Goal: Task Accomplishment & Management: Use online tool/utility

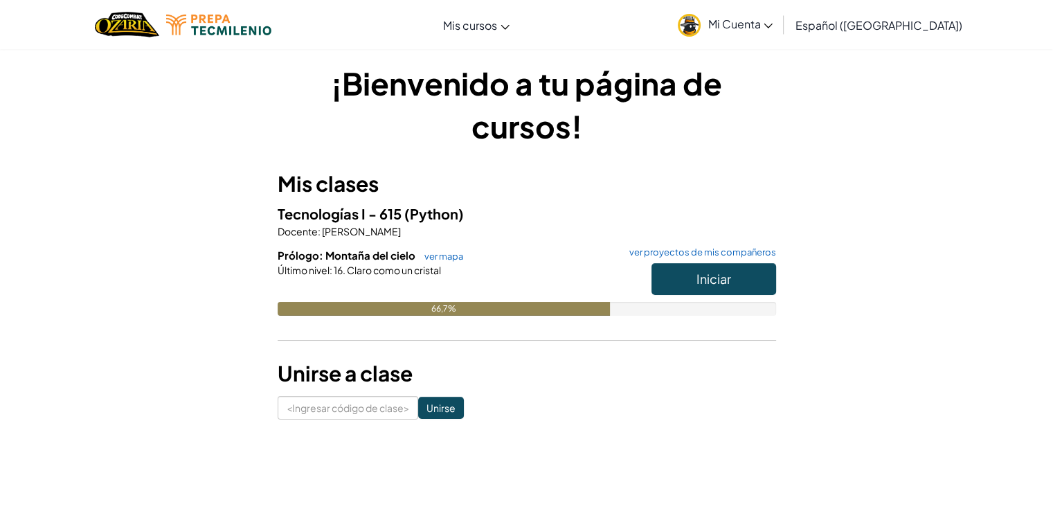
scroll to position [5, 0]
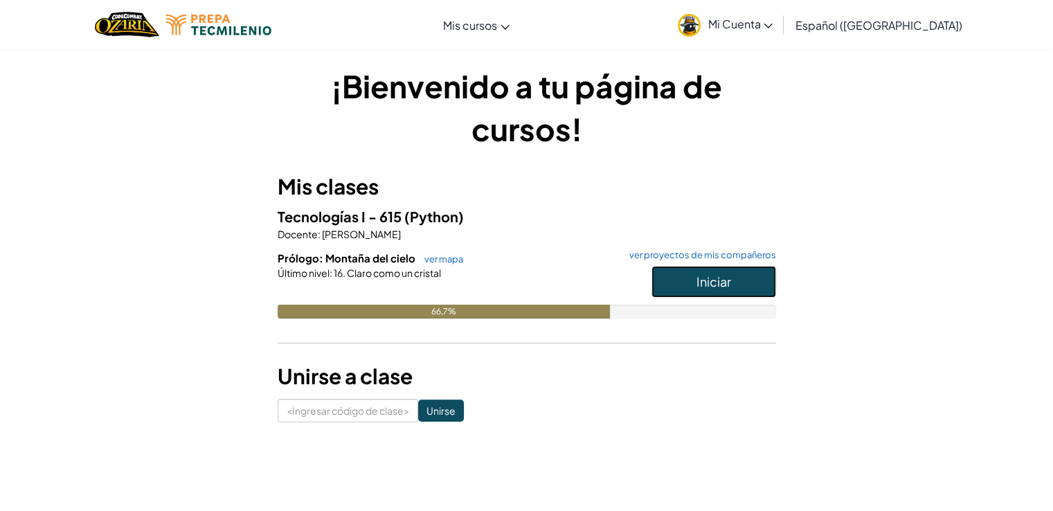
click at [684, 278] on button "Iniciar" at bounding box center [713, 282] width 125 height 32
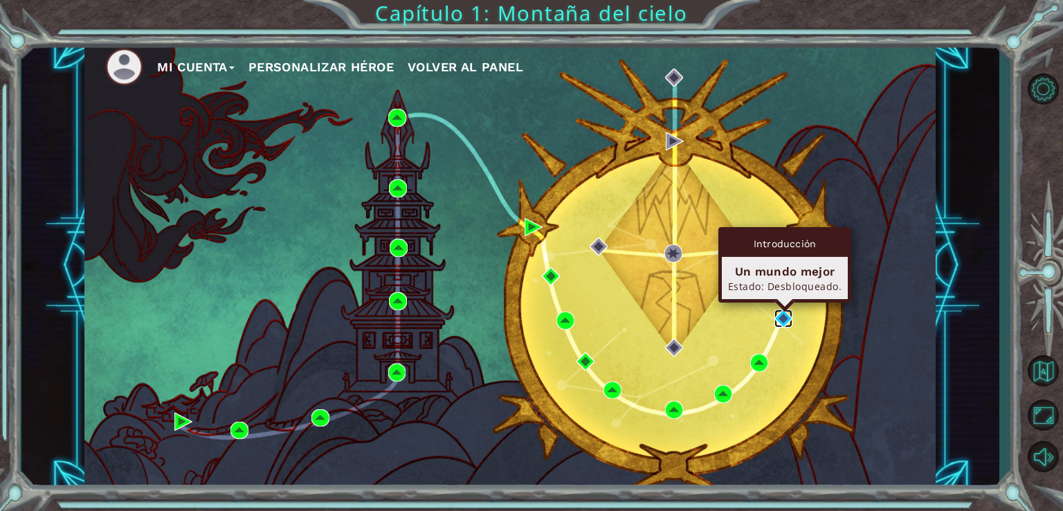
click at [781, 316] on img at bounding box center [784, 318] width 18 height 18
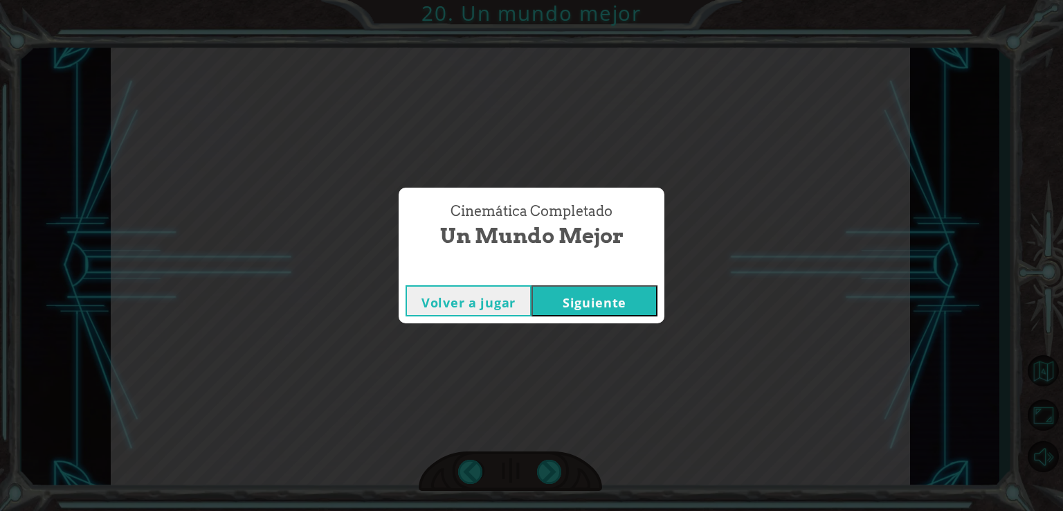
click at [615, 303] on font "Siguiente" at bounding box center [595, 302] width 64 height 17
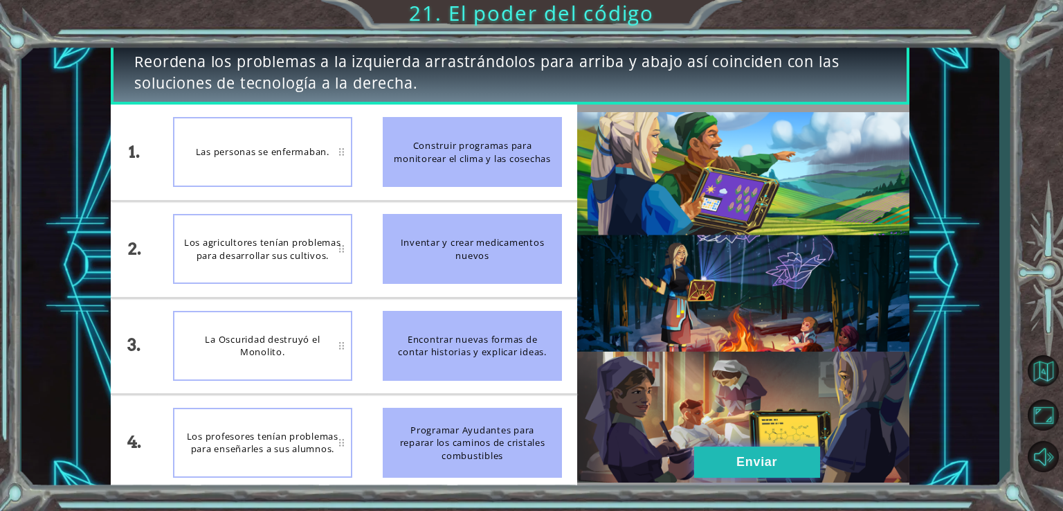
click at [753, 449] on button "Enviar" at bounding box center [757, 461] width 126 height 31
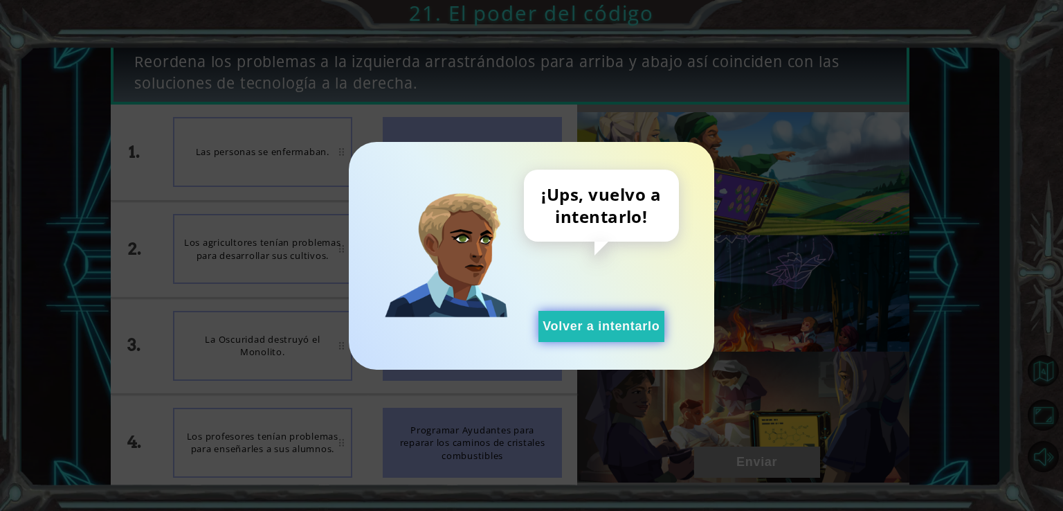
click at [624, 313] on button "Volver a intentarlo" at bounding box center [602, 326] width 126 height 31
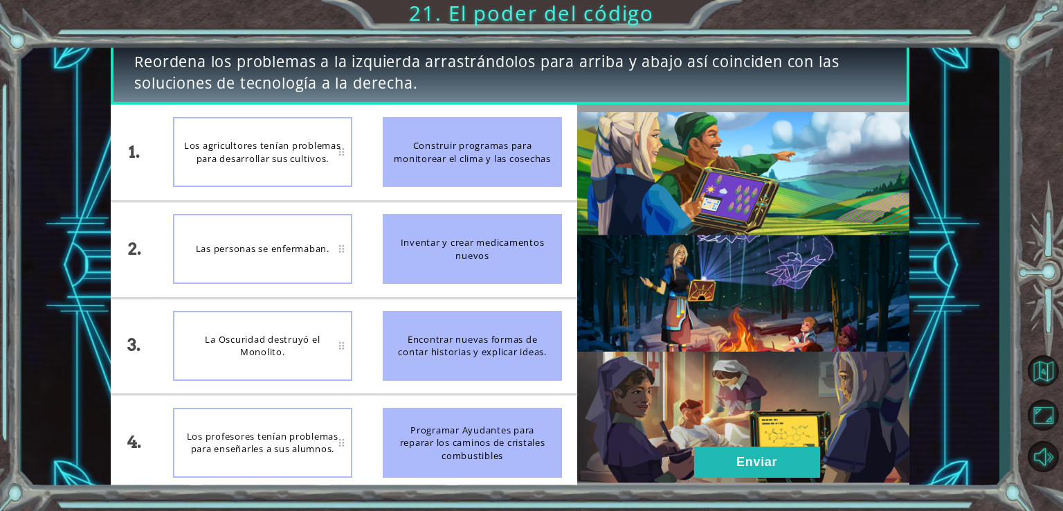
drag, startPoint x: 426, startPoint y: 253, endPoint x: 277, endPoint y: 252, distance: 149.5
click at [277, 252] on div "1. 2. 3. 4. Los agricultores tenían problemas para desarrollar sus cultivos. La…" at bounding box center [344, 298] width 467 height 386
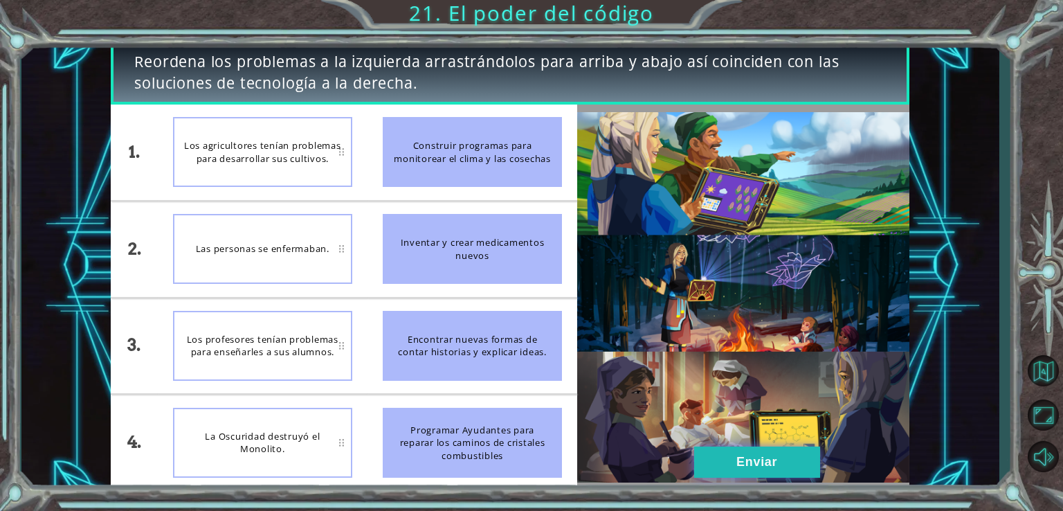
click at [773, 471] on button "Enviar" at bounding box center [757, 461] width 126 height 31
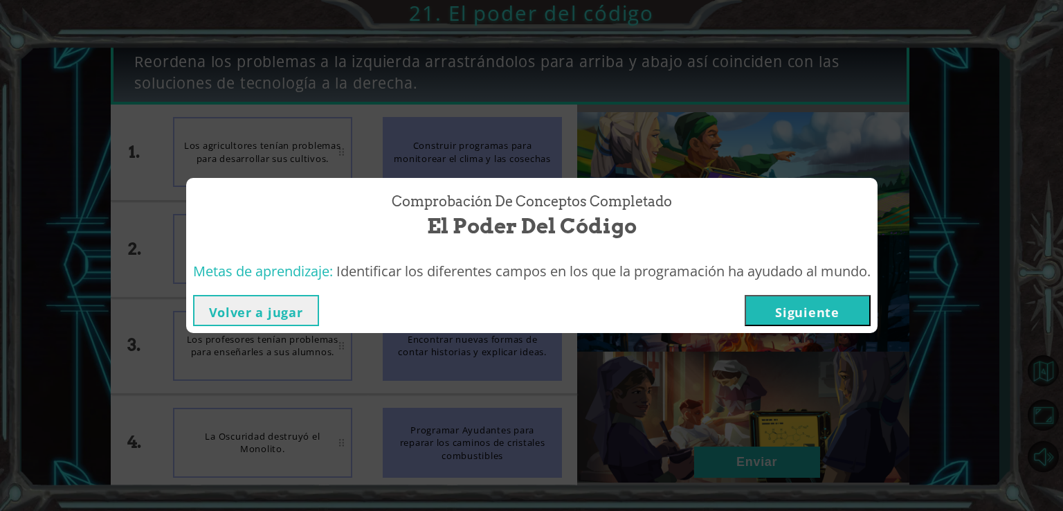
click at [847, 316] on button "Siguiente" at bounding box center [808, 310] width 126 height 31
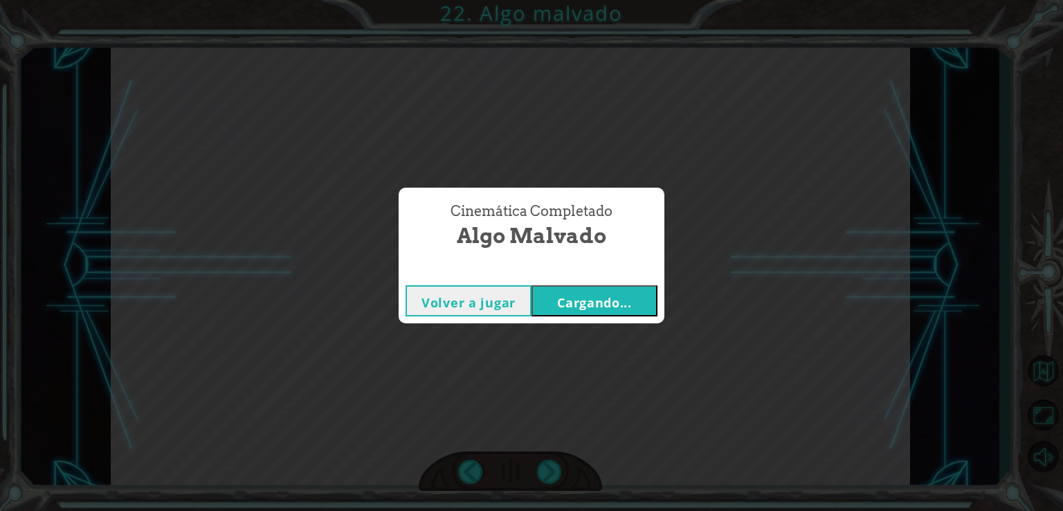
click at [642, 293] on button "Cargando..." at bounding box center [595, 300] width 126 height 31
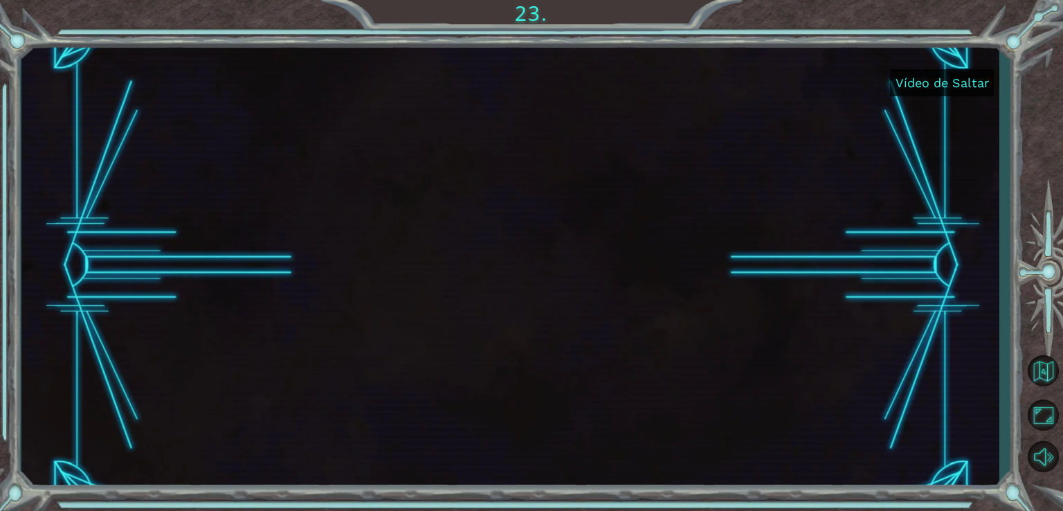
click at [933, 87] on font "Vídeo de Saltar" at bounding box center [942, 82] width 93 height 15
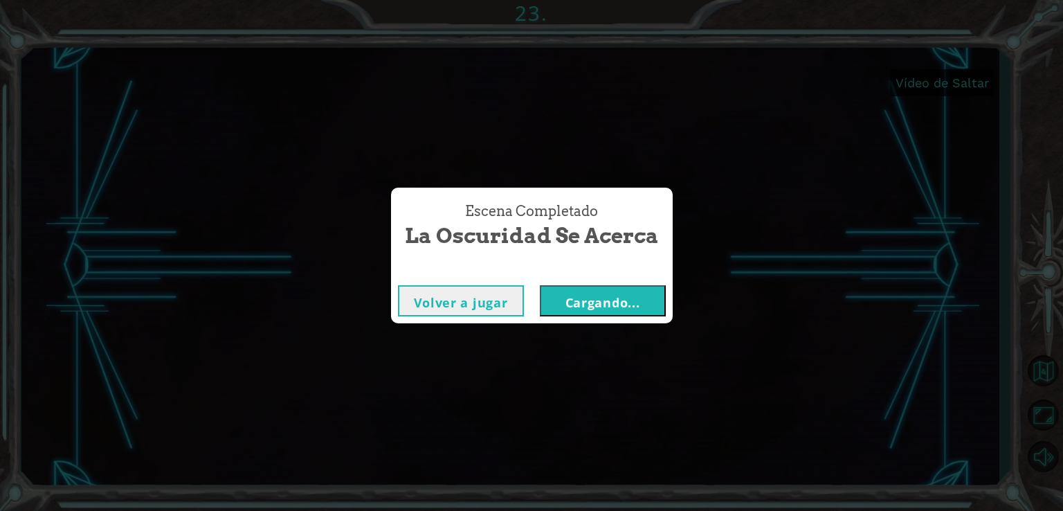
click at [616, 287] on button "Cargando..." at bounding box center [603, 300] width 126 height 31
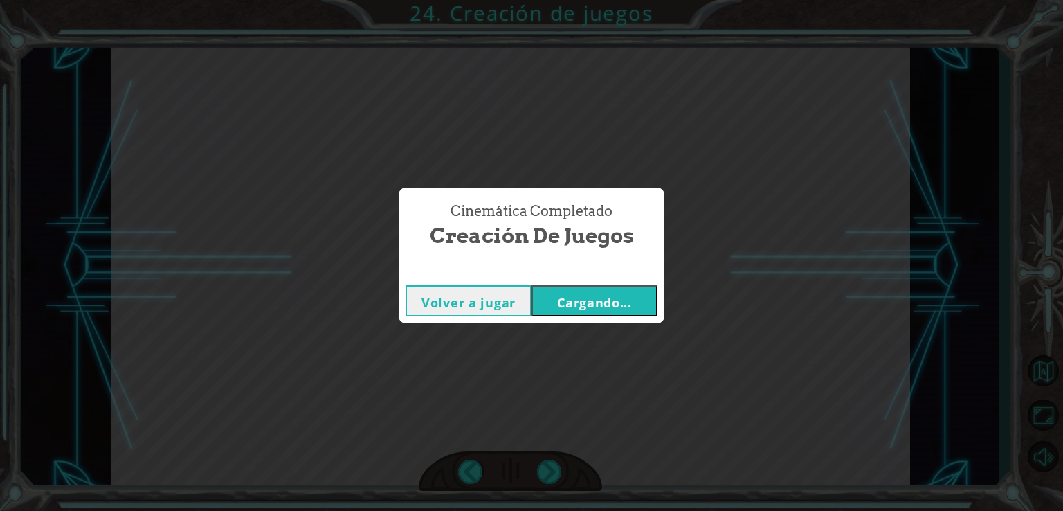
click at [624, 292] on button "Cargando..." at bounding box center [595, 300] width 126 height 31
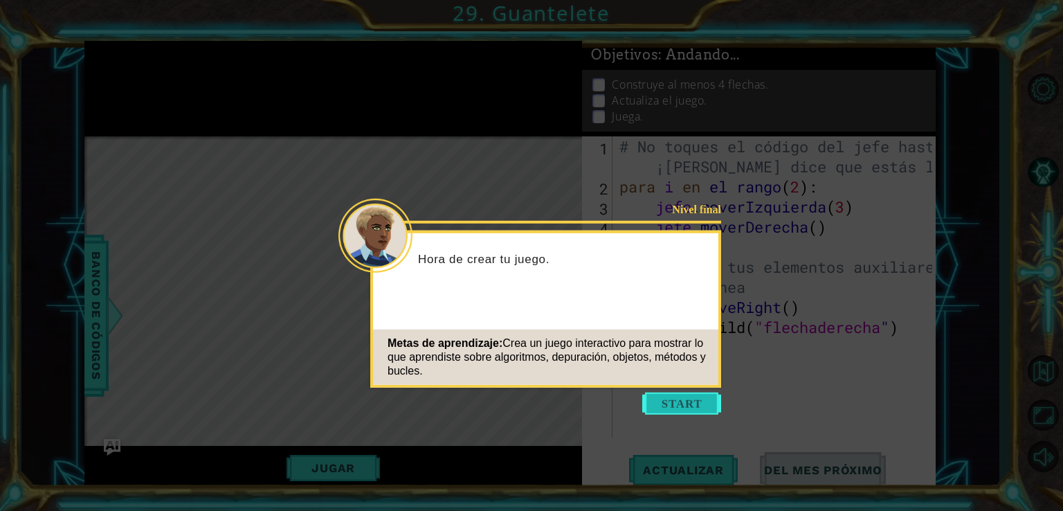
click at [686, 401] on button "Comenzar" at bounding box center [681, 403] width 79 height 22
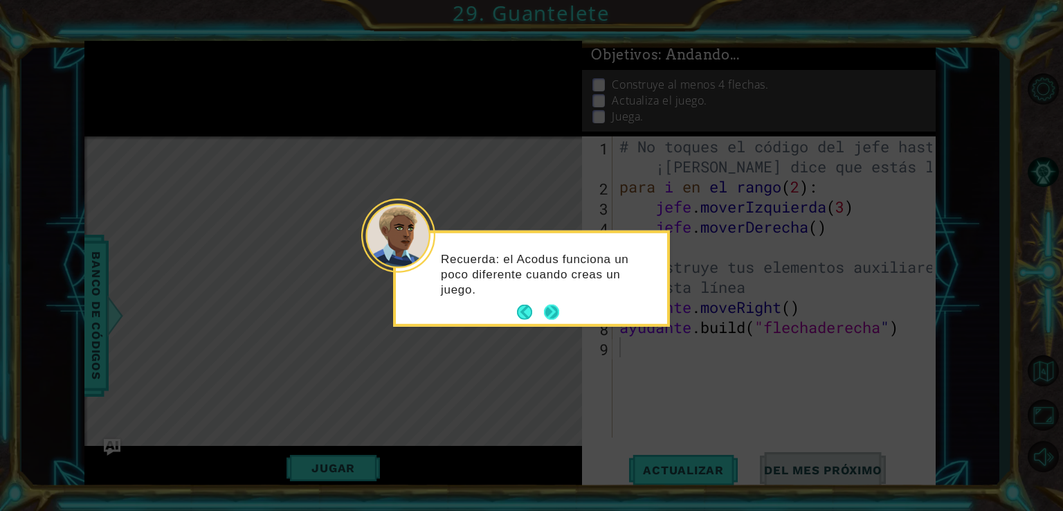
click at [553, 311] on button "Próximo" at bounding box center [551, 312] width 15 height 15
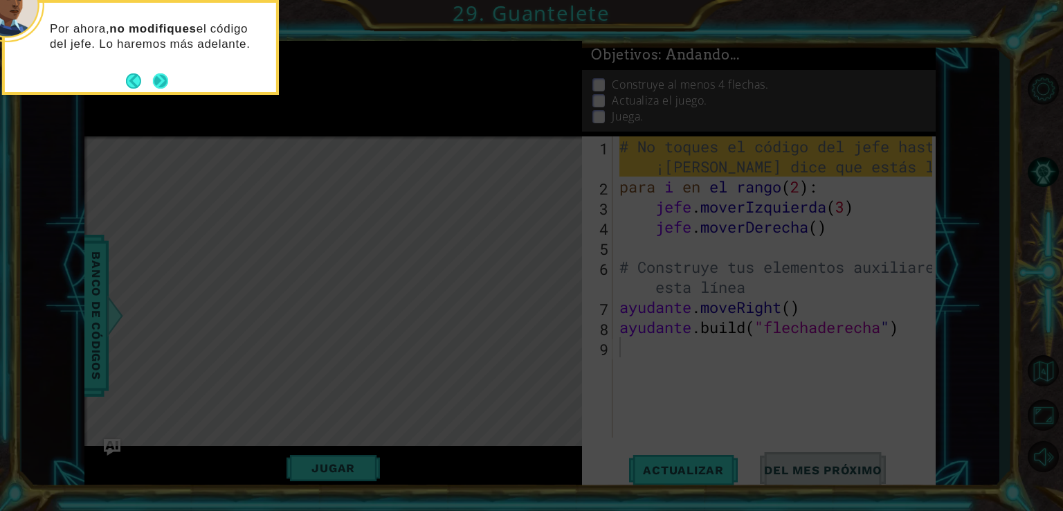
click at [163, 76] on button "Próximo" at bounding box center [161, 81] width 18 height 18
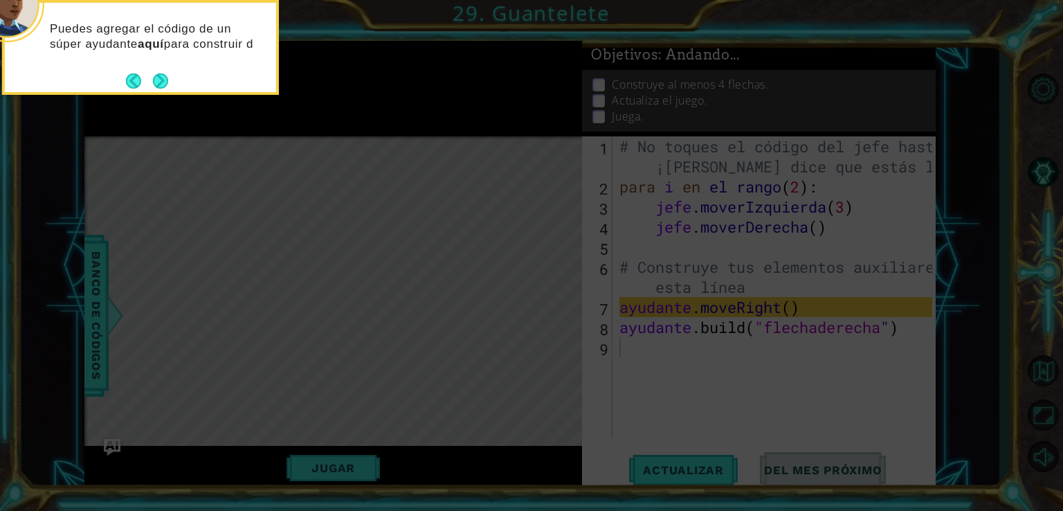
click at [163, 76] on button "Próximo" at bounding box center [160, 81] width 17 height 17
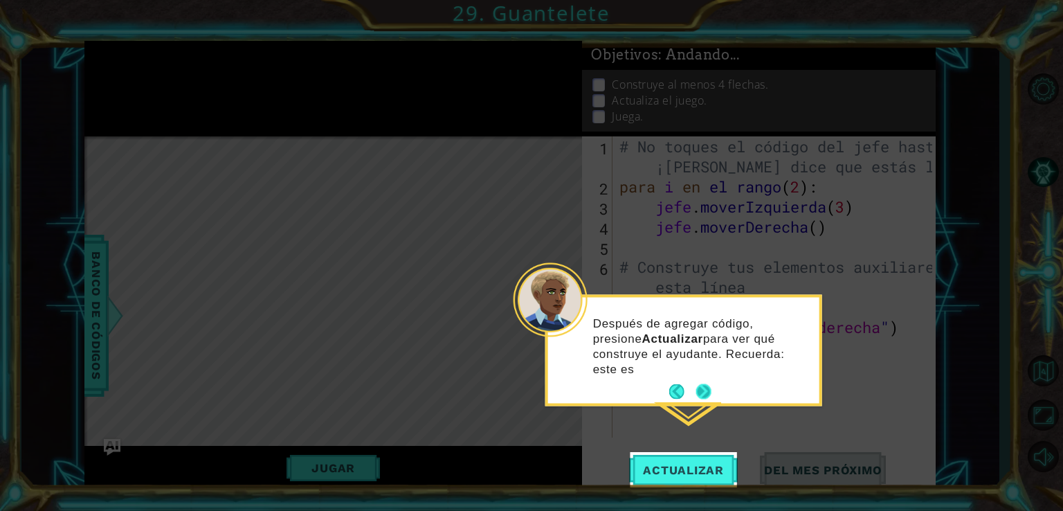
click at [698, 372] on p "Después de agregar código, presione Actualizar para ver qué construye el ayudan…" at bounding box center [701, 346] width 217 height 61
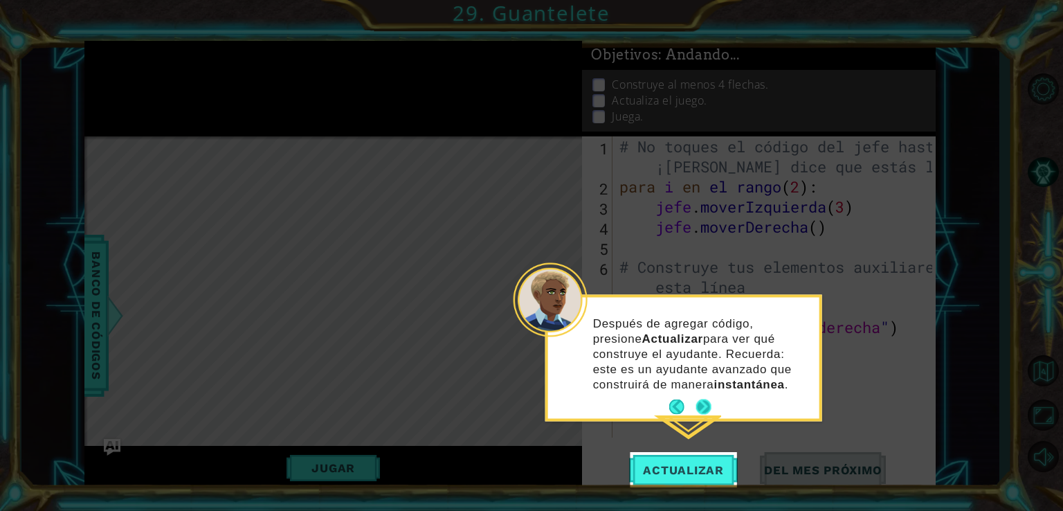
click at [703, 408] on button "Próximo" at bounding box center [704, 407] width 16 height 16
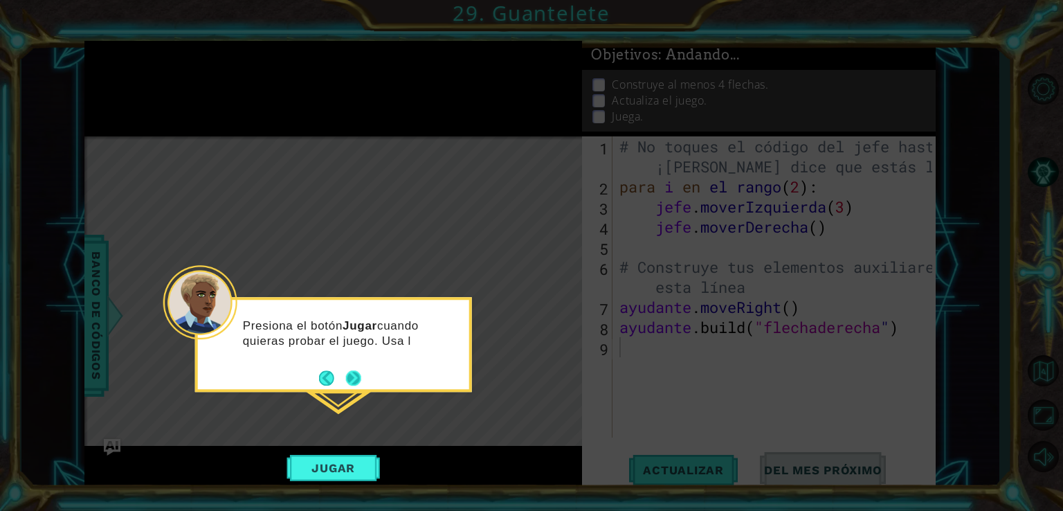
click at [354, 374] on button "Próximo" at bounding box center [353, 377] width 15 height 15
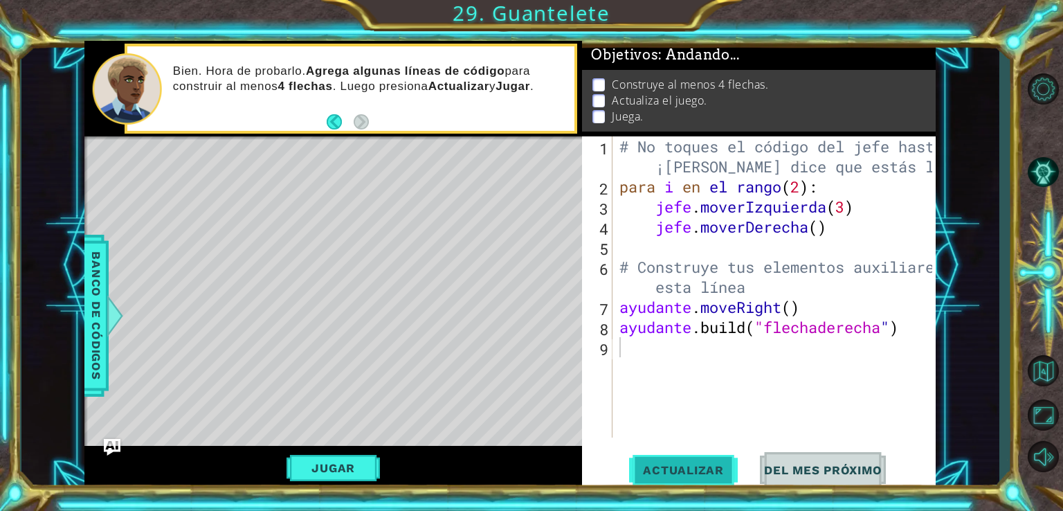
click at [682, 460] on button "Actualizar" at bounding box center [683, 469] width 109 height 35
click at [642, 353] on div "# No toques el código del jefe hasta que ¡[PERSON_NAME] dice que estás listo! p…" at bounding box center [778, 316] width 323 height 361
click at [623, 334] on div "# No toques el código del jefe hasta que ¡[PERSON_NAME] dice que estás listo! p…" at bounding box center [778, 316] width 323 height 361
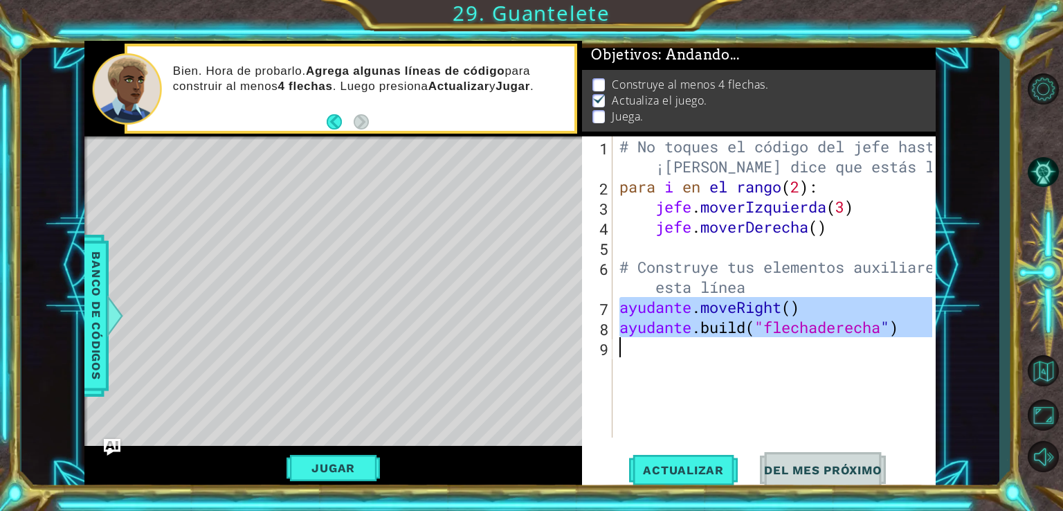
drag, startPoint x: 620, startPoint y: 311, endPoint x: 986, endPoint y: 345, distance: 367.7
click at [986, 345] on div "1 [DEMOGRAPHIC_DATA] XXXXXXXXXXXXXXXXXXXXXXXXXXXXXXXXXXXXXXXXXXXXXXXXXXXXXXXXXX…" at bounding box center [510, 265] width 978 height 449
type textarea "[DOMAIN_NAME]("rightArrow")"
paste textarea "Área de código"
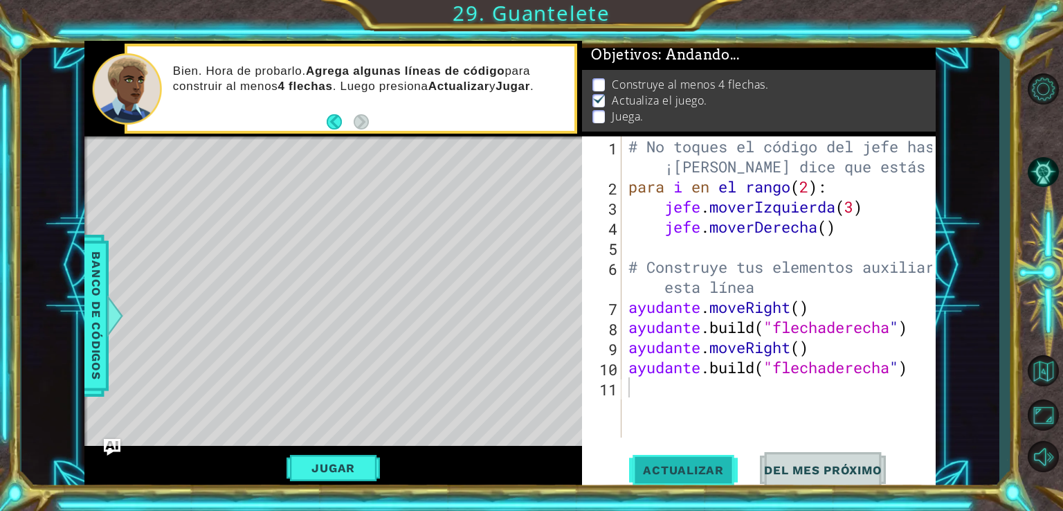
click at [717, 474] on font "Actualizar" at bounding box center [683, 470] width 81 height 14
click at [698, 469] on font "Actualizar" at bounding box center [683, 470] width 81 height 14
click at [632, 402] on div "# No toques el código del jefe hasta que ¡[PERSON_NAME] dice que estás listo! p…" at bounding box center [783, 316] width 314 height 361
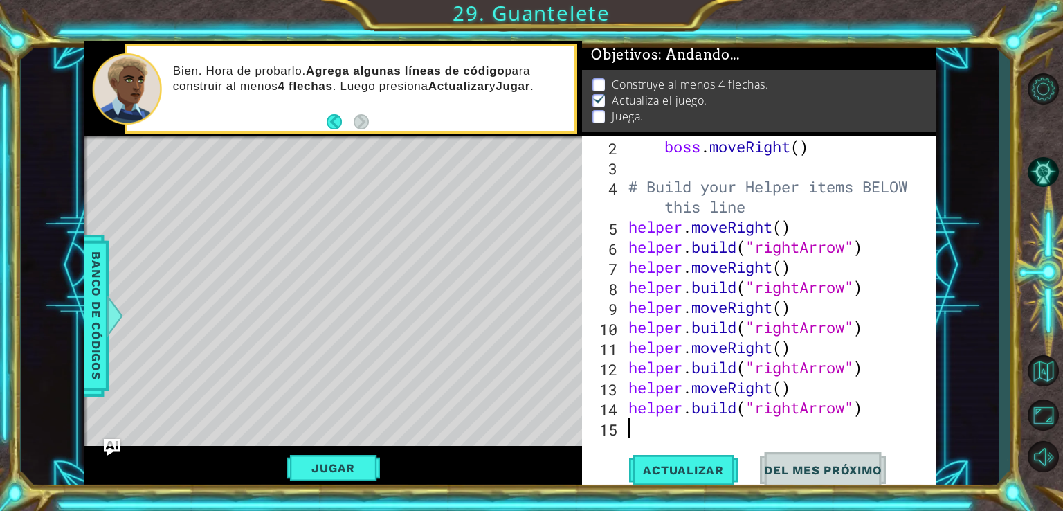
scroll to position [100, 0]
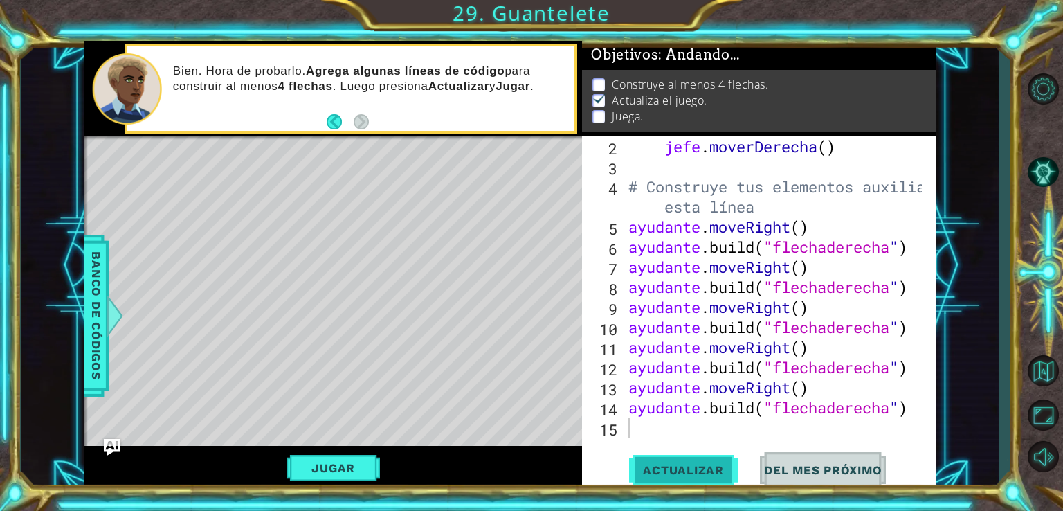
click at [690, 474] on button "Actualizar" at bounding box center [683, 469] width 109 height 35
click at [701, 460] on button "Actualizar" at bounding box center [683, 469] width 109 height 35
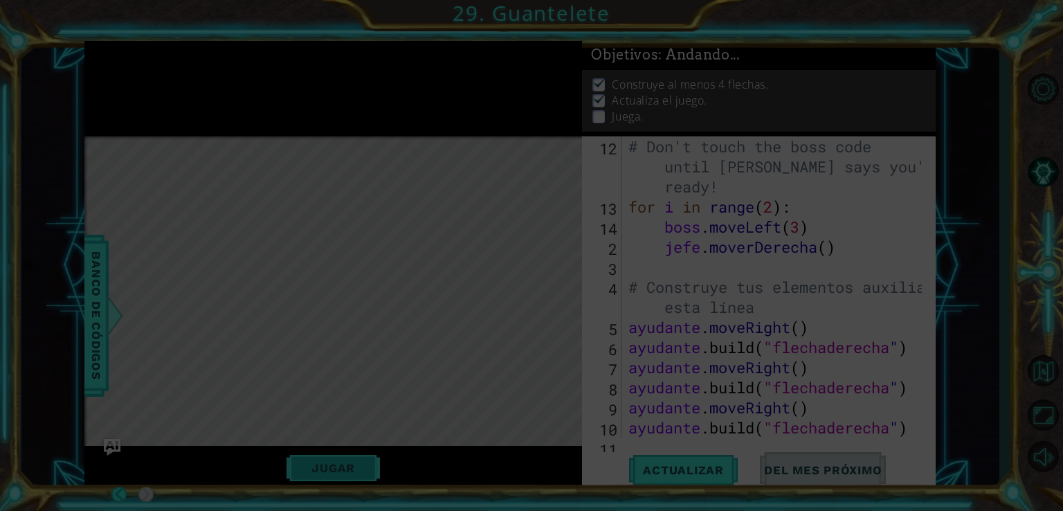
click at [341, 455] on button "Jugar" at bounding box center [333, 468] width 93 height 26
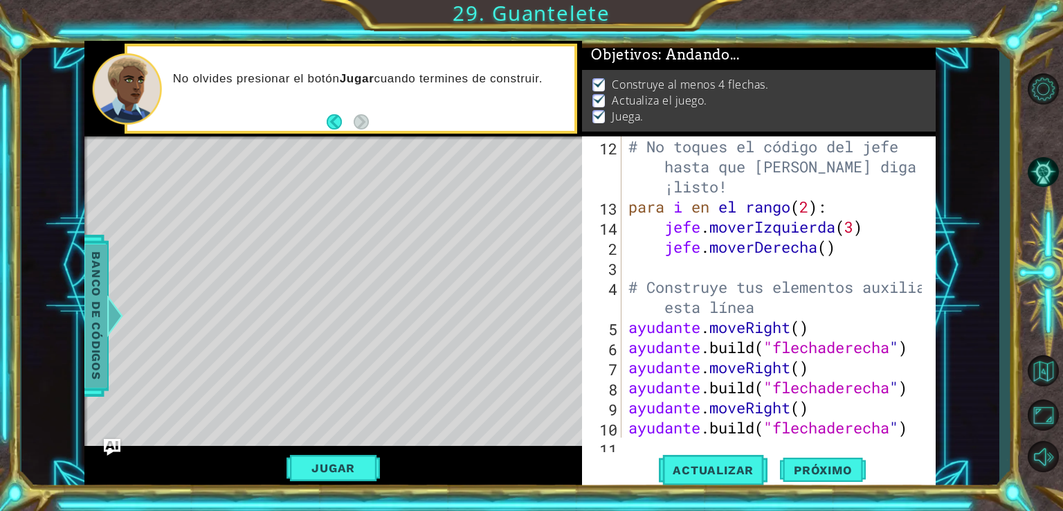
click at [98, 310] on font "Banco de códigos" at bounding box center [96, 315] width 14 height 128
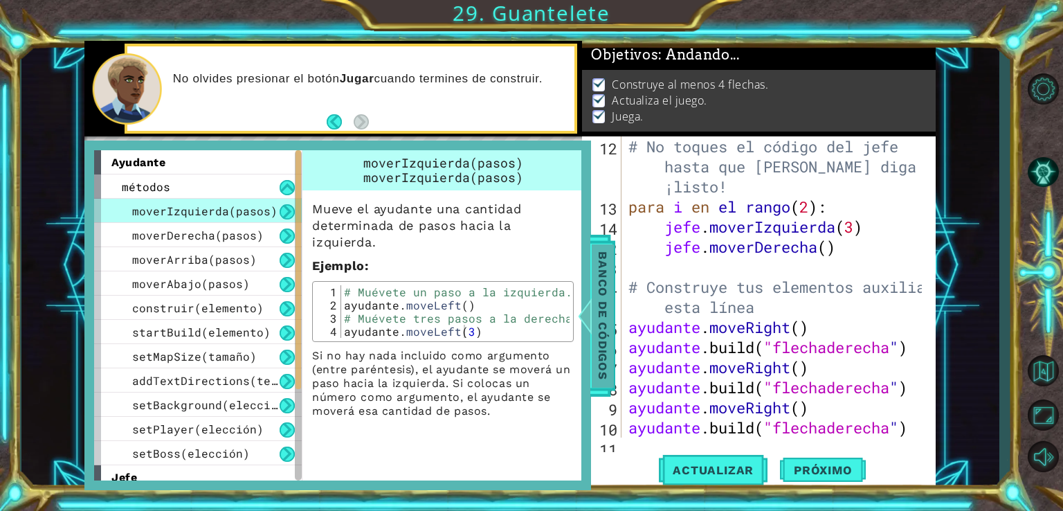
click at [598, 312] on font "Banco de códigos" at bounding box center [603, 315] width 14 height 128
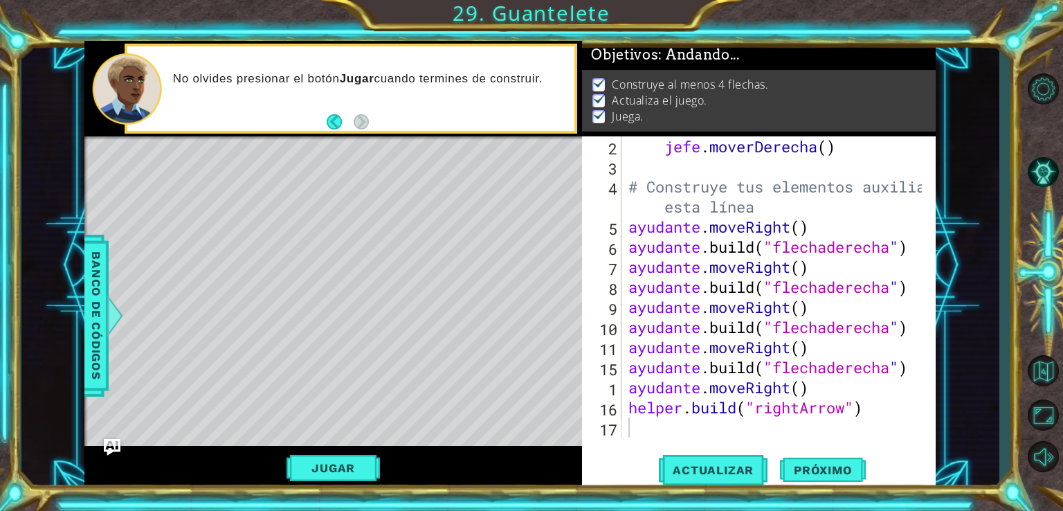
scroll to position [100, 0]
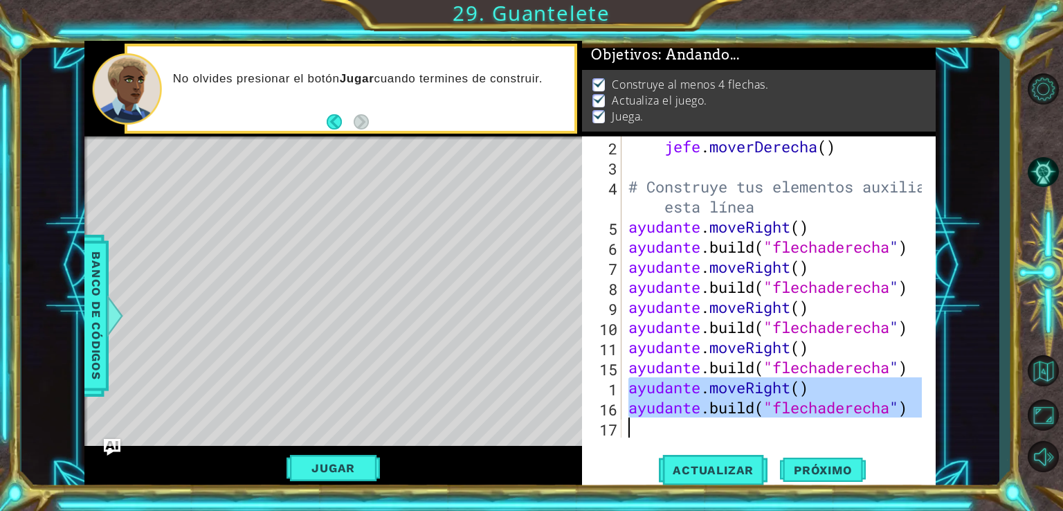
drag, startPoint x: 629, startPoint y: 383, endPoint x: 943, endPoint y: 453, distance: 322.6
click at [943, 453] on div "1 [DEMOGRAPHIC_DATA] XXXXXXXXXXXXXXXXXXXXXXXXXXXXXXXXXXXXXXXXXXXXXXXXXXXXXXXXXX…" at bounding box center [510, 265] width 978 height 449
type textarea "[DOMAIN_NAME]("rightArrow")"
click at [649, 431] on div "jefe . moverDerecha ( ) # Construye tus elementos auxiliares A CONTINUACIÓN est…" at bounding box center [774, 286] width 296 height 301
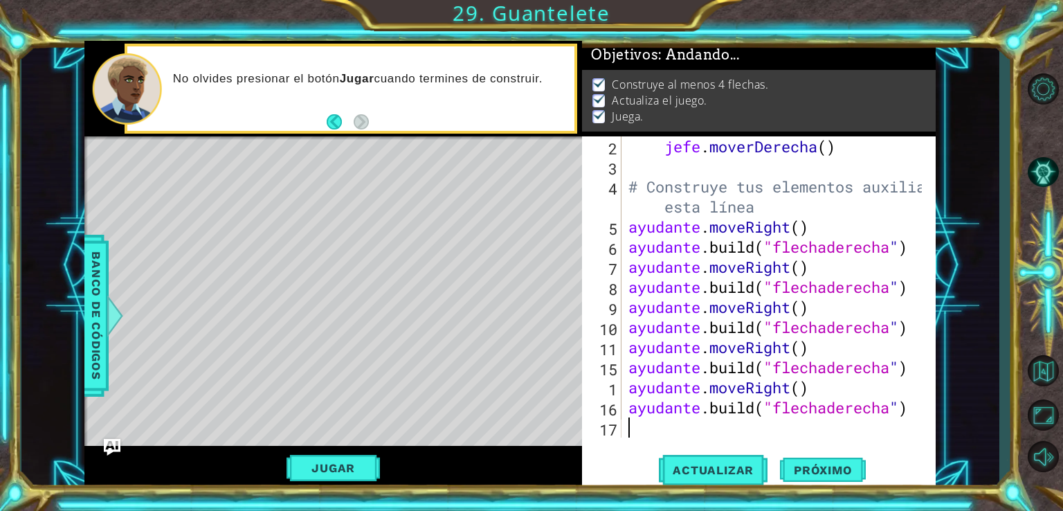
paste textarea "h"
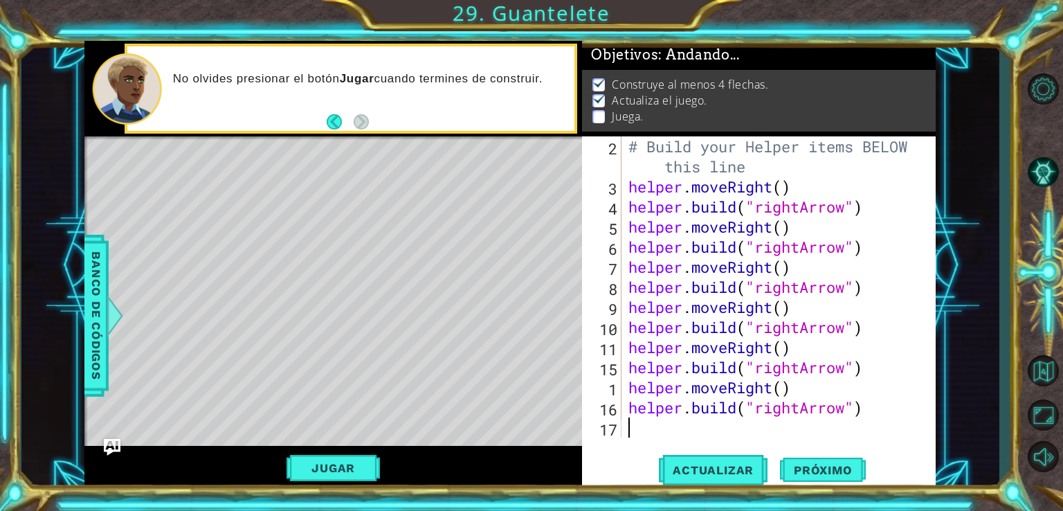
scroll to position [141, 0]
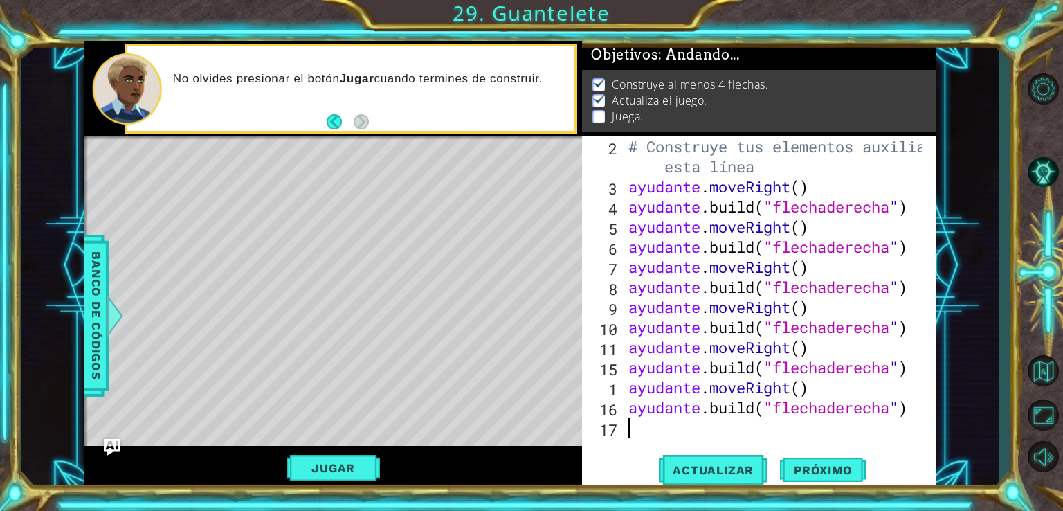
type textarea "h"
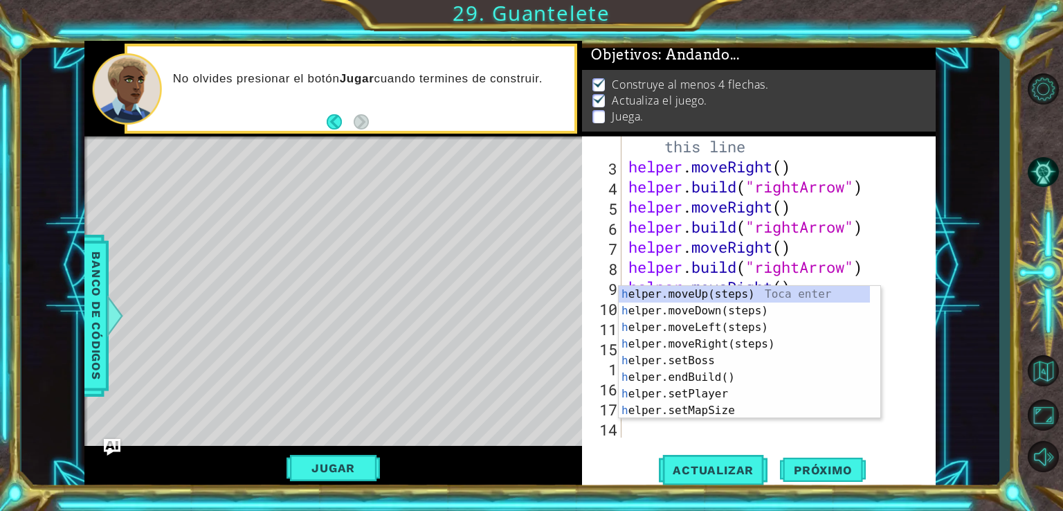
scroll to position [161, 0]
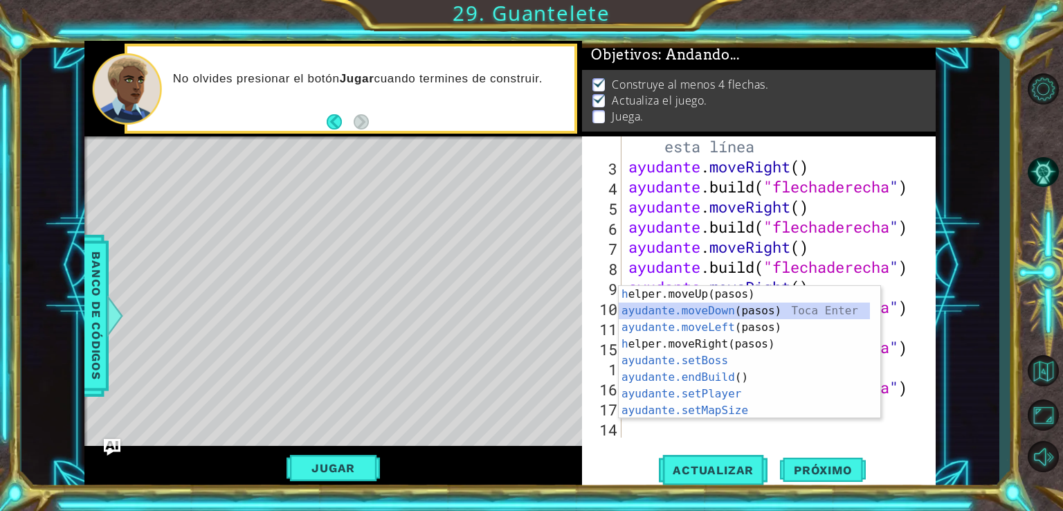
click at [718, 308] on div "h elper.moveUp(pasos) Para entrar ayudante.moveDown (pasos) Toca Enter ayudante…" at bounding box center [744, 369] width 251 height 166
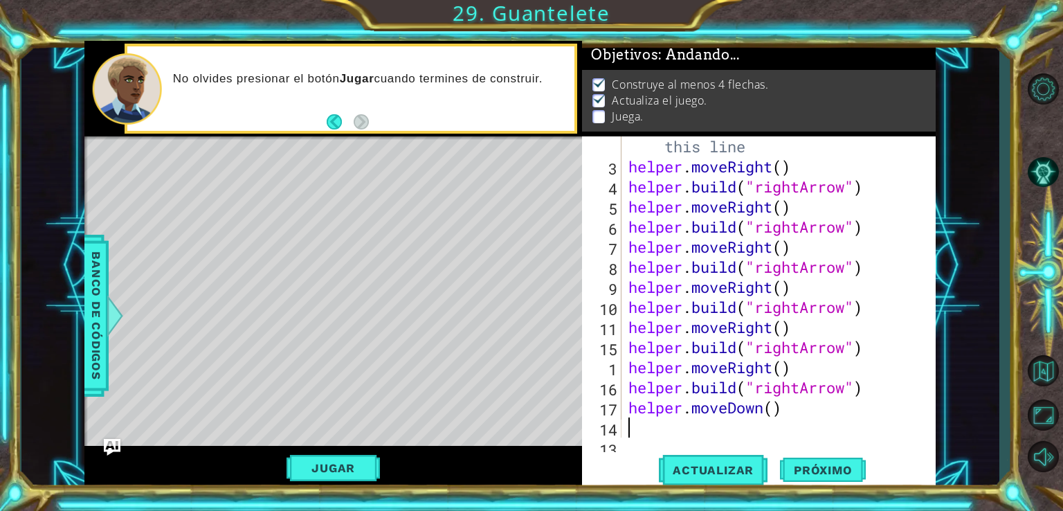
scroll to position [180, 0]
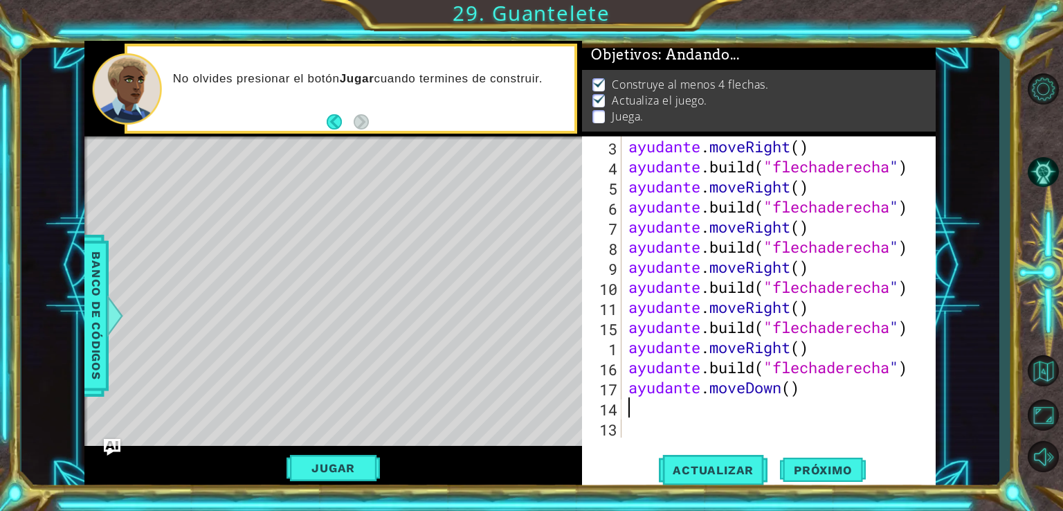
type textarea "g"
type textarea "h"
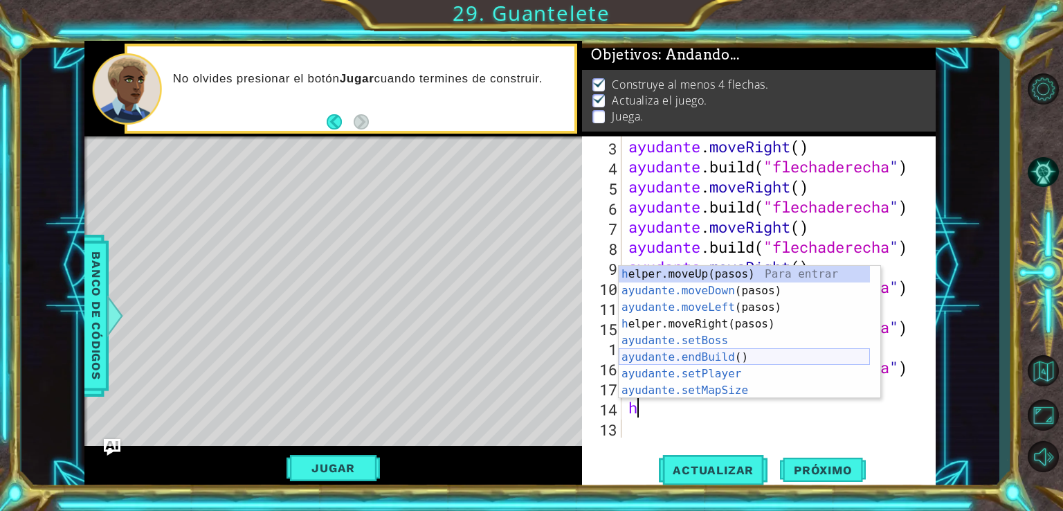
click at [705, 359] on div "h elper.moveUp(pasos) Para entrar ayudante.moveDown (pasos) Toca Enter ayudante…" at bounding box center [744, 349] width 251 height 166
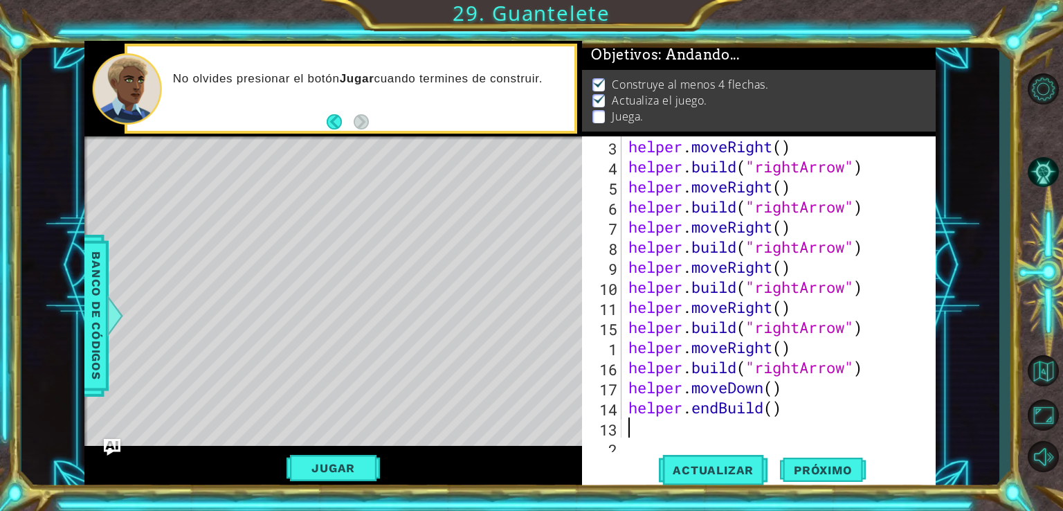
scroll to position [200, 0]
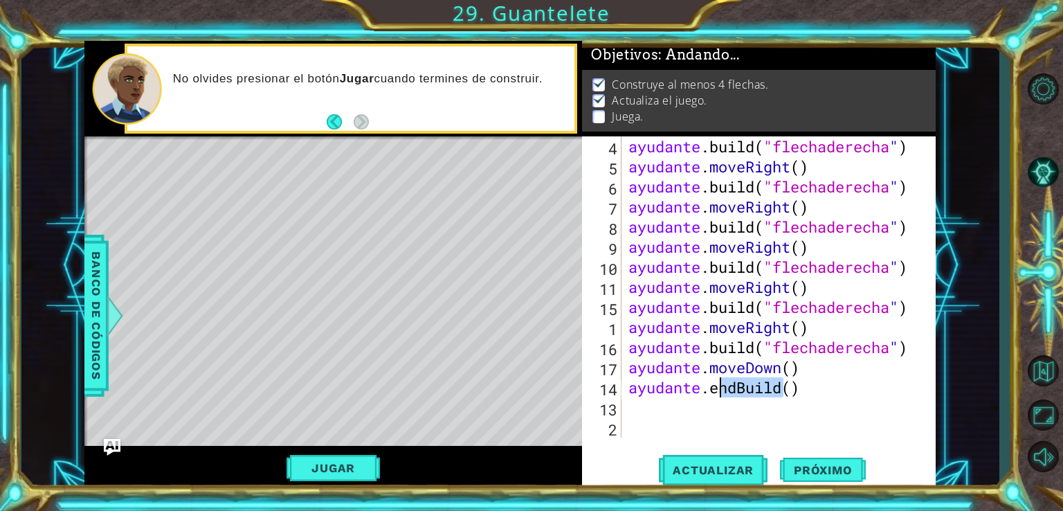
drag, startPoint x: 804, startPoint y: 394, endPoint x: 723, endPoint y: 394, distance: 81.0
click at [723, 394] on div "ayudante .build ( "flechaderecha " ) ayudante . moveRight ( ) ayudante .build (…" at bounding box center [777, 306] width 303 height 341
drag, startPoint x: 756, startPoint y: 392, endPoint x: 784, endPoint y: 397, distance: 28.1
click at [784, 397] on div "ayudante .build ( "flechaderecha " ) ayudante . moveRight ( ) ayudante .build (…" at bounding box center [777, 306] width 303 height 341
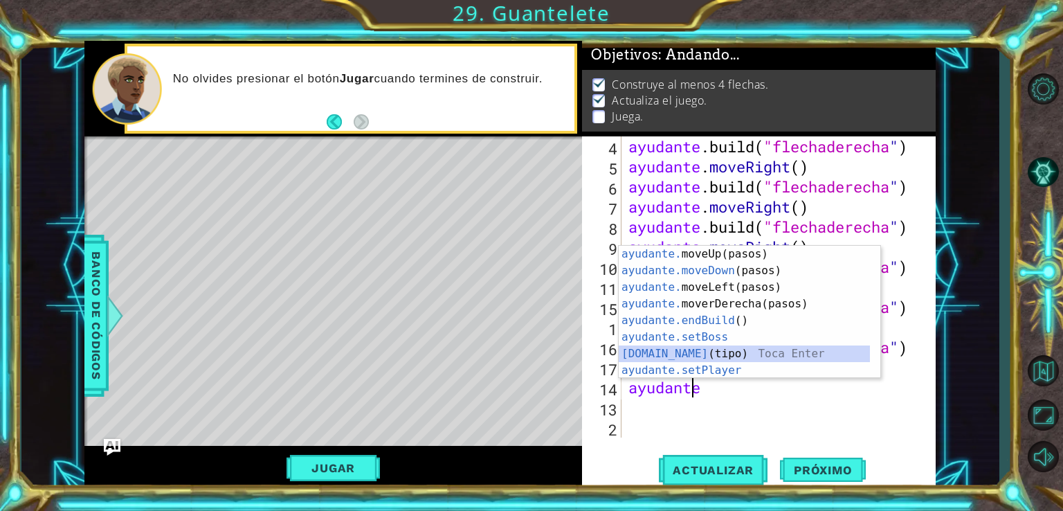
click at [724, 352] on div "ayudante. moveUp(pasos) [PERSON_NAME] enter ayudante.moveDown (pasos) Toca Ente…" at bounding box center [744, 329] width 251 height 166
type textarea "[DOMAIN_NAME]("wall")"
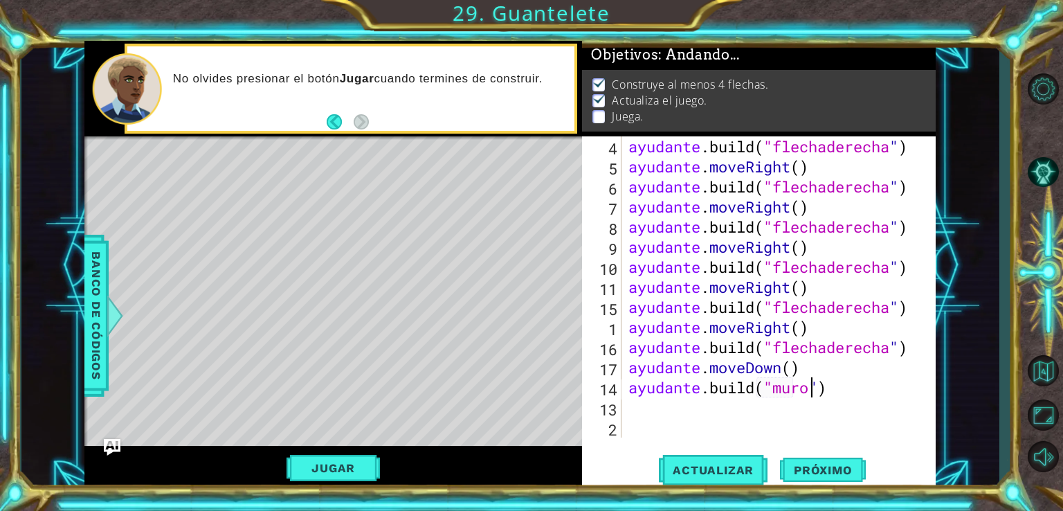
click at [833, 395] on div "ayudante .build ( "flechaderecha " ) ayudante . moveRight ( ) ayudante .build (…" at bounding box center [777, 306] width 303 height 341
drag, startPoint x: 833, startPoint y: 395, endPoint x: 848, endPoint y: 409, distance: 20.1
click at [848, 409] on div "ayudante .build ( "flechaderecha " ) ayudante . moveRight ( ) ayudante .build (…" at bounding box center [777, 306] width 303 height 341
click at [839, 390] on div "ayudante .build ( "flechaderecha " ) ayudante . moveRight ( ) ayudante .build (…" at bounding box center [777, 306] width 303 height 341
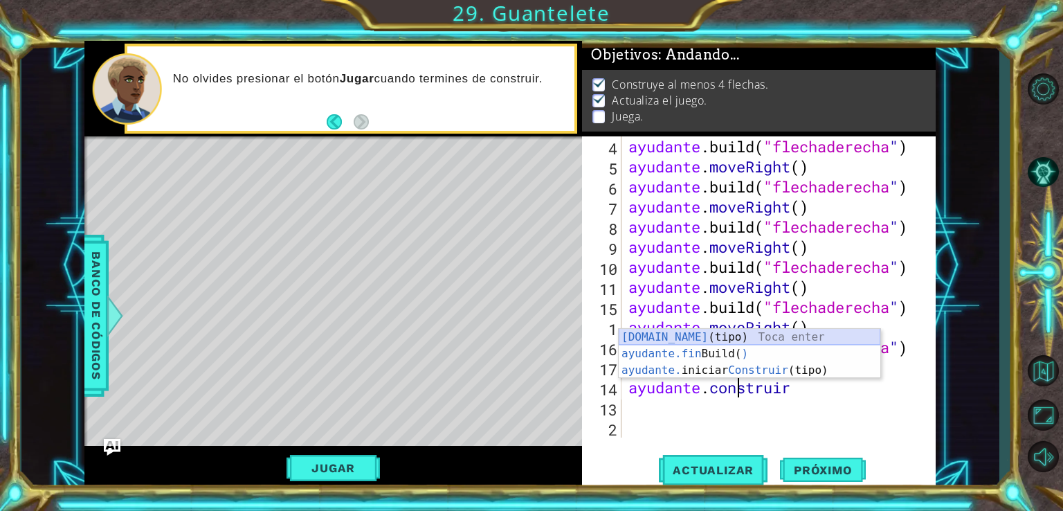
click at [719, 338] on div "[DOMAIN_NAME] (tipo) Toca enter ayudante.fin Build ( ) Toca Enter ayudante. ini…" at bounding box center [750, 370] width 262 height 83
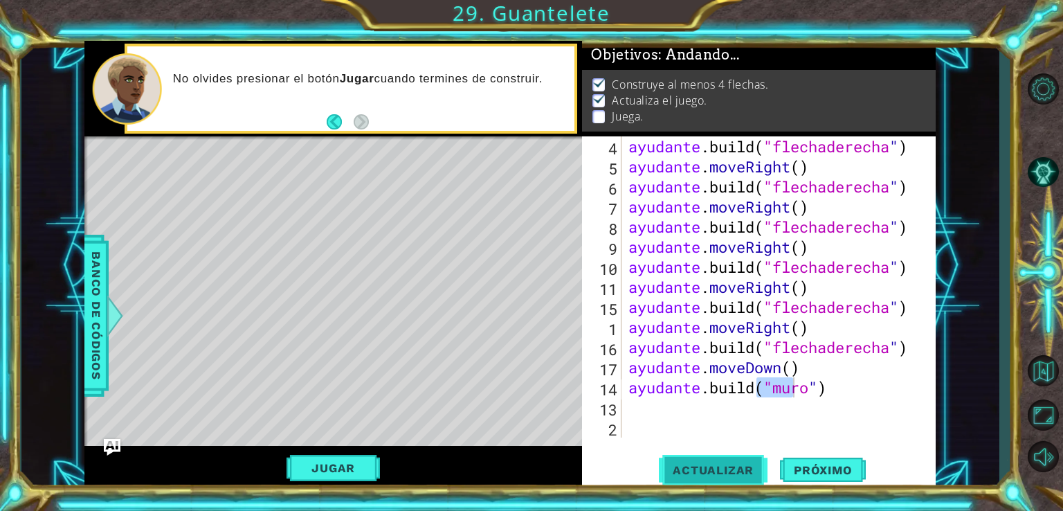
click at [753, 467] on span "Actualizar" at bounding box center [713, 470] width 109 height 14
click at [714, 469] on span "Actualizar" at bounding box center [713, 470] width 109 height 14
drag, startPoint x: 714, startPoint y: 469, endPoint x: 703, endPoint y: 464, distance: 12.1
click at [703, 464] on span "Actualizar" at bounding box center [713, 470] width 109 height 14
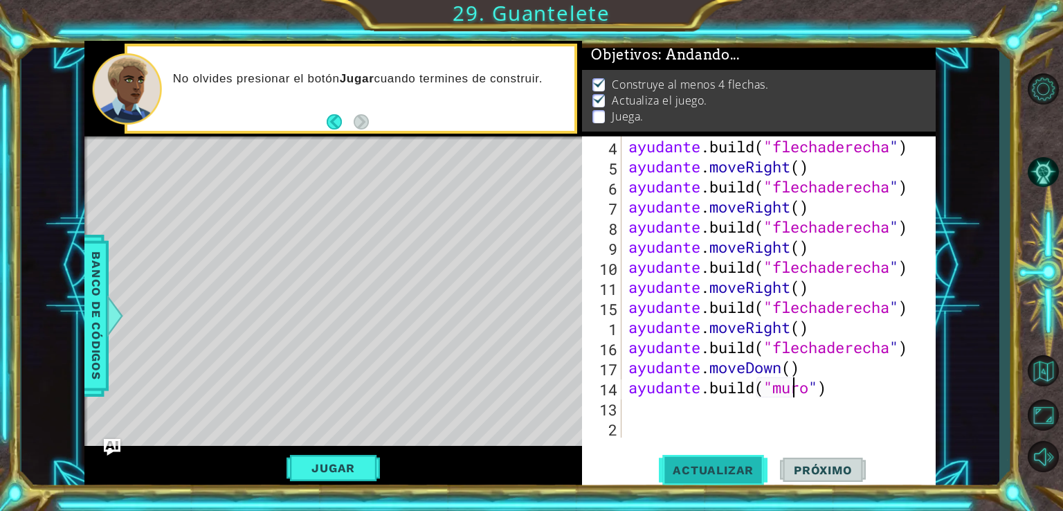
click at [703, 464] on span "Actualizar" at bounding box center [713, 470] width 109 height 14
click at [366, 460] on button "Jugar" at bounding box center [333, 468] width 93 height 26
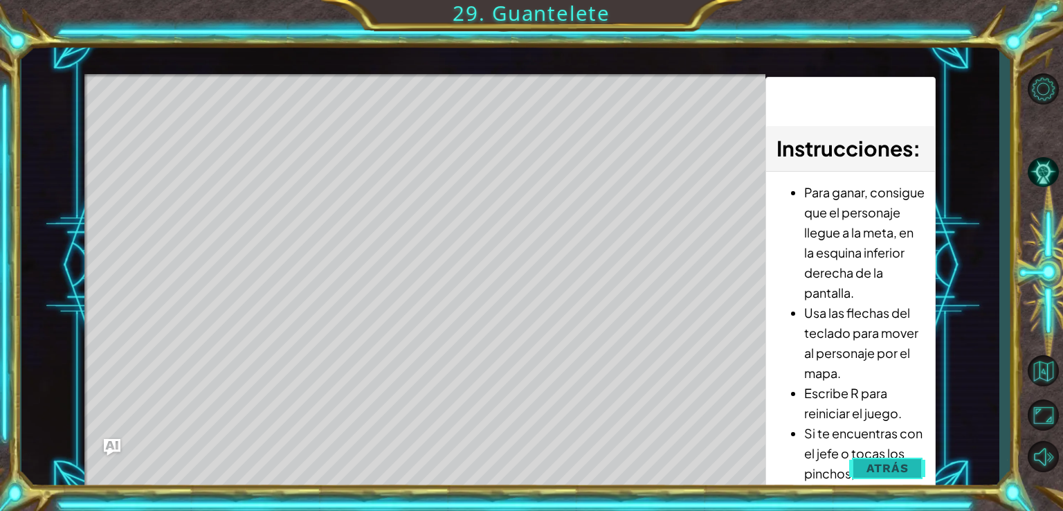
click at [903, 467] on span "Atrás" at bounding box center [888, 468] width 42 height 14
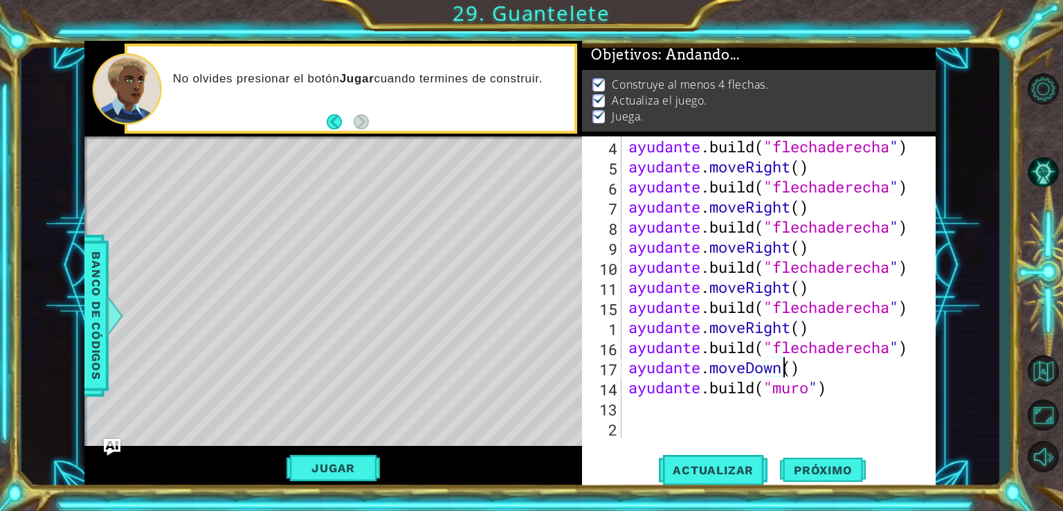
drag, startPoint x: 894, startPoint y: 372, endPoint x: 644, endPoint y: 325, distance: 254.1
click at [644, 325] on div "ayudante .build ( "flechaderecha " ) ayudante . moveRight ( ) ayudante .build (…" at bounding box center [777, 306] width 303 height 341
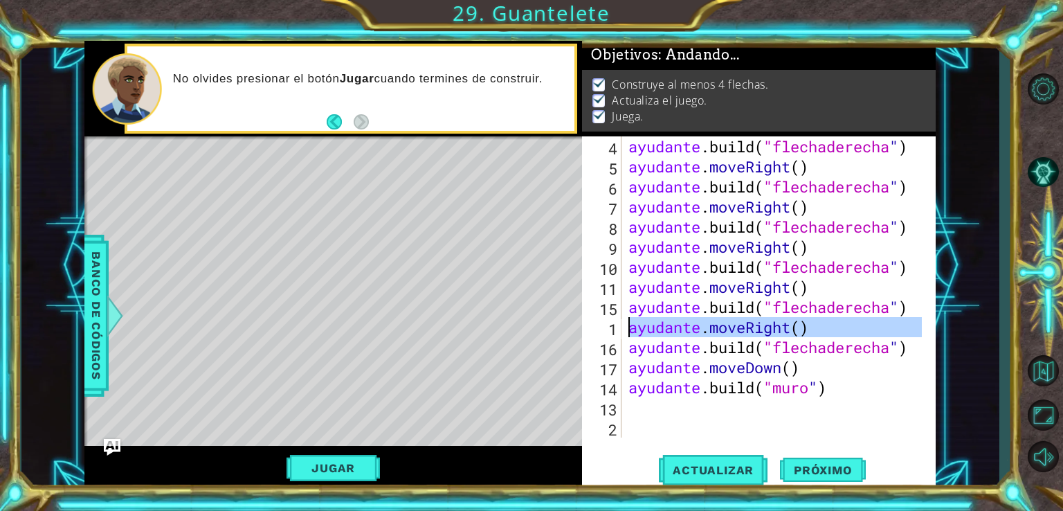
click at [644, 325] on div "ayudante .build ( "flechaderecha " ) ayudante . moveRight ( ) ayudante .build (…" at bounding box center [777, 306] width 303 height 341
click at [98, 314] on font "Banco de códigos" at bounding box center [96, 315] width 14 height 128
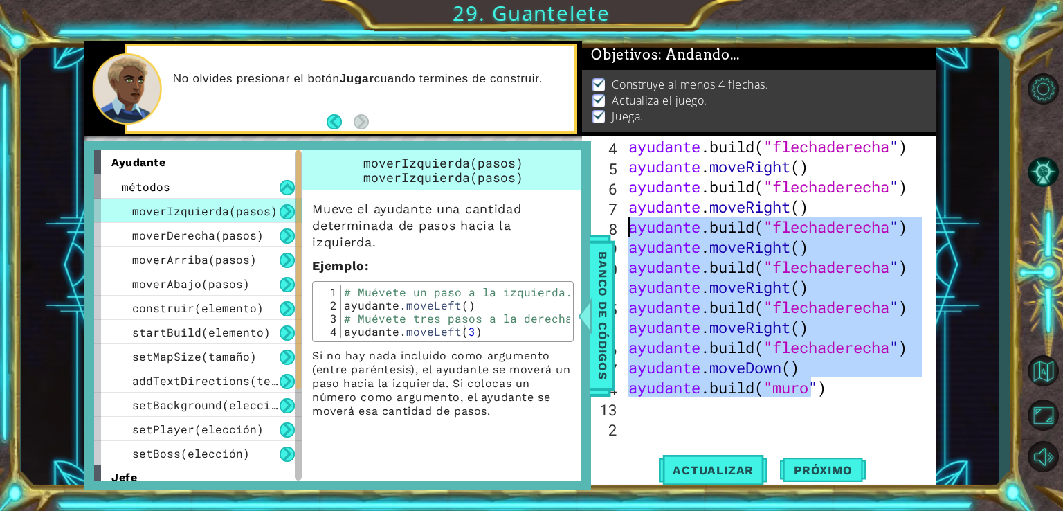
drag, startPoint x: 890, startPoint y: 394, endPoint x: 629, endPoint y: 229, distance: 308.6
click at [629, 229] on div "ayudante .build ( "flechaderecha " ) ayudante . moveRight ( ) ayudante .build (…" at bounding box center [777, 306] width 303 height 341
type textarea "[DOMAIN_NAME]("rightArrow") helper.moveRight()"
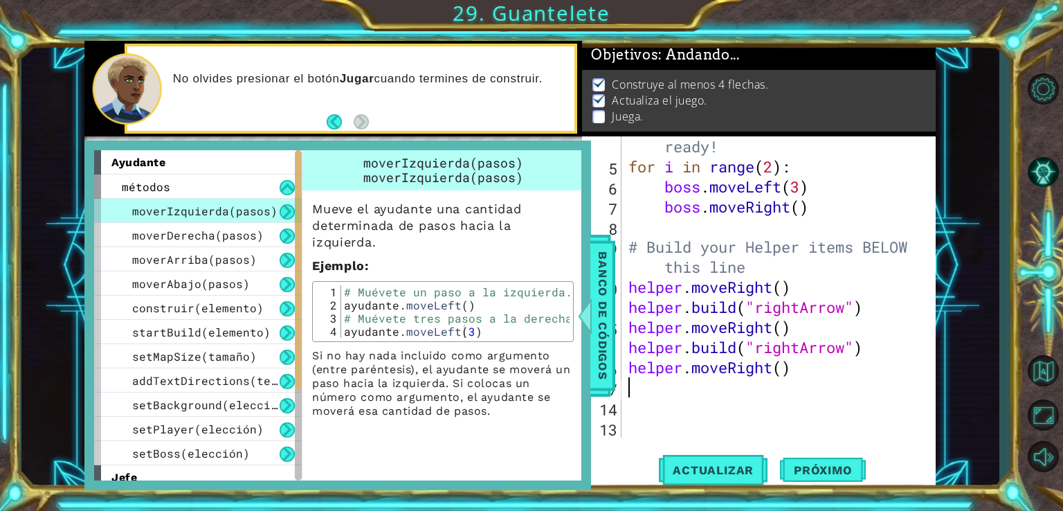
scroll to position [39, 0]
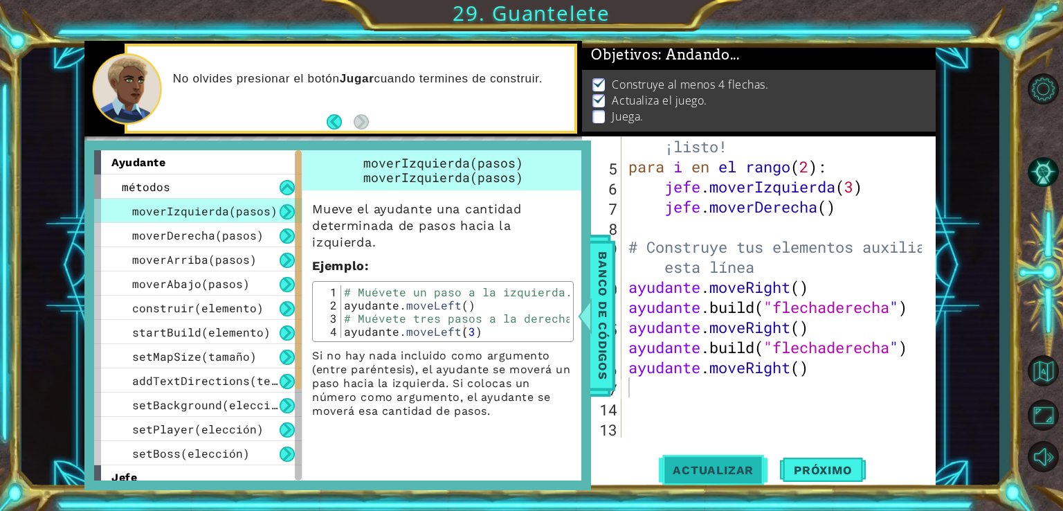
click at [714, 469] on span "Actualizar" at bounding box center [713, 470] width 109 height 14
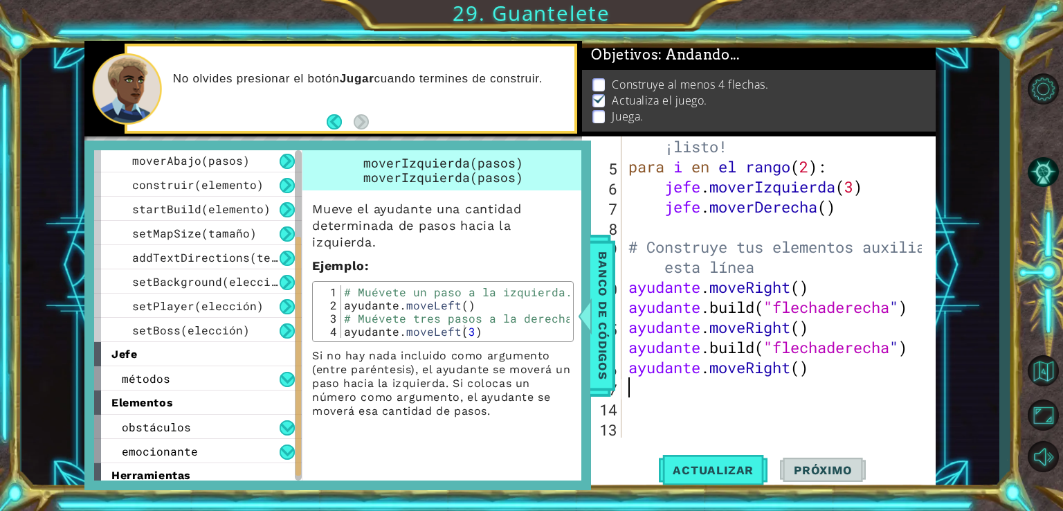
scroll to position [32, 0]
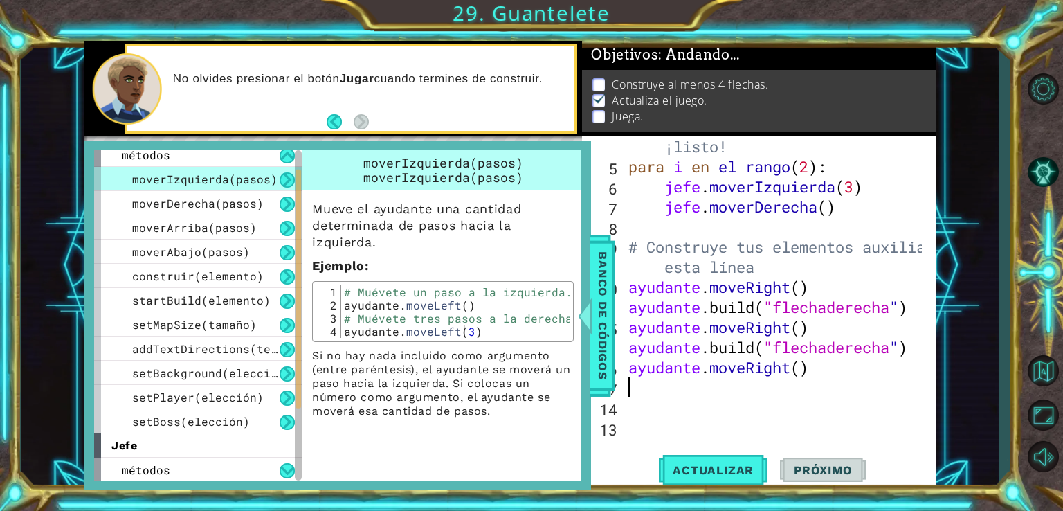
drag, startPoint x: 299, startPoint y: 244, endPoint x: 306, endPoint y: 243, distance: 7.0
click at [306, 243] on div "ayudante métodos moverIzquierda(pasos) moverDerecha(pasos) moverArriba(pasos) m…" at bounding box center [337, 315] width 487 height 330
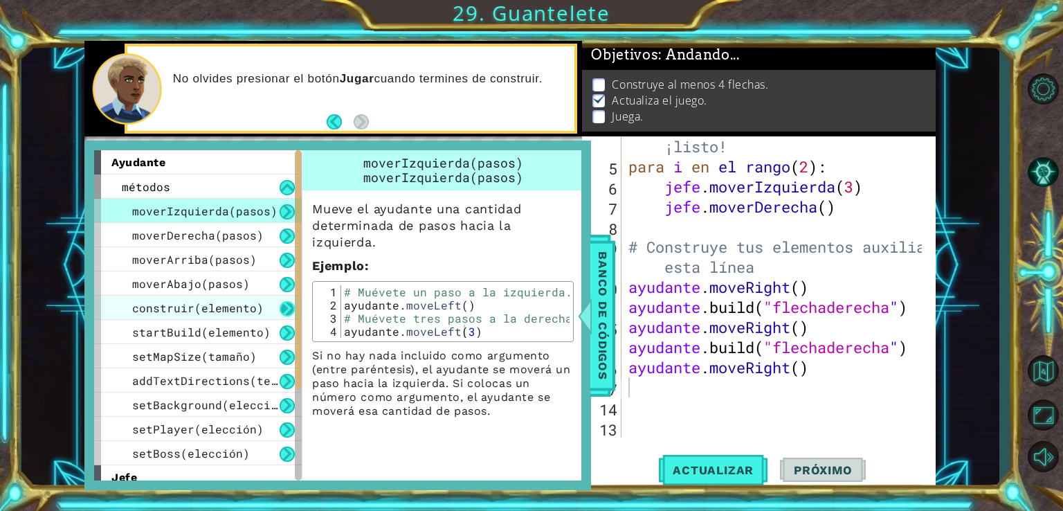
click at [284, 311] on button at bounding box center [287, 308] width 15 height 15
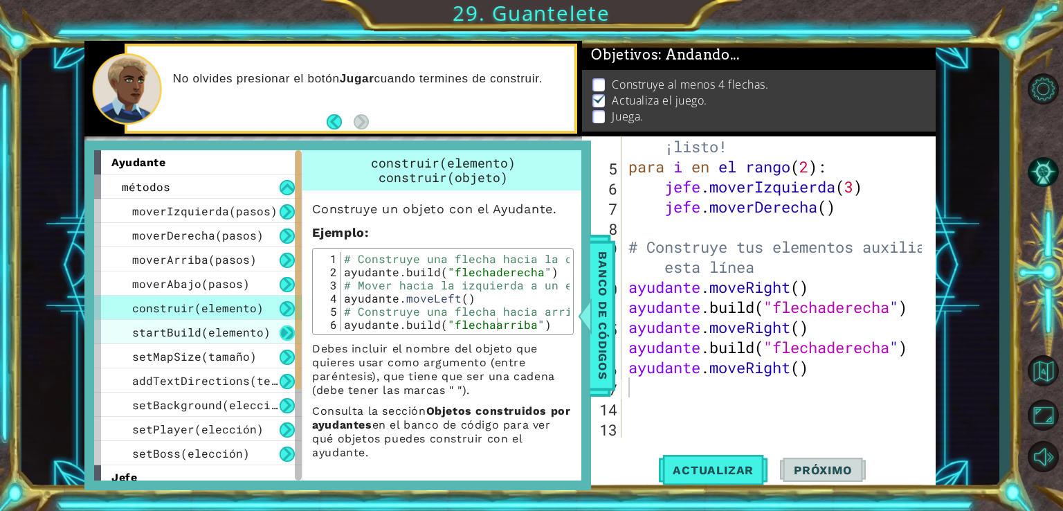
click at [287, 333] on button at bounding box center [287, 332] width 15 height 15
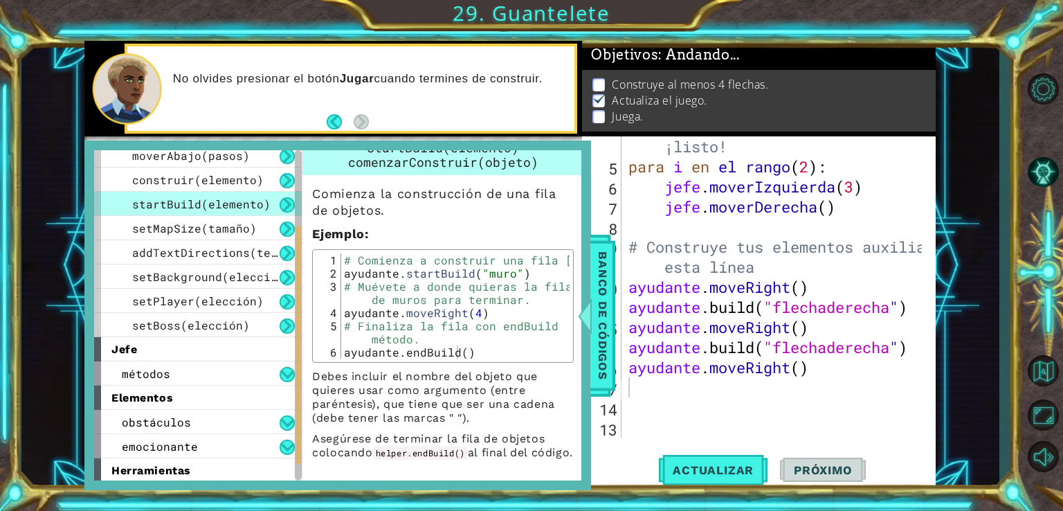
scroll to position [153, 0]
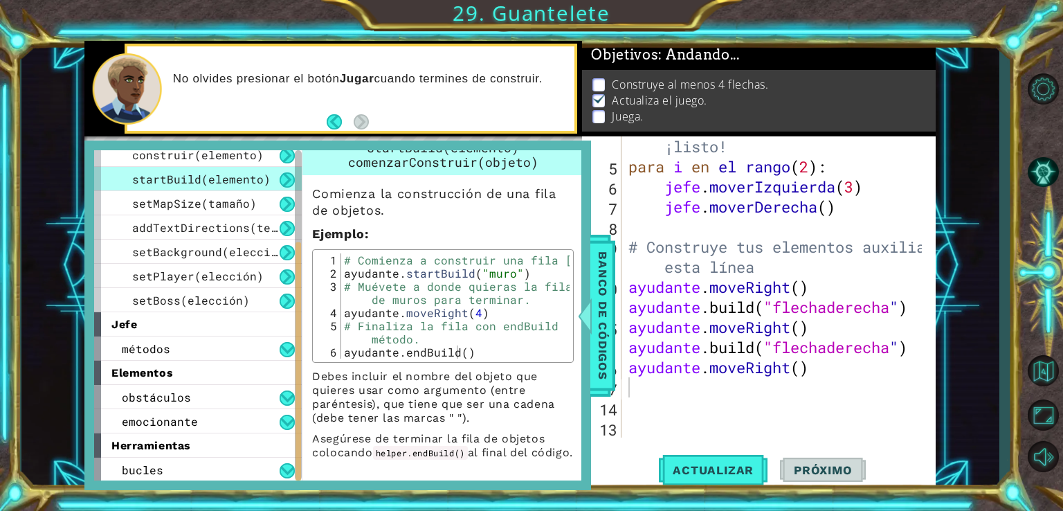
drag, startPoint x: 298, startPoint y: 316, endPoint x: 302, endPoint y: 478, distance: 161.3
click at [302, 474] on div "ayudante métodos moverIzquierda(pasos) moverDerecha(pasos) moverArriba(pasos) m…" at bounding box center [337, 315] width 487 height 330
click at [287, 393] on button at bounding box center [287, 397] width 15 height 15
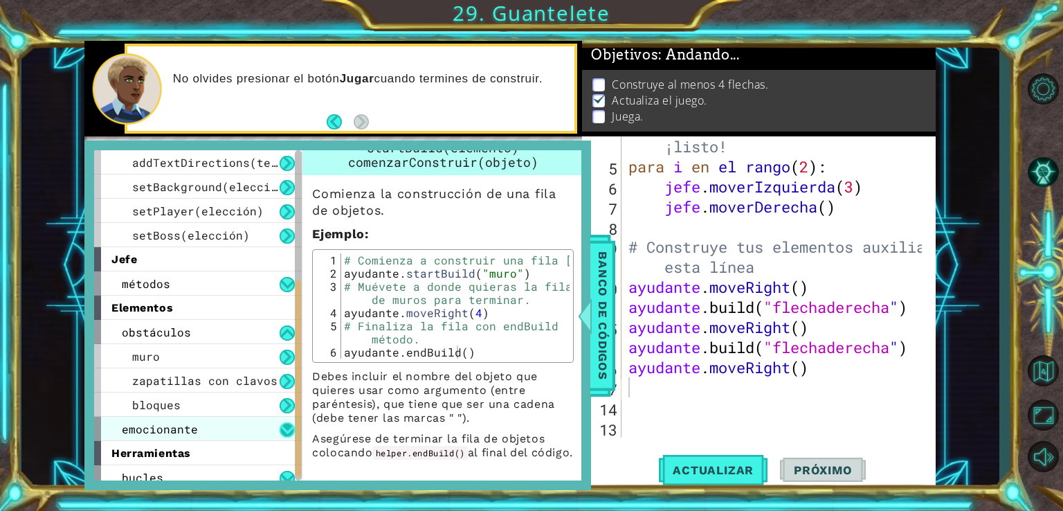
scroll to position [226, 0]
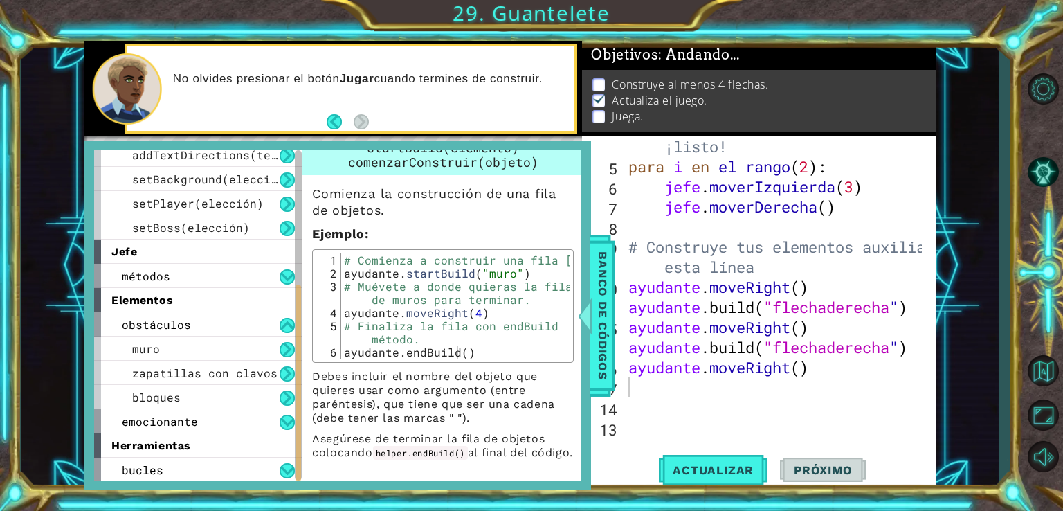
drag, startPoint x: 295, startPoint y: 379, endPoint x: 298, endPoint y: 443, distance: 64.4
click at [298, 443] on div at bounding box center [299, 383] width 6 height 196
click at [289, 345] on button at bounding box center [287, 349] width 15 height 15
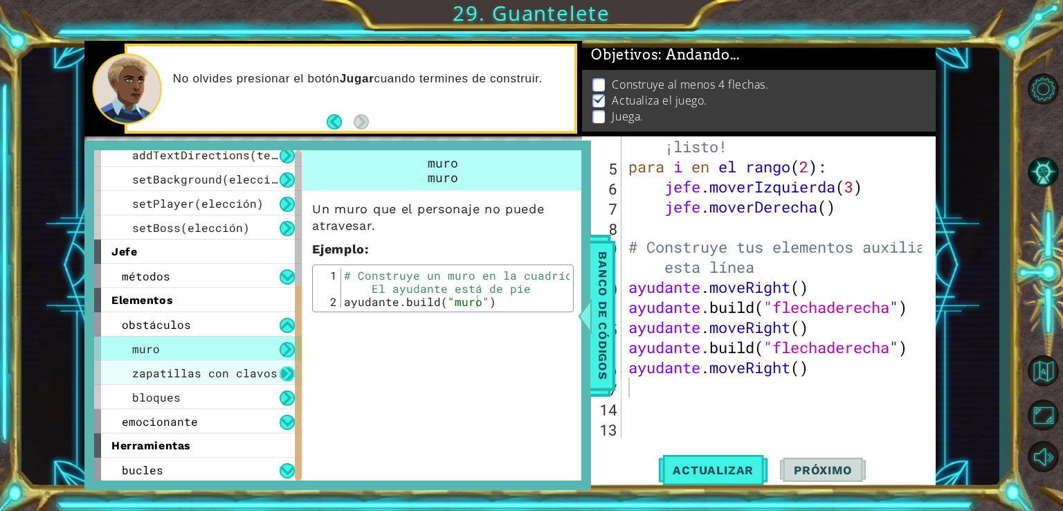
click at [286, 372] on button at bounding box center [287, 373] width 15 height 15
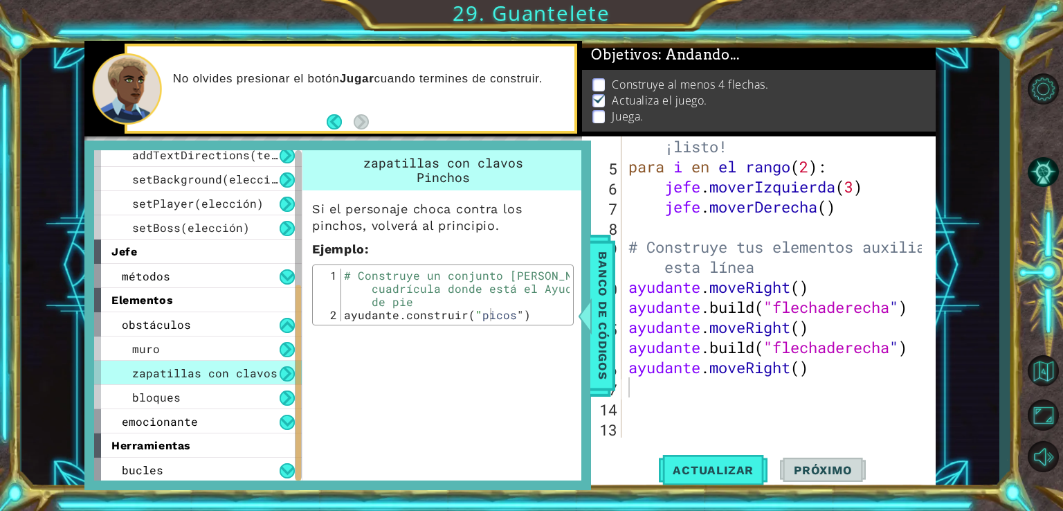
type textarea "[DOMAIN_NAME]("spikes")"
drag, startPoint x: 344, startPoint y: 315, endPoint x: 561, endPoint y: 316, distance: 216.7
click at [561, 316] on div "# Construye un conjunto [PERSON_NAME] en el cuadrícula donde está el Ayudante d…" at bounding box center [455, 321] width 229 height 105
click at [647, 383] on div "# No toques el código del jefe hasta que [PERSON_NAME] diga que estás ¡listo! p…" at bounding box center [777, 286] width 303 height 381
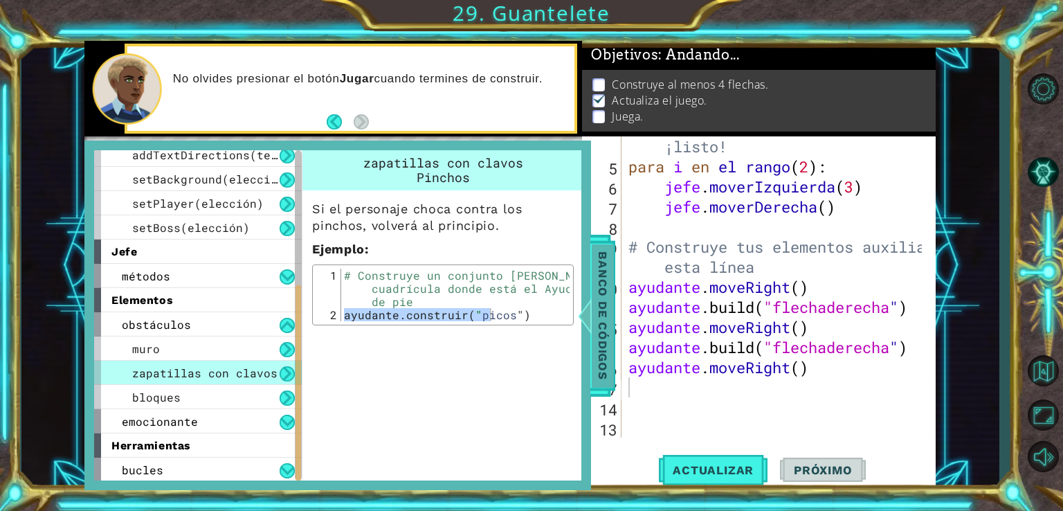
drag, startPoint x: 598, startPoint y: 329, endPoint x: 590, endPoint y: 322, distance: 10.8
click at [590, 322] on div "Banco de códigos" at bounding box center [602, 316] width 25 height 162
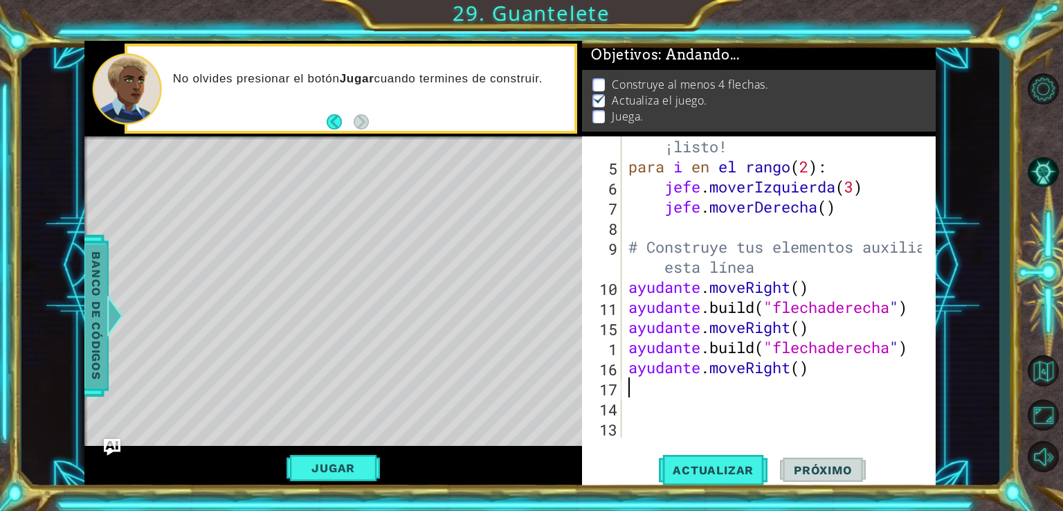
click at [590, 322] on div "15" at bounding box center [603, 329] width 37 height 20
paste textarea "[DOMAIN_NAME]("spikes")"
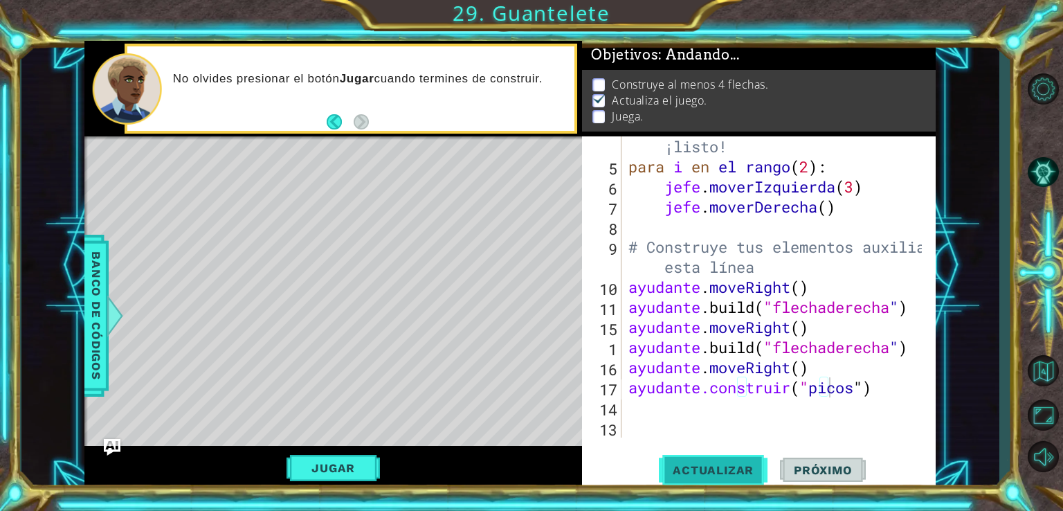
click at [712, 474] on span "Actualizar" at bounding box center [713, 470] width 109 height 14
click at [352, 467] on font "Jugar" at bounding box center [333, 468] width 44 height 14
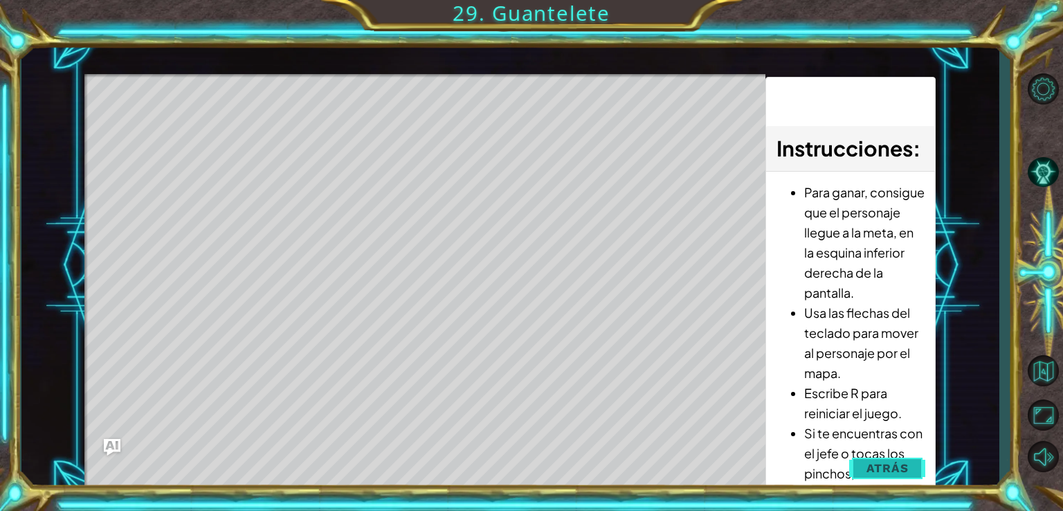
click at [896, 470] on span "Atrás" at bounding box center [888, 468] width 42 height 14
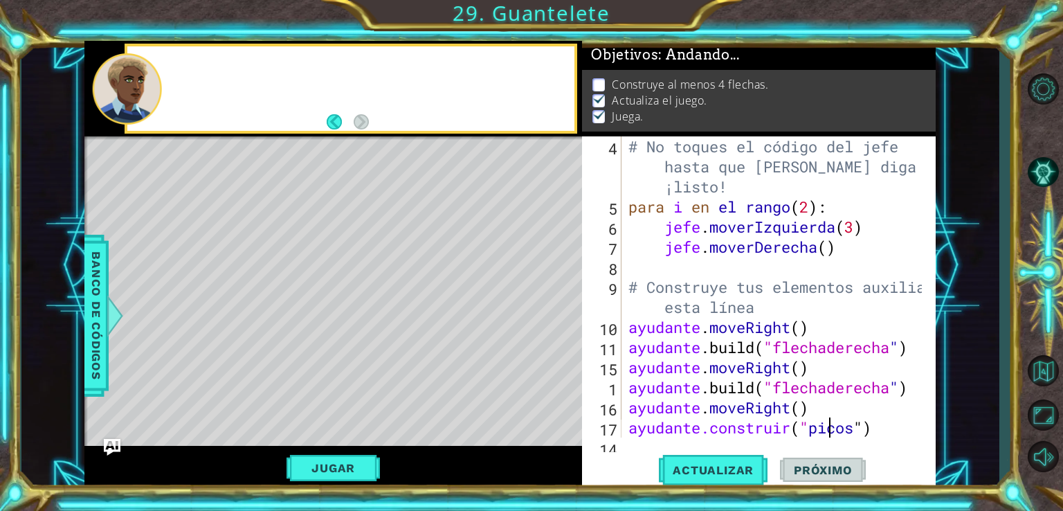
click at [100, 284] on font "Banco de códigos" at bounding box center [96, 315] width 14 height 128
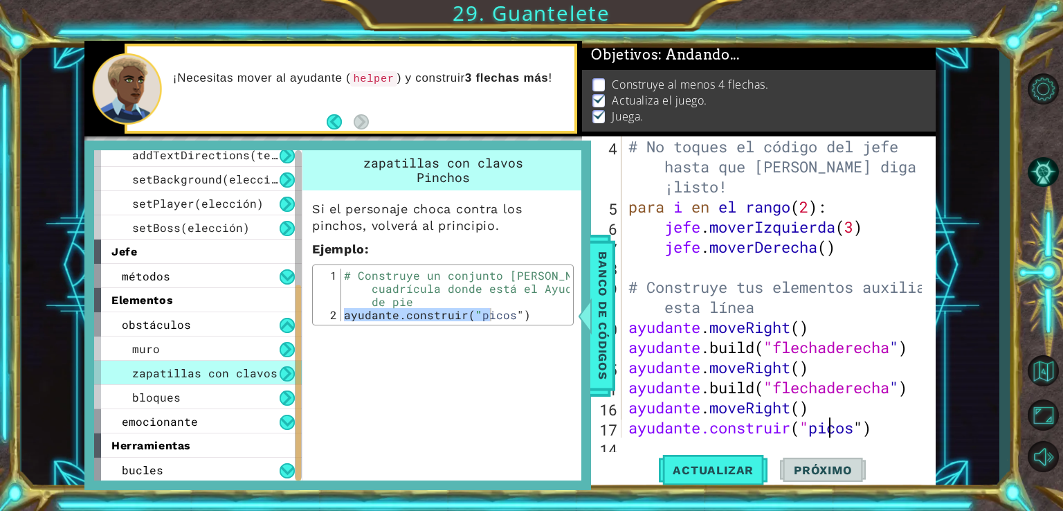
drag, startPoint x: 296, startPoint y: 300, endPoint x: 299, endPoint y: 311, distance: 11.4
click at [299, 311] on div at bounding box center [299, 383] width 6 height 196
click at [605, 313] on font "Banco de códigos" at bounding box center [603, 315] width 14 height 128
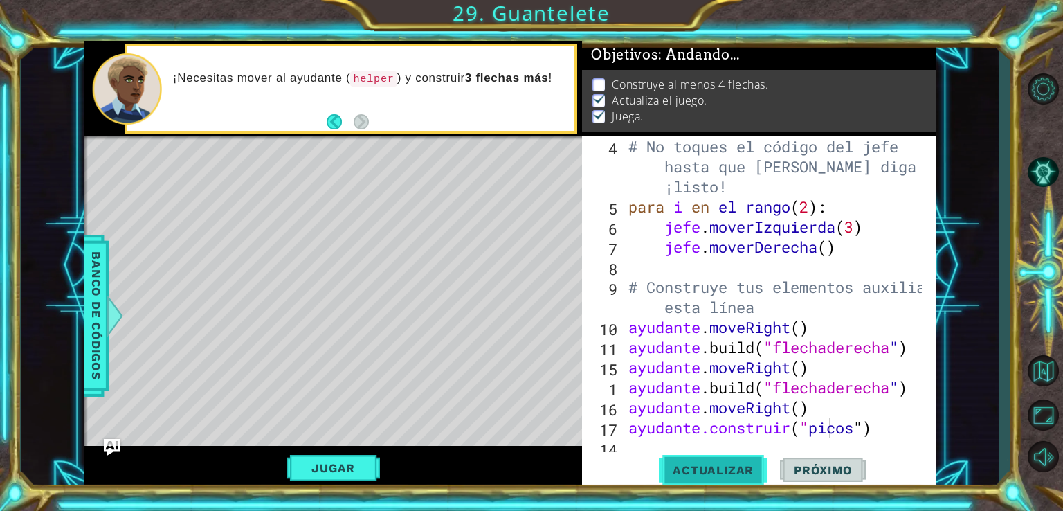
click at [688, 469] on span "Actualizar" at bounding box center [713, 470] width 109 height 14
click at [359, 460] on button "Jugar" at bounding box center [333, 468] width 93 height 26
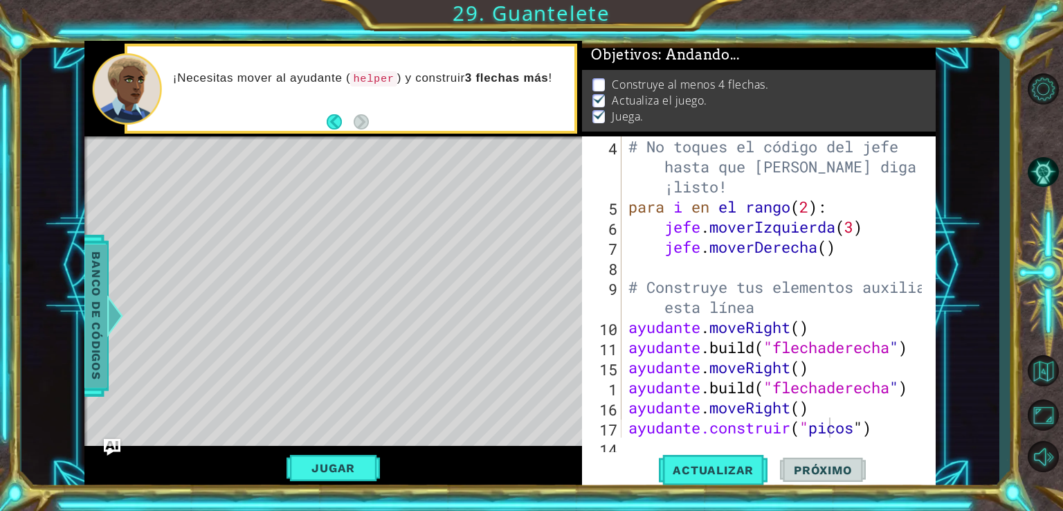
click at [101, 308] on font "Banco de códigos" at bounding box center [96, 315] width 14 height 128
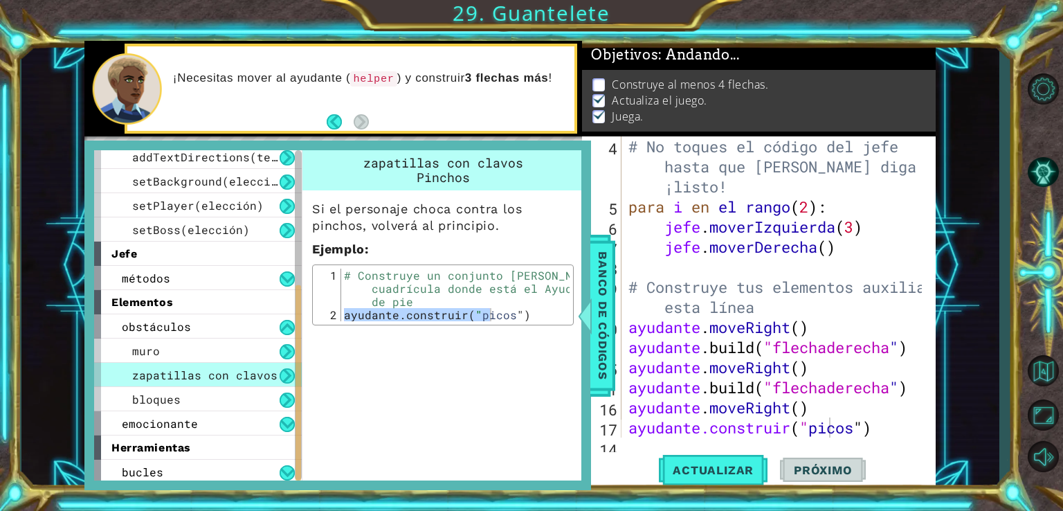
drag, startPoint x: 299, startPoint y: 305, endPoint x: 310, endPoint y: 426, distance: 121.6
click at [311, 370] on div "ayudante métodos moverIzquierda(pasos) moverDerecha(pasos) moverArriba(pasos) m…" at bounding box center [337, 315] width 487 height 330
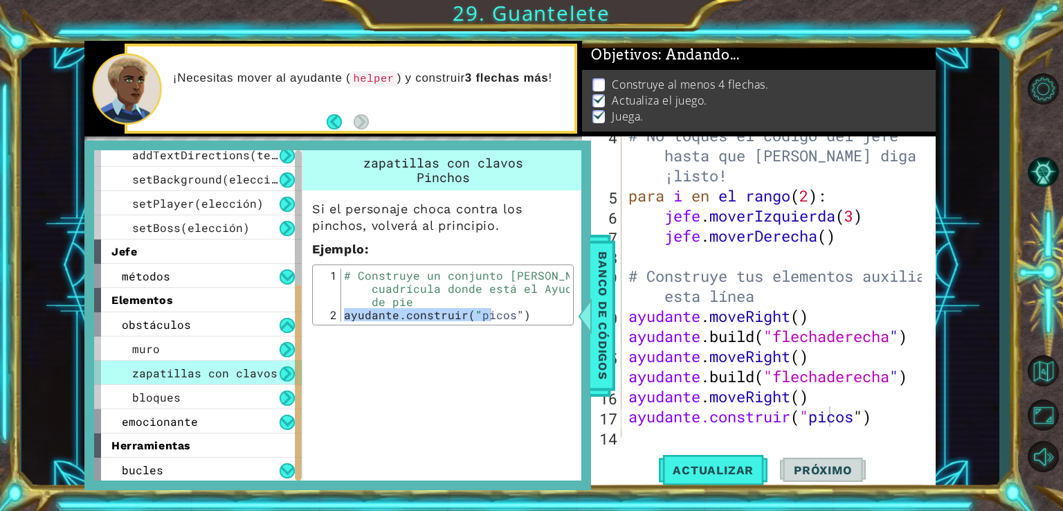
scroll to position [39, 0]
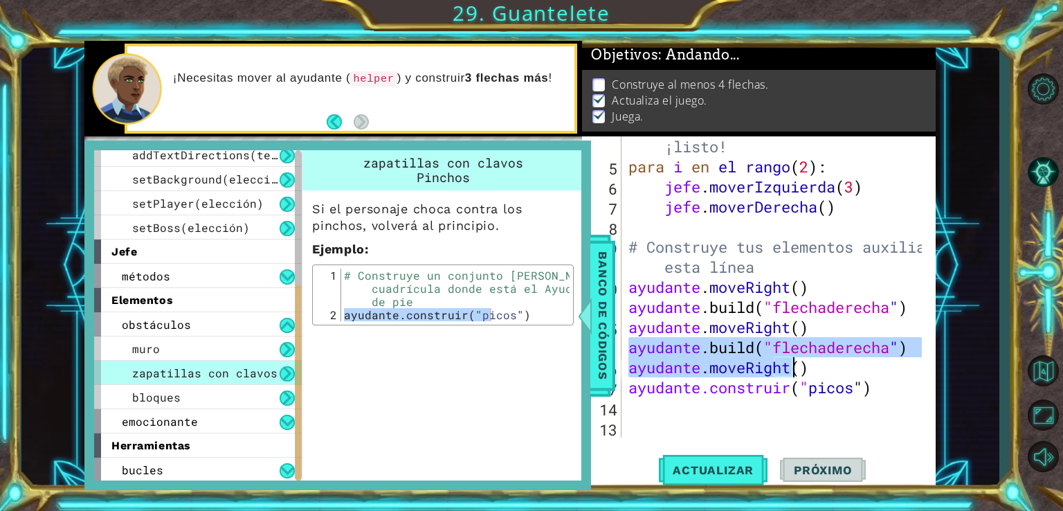
drag, startPoint x: 626, startPoint y: 343, endPoint x: 862, endPoint y: 371, distance: 238.4
click at [862, 371] on div "# No toques el código del jefe hasta que [PERSON_NAME] diga que estás ¡listo! p…" at bounding box center [777, 286] width 303 height 381
type textarea "[DOMAIN_NAME]("rightArrow") helper.moveRight()"
click at [730, 402] on div "# No toques el código del jefe hasta que [PERSON_NAME] diga que estás ¡listo! p…" at bounding box center [777, 286] width 303 height 381
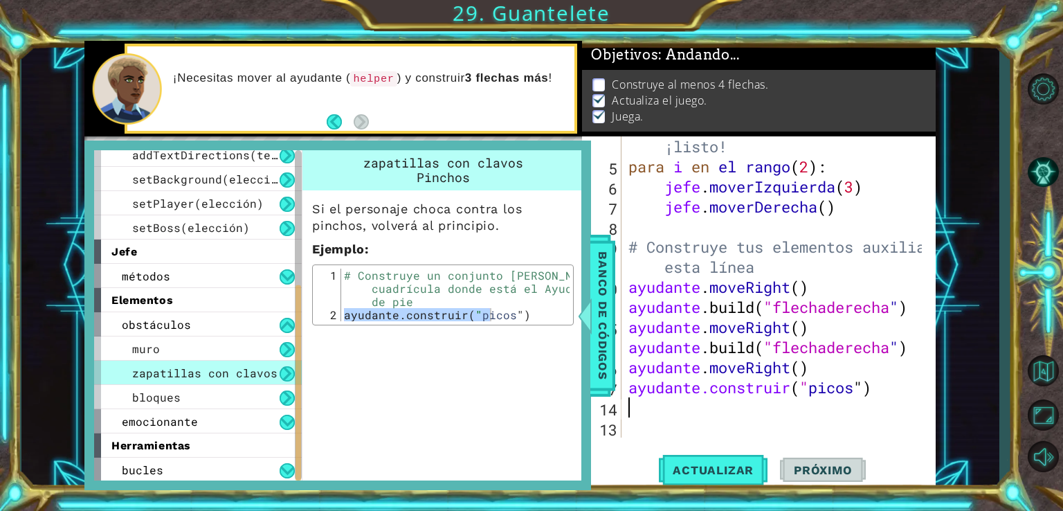
paste textarea "helper.moveRight()"
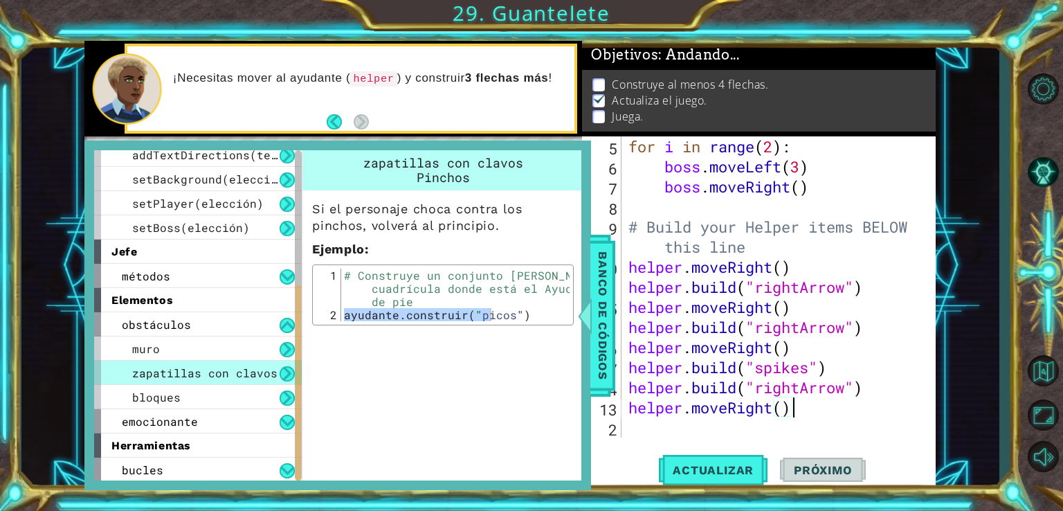
scroll to position [60, 0]
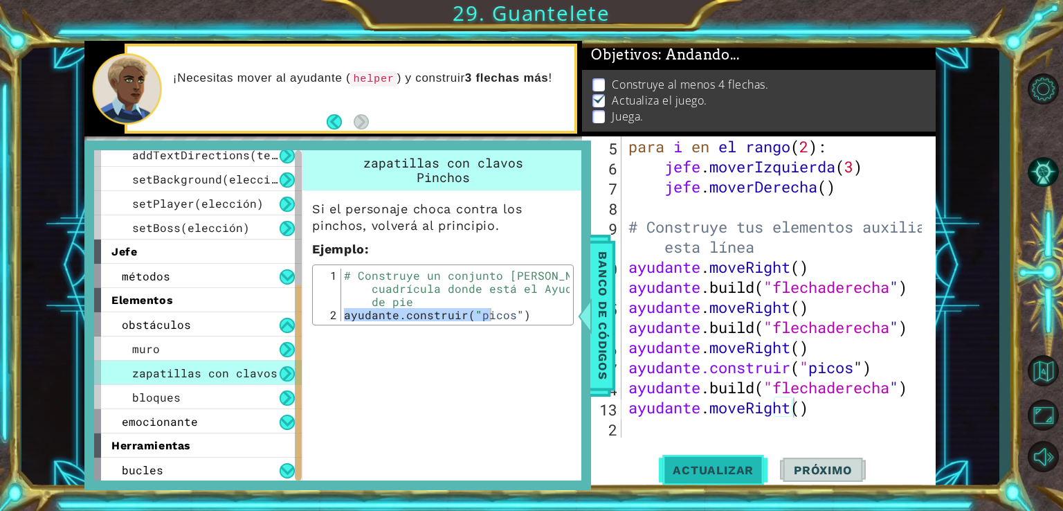
click at [722, 467] on span "Actualizar" at bounding box center [713, 470] width 109 height 14
click at [815, 413] on div "para i en el rango ( 2 ) : jefe . moverIzquierda ( 3 ) jefe . moverDerecha ( ) …" at bounding box center [777, 306] width 303 height 341
click at [776, 408] on div "para i en el rango ( 2 ) : jefe . moverIzquierda ( 3 ) jefe . moverDerecha ( ) …" at bounding box center [777, 306] width 303 height 341
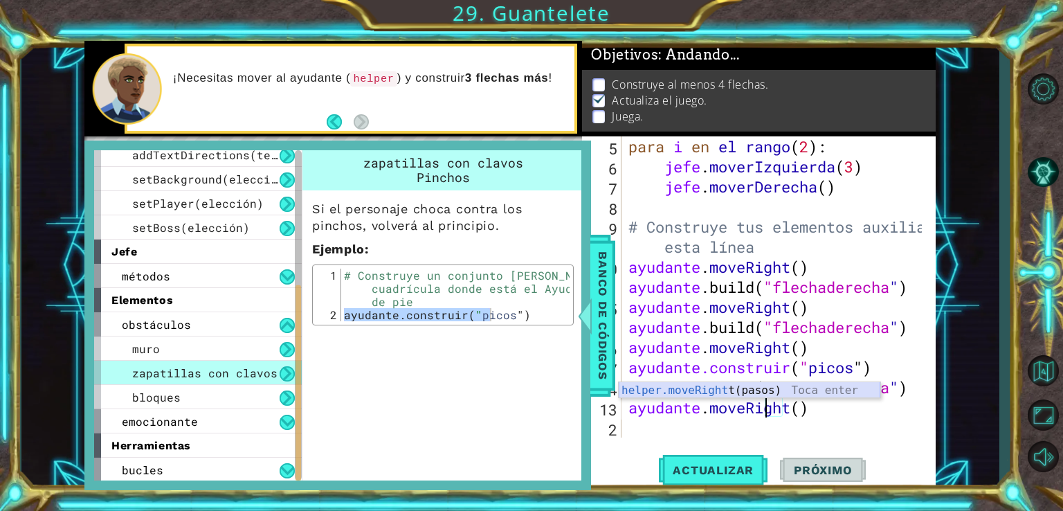
click at [770, 389] on div "helper.moveRight t(pasos) Toca enter" at bounding box center [750, 407] width 262 height 50
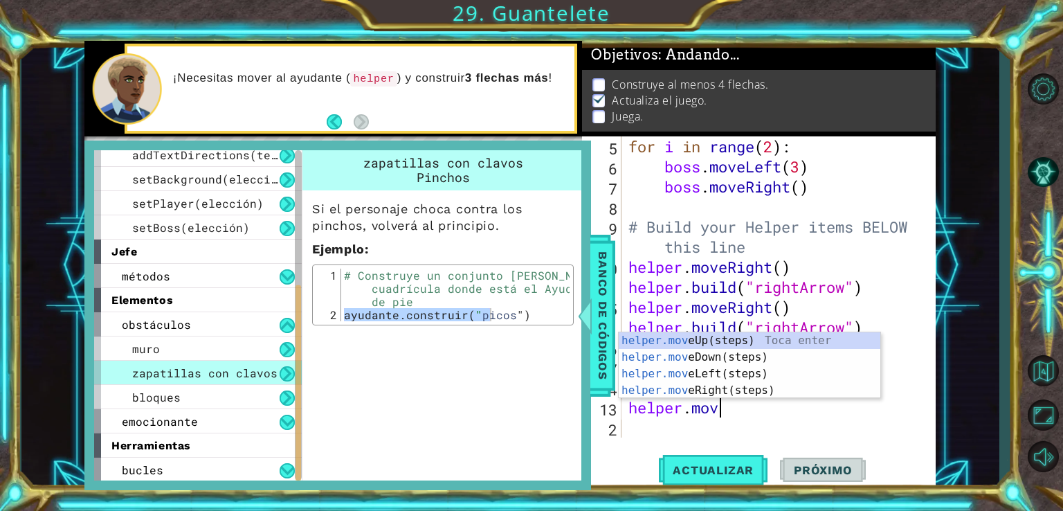
type textarea "[DOMAIN_NAME]"
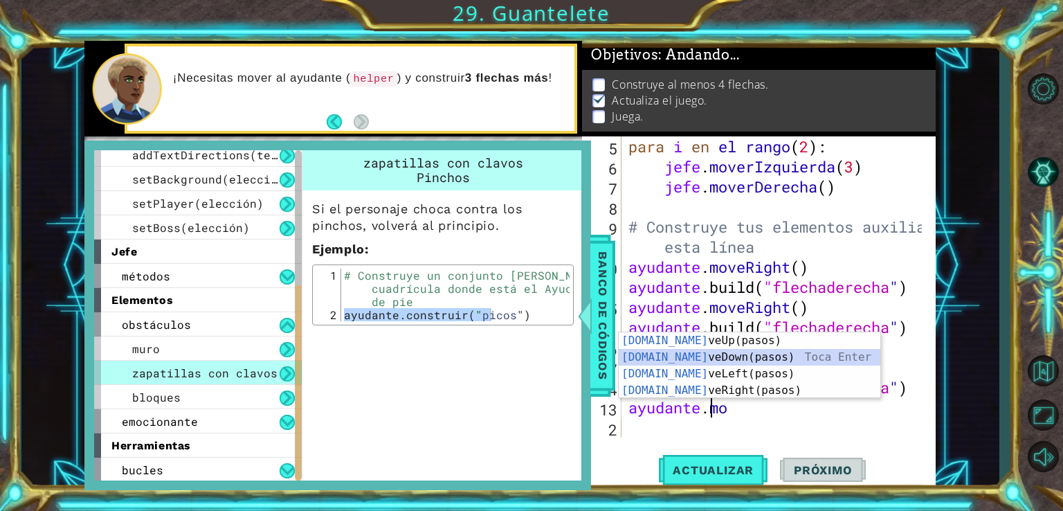
click at [766, 355] on div "[DOMAIN_NAME] veUp(pasos) Toca enter [DOMAIN_NAME] veDown(pasos) Toca Enter [DO…" at bounding box center [750, 382] width 262 height 100
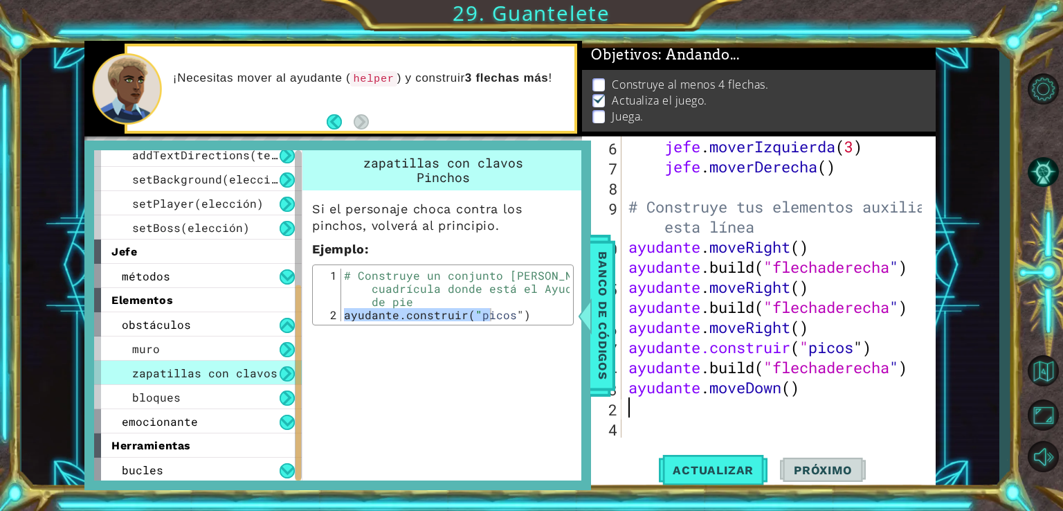
scroll to position [80, 0]
click at [709, 469] on span "Actualizar" at bounding box center [713, 470] width 109 height 14
click at [590, 326] on div at bounding box center [585, 316] width 17 height 42
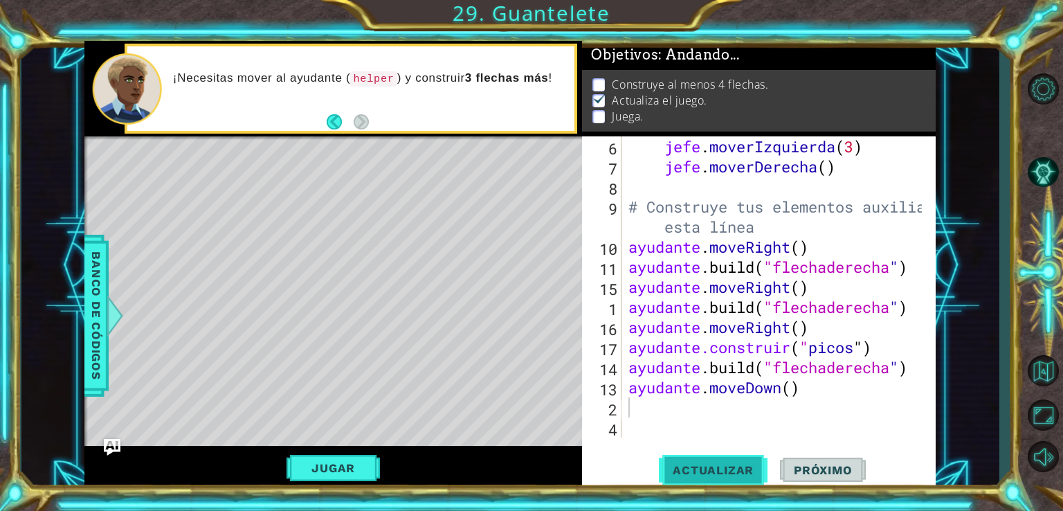
click at [695, 464] on span "Actualizar" at bounding box center [713, 470] width 109 height 14
click at [353, 471] on font "Jugar" at bounding box center [333, 468] width 44 height 14
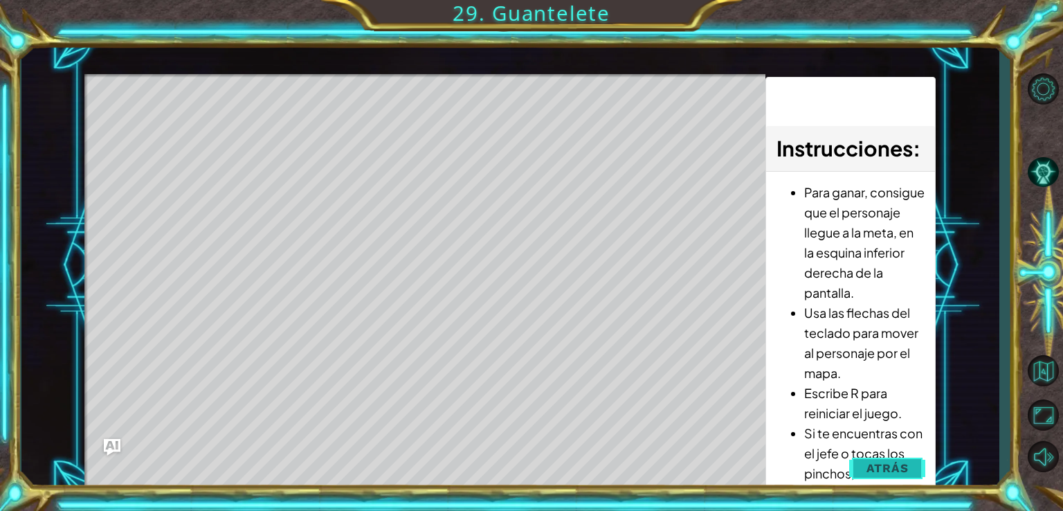
click at [887, 465] on span "Atrás" at bounding box center [888, 468] width 42 height 14
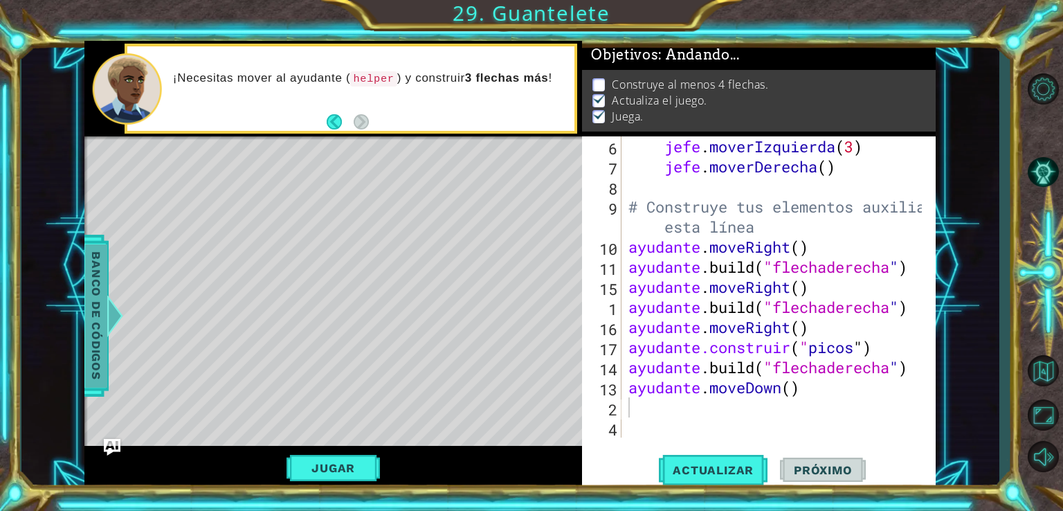
click at [102, 334] on font "Banco de códigos" at bounding box center [96, 315] width 14 height 128
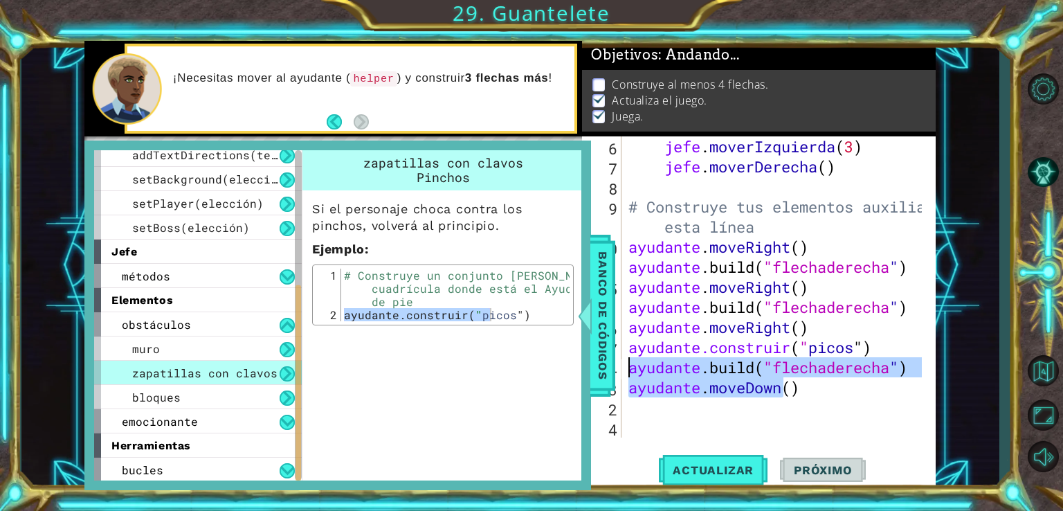
drag, startPoint x: 850, startPoint y: 388, endPoint x: 627, endPoint y: 366, distance: 223.9
click at [627, 366] on div "jefe . moverIzquierda ( 3 ) jefe . moverDerecha ( ) # Construye tus elementos a…" at bounding box center [777, 306] width 303 height 341
click at [535, 372] on div "zapatillas con clavos [PERSON_NAME] Si el personaje choca contra los pinchos, v…" at bounding box center [444, 315] width 285 height 330
click at [381, 309] on div "# Construye un conjunto [PERSON_NAME] en el cuadrícula donde está el Ayudante d…" at bounding box center [455, 295] width 228 height 53
drag, startPoint x: 341, startPoint y: 314, endPoint x: 537, endPoint y: 322, distance: 196.8
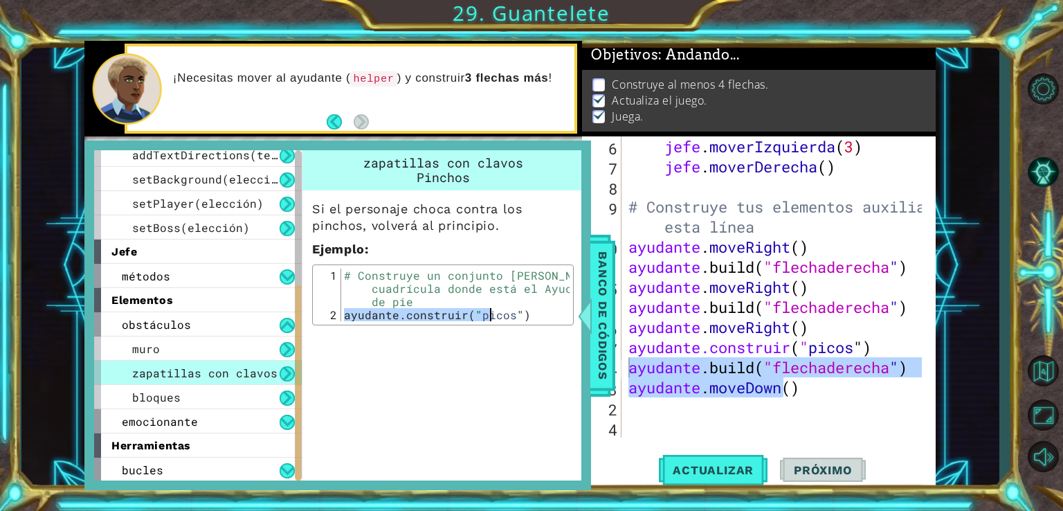
click at [537, 322] on div "[DOMAIN_NAME]("spikes") 1 2 # Construye un conjunto [PERSON_NAME] en el cuadríc…" at bounding box center [443, 294] width 262 height 61
click at [586, 314] on div at bounding box center [585, 316] width 17 height 42
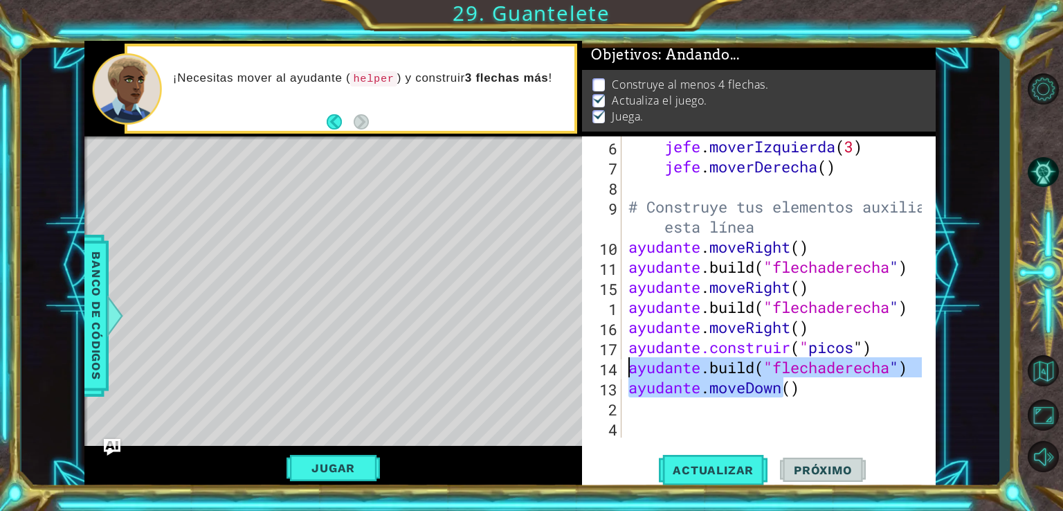
click at [914, 370] on div "jefe . moverIzquierda ( 3 ) jefe . moverDerecha ( ) # Construye tus elementos a…" at bounding box center [774, 286] width 296 height 301
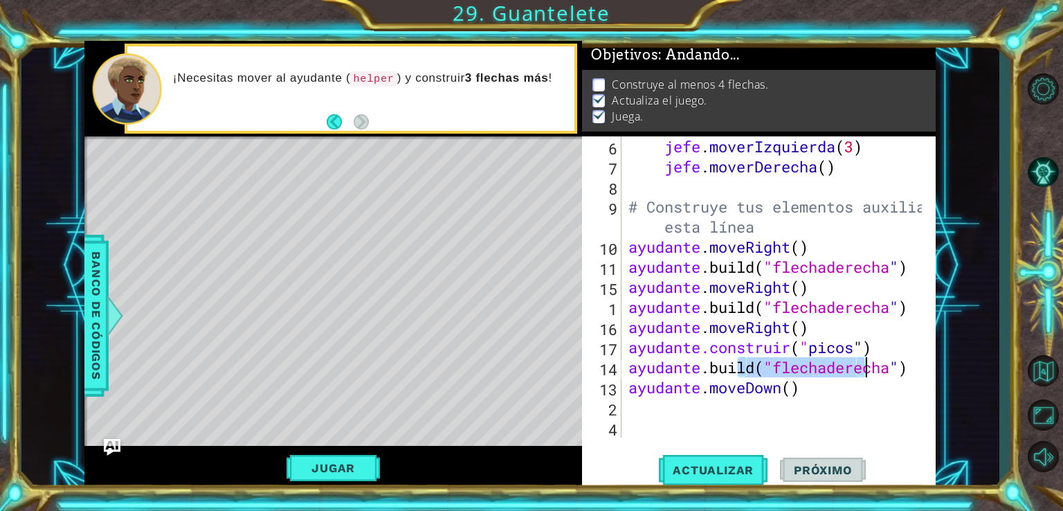
click at [914, 370] on div "jefe . moverIzquierda ( 3 ) jefe . moverDerecha ( ) # Construye tus elementos a…" at bounding box center [777, 306] width 303 height 341
type textarea "[DOMAIN_NAME]"
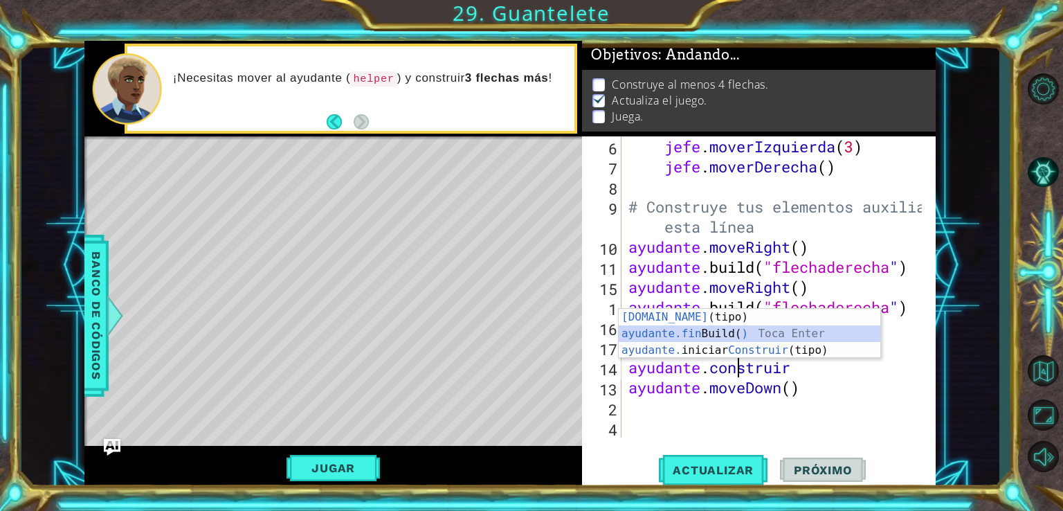
click at [759, 330] on div "[DOMAIN_NAME] (tipo) Toca enter ayudante.fin Build ( ) Toca Enter ayudante. ini…" at bounding box center [750, 350] width 262 height 83
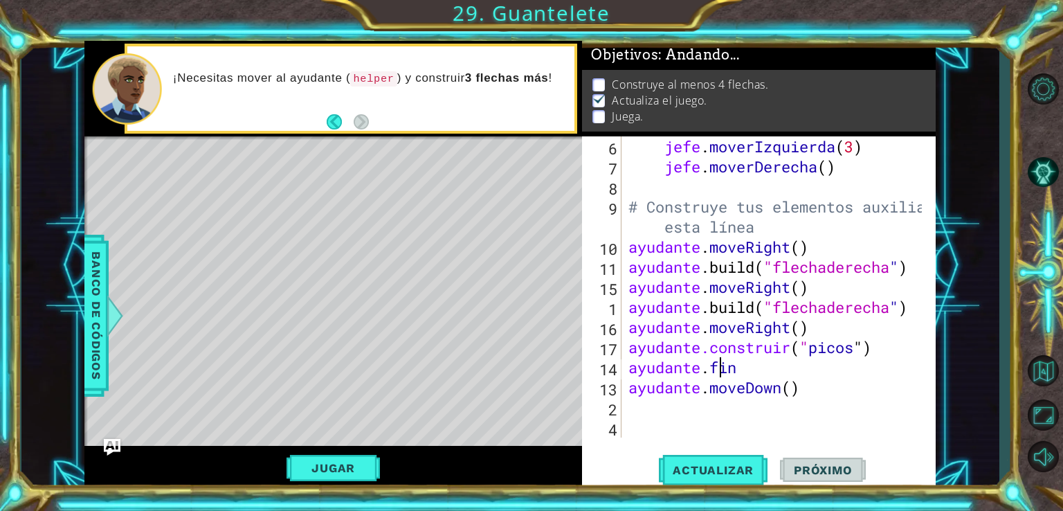
click at [789, 366] on div "jefe . moverIzquierda ( 3 ) jefe . moverDerecha ( ) # Construye tus elementos a…" at bounding box center [777, 306] width 303 height 341
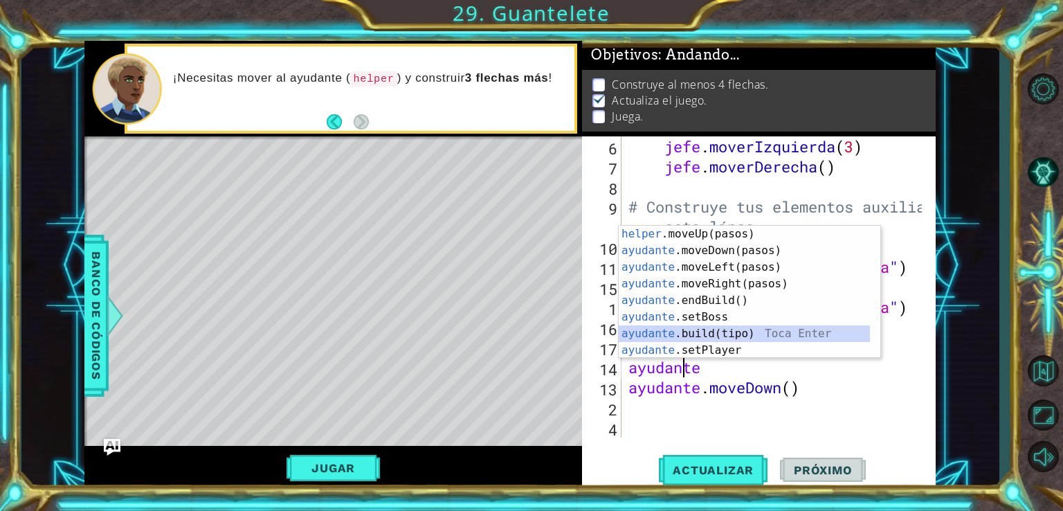
click at [734, 332] on div "helper .moveUp(pasos) [PERSON_NAME] enter ayudante .moveDown(pasos) Toca Enter …" at bounding box center [744, 309] width 251 height 166
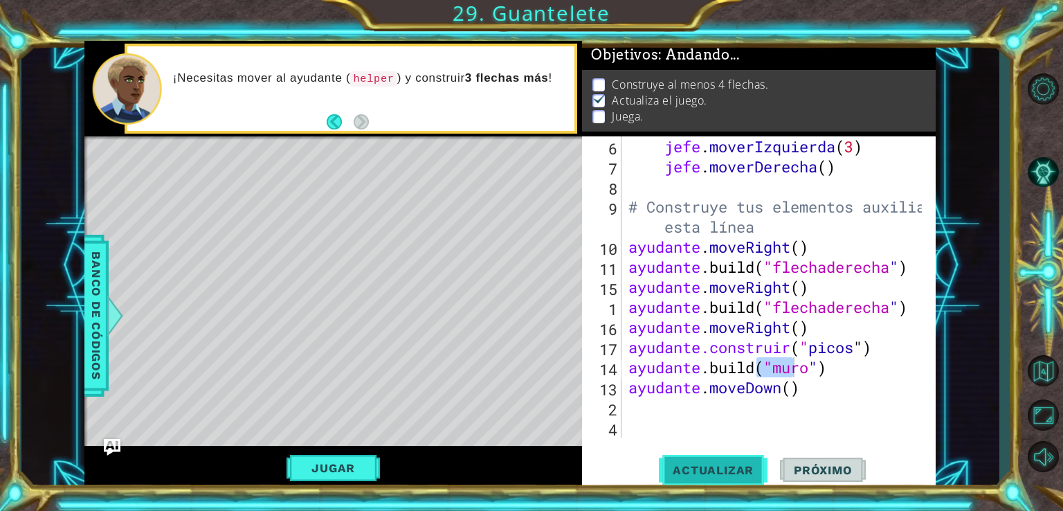
click at [747, 471] on span "Actualizar" at bounding box center [713, 470] width 109 height 14
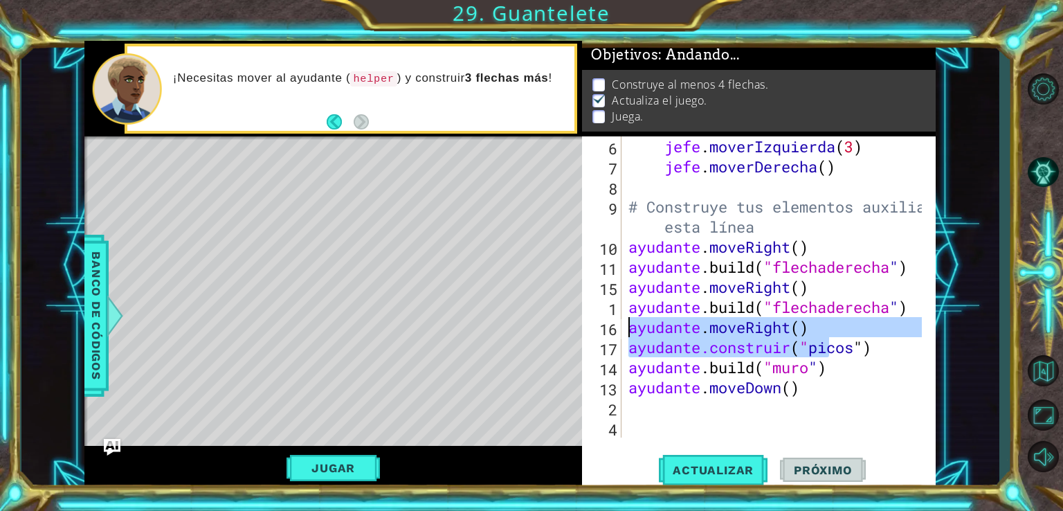
drag, startPoint x: 916, startPoint y: 350, endPoint x: 630, endPoint y: 333, distance: 286.4
click at [629, 329] on div "jefe . moverIzquierda ( 3 ) jefe . moverDerecha ( ) # Construye tus elementos a…" at bounding box center [777, 306] width 303 height 341
type textarea "helper.moveRight() [DOMAIN_NAME]("spikes")"
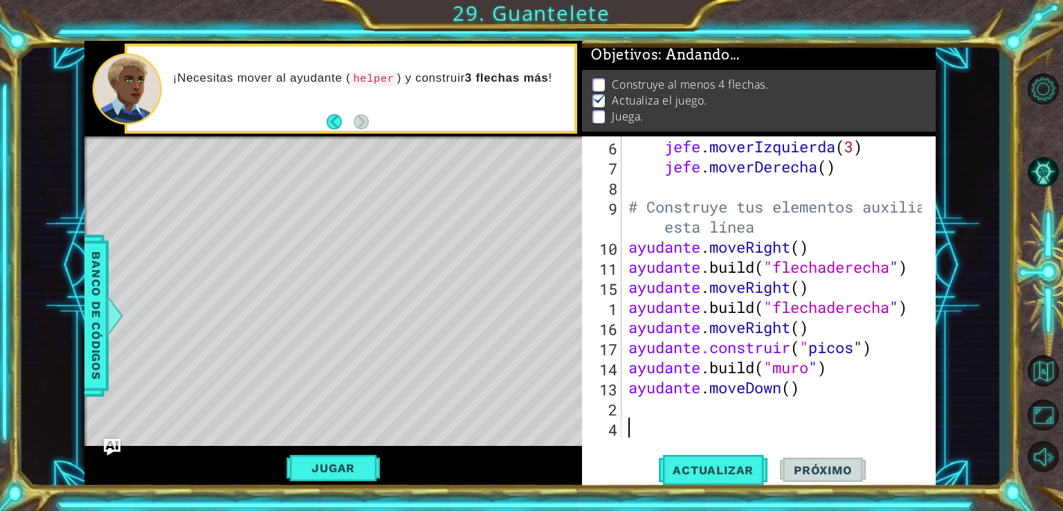
click at [862, 431] on div "jefe . moverIzquierda ( 3 ) jefe . moverDerecha ( ) # Construye tus elementos a…" at bounding box center [777, 306] width 303 height 341
drag, startPoint x: 919, startPoint y: 350, endPoint x: 633, endPoint y: 354, distance: 285.9
click at [633, 354] on div "6 7 8 9 10 11 15 1 16 17 14 13 2 4 jefe . moverIzquierda ( 3 ) jefe . moverDere…" at bounding box center [757, 286] width 350 height 301
type textarea "[DOMAIN_NAME]("spikes")"
type textarea "helper.moveRight()"
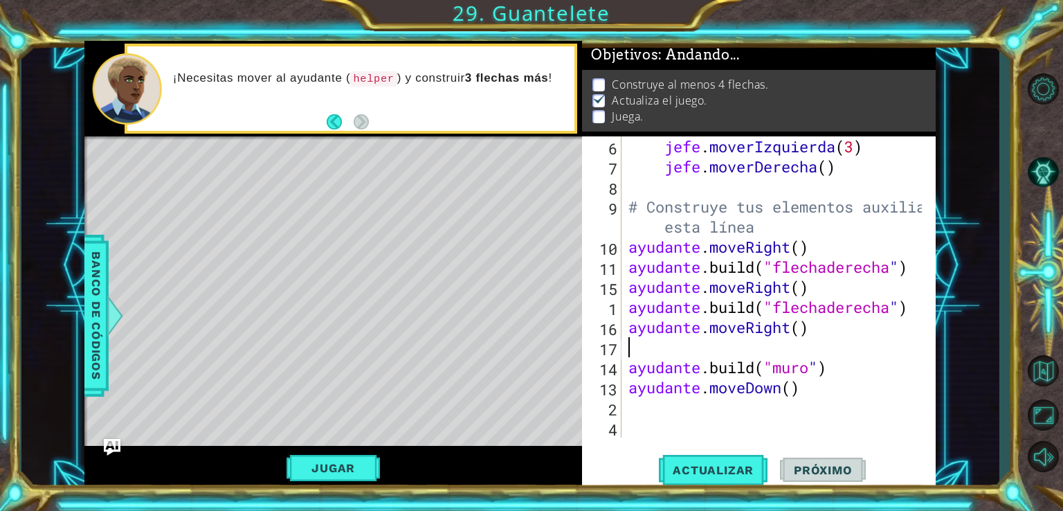
scroll to position [60, 0]
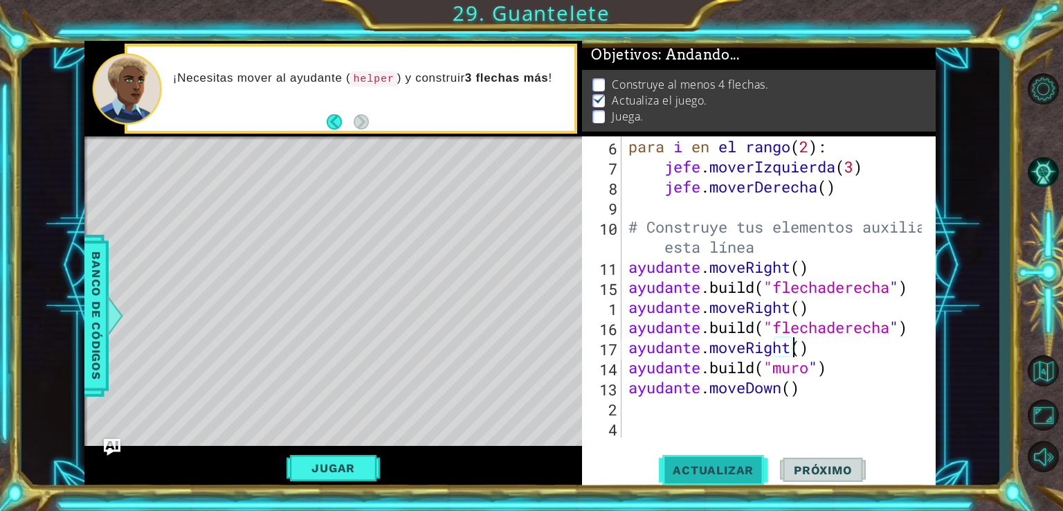
click at [728, 474] on span "Actualizar" at bounding box center [713, 470] width 109 height 14
click at [341, 458] on button "Jugar" at bounding box center [333, 468] width 93 height 26
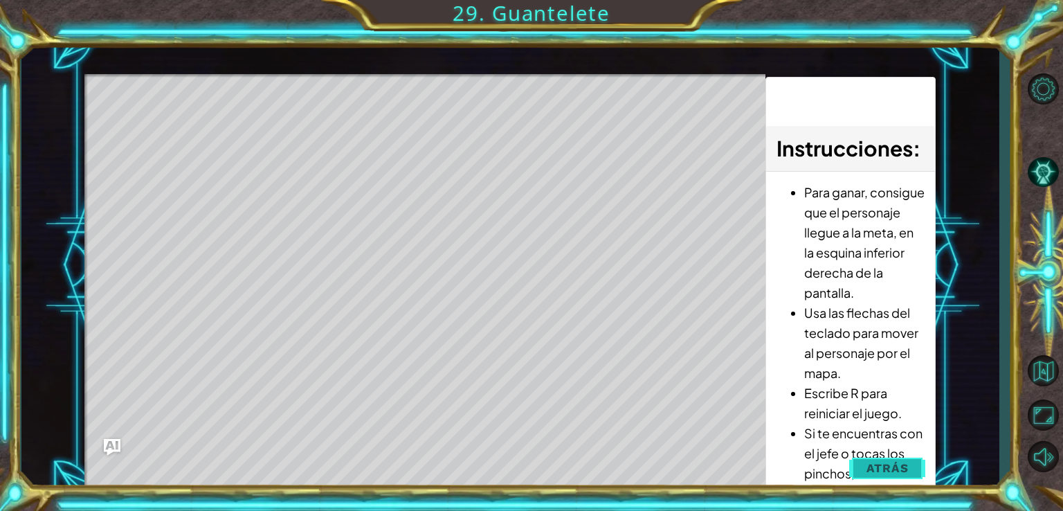
click at [912, 461] on button "Atrás" at bounding box center [887, 468] width 77 height 28
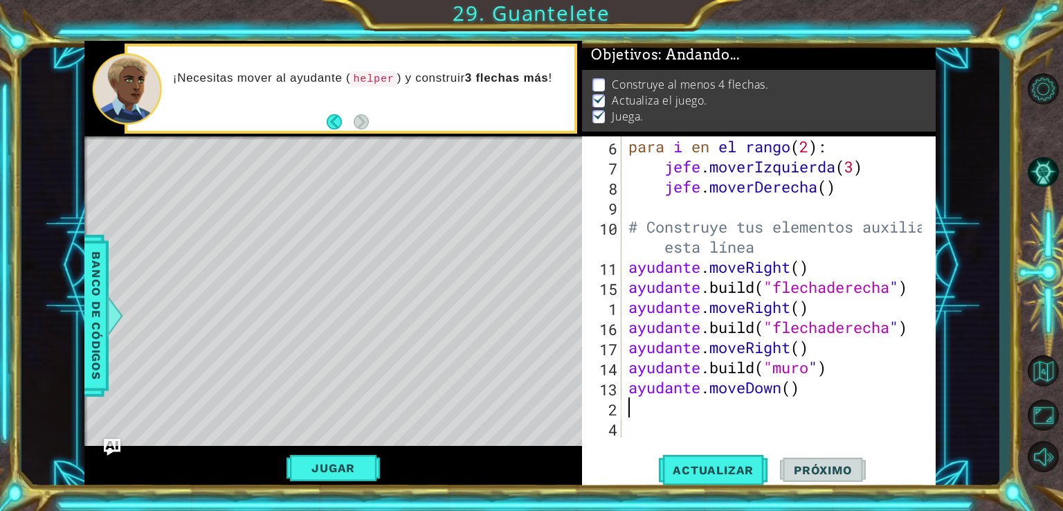
click at [700, 413] on div "para i en el rango ( 2 ) : jefe . moverIzquierda ( 3 ) jefe . moverDerecha ( ) …" at bounding box center [777, 306] width 303 height 341
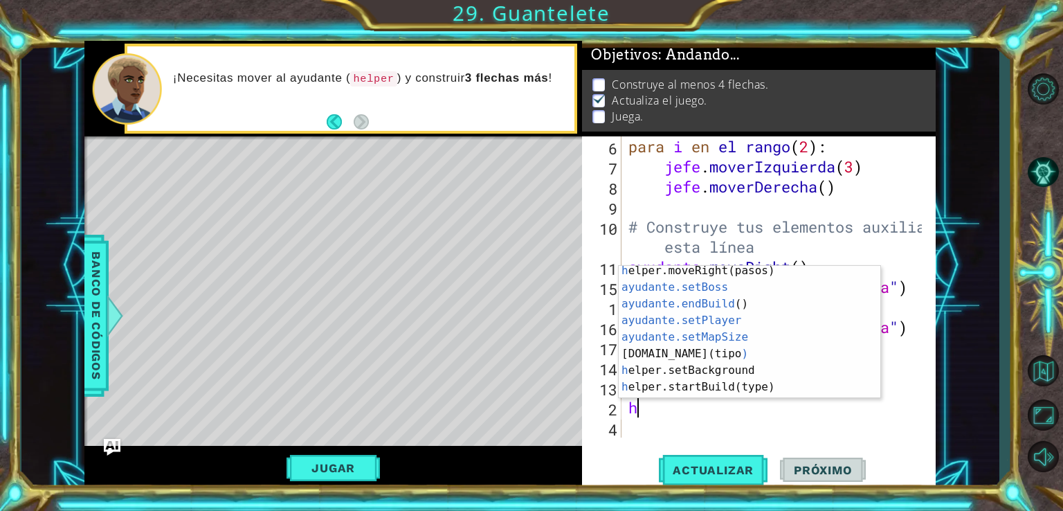
scroll to position [65, 0]
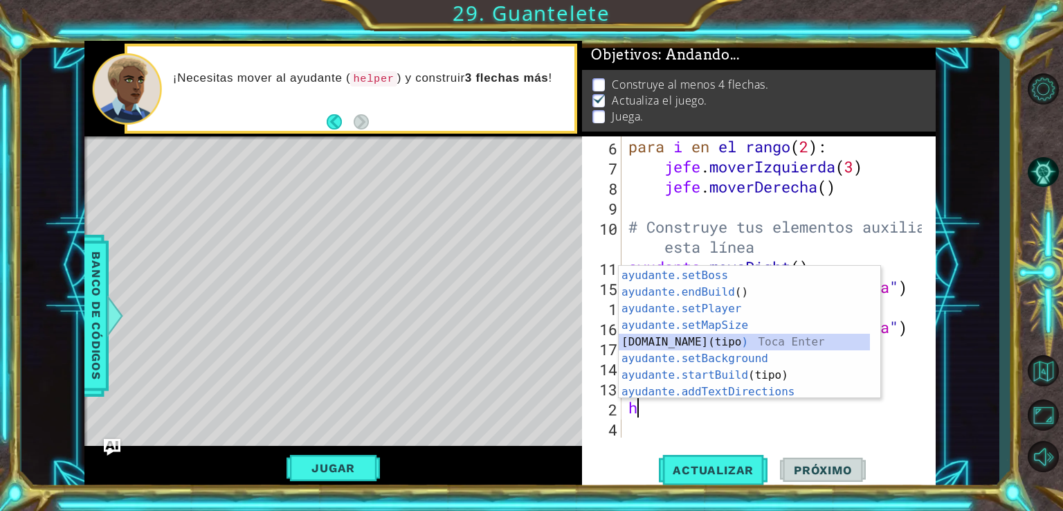
click at [702, 340] on div "h elper.moveRight(pasos) Toca Enter ayudante.setBoss ​ Toca Enter ayudante.endB…" at bounding box center [744, 334] width 251 height 166
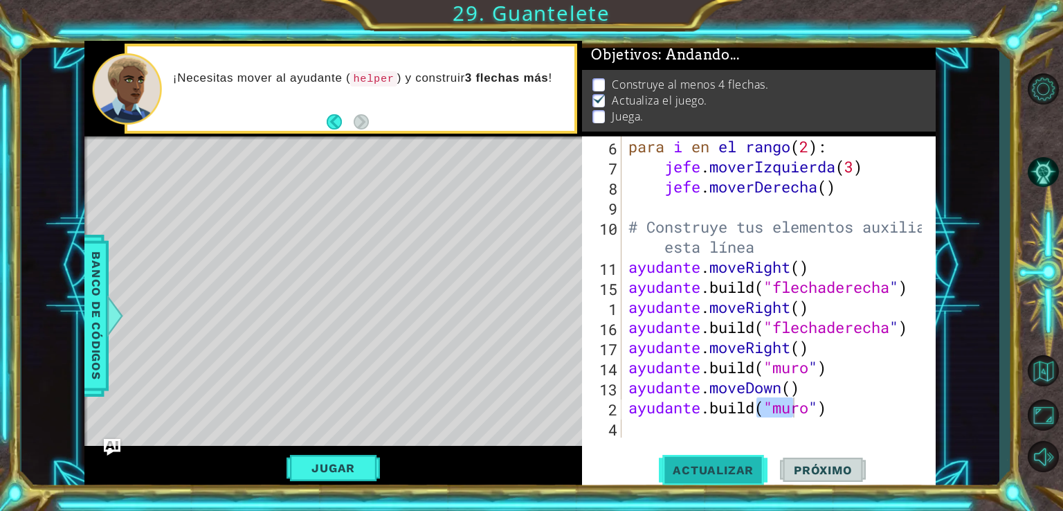
click at [744, 472] on span "Actualizar" at bounding box center [713, 470] width 109 height 14
click at [727, 469] on span "Actualizar" at bounding box center [713, 470] width 109 height 14
click at [883, 410] on div "para i en el rango ( 2 ) : jefe . moverIzquierda ( 3 ) jefe . moverDerecha ( ) …" at bounding box center [777, 306] width 303 height 341
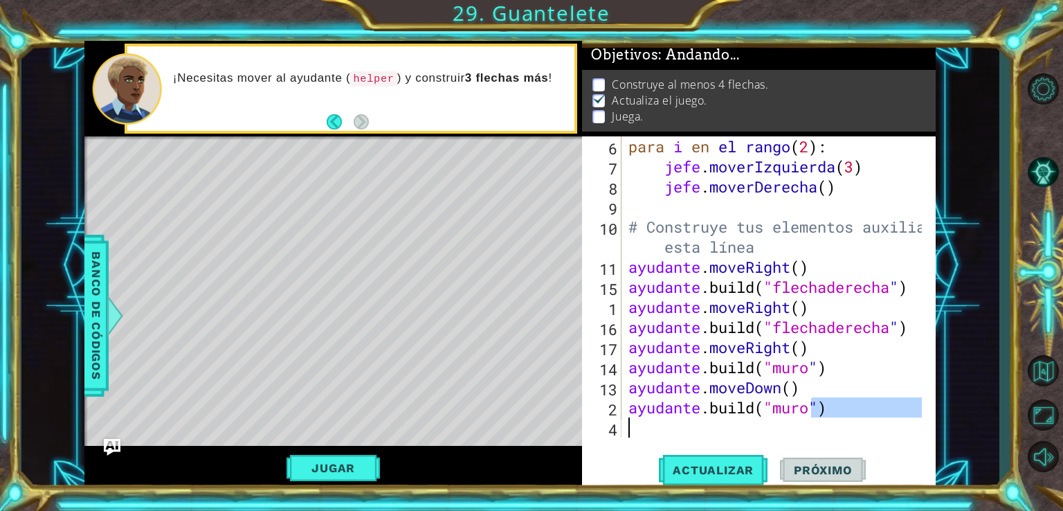
drag, startPoint x: 883, startPoint y: 410, endPoint x: 626, endPoint y: 423, distance: 257.1
click at [626, 423] on div "para i en el rango ( 2 ) : jefe . moverIzquierda ( 3 ) jefe . moverDerecha ( ) …" at bounding box center [777, 306] width 303 height 341
type textarea "[DOMAIN_NAME]("wall")"
click at [626, 423] on div "para i en el rango ( 2 ) : jefe . moverIzquierda ( 3 ) jefe . moverDerecha ( ) …" at bounding box center [774, 286] width 296 height 301
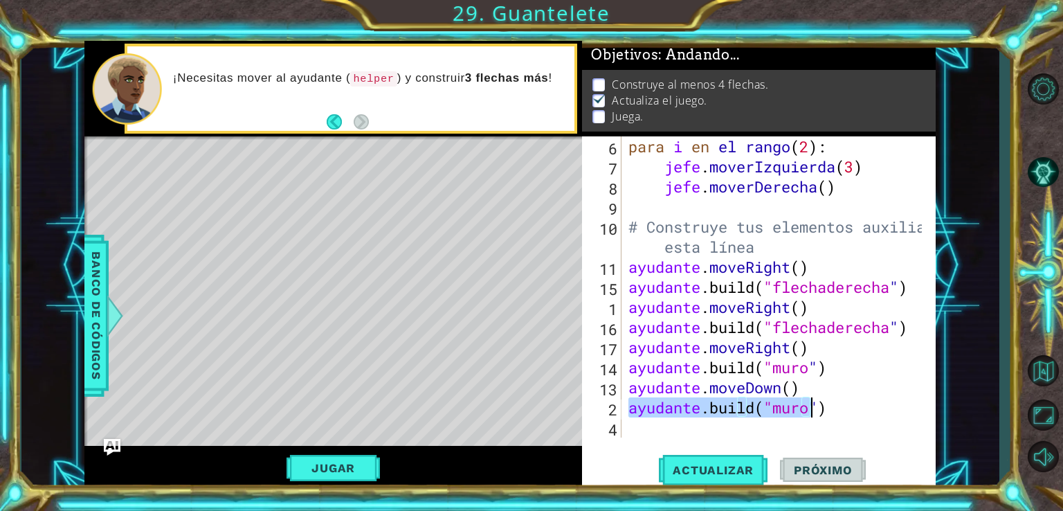
drag, startPoint x: 629, startPoint y: 409, endPoint x: 859, endPoint y: 408, distance: 229.8
click at [859, 408] on div "para i en el rango ( 2 ) : jefe . moverIzquierda ( 3 ) jefe . moverDerecha ( ) …" at bounding box center [777, 306] width 303 height 341
type textarea "[DOMAIN_NAME]("wall")"
click at [896, 412] on div "para i en el rango ( 2 ) : jefe . moverIzquierda ( 3 ) jefe . moverDerecha ( ) …" at bounding box center [774, 286] width 296 height 301
click at [896, 412] on div "para i en el rango ( 2 ) : jefe . moverIzquierda ( 3 ) jefe . moverDerecha ( ) …" at bounding box center [777, 306] width 303 height 341
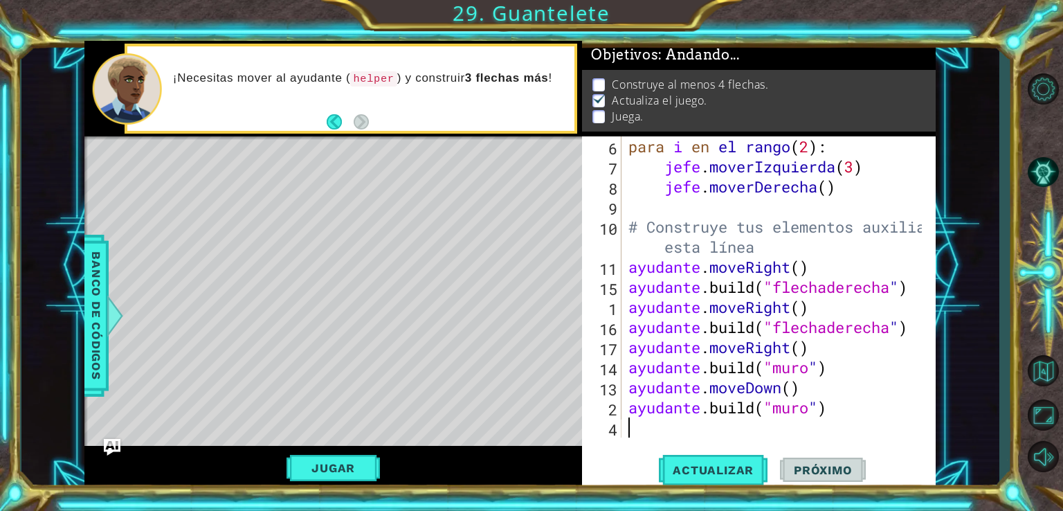
drag, startPoint x: 709, startPoint y: 435, endPoint x: 655, endPoint y: 439, distance: 53.4
click at [655, 439] on div "6 7 8 9 10 11 15 1 16 17 14 13 2 4 para i en el rango ( 2 ) : jefe . moverIzqui…" at bounding box center [759, 313] width 354 height 354
paste textarea "[DOMAIN_NAME]("wall")"
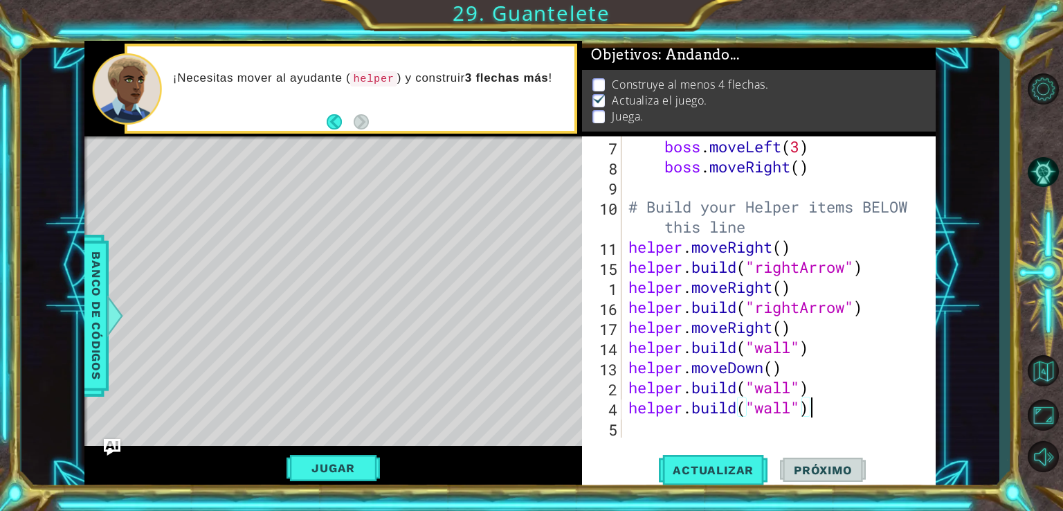
scroll to position [80, 0]
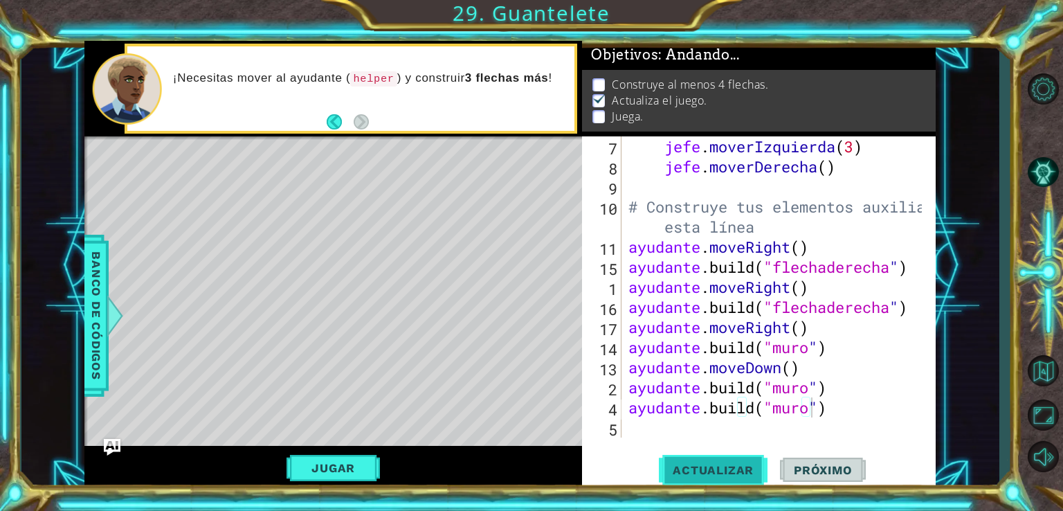
click at [714, 471] on span "Actualizar" at bounding box center [713, 470] width 109 height 14
drag, startPoint x: 629, startPoint y: 370, endPoint x: 847, endPoint y: 372, distance: 218.0
click at [847, 372] on div "jefe . moverIzquierda ( 3 ) jefe . moverDerecha ( ) # Construye tus elementos a…" at bounding box center [777, 306] width 303 height 341
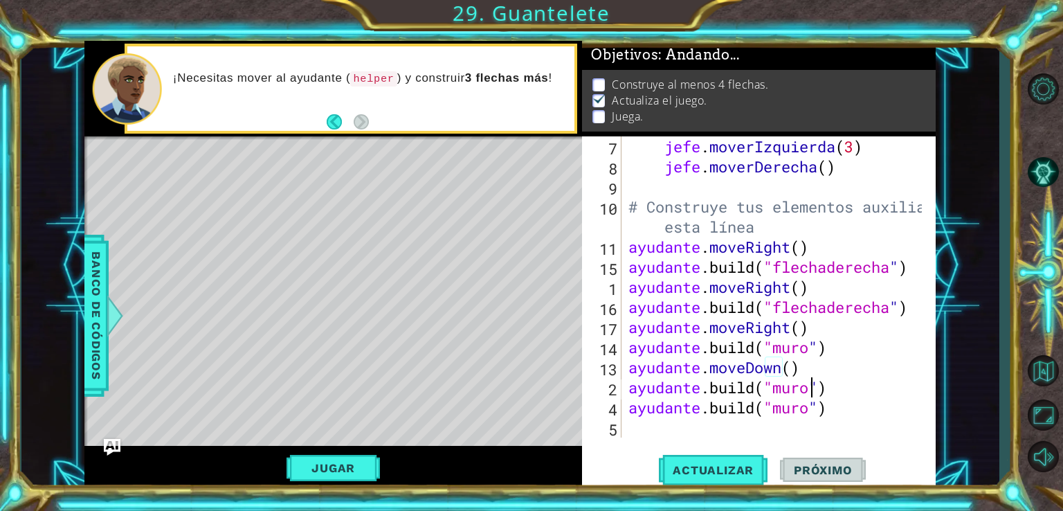
click at [877, 387] on div "jefe . moverIzquierda ( 3 ) jefe . moverDerecha ( ) # Construye tus elementos a…" at bounding box center [777, 306] width 303 height 341
type textarea "[DOMAIN_NAME]("wall")"
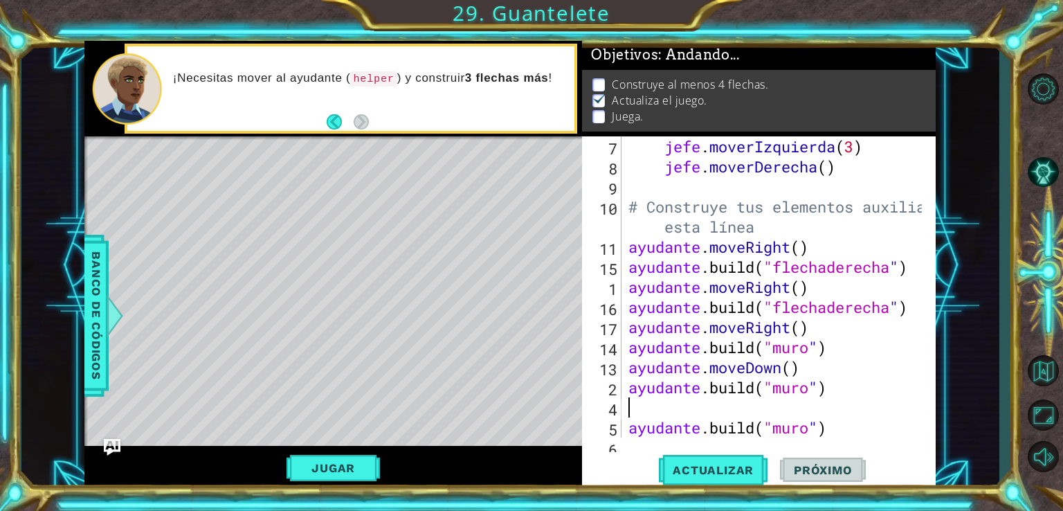
paste textarea "helper.moveDown()"
click at [743, 466] on span "Actualizar" at bounding box center [713, 470] width 109 height 14
click at [883, 434] on div "jefe . moverIzquierda ( 3 ) jefe . moverDerecha ( ) # Construye tus elementos a…" at bounding box center [777, 306] width 303 height 341
type textarea "[DOMAIN_NAME]("wall")"
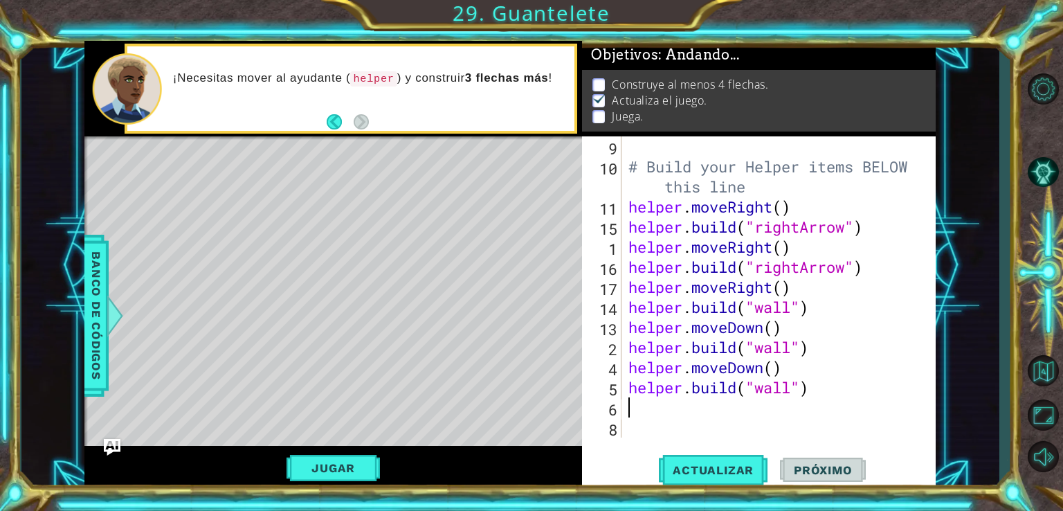
scroll to position [120, 0]
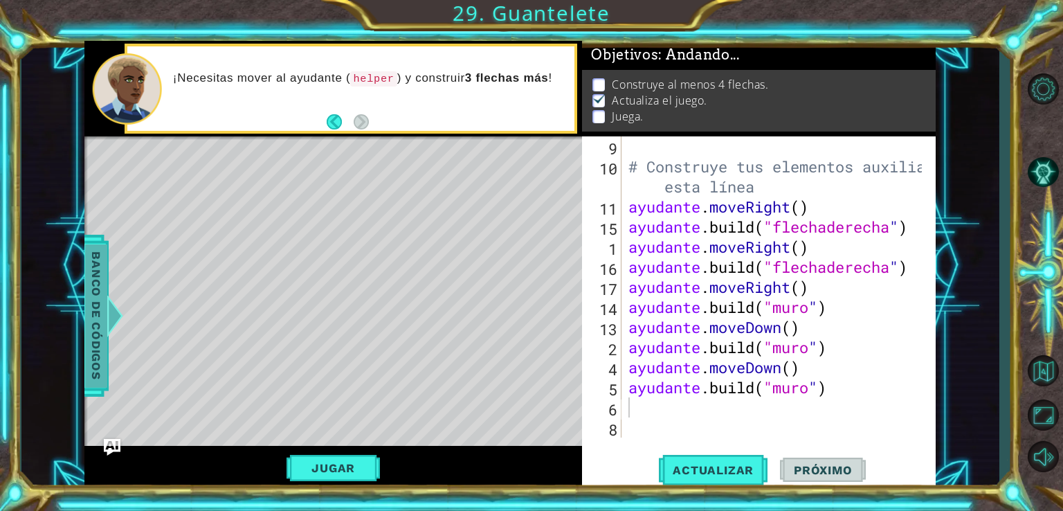
click at [113, 314] on div at bounding box center [115, 316] width 17 height 42
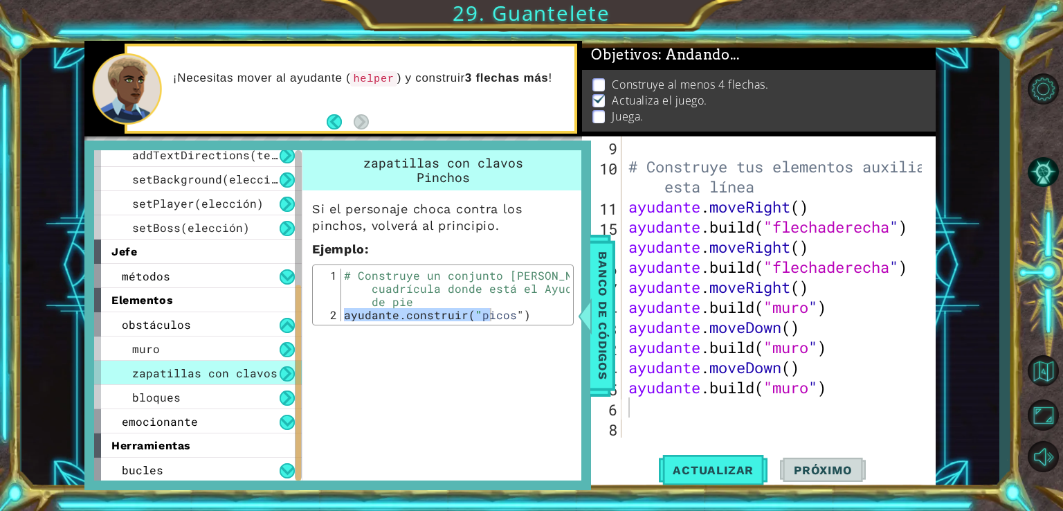
click at [186, 369] on font "zapatillas con clavos" at bounding box center [204, 372] width 145 height 15
type textarea "[DOMAIN_NAME]("spikes")"
drag, startPoint x: 341, startPoint y: 314, endPoint x: 572, endPoint y: 321, distance: 231.3
click at [572, 321] on div "[DOMAIN_NAME]("spikes") 1 2 # Construye un conjunto [PERSON_NAME] en el cuadríc…" at bounding box center [443, 294] width 262 height 61
click at [630, 426] on div "# Construye tus elementos auxiliares A CONTINUACIÓN esta línea ayudante . moveR…" at bounding box center [777, 306] width 303 height 341
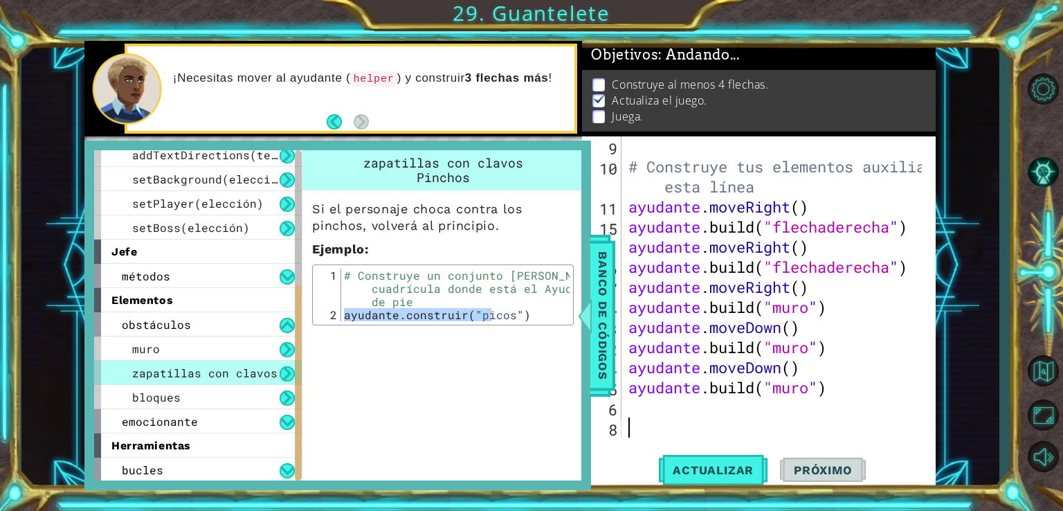
paste textarea "[DOMAIN_NAME]("spikes")"
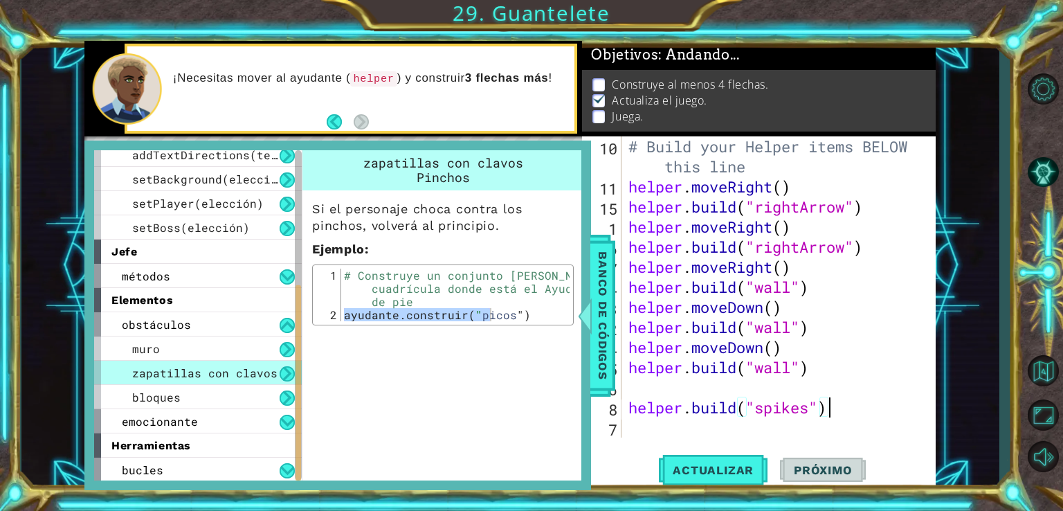
scroll to position [141, 0]
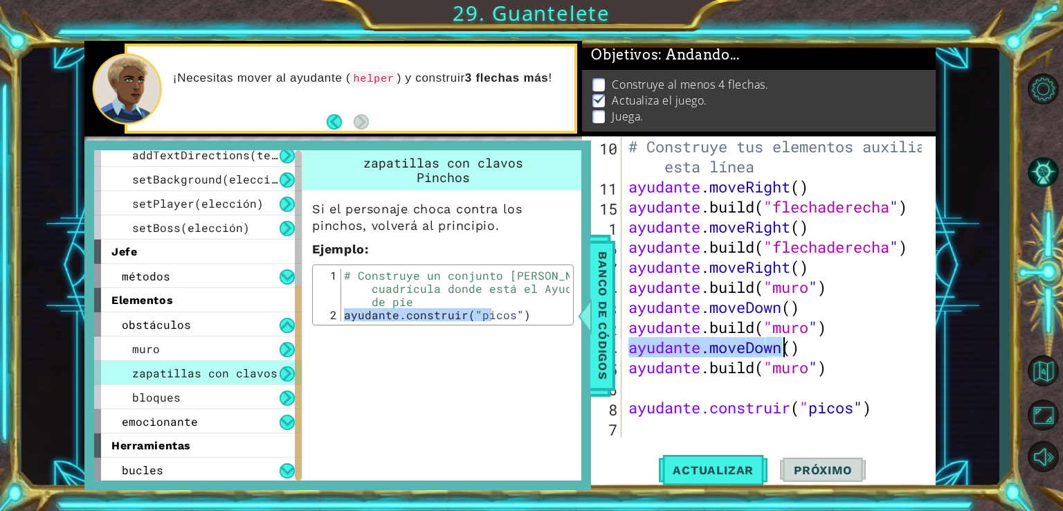
drag, startPoint x: 631, startPoint y: 347, endPoint x: 858, endPoint y: 344, distance: 227.8
click at [858, 344] on div "# Construye tus elementos auxiliares A CONTINUACIÓN esta línea ayudante . moveR…" at bounding box center [777, 316] width 303 height 361
type textarea "helper.moveDown()"
click at [775, 388] on div "# Construye tus elementos auxiliares A CONTINUACIÓN esta línea ayudante . moveR…" at bounding box center [777, 316] width 303 height 361
paste textarea "helper.moveDown()"
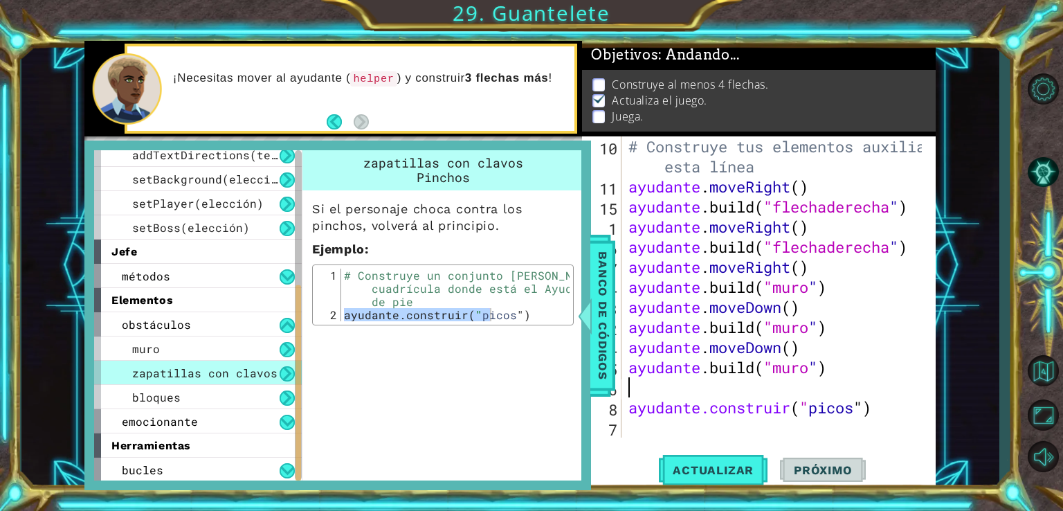
type textarea "helper.moveDown()"
click at [734, 471] on span "Actualizar" at bounding box center [713, 470] width 109 height 14
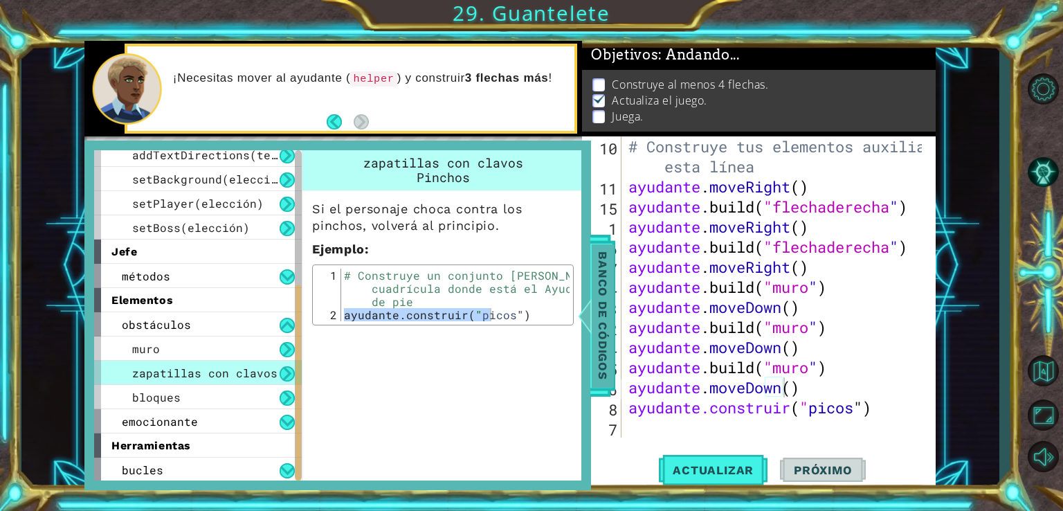
click at [579, 316] on div at bounding box center [585, 316] width 17 height 42
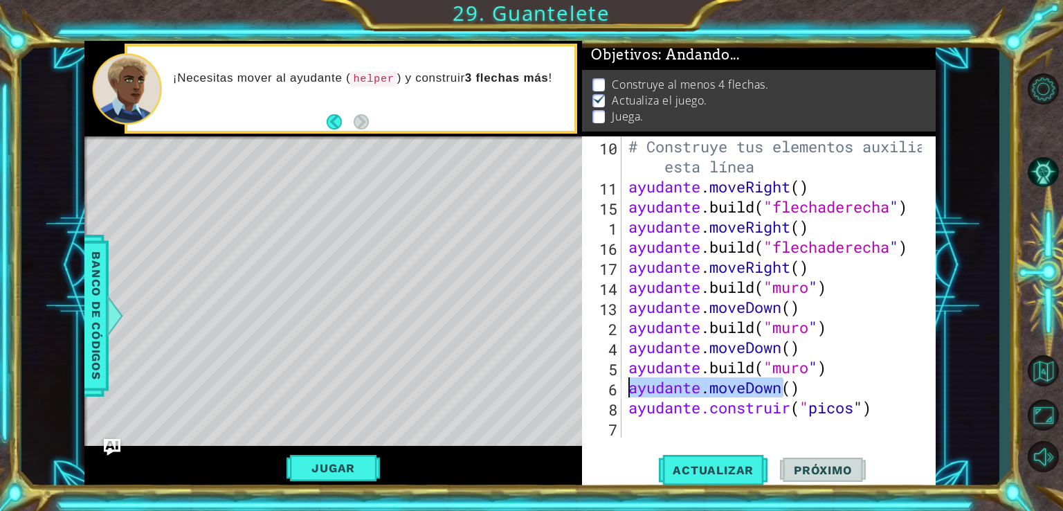
drag, startPoint x: 842, startPoint y: 389, endPoint x: 605, endPoint y: 386, distance: 236.8
click at [605, 386] on div "helper.moveDown() 10 11 15 1 16 17 14 13 2 4 5 6 8 7 # Construye tus elementos …" at bounding box center [757, 286] width 350 height 301
click at [629, 427] on div "# Construye tus elementos auxiliares A CONTINUACIÓN esta línea ayudante . moveR…" at bounding box center [777, 316] width 303 height 361
paste textarea "helper.moveDown()"
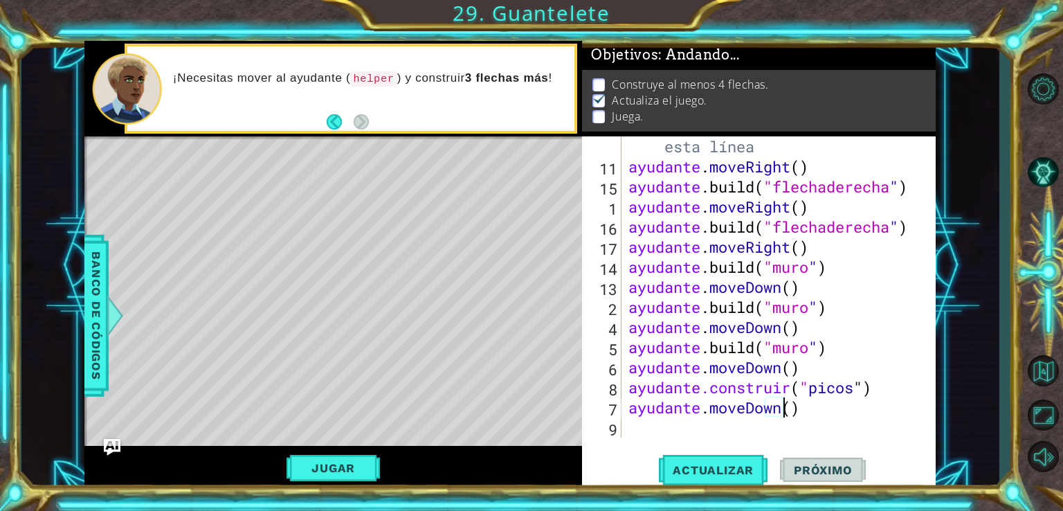
scroll to position [161, 0]
click at [824, 405] on div "# Construye tus elementos auxiliares A CONTINUACIÓN esta línea ayudante . moveR…" at bounding box center [777, 296] width 303 height 361
click at [825, 410] on div "# Construye tus elementos auxiliares A CONTINUACIÓN esta línea ayudante . moveR…" at bounding box center [777, 296] width 303 height 361
click at [745, 461] on button "Actualizar" at bounding box center [713, 469] width 109 height 35
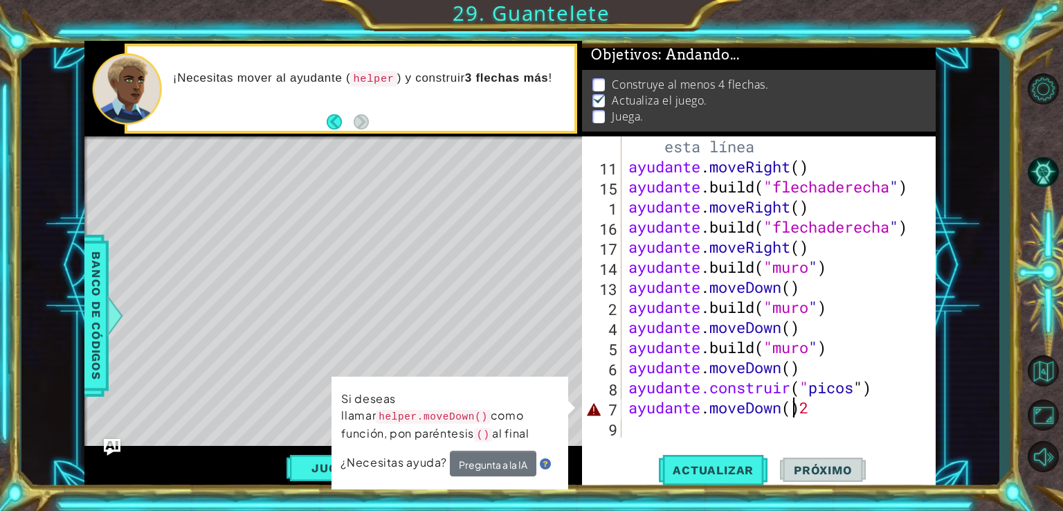
click at [866, 409] on div "# Construye tus elementos auxiliares A CONTINUACIÓN esta línea ayudante . moveR…" at bounding box center [777, 296] width 303 height 361
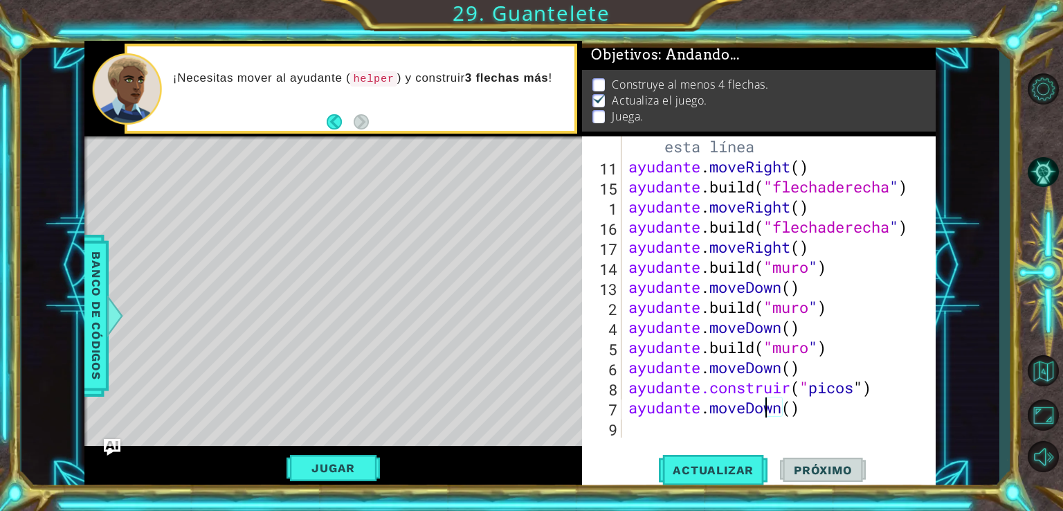
click at [766, 408] on div "# Construye tus elementos auxiliares A CONTINUACIÓN esta línea ayudante . moveR…" at bounding box center [777, 296] width 303 height 361
click at [779, 408] on div "# Construye tus elementos auxiliares A CONTINUACIÓN esta línea ayudante . moveR…" at bounding box center [777, 296] width 303 height 361
type textarea "helper.moveDown(2)"
click at [757, 464] on span "Actualizar" at bounding box center [713, 470] width 109 height 14
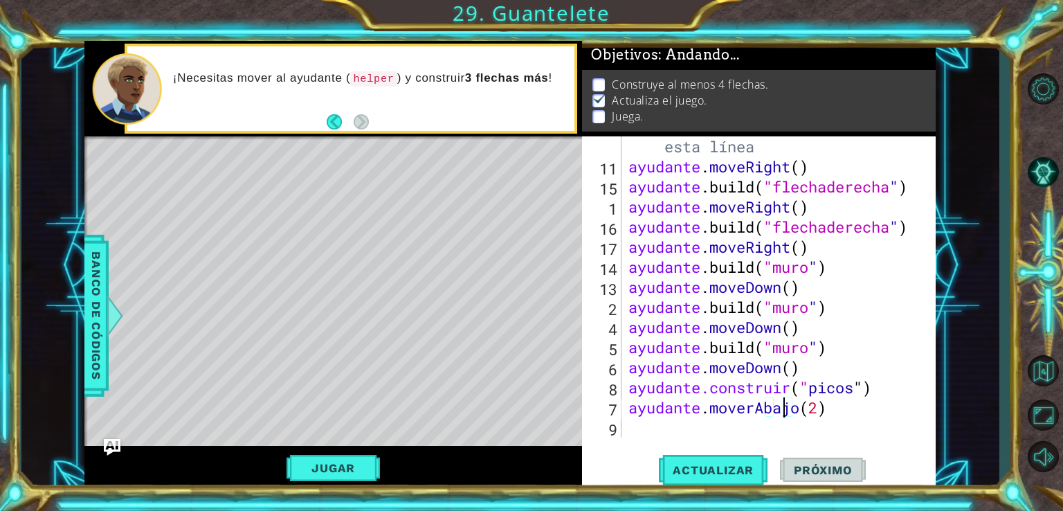
click at [669, 428] on div "# Construye tus elementos auxiliares A CONTINUACIÓN esta línea ayudante . moveR…" at bounding box center [777, 296] width 303 height 361
type textarea "a"
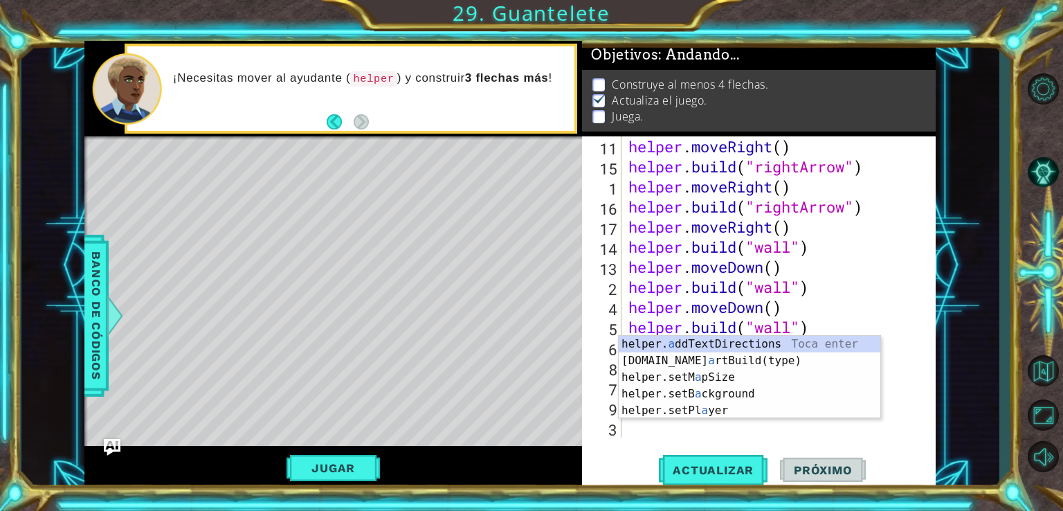
scroll to position [180, 0]
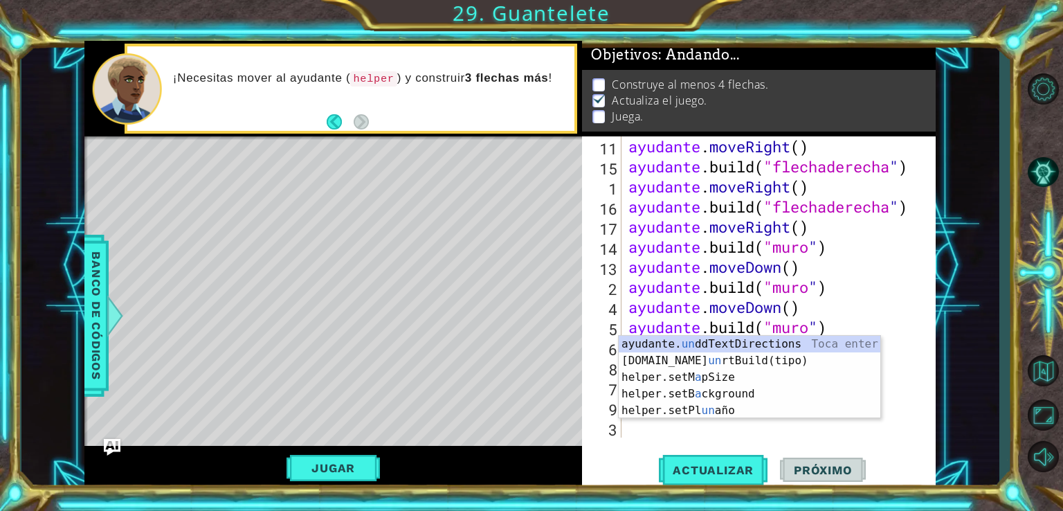
click at [889, 430] on div "ayudante . moveRight ( ) ayudante .build ( "flechaderecha " ) ayudante . moveRi…" at bounding box center [777, 306] width 303 height 341
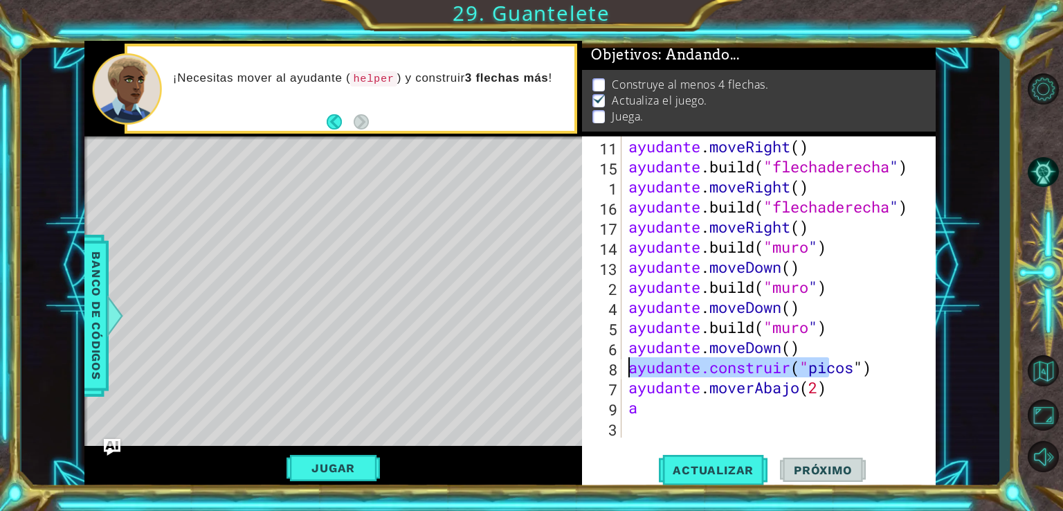
drag, startPoint x: 916, startPoint y: 366, endPoint x: 626, endPoint y: 372, distance: 290.1
click at [626, 372] on div "ayudante . moveRight ( ) ayudante .build ( "flechaderecha " ) ayudante . moveRi…" at bounding box center [777, 306] width 303 height 341
click at [651, 408] on div "ayudante . moveRight ( ) ayudante .build ( "flechaderecha " ) ayudante . moveRi…" at bounding box center [777, 306] width 303 height 341
type textarea "a"
paste textarea "[DOMAIN_NAME]("spikes")"
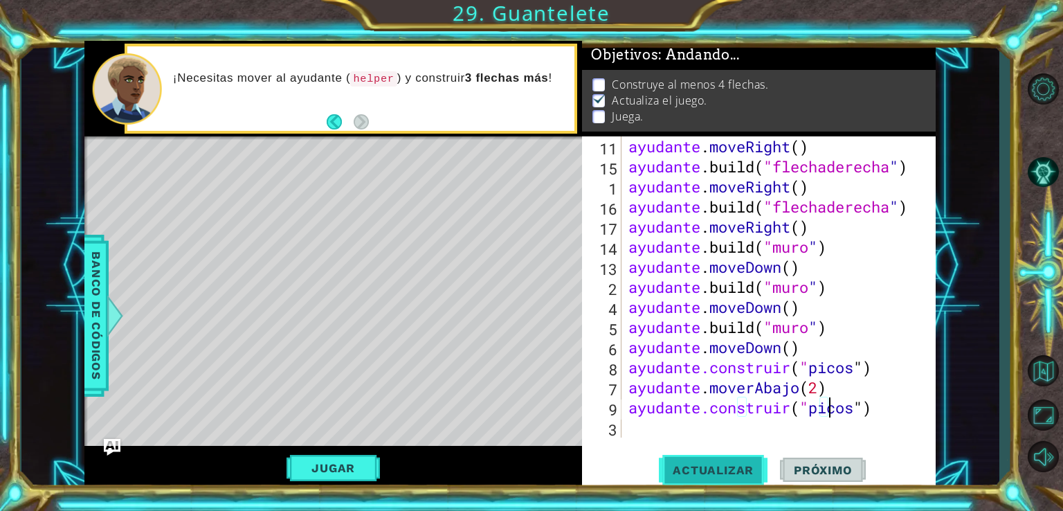
type textarea "[DOMAIN_NAME]("spikes")"
click at [708, 467] on span "Actualizar" at bounding box center [713, 470] width 109 height 14
click at [338, 461] on font "Jugar" at bounding box center [333, 468] width 44 height 14
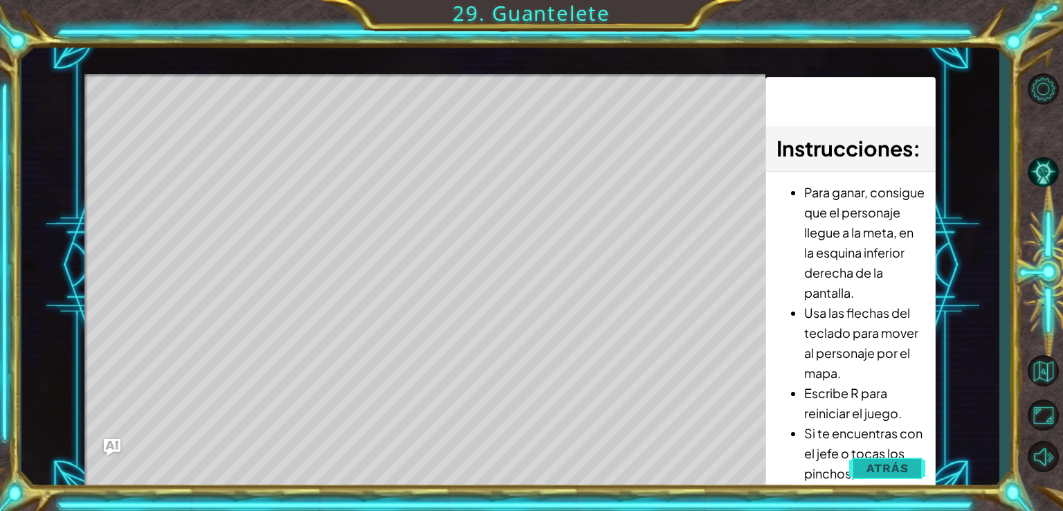
click at [903, 463] on span "Atrás" at bounding box center [888, 468] width 42 height 14
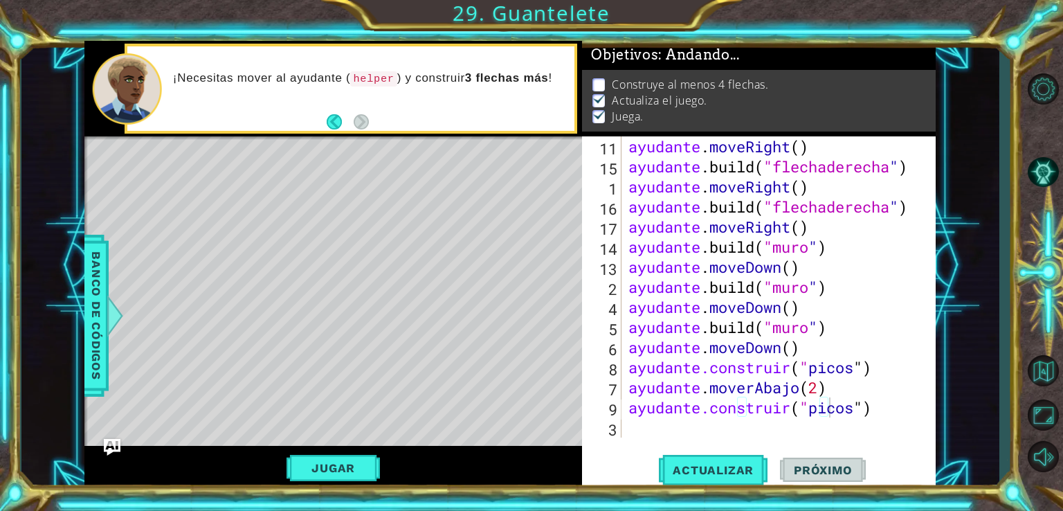
click at [624, 426] on div "[DOMAIN_NAME]("spikes") 11 15 1 16 17 14 13 2 4 5 6 8 7 9 3 ayudante . moveRigh…" at bounding box center [757, 286] width 350 height 301
click at [635, 433] on div "ayudante . moveRight ( ) ayudante .build ( "flechaderecha " ) ayudante . moveRi…" at bounding box center [777, 306] width 303 height 341
click at [103, 298] on span "Banco de códigos" at bounding box center [96, 315] width 22 height 143
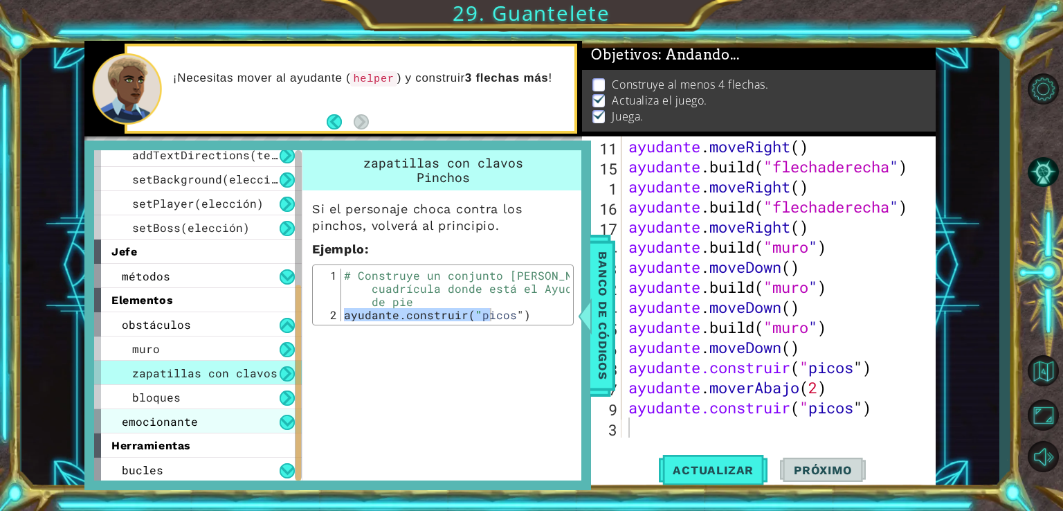
click at [284, 413] on div "emocionante" at bounding box center [198, 421] width 208 height 24
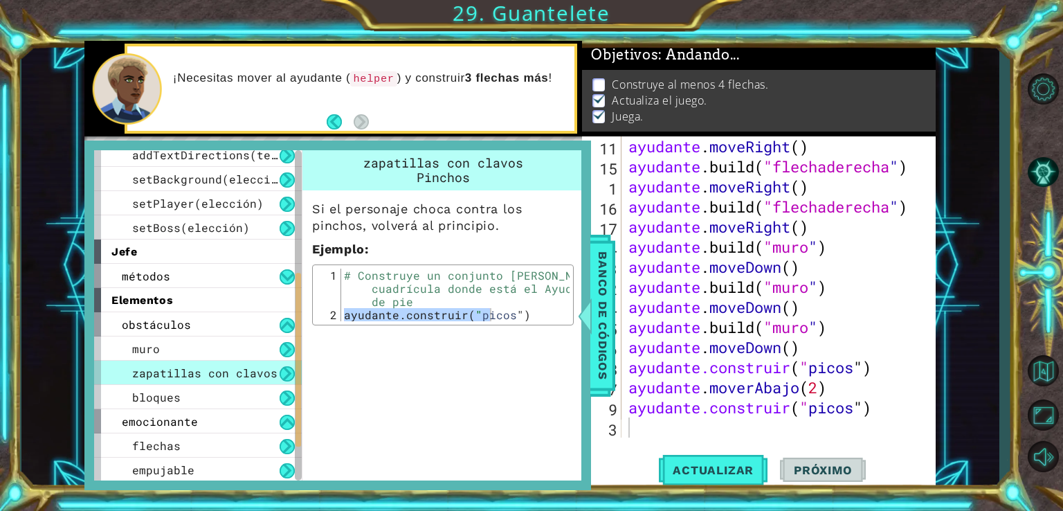
drag, startPoint x: 293, startPoint y: 377, endPoint x: 296, endPoint y: 399, distance: 22.9
click at [296, 399] on div "ayudante métodos moverIzquierda(pasos) moverDerecha(pasos) moverArriba(pasos) m…" at bounding box center [198, 315] width 208 height 330
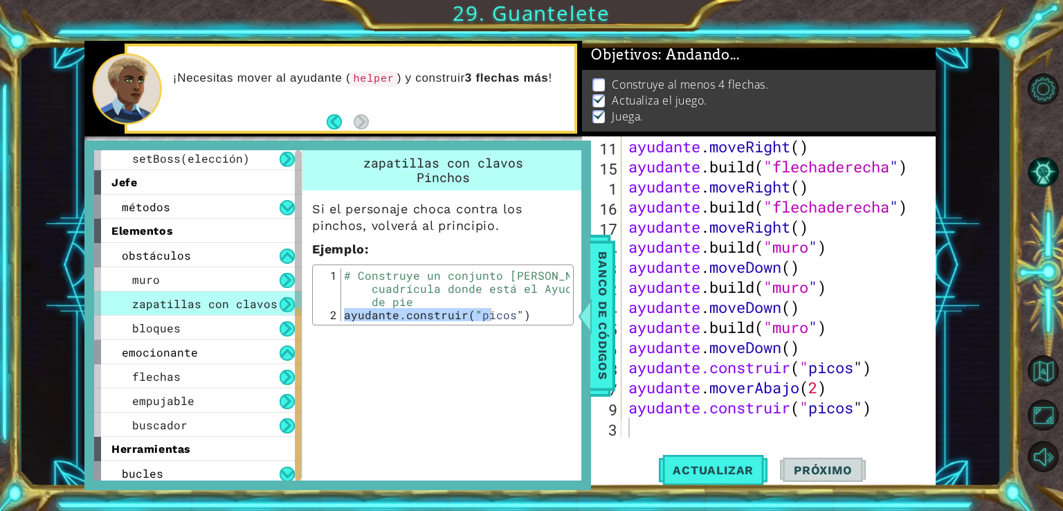
scroll to position [299, 0]
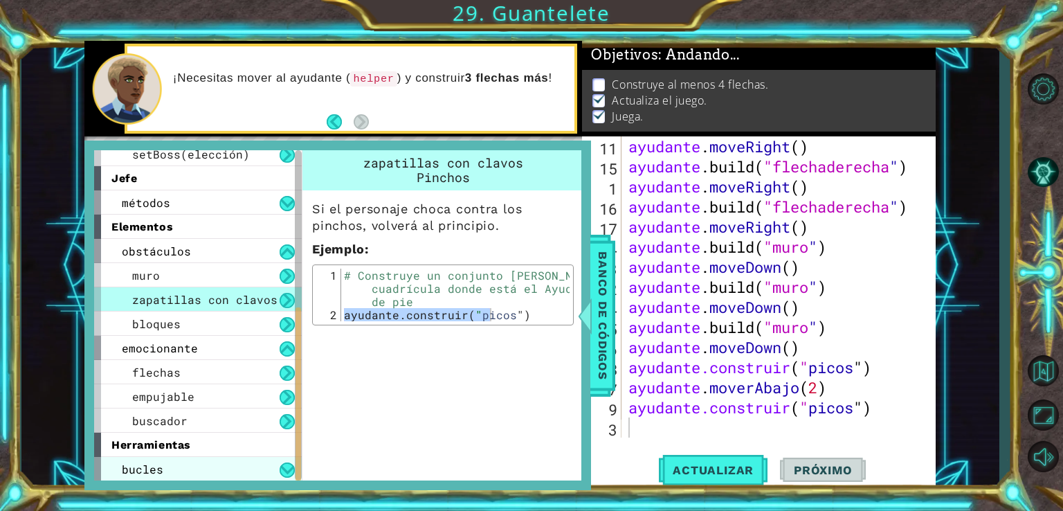
drag, startPoint x: 296, startPoint y: 399, endPoint x: 293, endPoint y: 458, distance: 58.2
drag, startPoint x: 293, startPoint y: 458, endPoint x: 282, endPoint y: 464, distance: 13.7
click at [282, 464] on button at bounding box center [287, 469] width 15 height 15
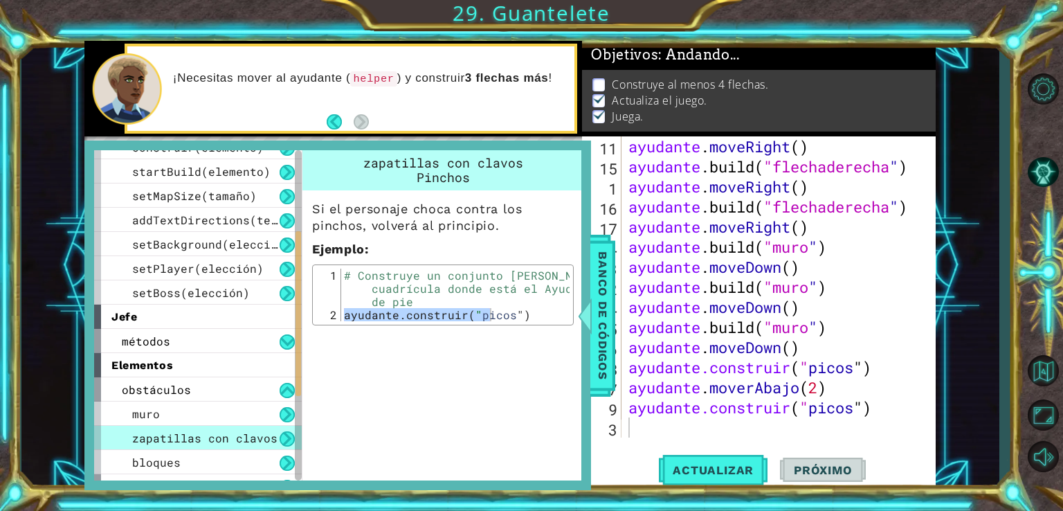
scroll to position [145, 0]
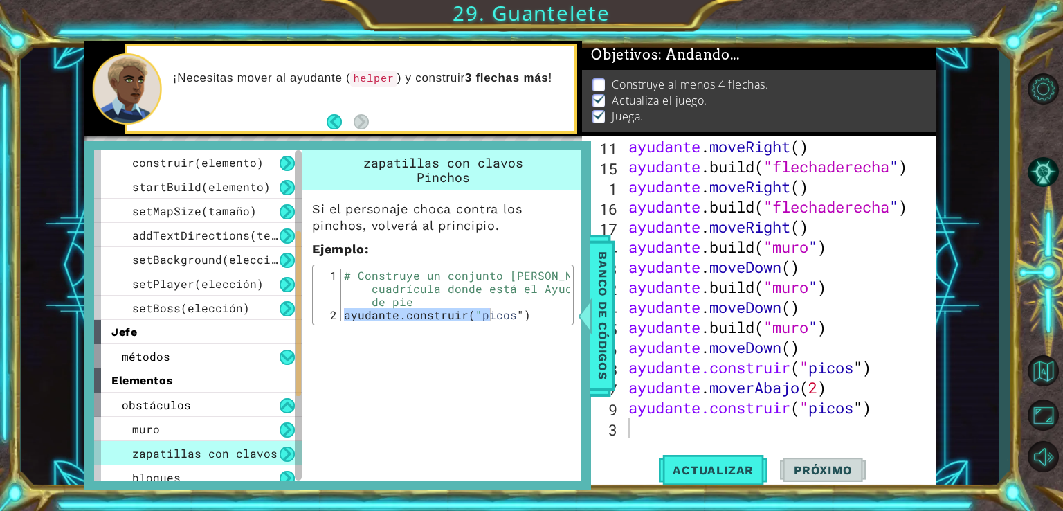
drag, startPoint x: 296, startPoint y: 451, endPoint x: 305, endPoint y: 378, distance: 73.2
click at [305, 378] on div "ayudante métodos moverIzquierda(pasos) moverDerecha(pasos) moverArriba(pasos) m…" at bounding box center [337, 315] width 487 height 330
drag, startPoint x: 288, startPoint y: 374, endPoint x: 291, endPoint y: 348, distance: 26.5
click at [291, 348] on div "ayudante métodos moverIzquierda(pasos) moverDerecha(pasos) moverArriba(pasos) m…" at bounding box center [203, 315] width 218 height 330
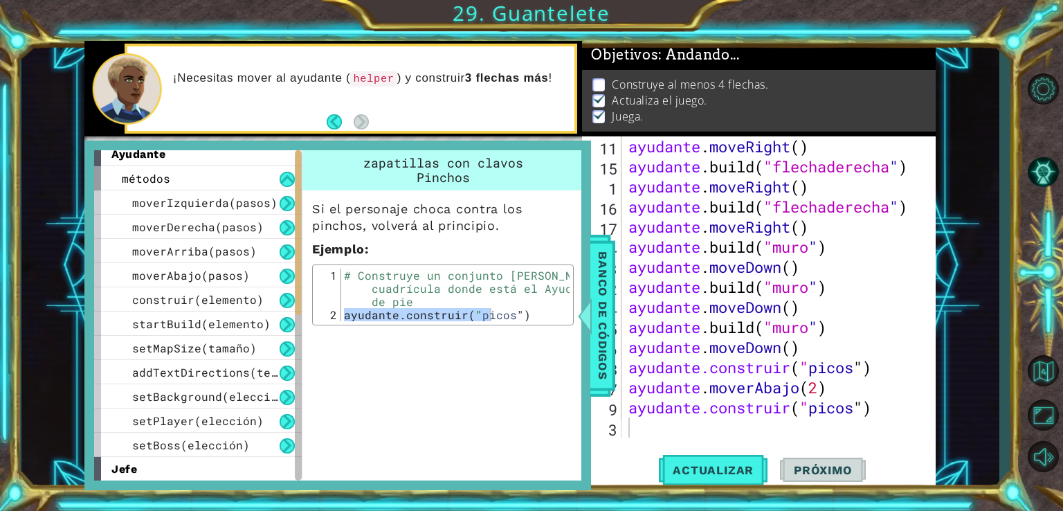
scroll to position [0, 0]
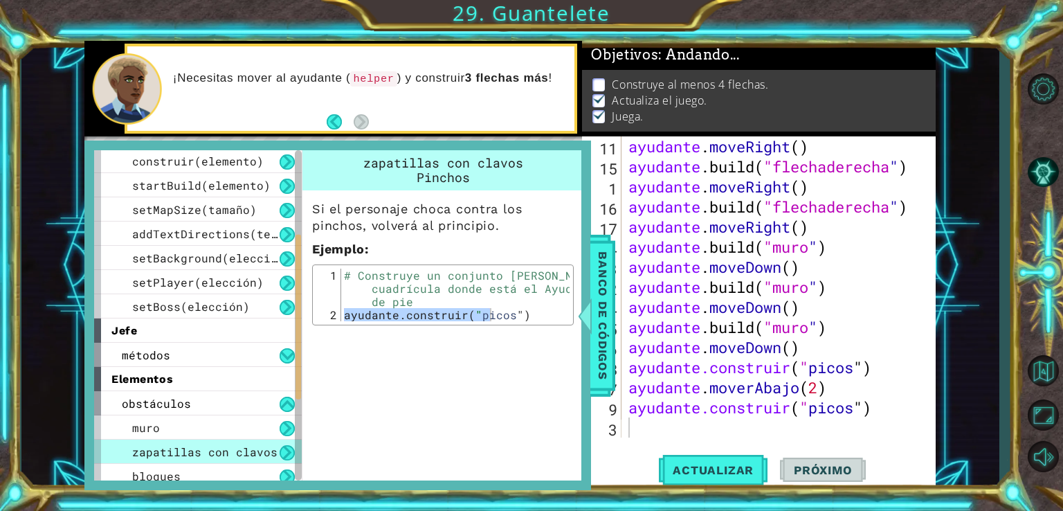
drag, startPoint x: 296, startPoint y: 347, endPoint x: 303, endPoint y: 351, distance: 8.1
click at [303, 351] on div "ayudante métodos moverIzquierda(pasos) moverDerecha(pasos) moverArriba(pasos) m…" at bounding box center [337, 315] width 487 height 330
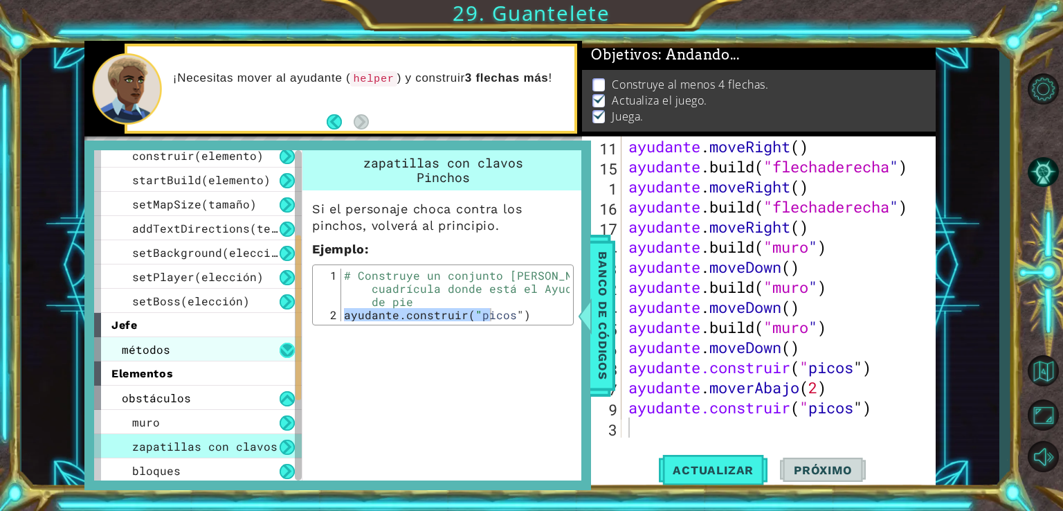
click at [289, 347] on button at bounding box center [287, 350] width 15 height 15
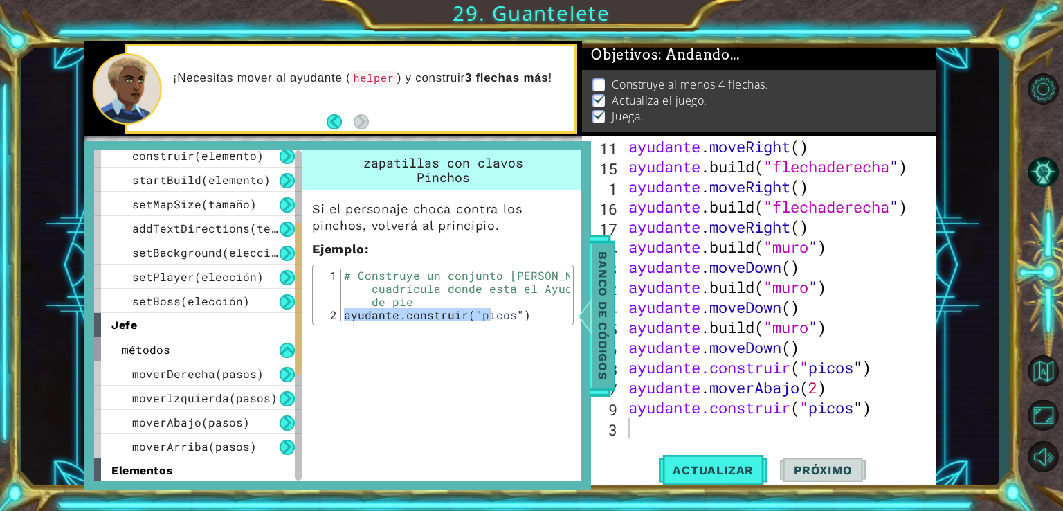
click at [612, 340] on span "Banco de códigos" at bounding box center [603, 315] width 22 height 143
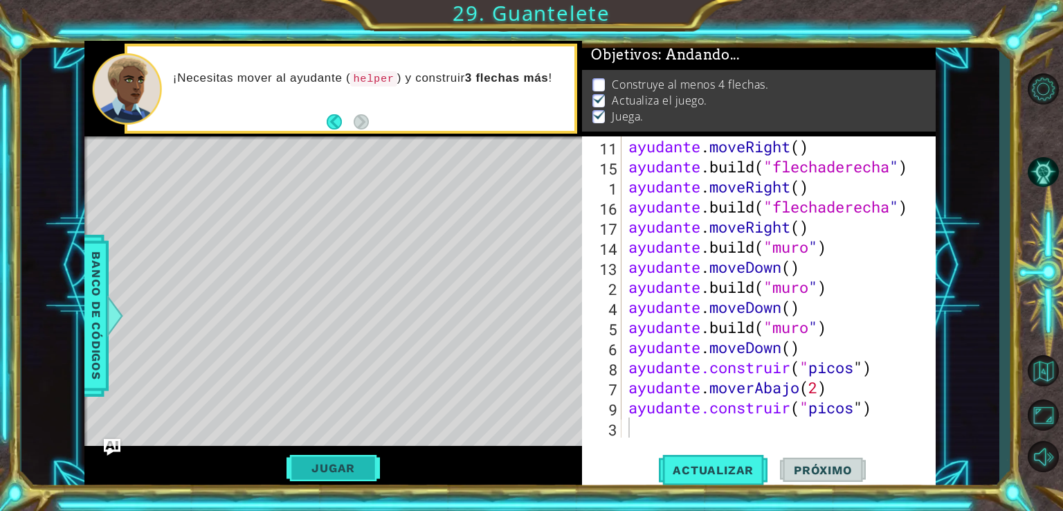
click at [324, 461] on font "Jugar" at bounding box center [333, 468] width 44 height 14
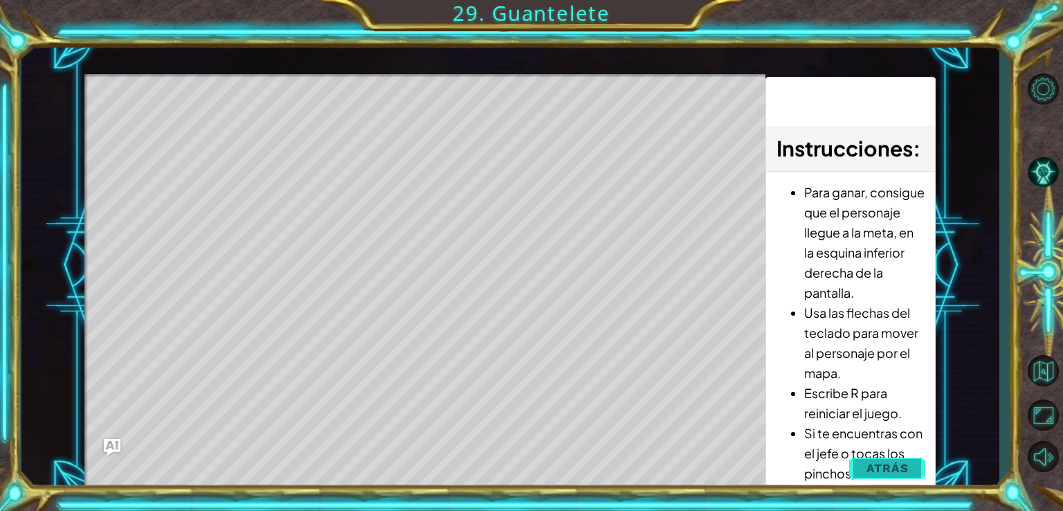
click at [894, 471] on span "Atrás" at bounding box center [888, 468] width 42 height 14
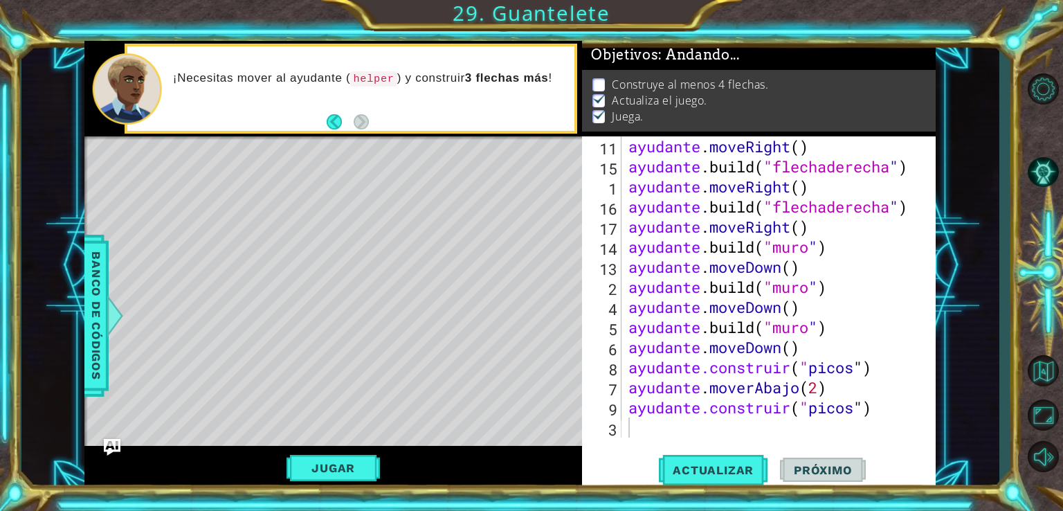
click at [700, 424] on div "ayudante . moveRight ( ) ayudante .build ( "flechaderecha " ) ayudante . moveRi…" at bounding box center [777, 306] width 303 height 341
type textarea "b"
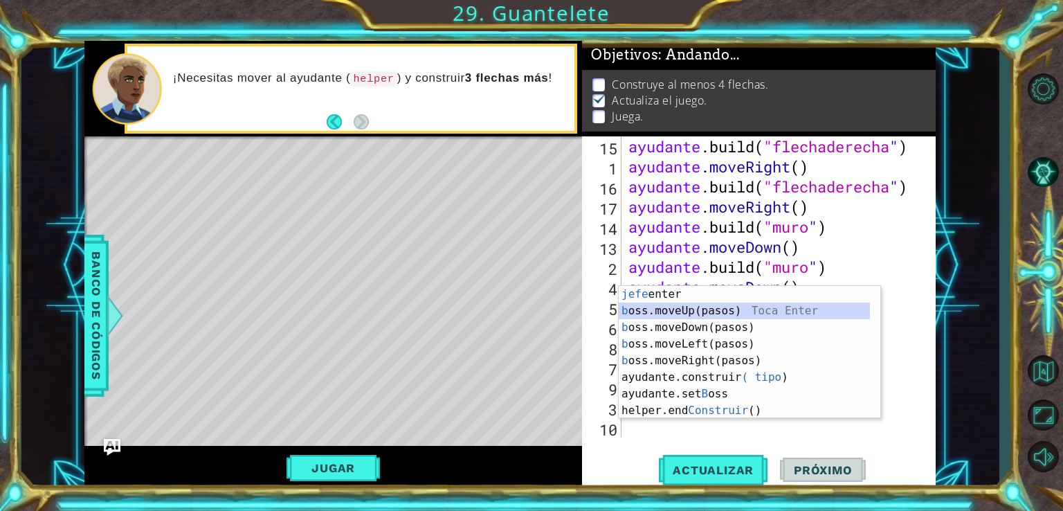
click at [727, 311] on div "jefe [PERSON_NAME] enter b oss.moveUp(pasos) Toca Enter b oss.moveDown(pasos) T…" at bounding box center [744, 369] width 251 height 166
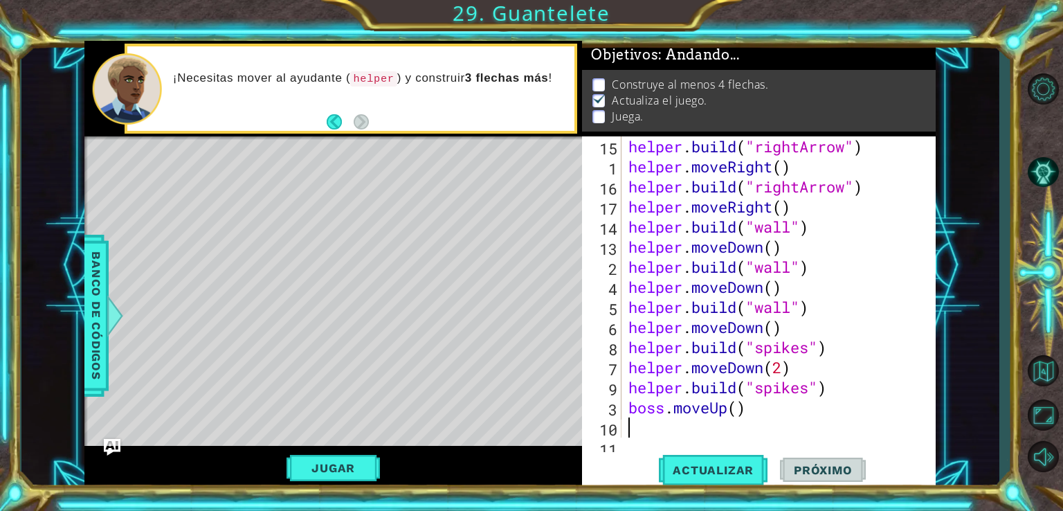
scroll to position [221, 0]
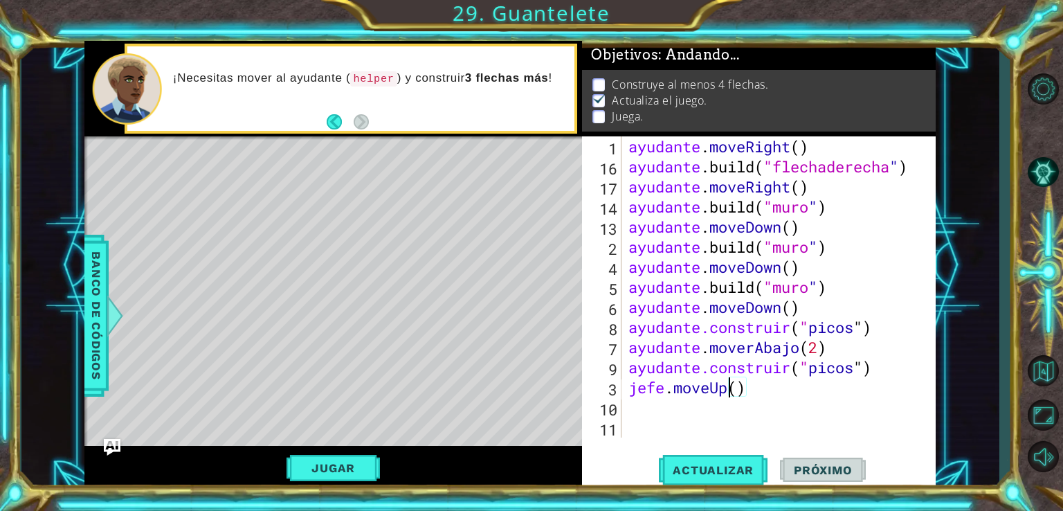
click at [729, 388] on div "ayudante . moveRight ( ) ayudante .build ( "flechaderecha " ) ayudante . moveRi…" at bounding box center [777, 306] width 303 height 341
click at [770, 395] on div "ayudante . moveRight ( ) ayudante .build ( "flechaderecha " ) ayudante . moveRi…" at bounding box center [777, 306] width 303 height 341
click at [738, 389] on div "ayudante . moveRight ( ) ayudante .build ( "flechaderecha " ) ayudante . moveRi…" at bounding box center [777, 306] width 303 height 341
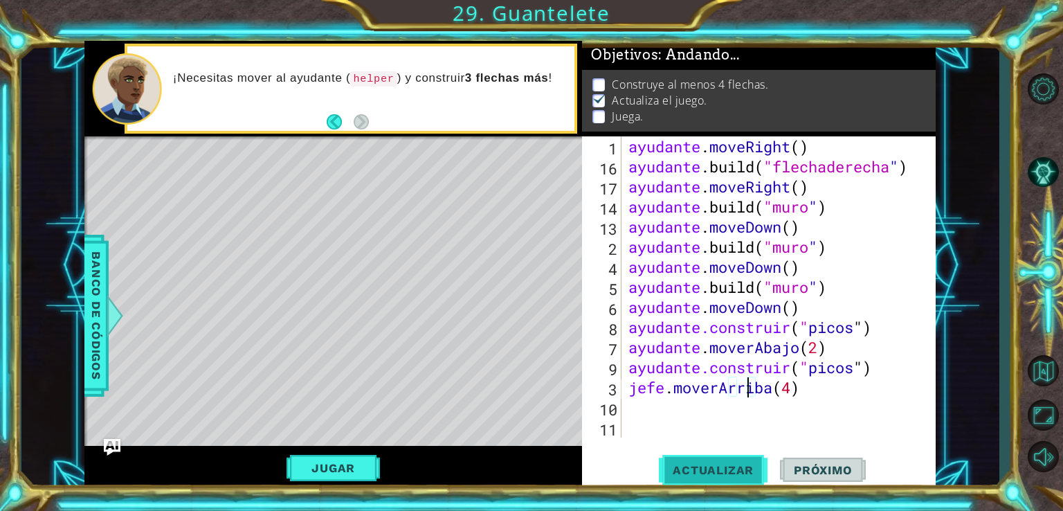
type textarea "boss.moveUp(4)"
click at [747, 474] on button "Actualizar" at bounding box center [713, 469] width 109 height 35
click at [352, 460] on button "Jugar" at bounding box center [333, 468] width 93 height 26
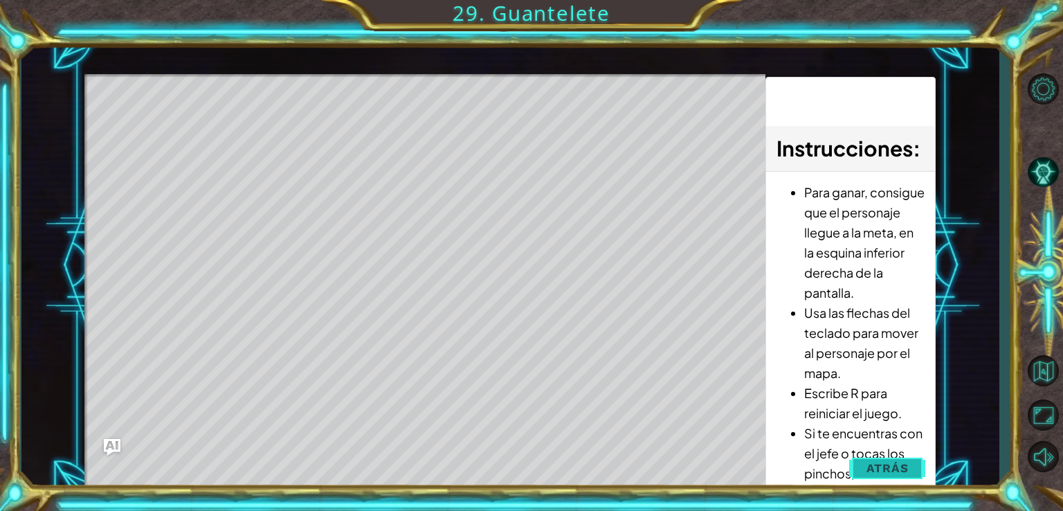
click at [889, 469] on span "Atrás" at bounding box center [888, 468] width 42 height 14
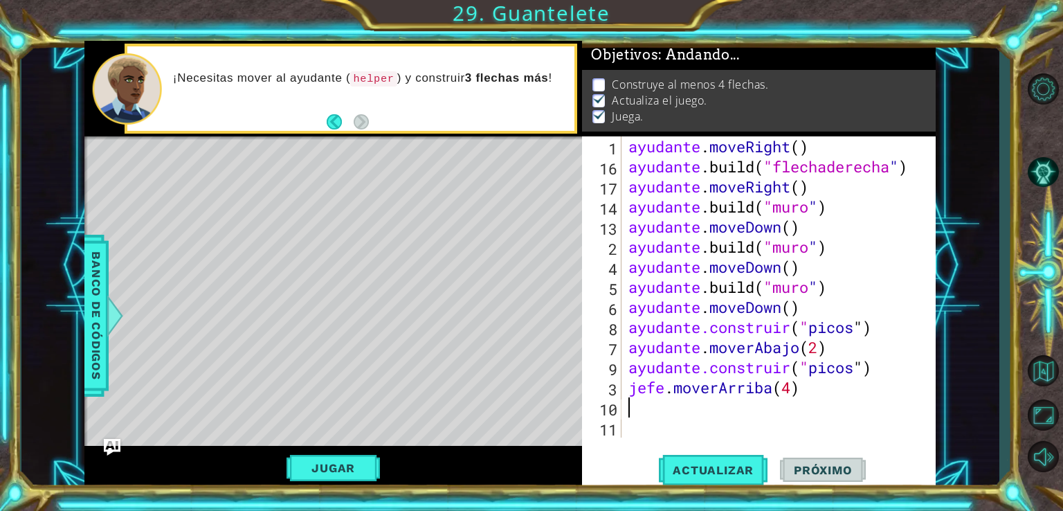
scroll to position [0, 0]
click at [732, 410] on div "ayudante . moveRight ( ) ayudante .build ( "flechaderecha " ) ayudante . moveRi…" at bounding box center [777, 306] width 303 height 341
type textarea "j"
type textarea "a"
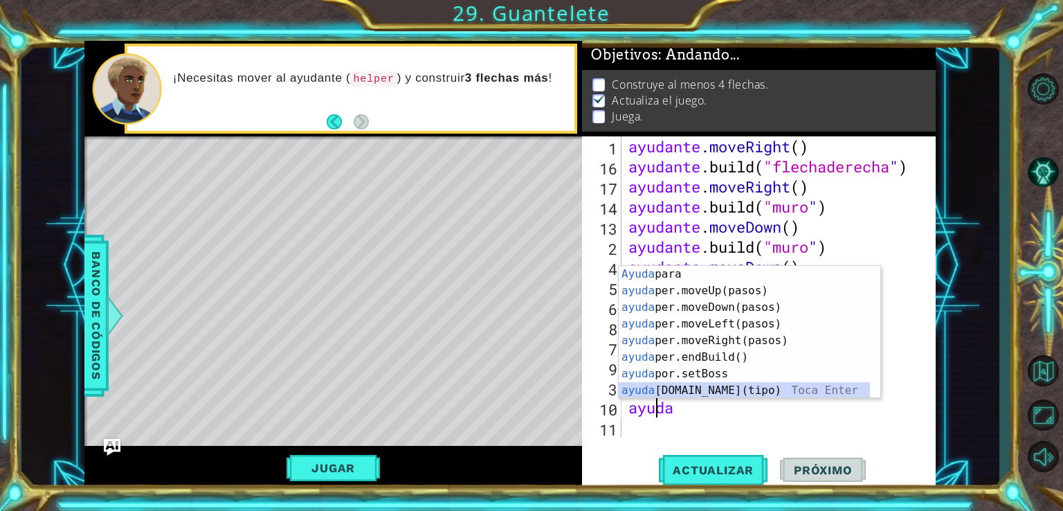
click at [723, 392] on div "[PERSON_NAME] para tocar enter ayuda per.moveUp(pasos) Toca Enter ayuda per.mov…" at bounding box center [744, 349] width 251 height 166
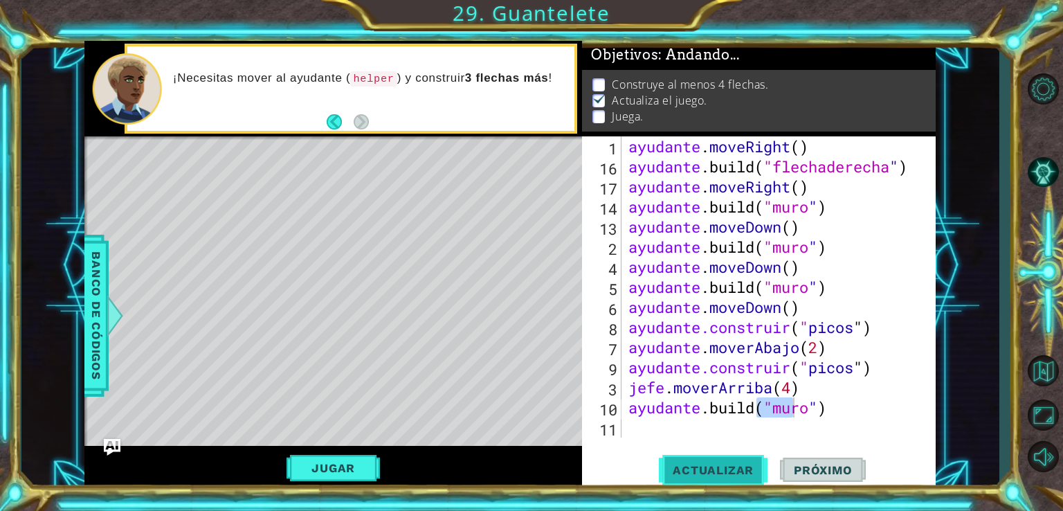
click at [741, 474] on span "Actualizar" at bounding box center [713, 470] width 109 height 14
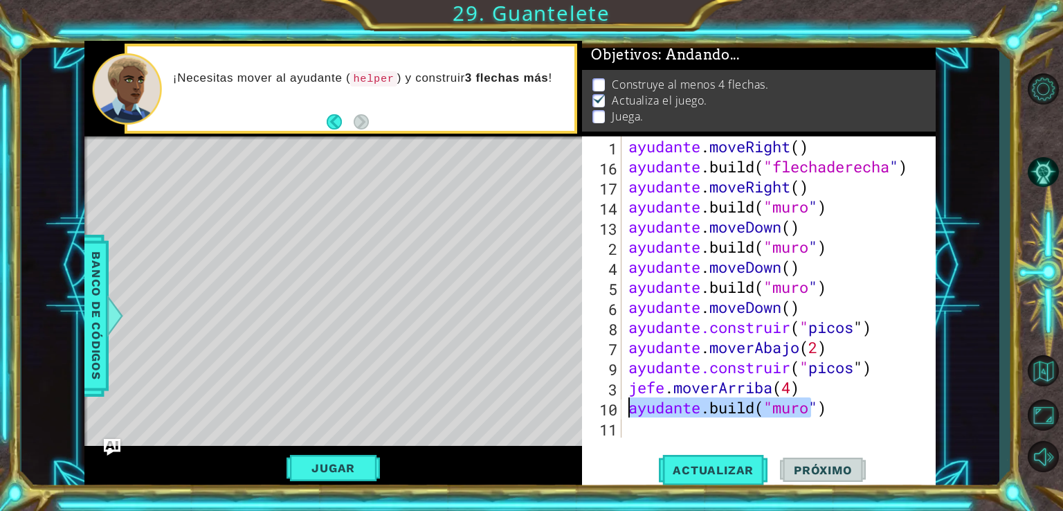
drag, startPoint x: 883, startPoint y: 416, endPoint x: 625, endPoint y: 410, distance: 257.6
click at [625, 410] on div "[DOMAIN_NAME]("wall") 1 16 17 14 13 2 4 5 6 8 7 9 3 10 11 ayudante . moveRight …" at bounding box center [757, 286] width 350 height 301
click at [723, 410] on div "ayudante . moveRight ( ) ayudante .build ( "flechaderecha " ) ayudante . moveRi…" at bounding box center [774, 286] width 296 height 301
click at [723, 410] on div "ayudante . moveRight ( ) ayudante .build ( "flechaderecha " ) ayudante . moveRi…" at bounding box center [777, 306] width 303 height 341
drag, startPoint x: 723, startPoint y: 410, endPoint x: 889, endPoint y: 401, distance: 166.4
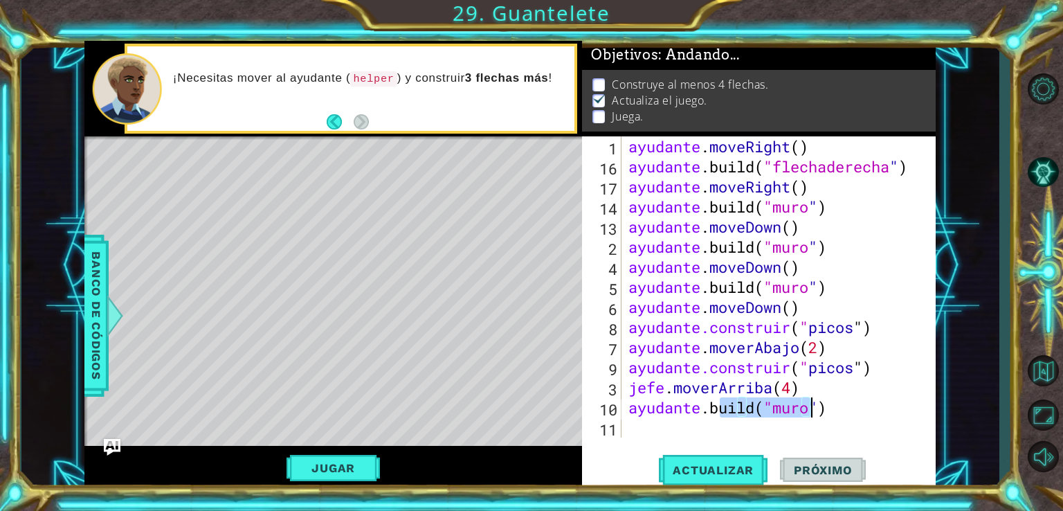
click at [889, 401] on div "ayudante . moveRight ( ) ayudante .build ( "flechaderecha " ) ayudante . moveRi…" at bounding box center [777, 306] width 303 height 341
click at [769, 412] on div "ayudante . moveRight ( ) ayudante .build ( "flechaderecha " ) ayudante . moveRi…" at bounding box center [777, 306] width 303 height 341
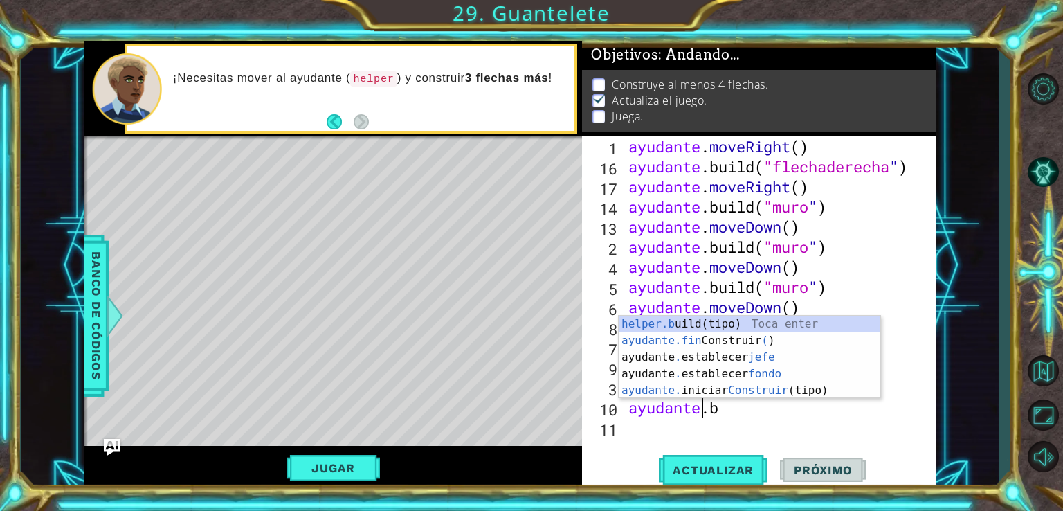
type textarea "helper."
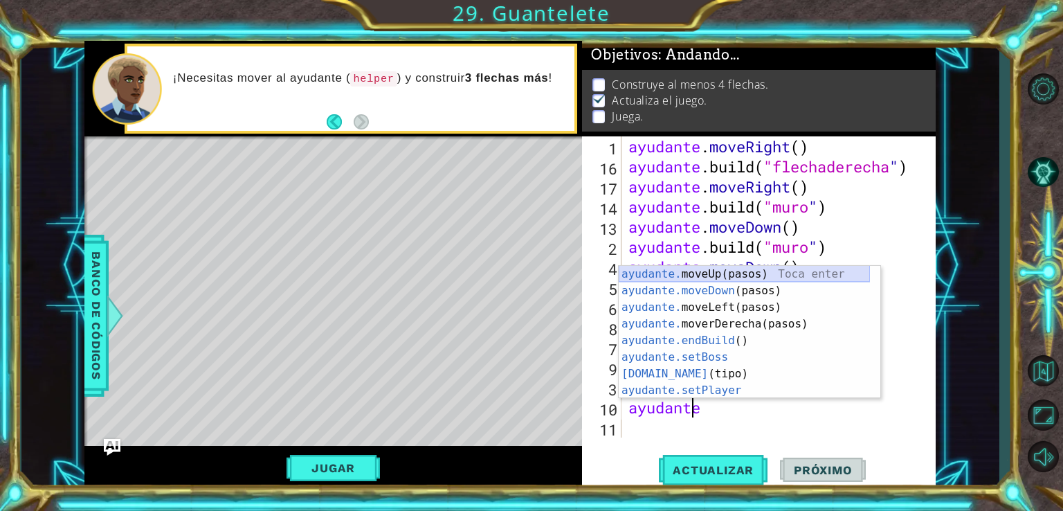
click at [721, 272] on div "ayudante. moveUp(pasos) [PERSON_NAME] enter ayudante.moveDown (pasos) Toca Ente…" at bounding box center [744, 349] width 251 height 166
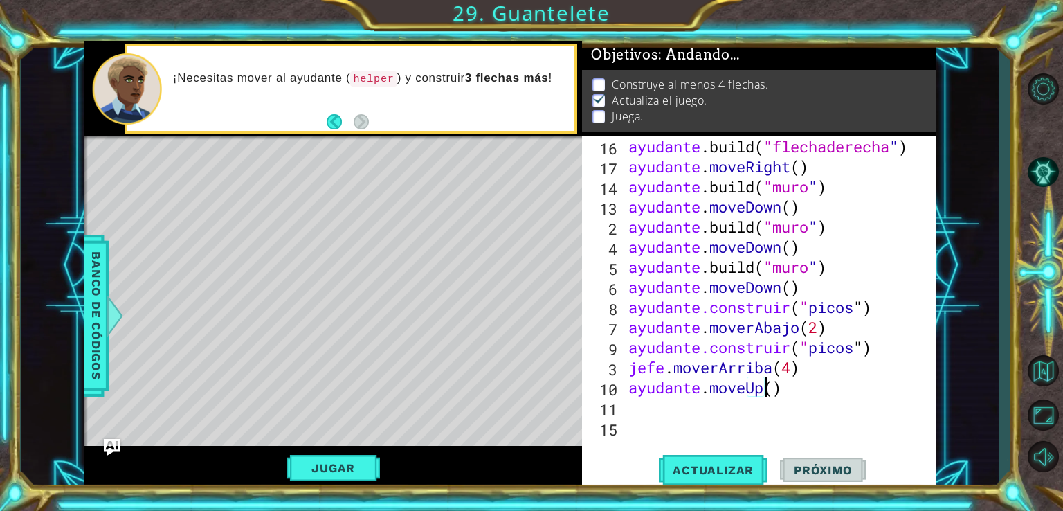
click at [809, 391] on div "ayudante .build ( "flechaderecha " ) ayudante . moveRight ( ) ayudante .build (…" at bounding box center [777, 306] width 303 height 341
click at [723, 469] on span "Actualizar" at bounding box center [713, 470] width 109 height 14
click at [777, 392] on div "ayudante .build ( "flechaderecha " ) ayudante . moveRight ( ) ayudante .build (…" at bounding box center [777, 306] width 303 height 341
click at [775, 390] on div "ayudante .build ( "flechaderecha " ) ayudante . moveRight ( ) ayudante .build (…" at bounding box center [777, 306] width 303 height 341
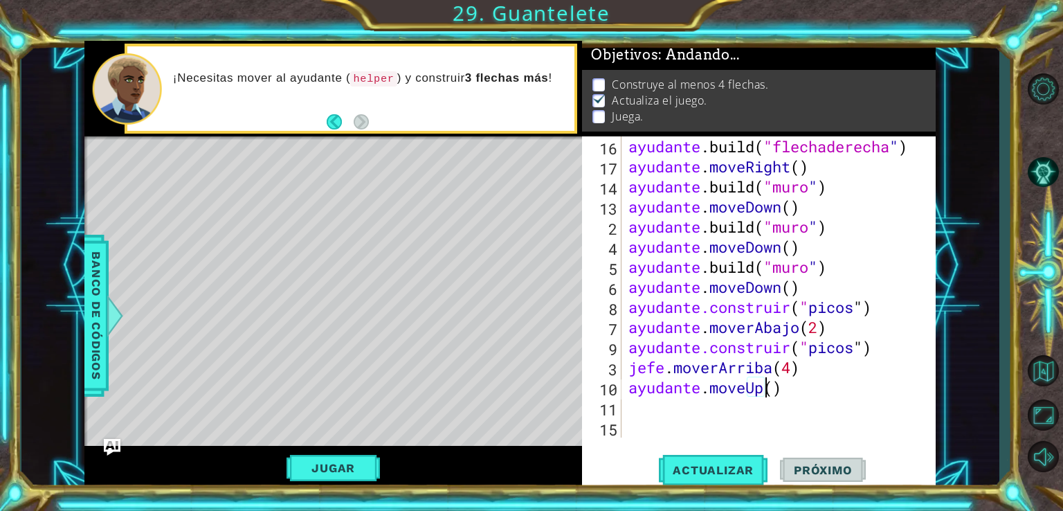
click at [775, 390] on div "ayudante .build ( "flechaderecha " ) ayudante . moveRight ( ) ayudante .build (…" at bounding box center [777, 306] width 303 height 341
click at [775, 392] on div "ayudante .build ( "flechaderecha " ) ayudante . moveRight ( ) ayudante .build (…" at bounding box center [777, 306] width 303 height 341
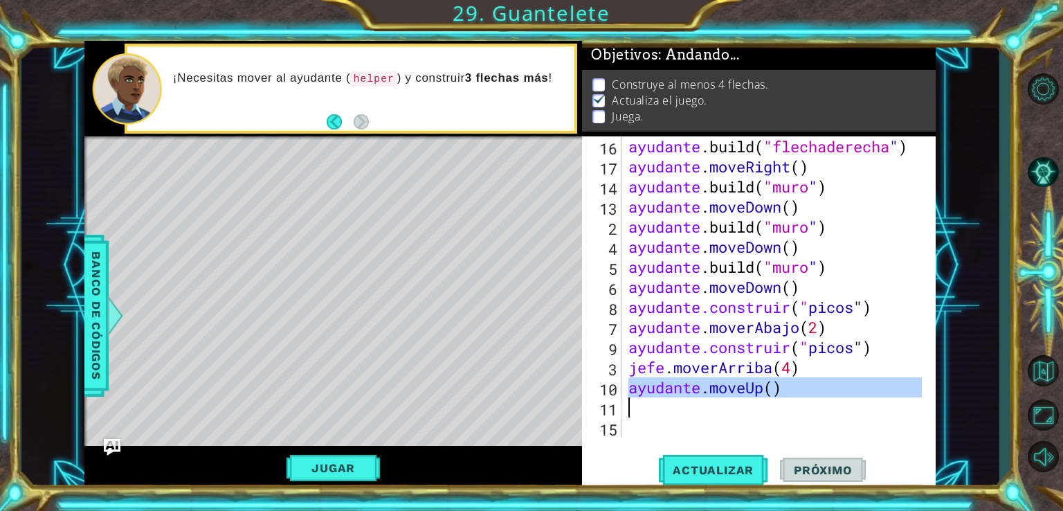
click at [775, 392] on div "ayudante .build ( "flechaderecha " ) ayudante . moveRight ( ) ayudante .build (…" at bounding box center [777, 306] width 303 height 341
click at [775, 392] on div "ayudante .build ( "flechaderecha " ) ayudante . moveRight ( ) ayudante .build (…" at bounding box center [774, 286] width 296 height 301
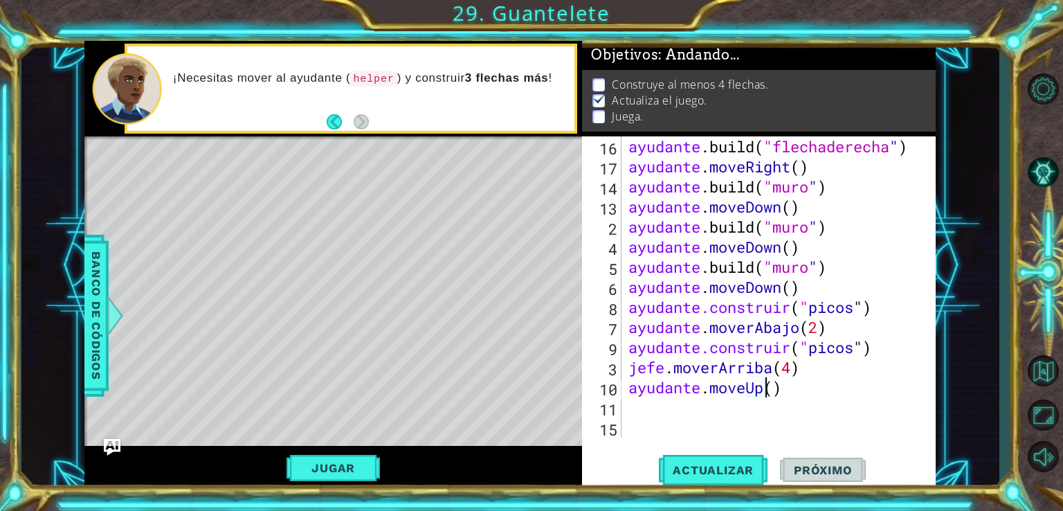
click at [775, 392] on div "ayudante .build ( "flechaderecha " ) ayudante . moveRight ( ) ayudante .build (…" at bounding box center [777, 306] width 303 height 341
click at [782, 389] on div "ayudante .build ( "flechaderecha " ) ayudante . moveRight ( ) ayudante .build (…" at bounding box center [777, 306] width 303 height 341
click at [756, 389] on div "ayudante .build ( "flechaderecha " ) ayudante . moveRight ( ) ayudante .build (…" at bounding box center [777, 306] width 303 height 341
click at [742, 474] on button "Actualizar" at bounding box center [713, 469] width 109 height 35
click at [734, 464] on span "Actualizar" at bounding box center [713, 470] width 109 height 14
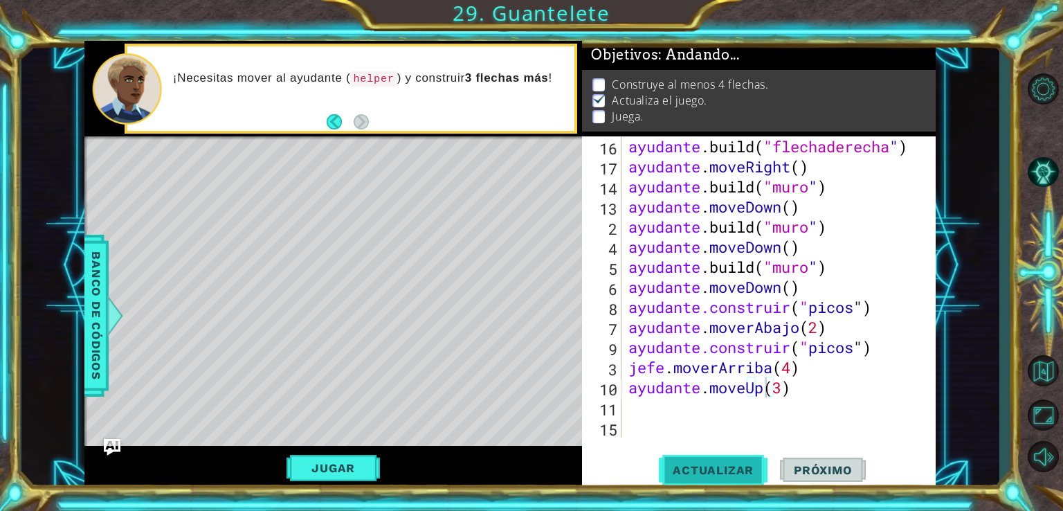
click at [734, 464] on span "Actualizar" at bounding box center [713, 470] width 109 height 14
click at [728, 467] on span "Actualizar" at bounding box center [713, 470] width 109 height 14
type textarea "helper.moveUp(4)"
click at [737, 457] on button "Actualizar" at bounding box center [713, 469] width 109 height 35
click at [839, 392] on div "ayudante .build ( "flechaderecha " ) ayudante . moveRight ( ) ayudante .build (…" at bounding box center [777, 306] width 303 height 341
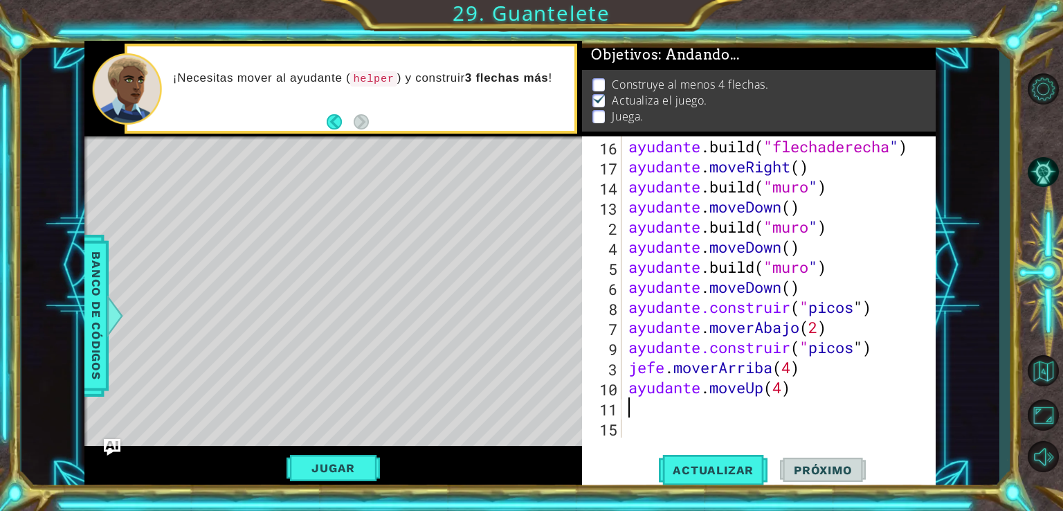
click at [691, 401] on div "ayudante .build ( "flechaderecha " ) ayudante . moveRight ( ) ayudante .build (…" at bounding box center [777, 306] width 303 height 341
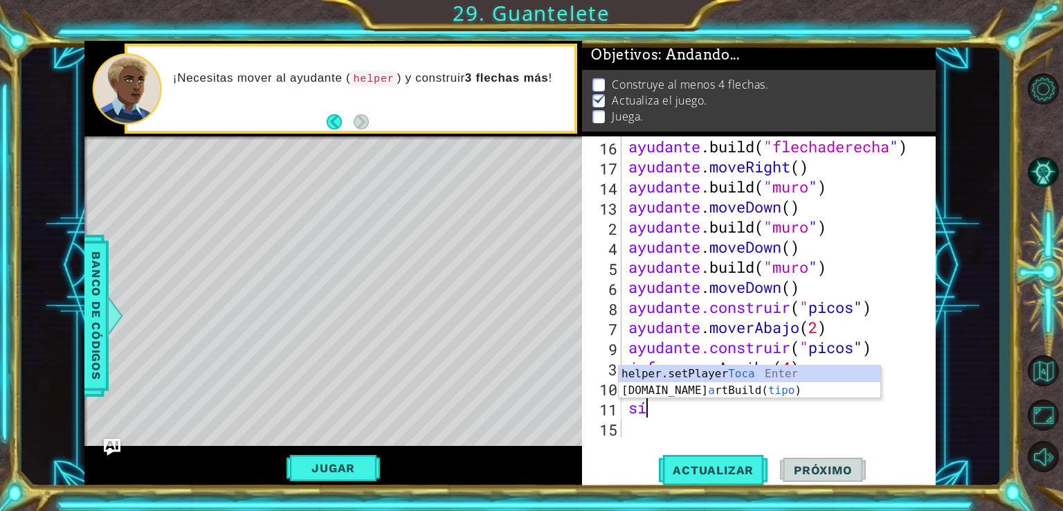
type textarea "a"
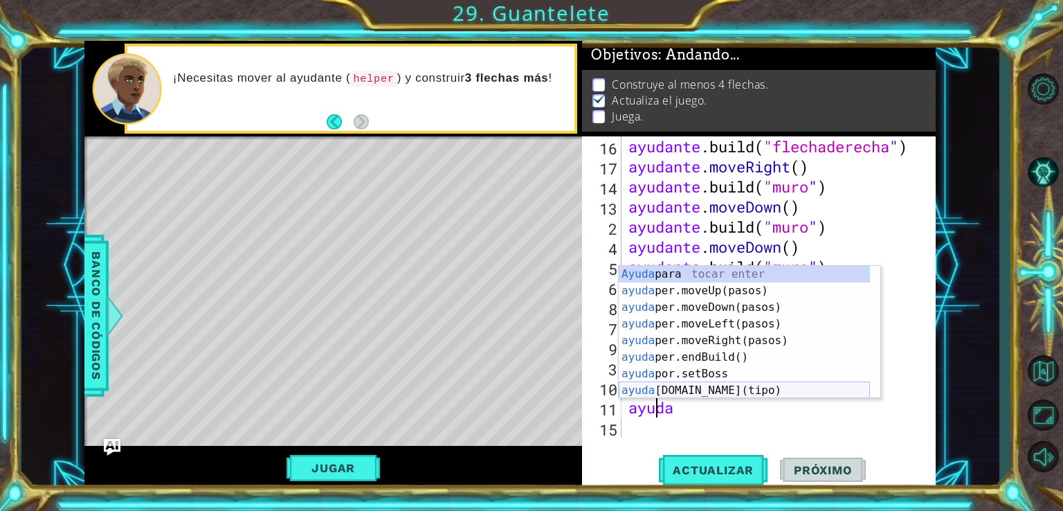
click at [702, 386] on div "[PERSON_NAME] para tocar enter ayuda per.moveUp(pasos) Toca Enter ayuda per.mov…" at bounding box center [744, 349] width 251 height 166
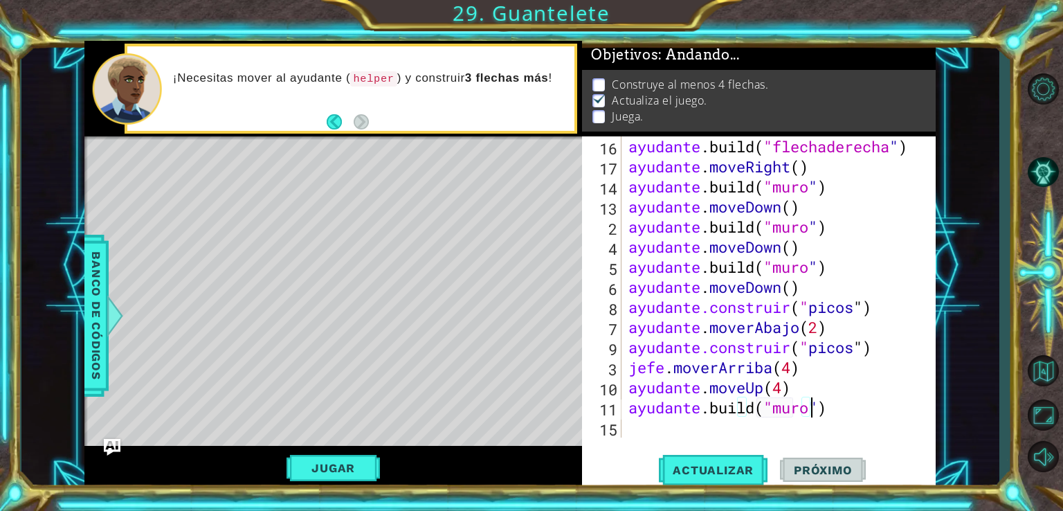
click at [838, 413] on div "ayudante .build ( "flechaderecha " ) ayudante . moveRight ( ) ayudante .build (…" at bounding box center [777, 306] width 303 height 341
click at [838, 413] on div "ayudante .build ( "flechaderecha " ) ayudante . moveRight ( ) ayudante .build (…" at bounding box center [774, 286] width 296 height 301
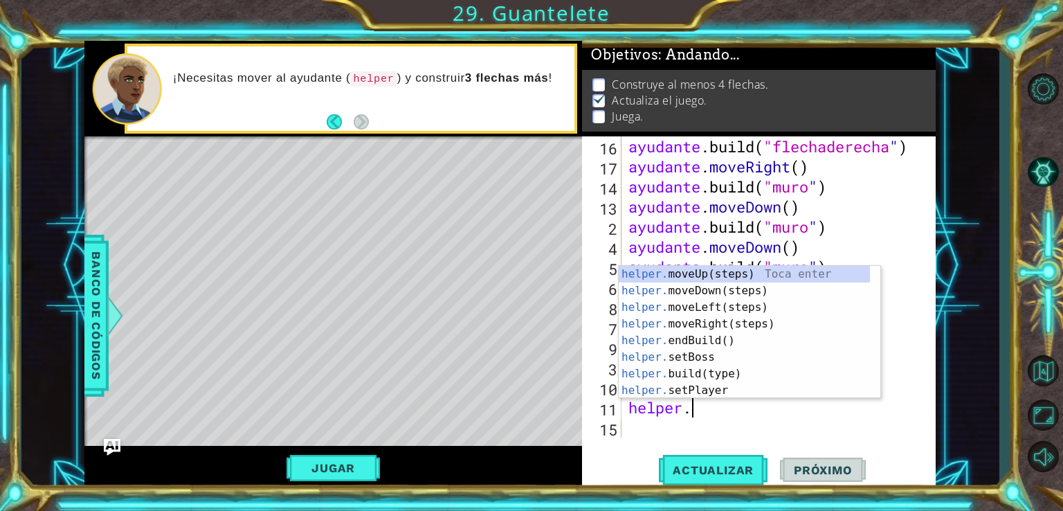
type textarea "helper."
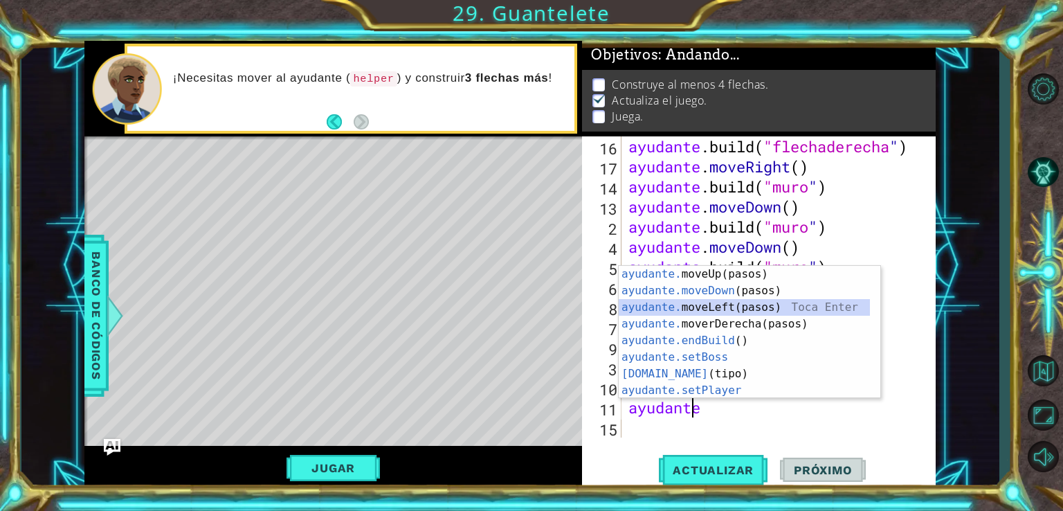
click at [761, 308] on div "ayudante. moveUp(pasos) [PERSON_NAME] enter ayudante.moveDown (pasos) Toca Ente…" at bounding box center [744, 349] width 251 height 166
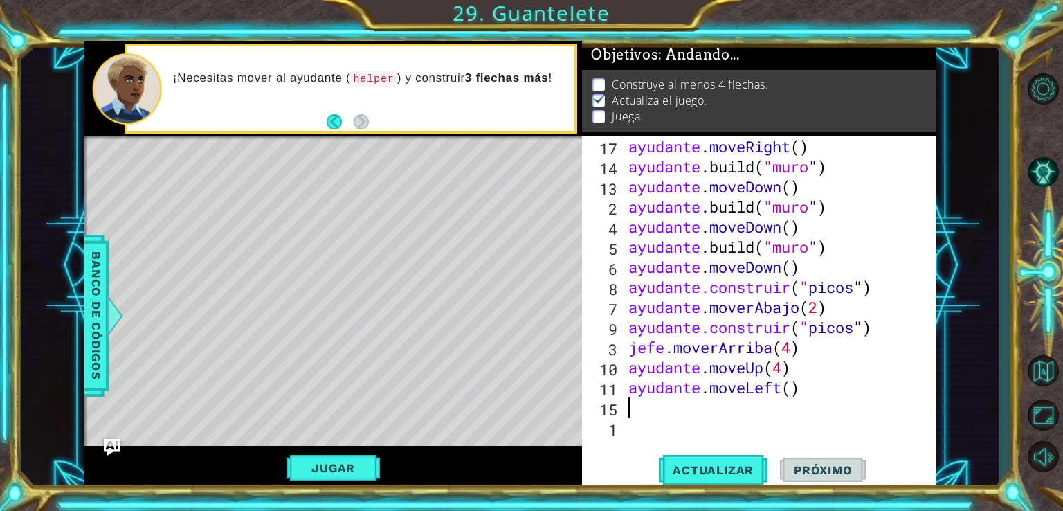
scroll to position [260, 0]
click at [817, 389] on div "ayudante . moveRight ( ) ayudante .build ( "muro " ) ayudante . moveDown ( ) ay…" at bounding box center [777, 306] width 303 height 341
click at [775, 387] on div "ayudante . moveRight ( ) ayudante .build ( "muro " ) ayudante . moveDown ( ) ay…" at bounding box center [777, 306] width 303 height 341
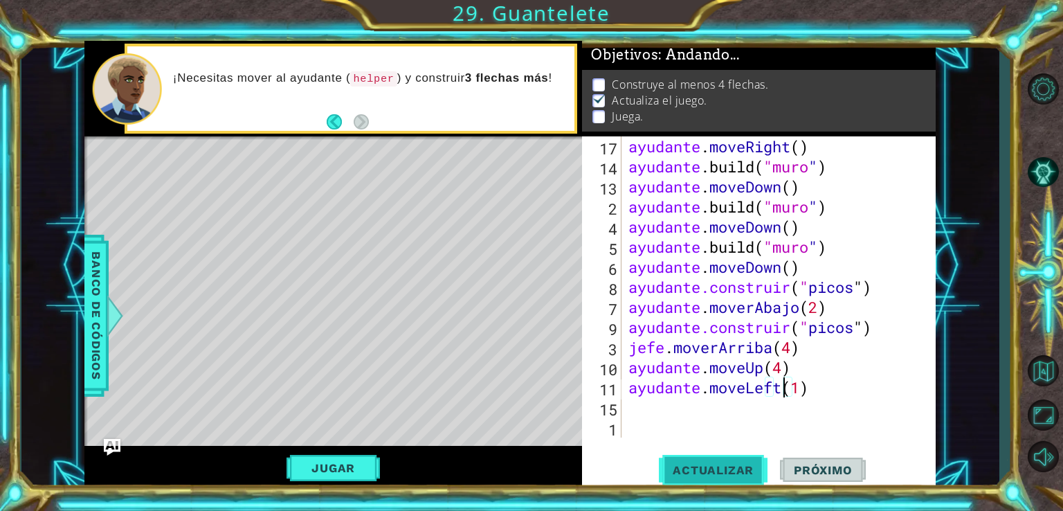
type textarea "helper.moveLeft(1)"
click at [745, 455] on button "Actualizar" at bounding box center [713, 469] width 109 height 35
click at [710, 408] on div "ayudante . moveRight ( ) ayudante .build ( "muro " ) ayudante . moveDown ( ) ay…" at bounding box center [777, 306] width 303 height 341
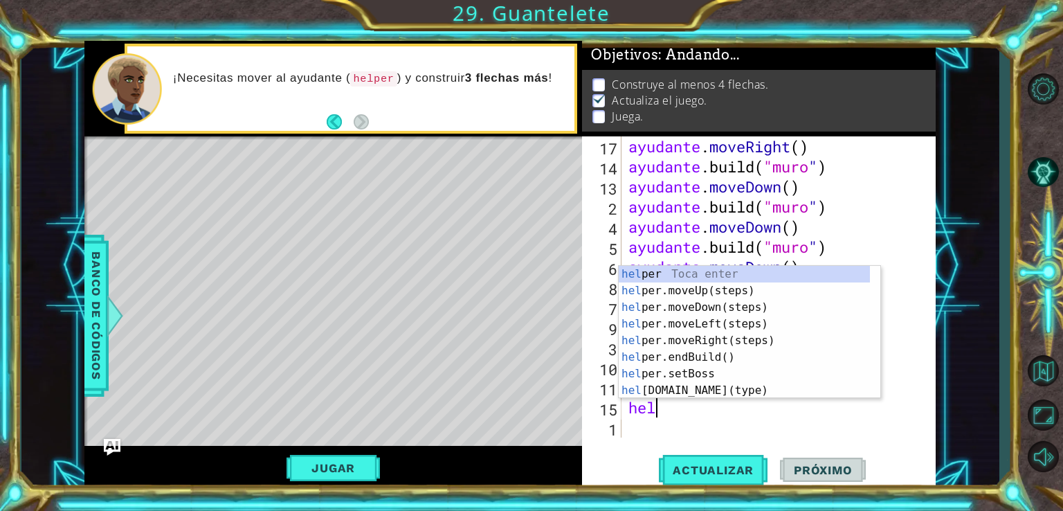
scroll to position [0, 0]
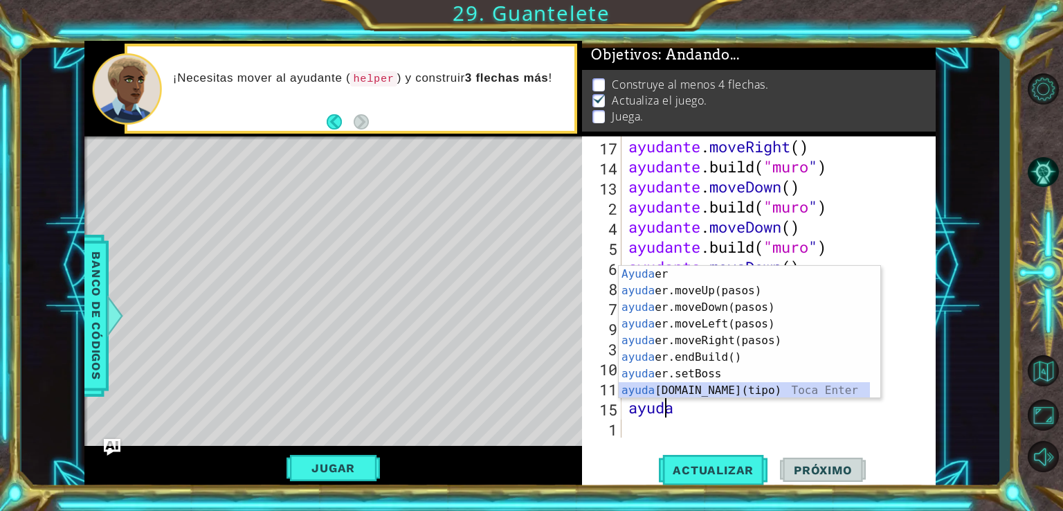
click at [707, 387] on div "Ayuda er Toca enter ayuda er.moveUp(pasos) Toca Enter ayuda er.moveDown(pasos) …" at bounding box center [744, 349] width 251 height 166
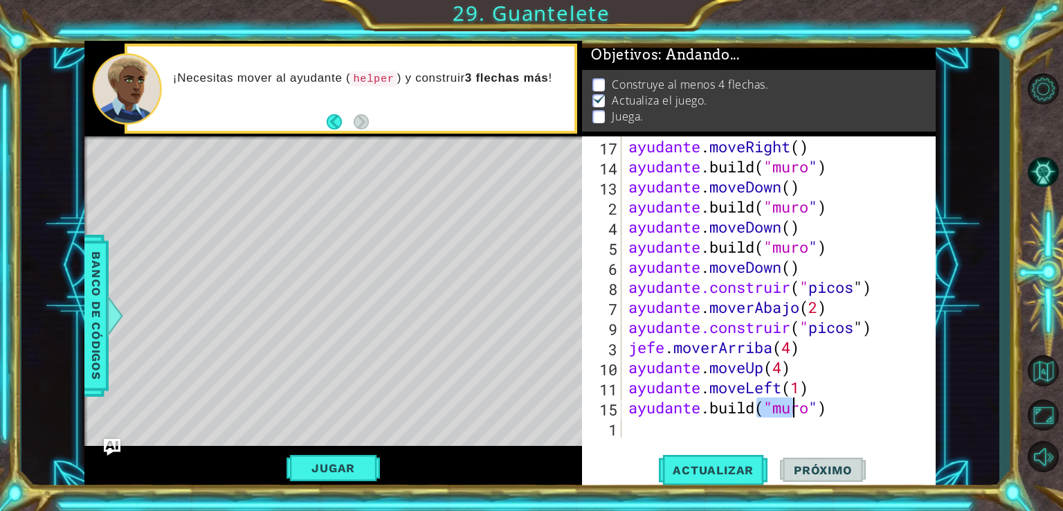
click at [767, 406] on div "ayudante . moveRight ( ) ayudante .build ( "muro " ) ayudante . moveDown ( ) ay…" at bounding box center [774, 286] width 296 height 301
click at [767, 406] on div "ayudante . moveRight ( ) ayudante .build ( "muro " ) ayudante . moveDown ( ) ay…" at bounding box center [777, 306] width 303 height 341
click at [754, 461] on button "Actualizar" at bounding box center [713, 469] width 109 height 35
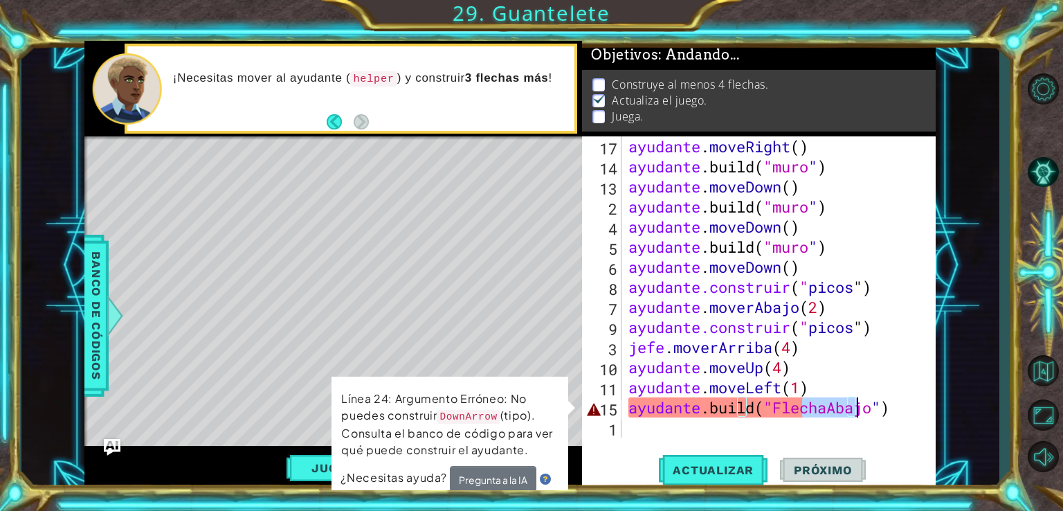
drag, startPoint x: 803, startPoint y: 413, endPoint x: 905, endPoint y: 411, distance: 101.8
click at [905, 411] on div "ayudante . moveRight ( ) ayudante .build ( "muro " ) ayudante . moveDown ( ) ay…" at bounding box center [777, 306] width 303 height 341
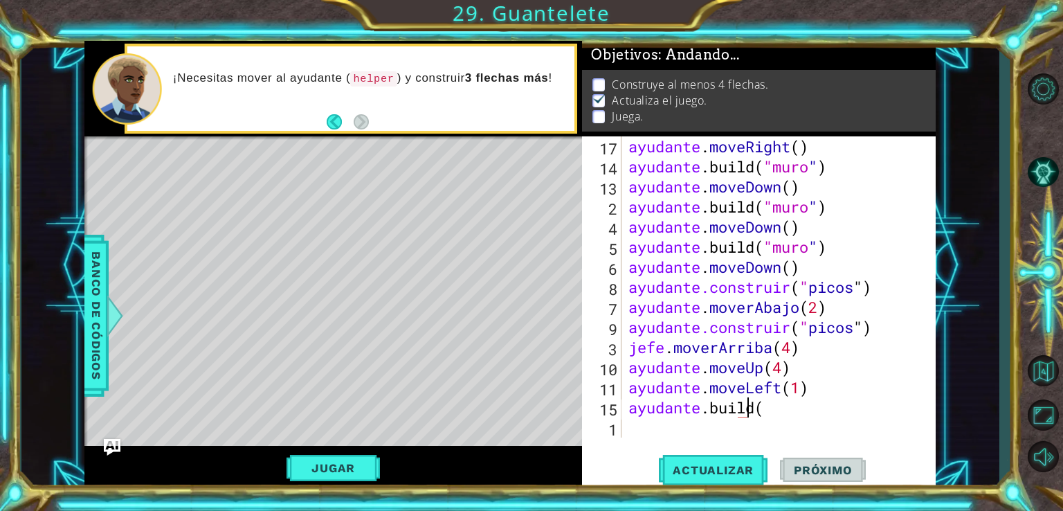
type textarea "[DOMAIN_NAME]"
click at [89, 302] on font "Banco de códigos" at bounding box center [96, 315] width 14 height 128
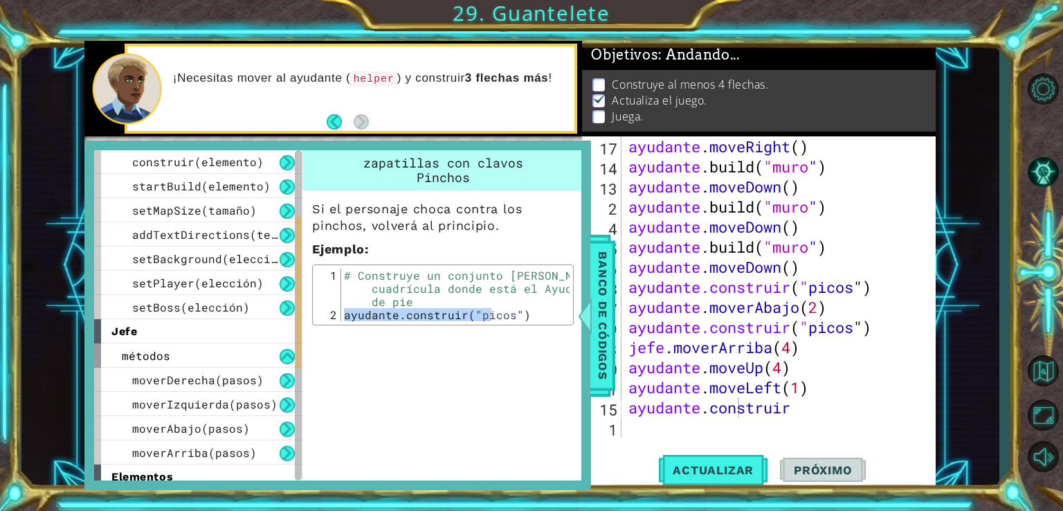
scroll to position [0, 0]
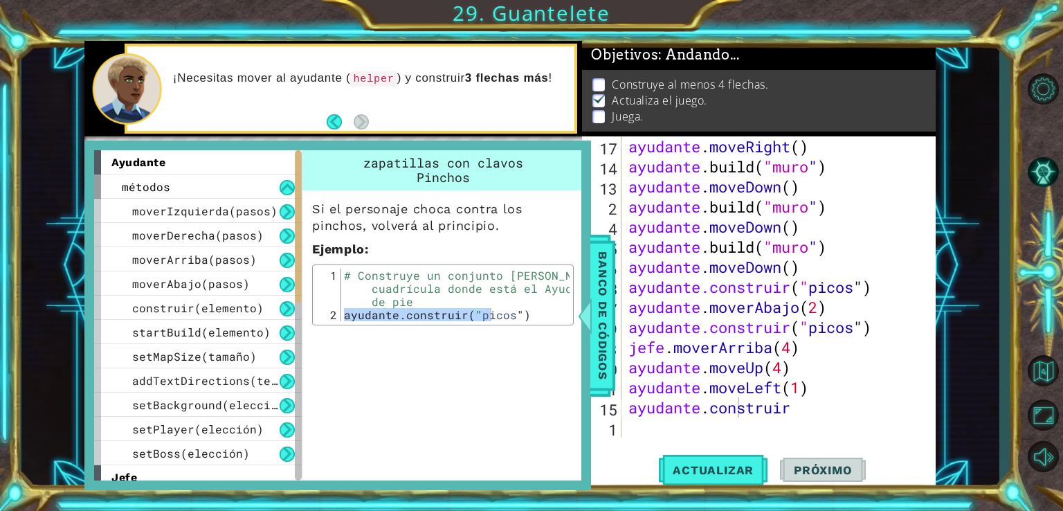
drag, startPoint x: 296, startPoint y: 320, endPoint x: 305, endPoint y: 134, distance: 186.4
click at [305, 134] on div "ayudante métodos moverIzquierda(pasos) moverDerecha(pasos) moverArriba(pasos) m…" at bounding box center [509, 265] width 851 height 449
click at [283, 281] on button at bounding box center [287, 284] width 15 height 15
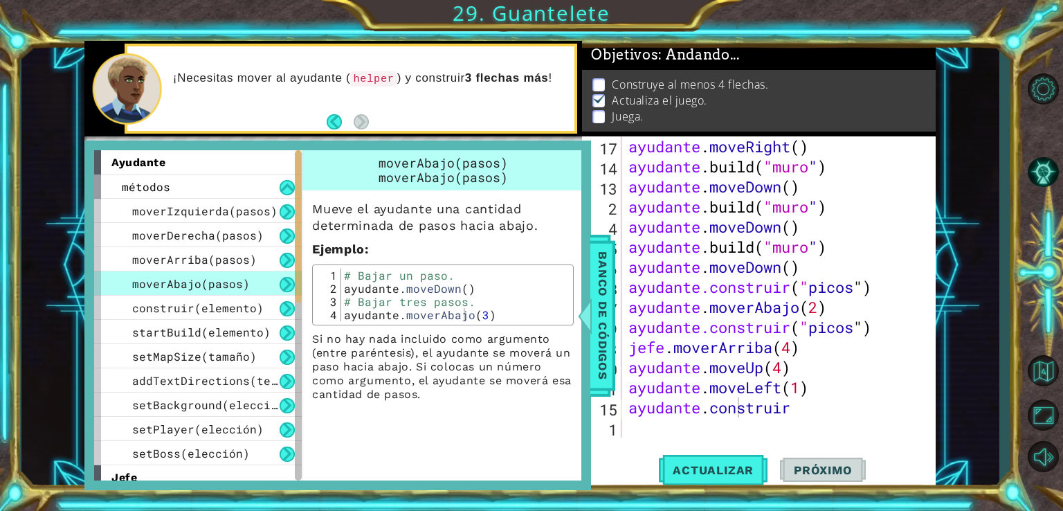
type textarea "helper.moveDown(3)"
drag, startPoint x: 343, startPoint y: 314, endPoint x: 554, endPoint y: 314, distance: 210.4
click at [554, 314] on div "# Bajar un paso. ayudante . moveDown ( ) # Bajar tres pasos. ayudante . moverAb…" at bounding box center [455, 308] width 229 height 79
click at [612, 327] on span "Banco de códigos" at bounding box center [603, 315] width 22 height 143
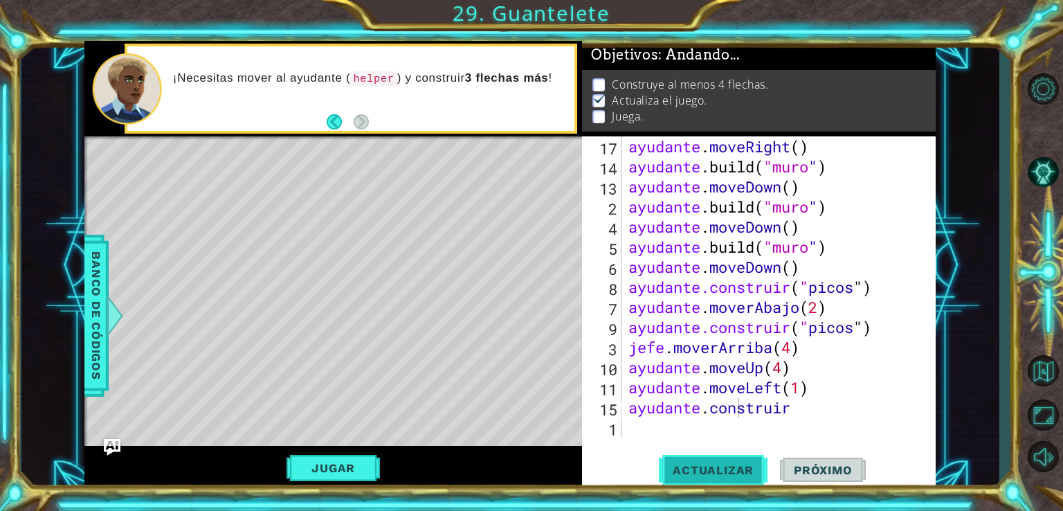
click at [714, 458] on button "Actualizar" at bounding box center [713, 469] width 109 height 35
drag, startPoint x: 830, startPoint y: 416, endPoint x: 670, endPoint y: 410, distance: 160.0
click at [670, 410] on div "ayudante . moveRight ( ) ayudante .build ( "muro " ) ayudante . moveDown ( ) ay…" at bounding box center [777, 306] width 303 height 341
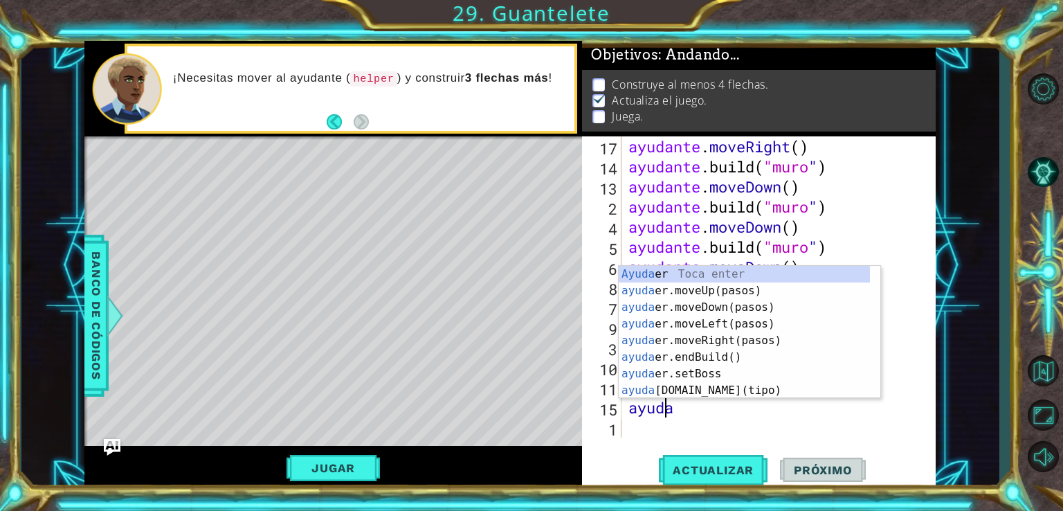
type textarea "h"
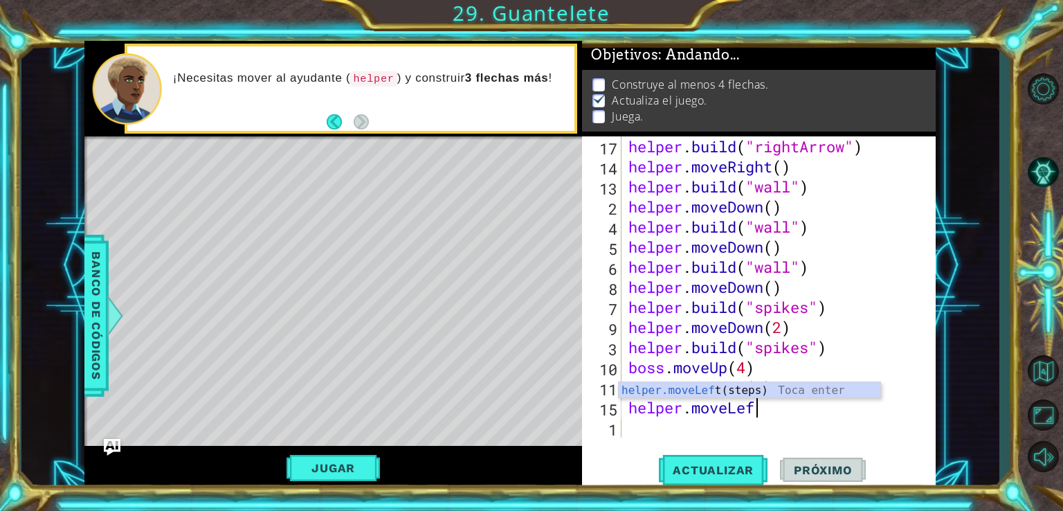
scroll to position [241, 0]
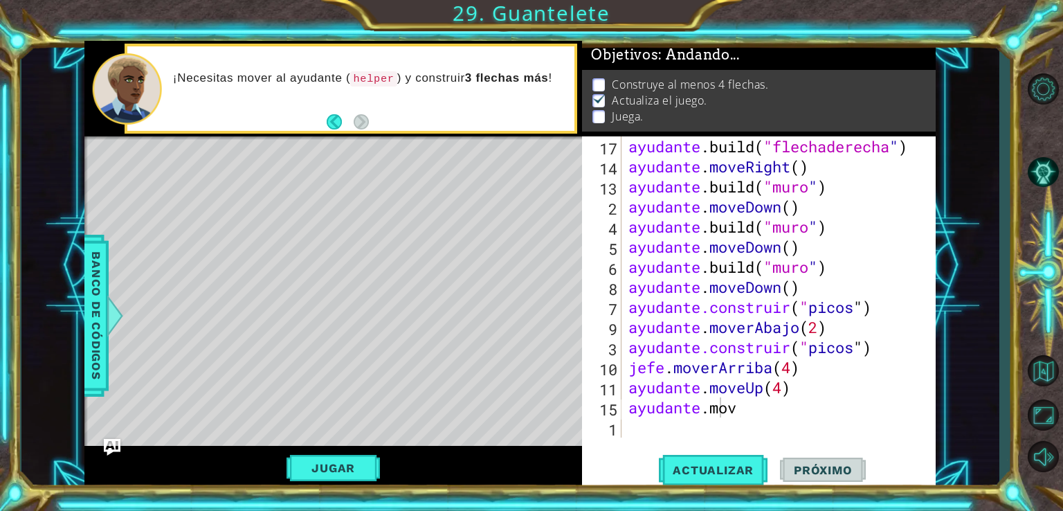
click at [838, 451] on div "helper.mov 17 14 13 2 4 5 6 8 7 9 3 10 11 15 1 ayudante .build ( "flechaderecha…" at bounding box center [759, 313] width 354 height 354
click at [786, 413] on div "ayudante .build ( "flechaderecha " ) ayudante . moveRight ( ) ayudante .build (…" at bounding box center [777, 306] width 303 height 341
click at [780, 411] on div "ayudante .build ( "flechaderecha " ) ayudante . moveRight ( ) ayudante .build (…" at bounding box center [777, 306] width 303 height 341
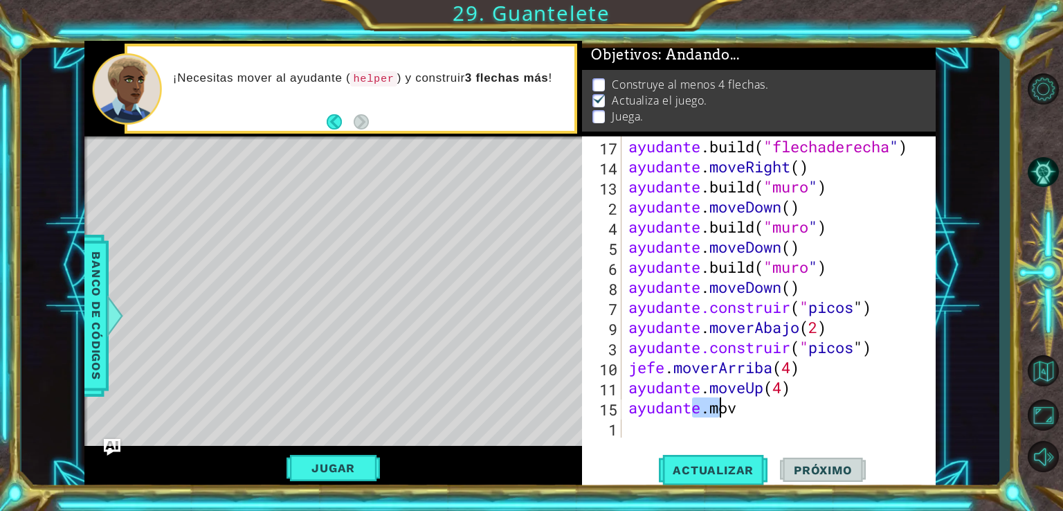
type textarea "helper."
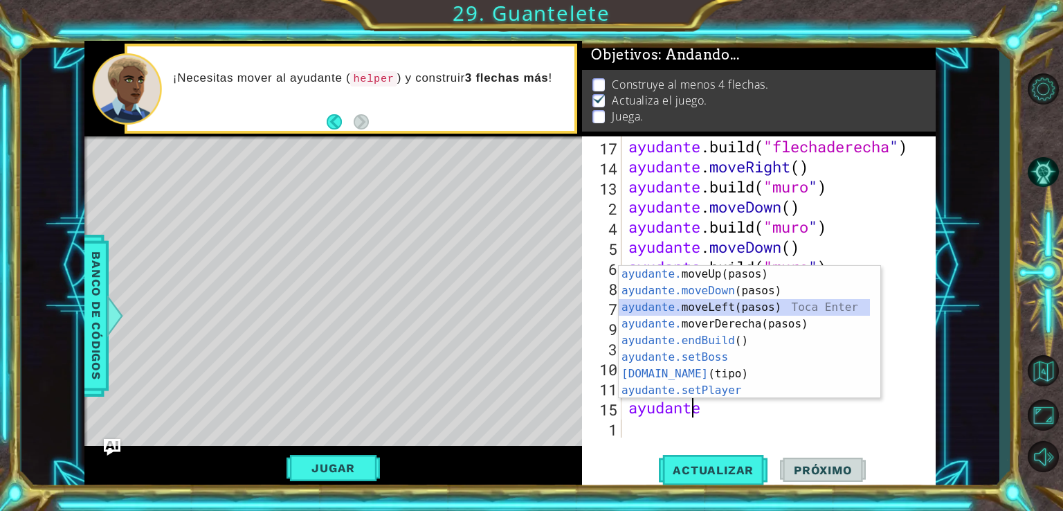
click at [763, 308] on div "ayudante. moveUp(pasos) [PERSON_NAME] enter ayudante.moveDown (pasos) Toca Ente…" at bounding box center [744, 349] width 251 height 166
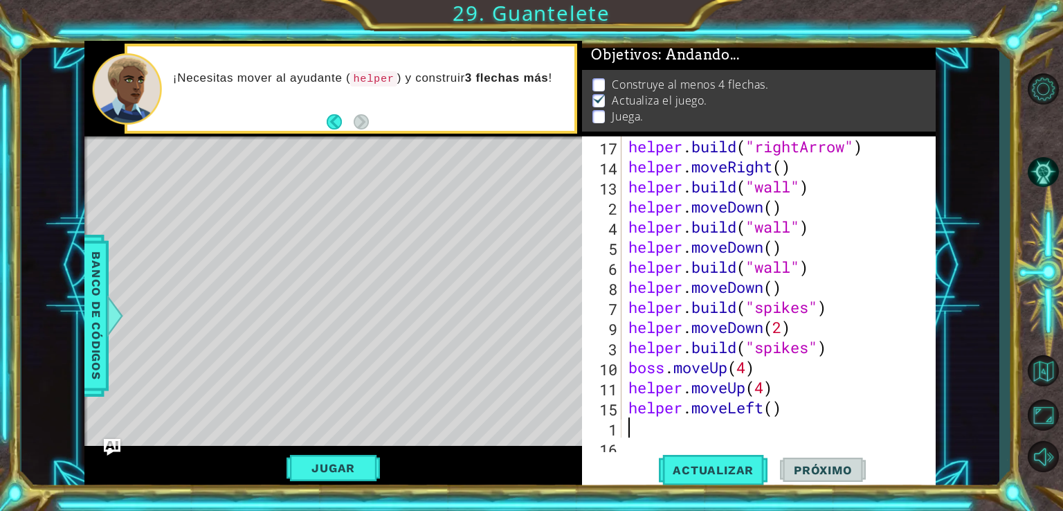
scroll to position [260, 0]
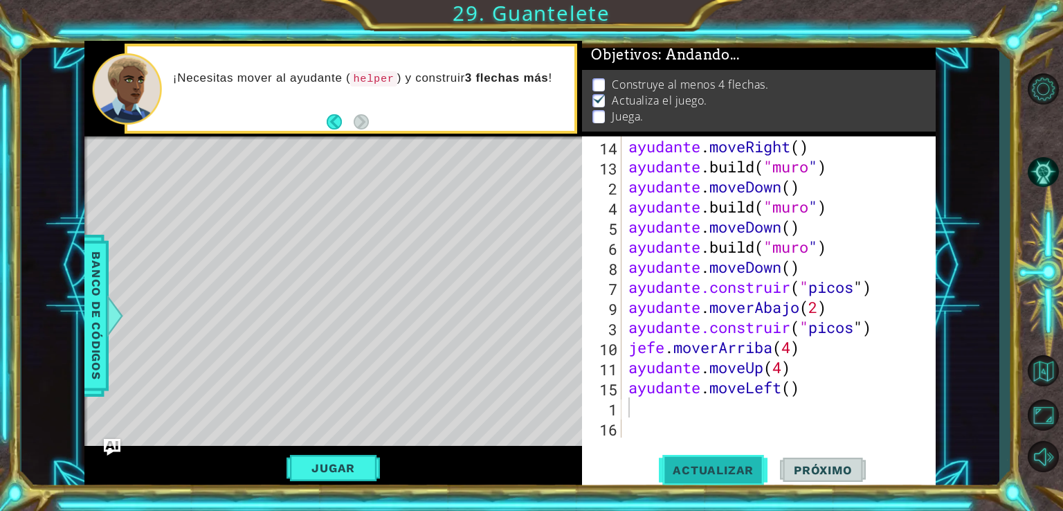
click at [727, 471] on span "Actualizar" at bounding box center [713, 470] width 109 height 14
paste textarea "helper.moveDown(3)"
click at [718, 472] on span "Actualizar" at bounding box center [713, 470] width 109 height 14
click at [855, 393] on div "ayudante . moveRight ( ) ayudante .build ( "muro " ) ayudante . moveDown ( ) ay…" at bounding box center [777, 306] width 303 height 341
type textarea "helper.moveLeft()"
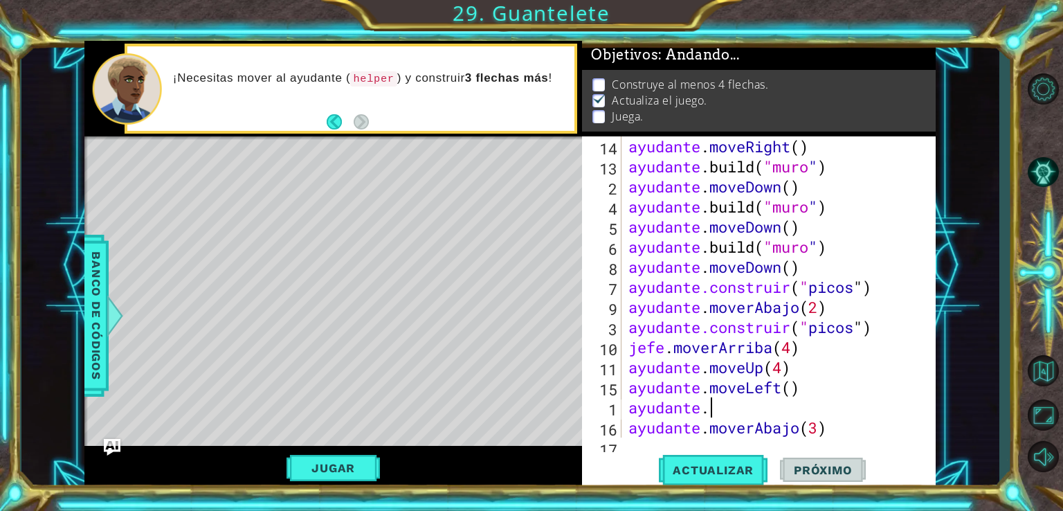
scroll to position [0, 3]
type textarea "ayudante."
click at [97, 316] on font "Banco de códigos" at bounding box center [96, 315] width 14 height 128
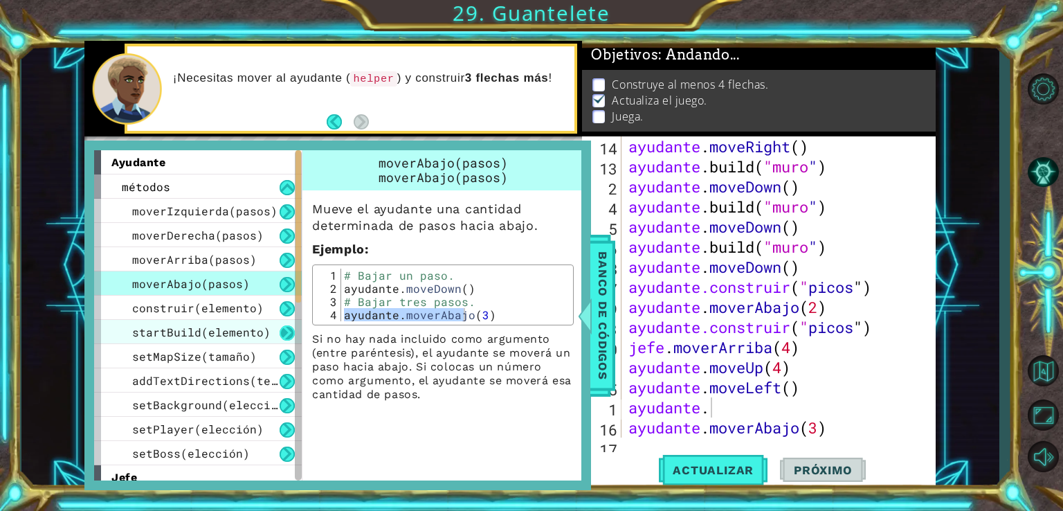
click at [282, 328] on button at bounding box center [287, 332] width 15 height 15
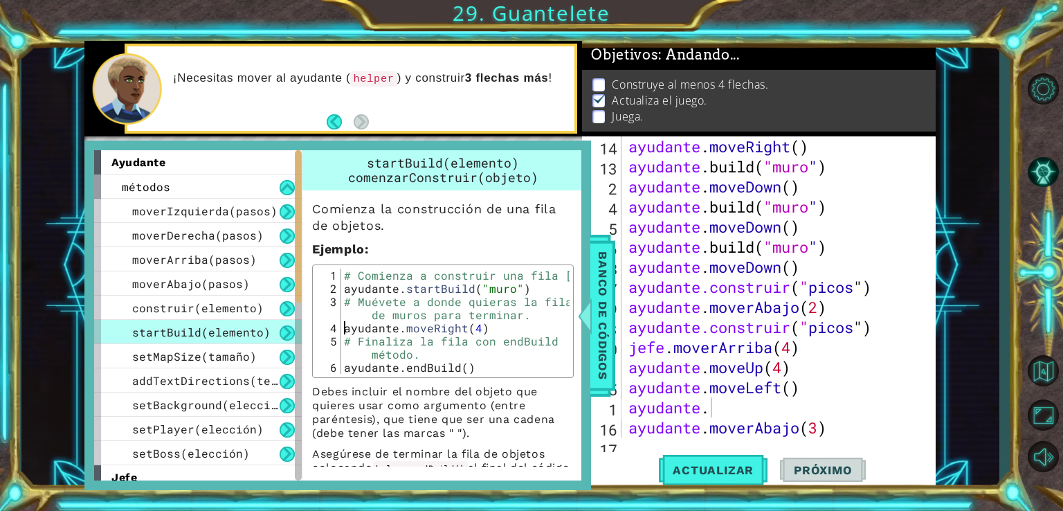
click at [343, 324] on div "# Comienza a construir una fila [PERSON_NAME]. ayudante . startBuild ( "muro" )…" at bounding box center [455, 335] width 229 height 132
drag, startPoint x: 343, startPoint y: 287, endPoint x: 561, endPoint y: 286, distance: 218.0
click at [559, 287] on div "helper.moveRight(4) 1 2 3 4 5 6 # Comienza a construir una fila [PERSON_NAME]. …" at bounding box center [443, 321] width 262 height 114
type textarea "helper.startBuild("wall")"
click at [762, 410] on div "ayudante . moveRight ( ) ayudante .build ( "muro " ) ayudante . moveDown ( ) ay…" at bounding box center [777, 306] width 303 height 341
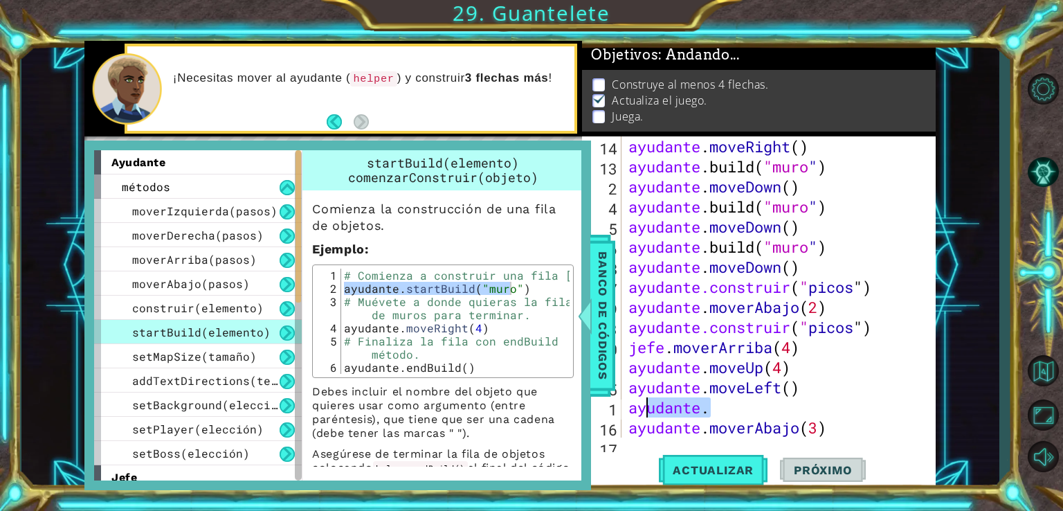
drag, startPoint x: 762, startPoint y: 410, endPoint x: 642, endPoint y: 413, distance: 119.8
click at [642, 413] on div "ayudante . moveRight ( ) ayudante .build ( "muro " ) ayudante . moveDown ( ) ay…" at bounding box center [777, 306] width 303 height 341
type textarea "a"
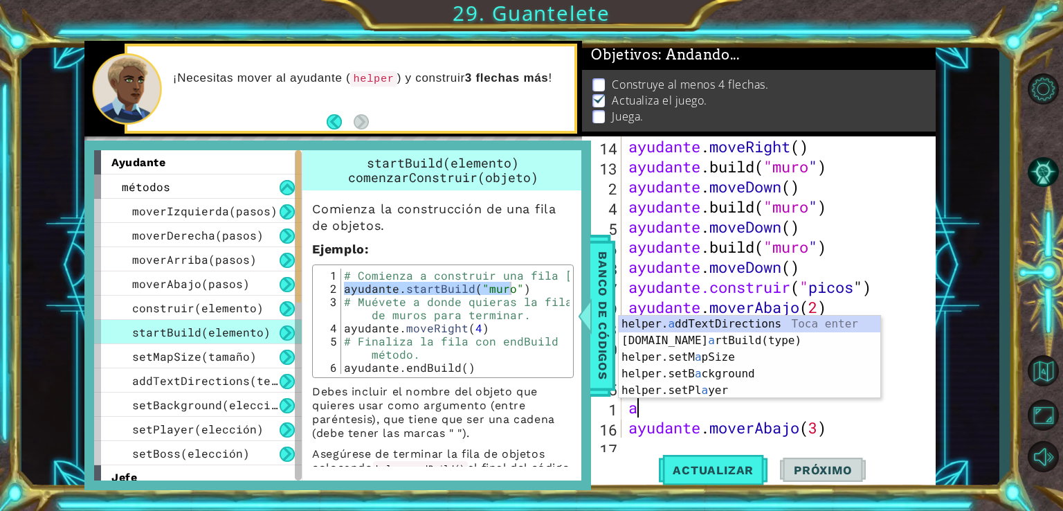
scroll to position [0, 0]
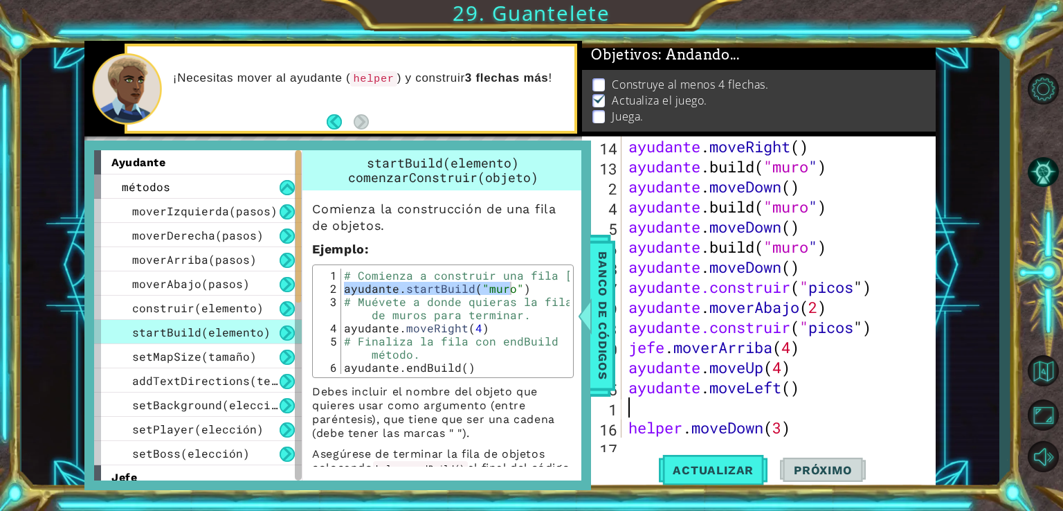
paste textarea "helper.startBuild("wall")"
click at [866, 408] on div "ayudante . moveRight ( ) ayudante .build ( "muro " ) ayudante . moveDown ( ) ay…" at bounding box center [777, 306] width 303 height 341
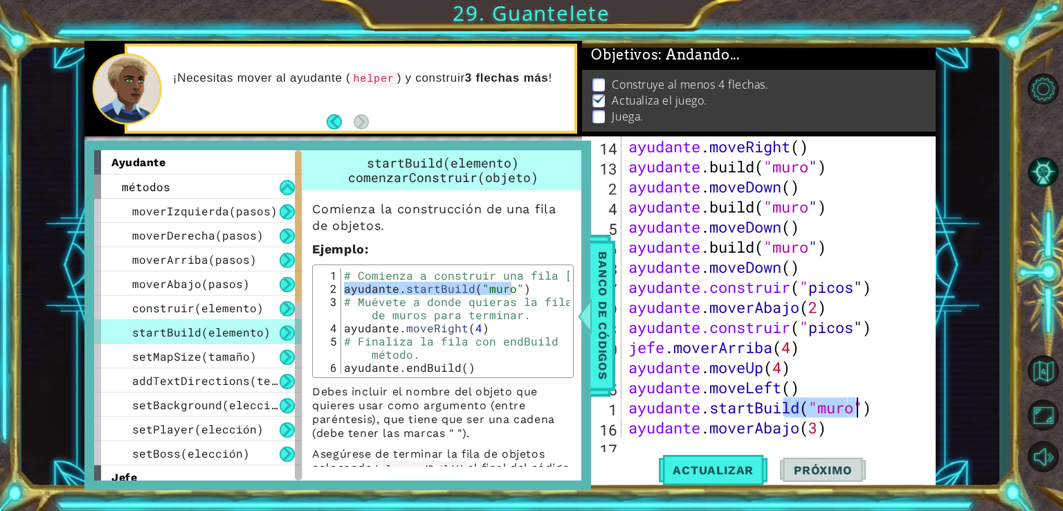
click at [866, 408] on div "ayudante . moveRight ( ) ayudante .build ( "muro " ) ayudante . moveDown ( ) ay…" at bounding box center [777, 306] width 303 height 341
click at [800, 406] on div "ayudante . moveRight ( ) ayudante .build ( "muro " ) ayudante . moveDown ( ) ay…" at bounding box center [774, 286] width 296 height 301
click at [791, 407] on div "ayudante . moveRight ( ) ayudante .build ( "muro " ) ayudante . moveDown ( ) ay…" at bounding box center [777, 306] width 303 height 341
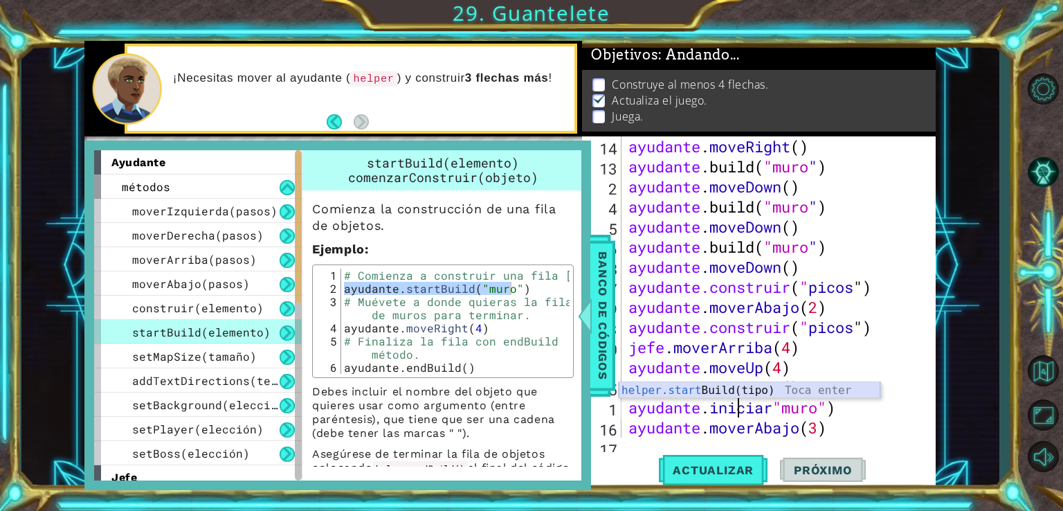
click at [786, 388] on div "helper.start Build(tipo) Toca enter" at bounding box center [750, 407] width 262 height 50
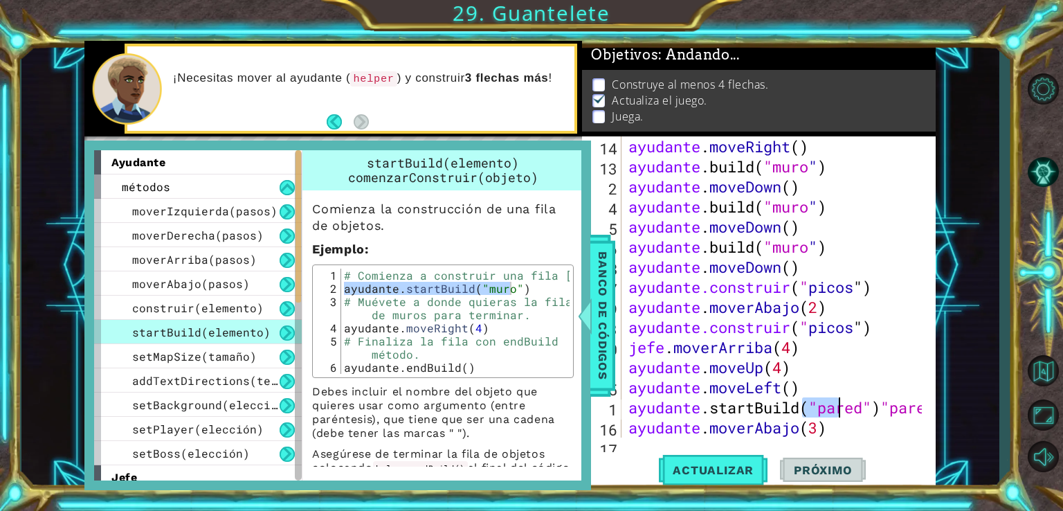
click at [889, 409] on div "ayudante . moveRight ( ) ayudante .build ( "muro " ) ayudante . moveDown ( ) ay…" at bounding box center [777, 306] width 303 height 341
click at [889, 409] on div "ayudante . moveRight ( ) ayudante .build ( "muro " ) ayudante . moveDown ( ) ay…" at bounding box center [774, 286] width 296 height 301
click at [878, 408] on div "ayudante . moveRight ( ) ayudante .build ( "muro " ) ayudante . moveDown ( ) ay…" at bounding box center [777, 306] width 303 height 341
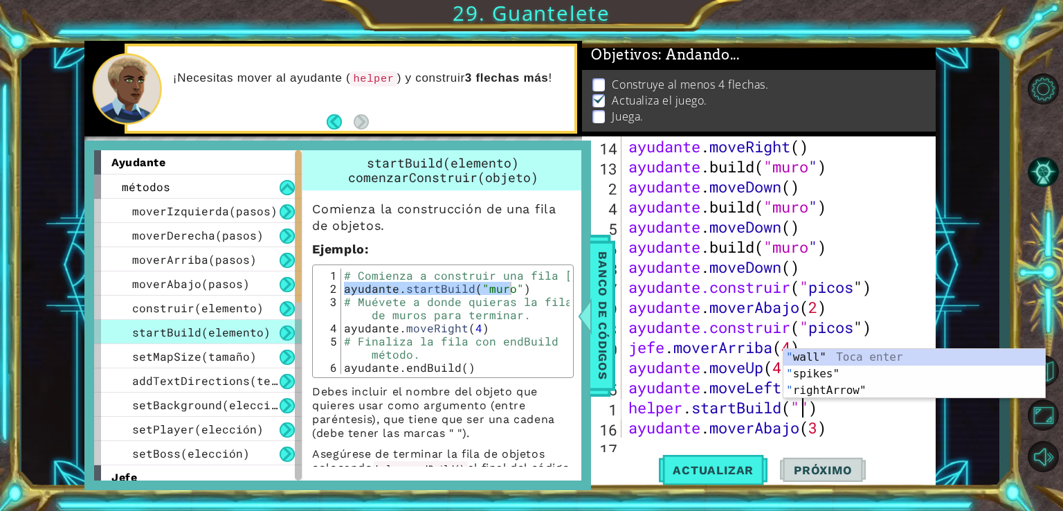
scroll to position [0, 8]
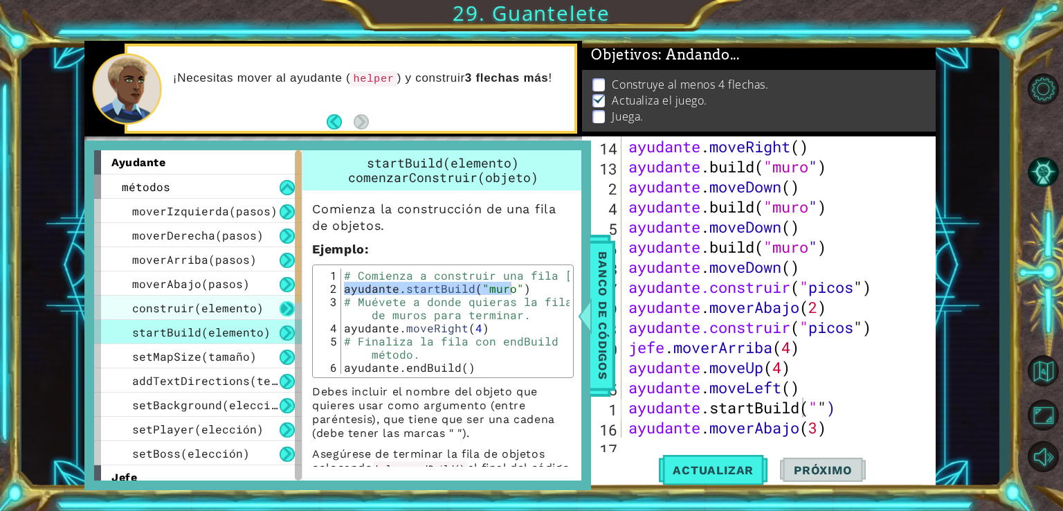
click at [287, 307] on button at bounding box center [287, 308] width 15 height 15
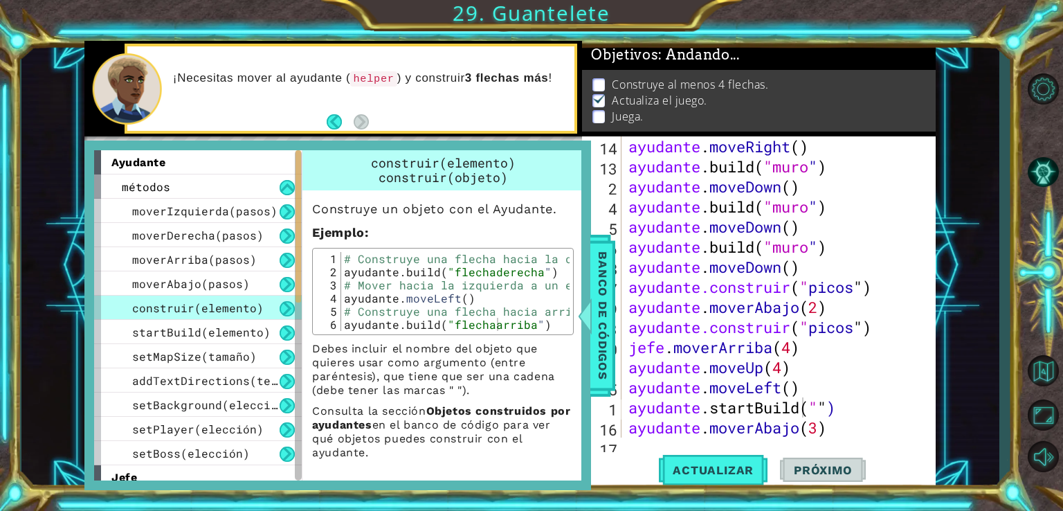
scroll to position [0, 6]
click at [822, 389] on div "ayudante . moveRight ( ) ayudante .build ( "muro " ) ayudante . moveDown ( ) ay…" at bounding box center [777, 306] width 303 height 341
click at [777, 386] on div "ayudante . moveRight ( ) ayudante .build ( "muro " ) ayudante . moveDown ( ) ay…" at bounding box center [777, 306] width 303 height 341
click at [849, 406] on div "ayudante . moveRight ( ) ayudante .build ( "muro " ) ayudante . moveDown ( ) ay…" at bounding box center [777, 306] width 303 height 341
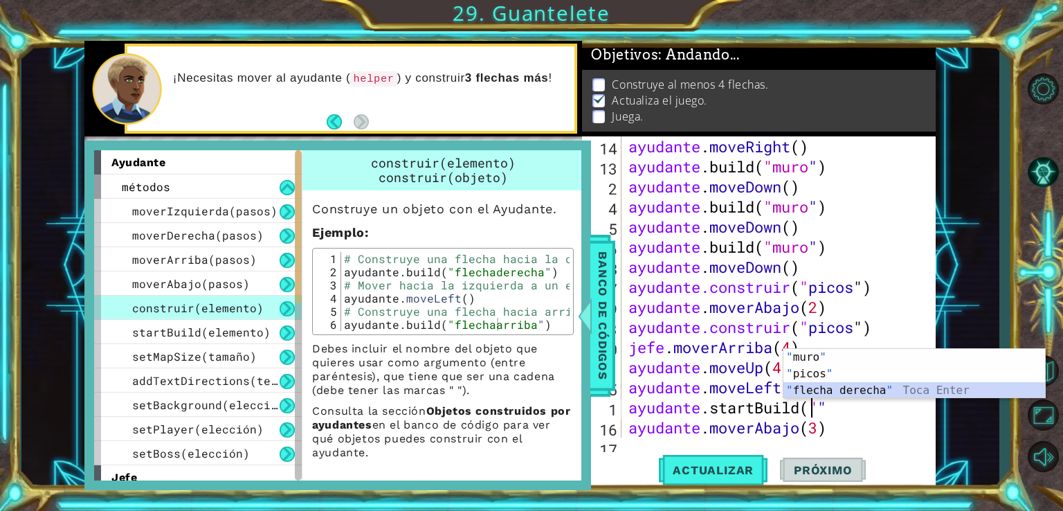
click at [857, 392] on div "" muro " Toca entrar " picos " Toca Enter " flecha derecha " Toca Enter" at bounding box center [915, 390] width 262 height 83
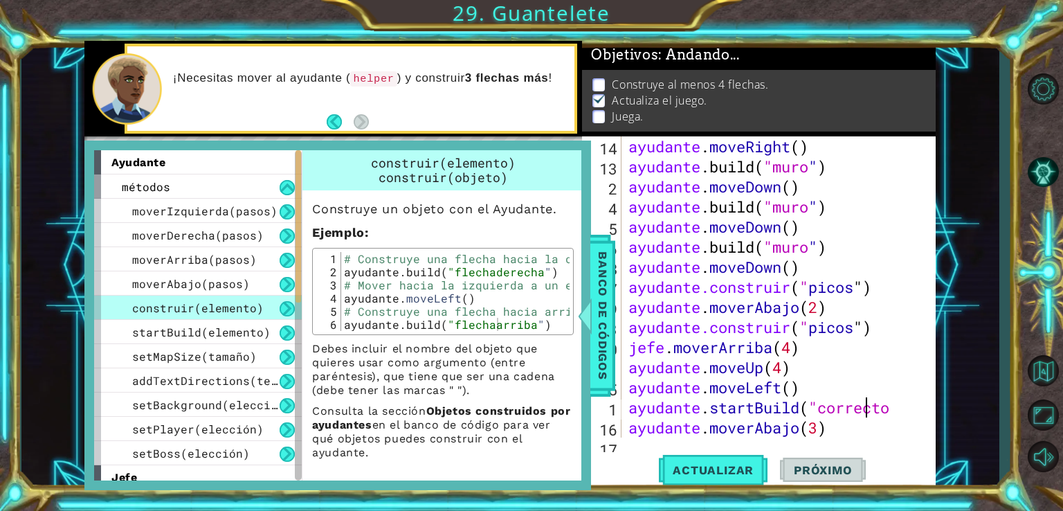
scroll to position [0, 10]
type textarea "helper.startBuild("rigtharrow"
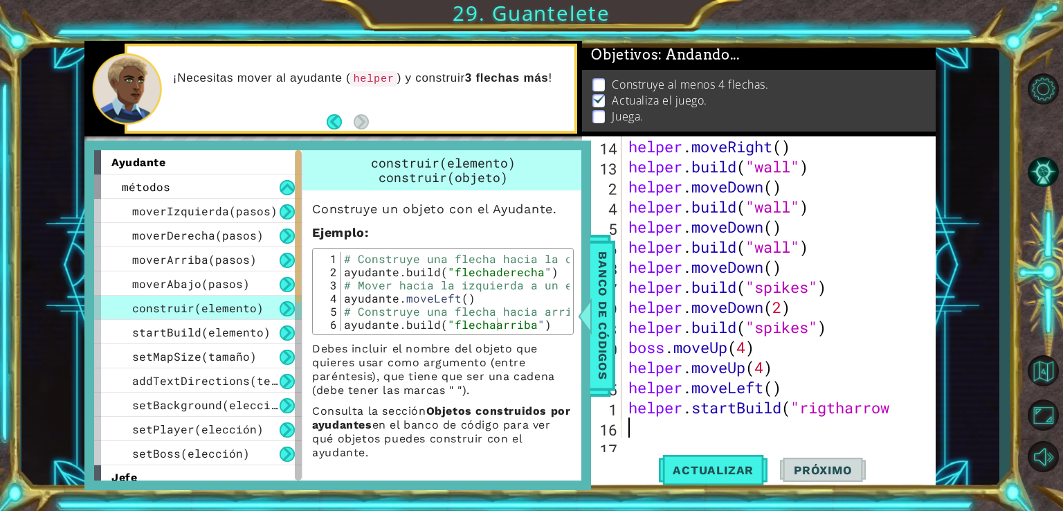
scroll to position [0, 0]
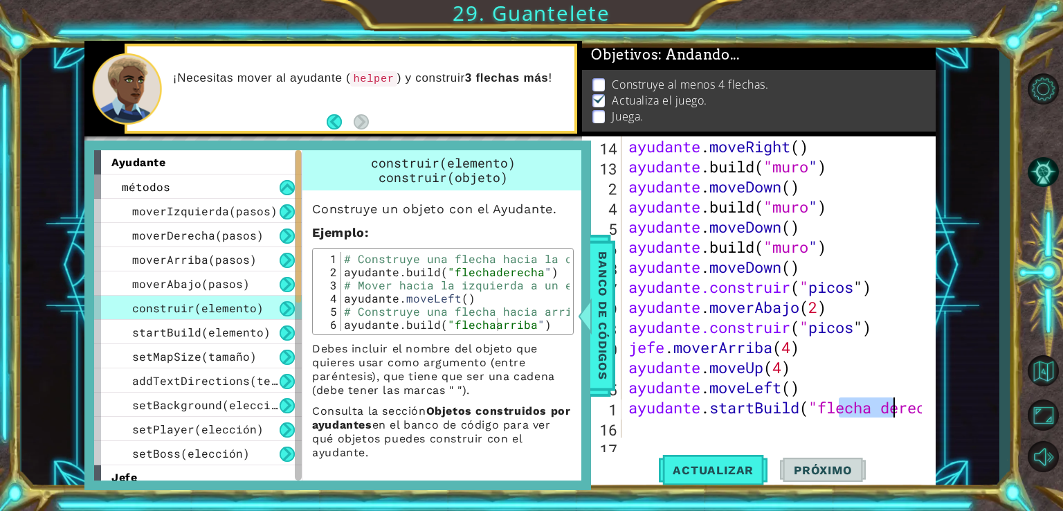
drag, startPoint x: 841, startPoint y: 410, endPoint x: 968, endPoint y: 409, distance: 126.7
click at [959, 411] on div "1 [DEMOGRAPHIC_DATA] XXXXXXXXXXXXXXXXXXXXXXXXXXXXXXXXXXXXXXXXXXXXXXXXXXXXXXXXXX…" at bounding box center [510, 265] width 978 height 449
drag, startPoint x: 935, startPoint y: 413, endPoint x: 841, endPoint y: 418, distance: 94.3
click at [841, 418] on div "helper.startBuild("rigt 14 13 2 4 5 6 8 7 9 3 10 11 15 1 16 17 ayudante . moveR…" at bounding box center [759, 313] width 354 height 354
drag, startPoint x: 841, startPoint y: 418, endPoint x: 917, endPoint y: 413, distance: 76.3
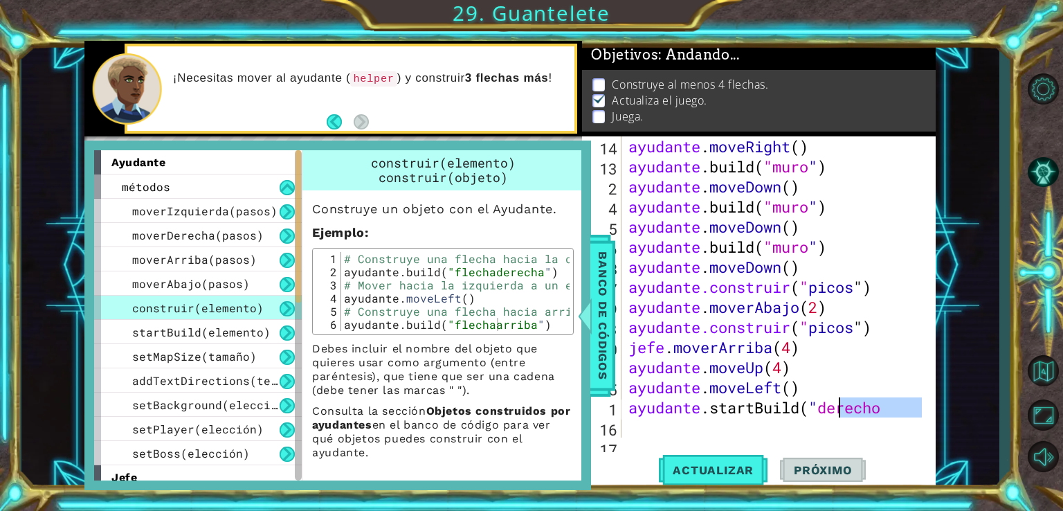
click at [917, 413] on div "ayudante . moveRight ( ) ayudante .build ( "muro " ) ayudante . moveDown ( ) ay…" at bounding box center [777, 306] width 303 height 341
drag, startPoint x: 835, startPoint y: 410, endPoint x: 946, endPoint y: 414, distance: 111.5
click at [946, 414] on div "1 [DEMOGRAPHIC_DATA] XXXXXXXXXXXXXXXXXXXXXXXXXXXXXXXXXXXXXXXXXXXXXXXXXXXXXXXXXX…" at bounding box center [510, 265] width 978 height 449
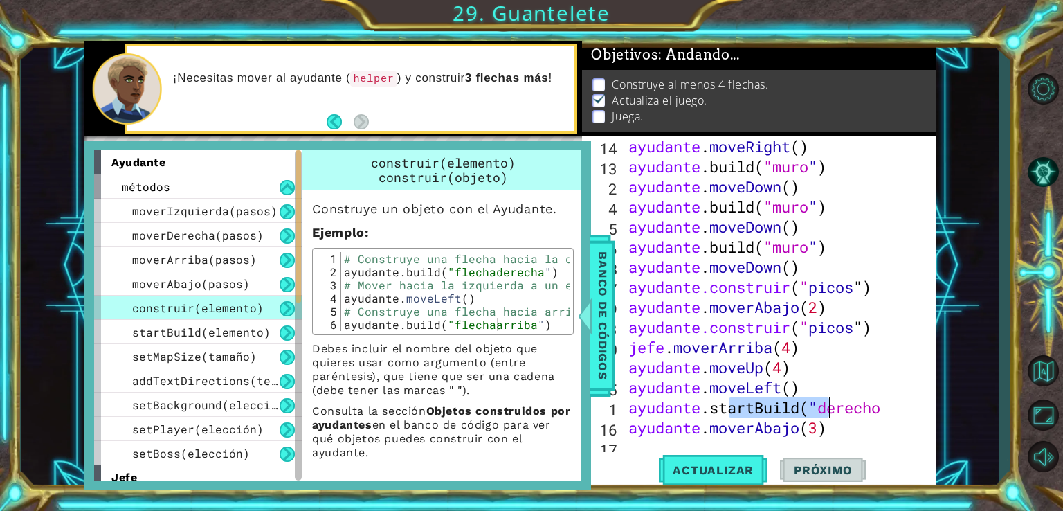
drag, startPoint x: 731, startPoint y: 411, endPoint x: 858, endPoint y: 419, distance: 127.6
click at [858, 419] on div "ayudante . moveRight ( ) ayudante .build ( "muro " ) ayudante . moveDown ( ) ay…" at bounding box center [777, 306] width 303 height 341
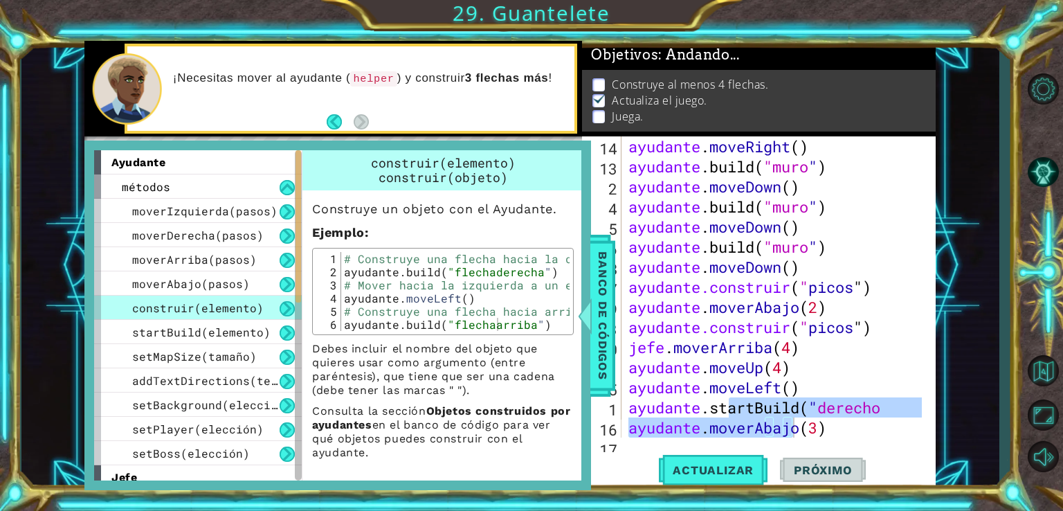
click at [878, 438] on div "helper.startBuild("rigt helper.moveDown(3) 14 13 2 4 5 6 8 7 9 3 10 11 15 1 16 …" at bounding box center [759, 313] width 354 height 354
drag, startPoint x: 750, startPoint y: 408, endPoint x: 907, endPoint y: 422, distance: 158.4
click at [907, 422] on div "ayudante . moveRight ( ) ayudante .build ( "muro " ) ayudante . moveDown ( ) ay…" at bounding box center [777, 306] width 303 height 341
click at [897, 451] on div "helper.startBuild("rigt helper.moveDown(3) 14 13 2 4 5 6 8 7 9 3 10 11 15 1 16 …" at bounding box center [759, 313] width 354 height 354
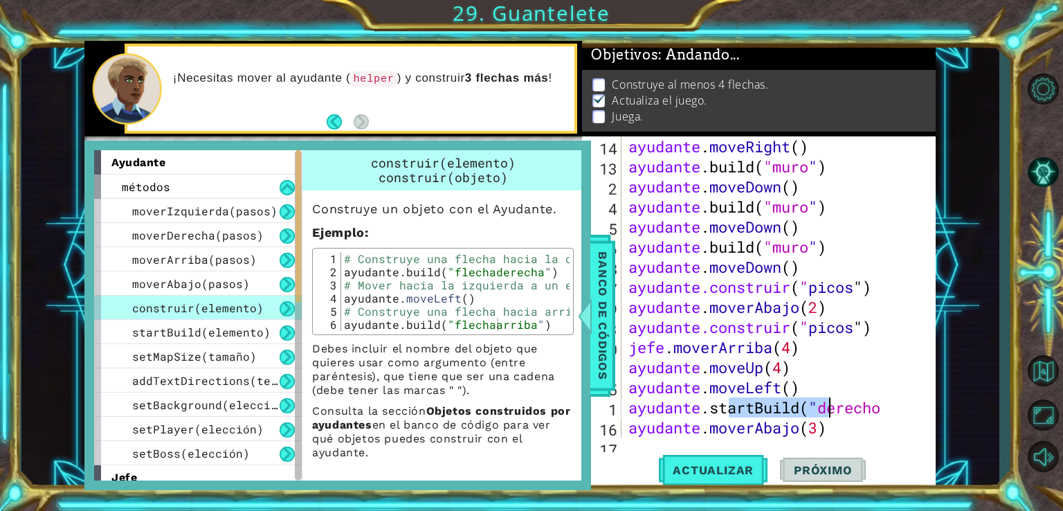
drag, startPoint x: 731, startPoint y: 406, endPoint x: 856, endPoint y: 408, distance: 124.6
click at [856, 408] on div "ayudante . moveRight ( ) ayudante .build ( "muro " ) ayudante . moveDown ( ) ay…" at bounding box center [777, 306] width 303 height 341
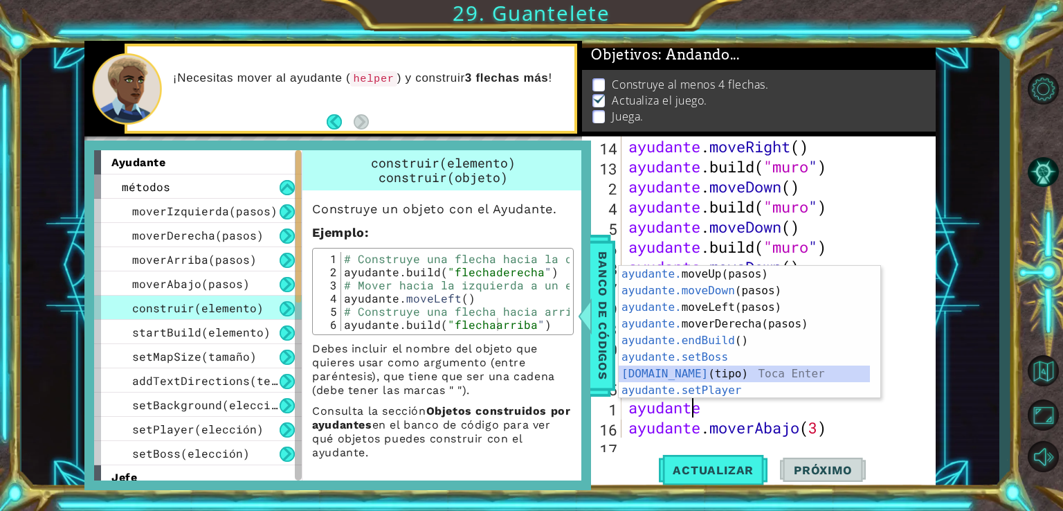
click at [711, 367] on div "ayudante. moveUp(pasos) [PERSON_NAME] enter ayudante.moveDown (pasos) Toca Ente…" at bounding box center [744, 349] width 251 height 166
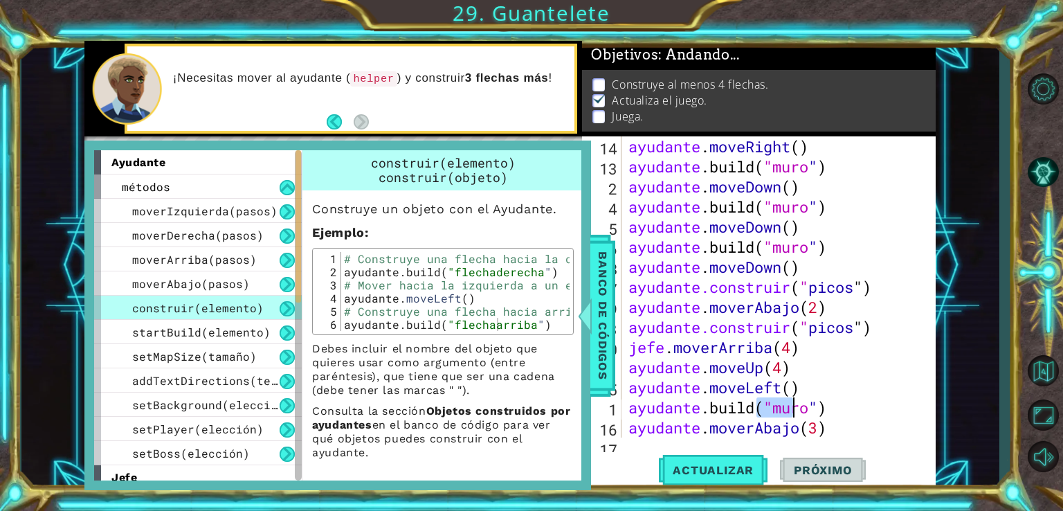
click at [825, 410] on div "ayudante . moveRight ( ) ayudante .build ( "muro " ) ayudante . moveDown ( ) ay…" at bounding box center [777, 306] width 303 height 341
click at [825, 410] on div "ayudante . moveRight ( ) ayudante .build ( "muro " ) ayudante . moveDown ( ) ay…" at bounding box center [774, 286] width 296 height 301
click at [733, 466] on span "Actualizar" at bounding box center [713, 470] width 109 height 14
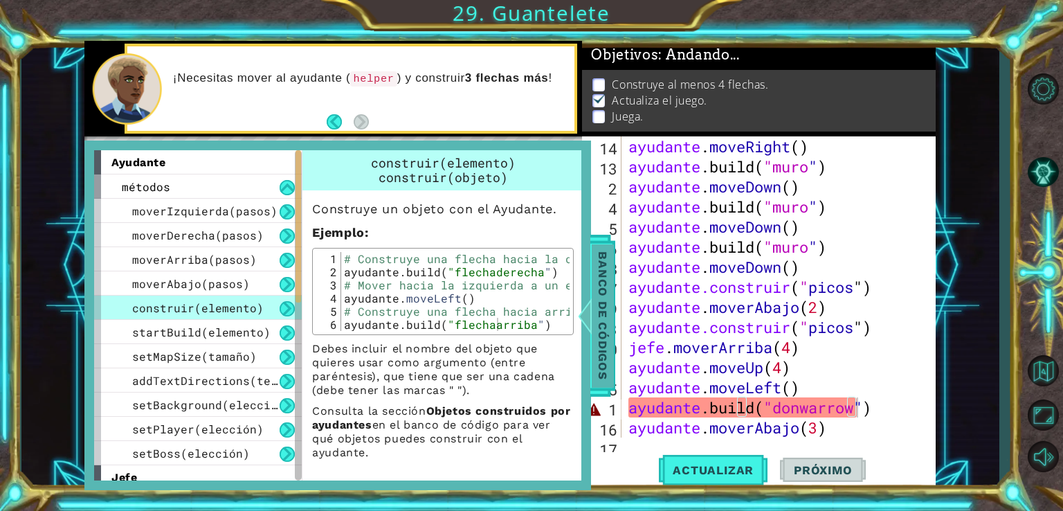
click at [594, 329] on span "Banco de códigos" at bounding box center [603, 315] width 22 height 143
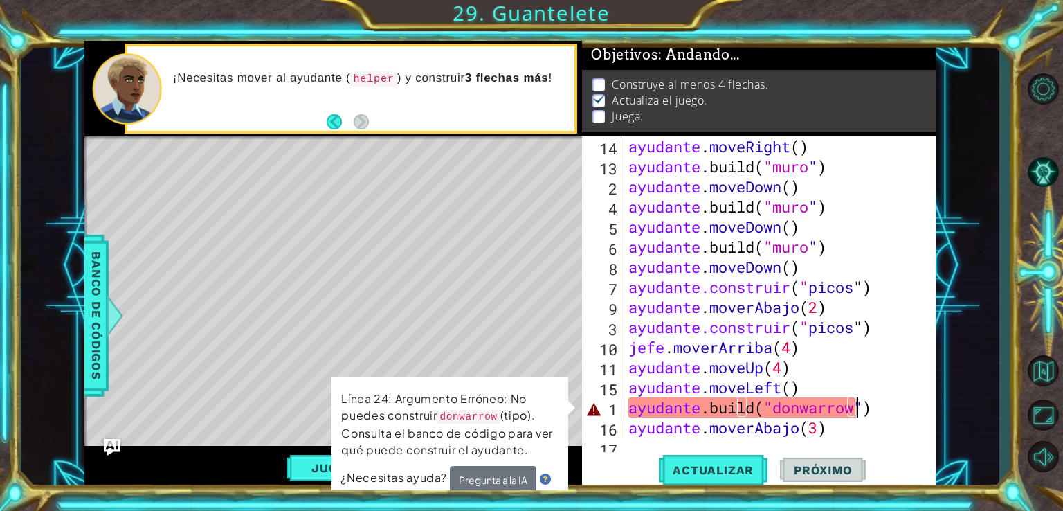
click at [854, 407] on div "ayudante . moveRight ( ) ayudante .build ( "muro " ) ayudante . moveDown ( ) ay…" at bounding box center [777, 306] width 303 height 341
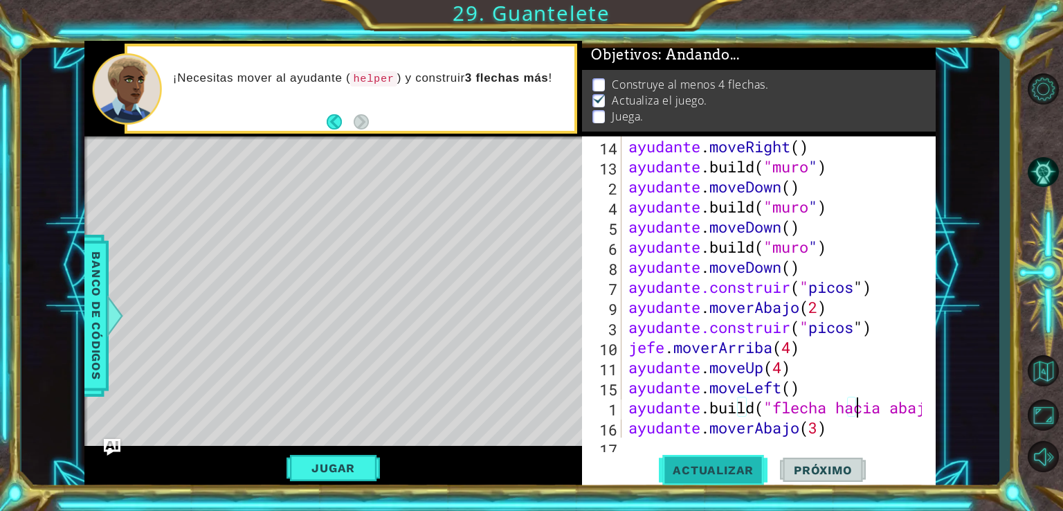
type textarea "[DOMAIN_NAME]("downarrow")"
click at [721, 474] on span "Actualizar" at bounding box center [713, 470] width 109 height 14
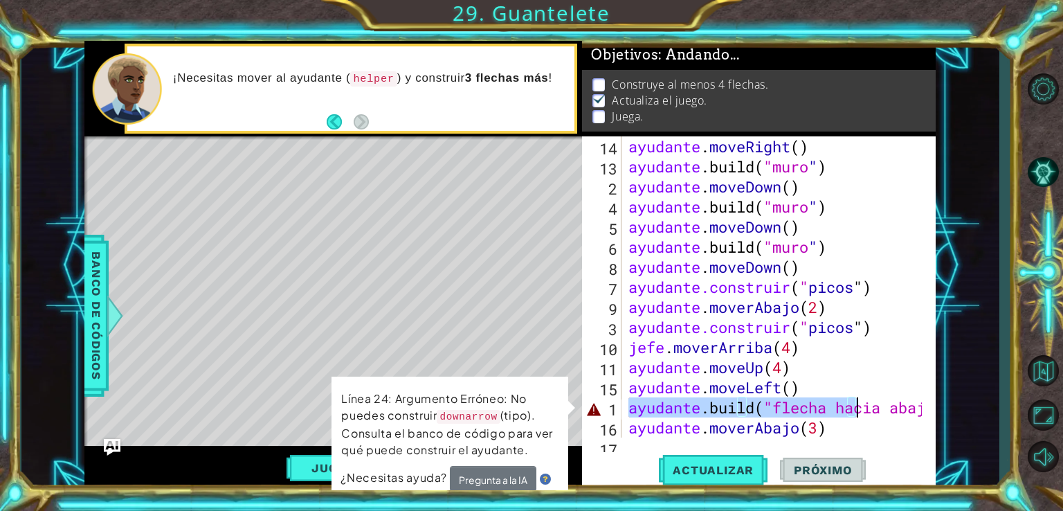
drag, startPoint x: 627, startPoint y: 408, endPoint x: 905, endPoint y: 410, distance: 278.3
click at [905, 410] on div "ayudante . moveRight ( ) ayudante .build ( "muro " ) ayudante . moveDown ( ) ay…" at bounding box center [777, 306] width 303 height 341
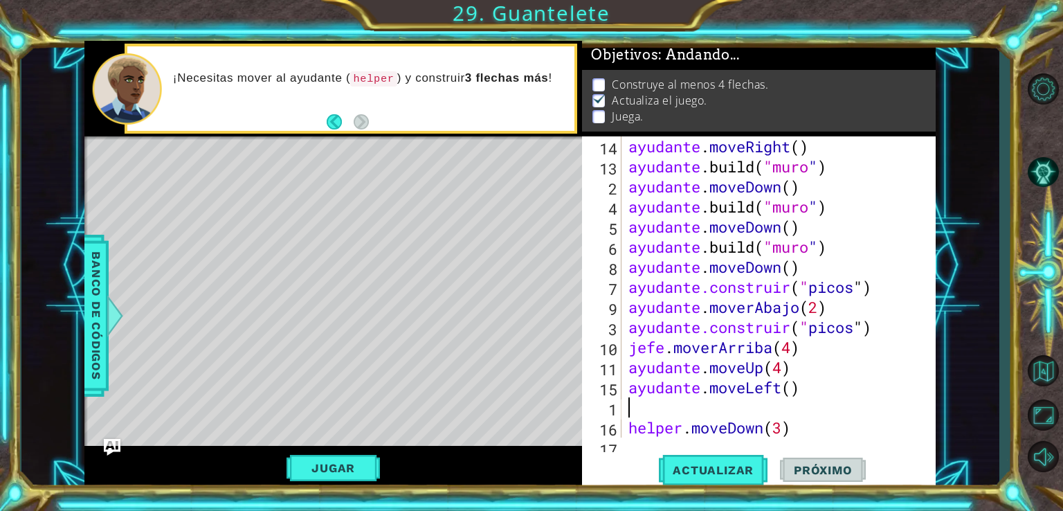
type textarea "helper.moveLeft()"
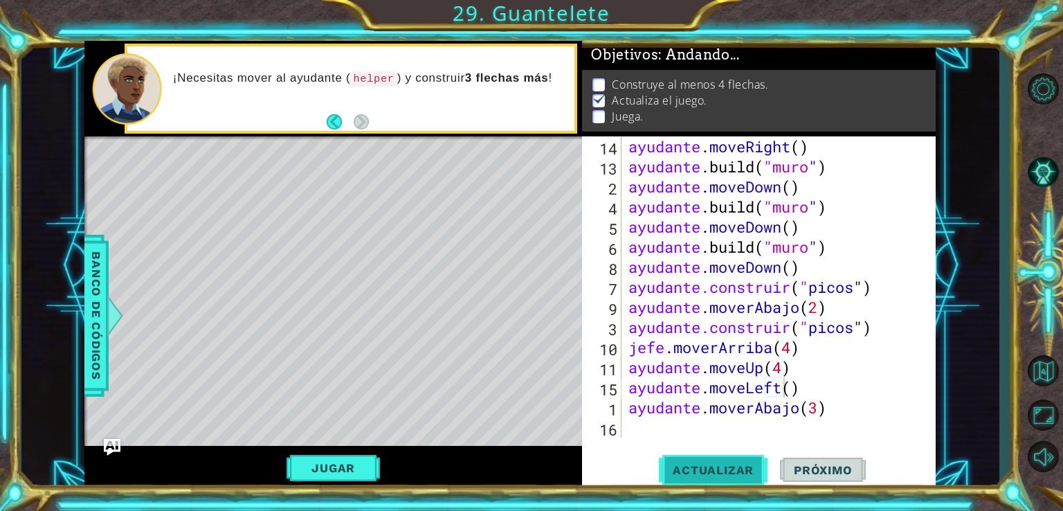
click at [726, 467] on span "Actualizar" at bounding box center [713, 470] width 109 height 14
click at [871, 392] on div "ayudante . moveRight ( ) ayudante .build ( "muro " ) ayudante . moveDown ( ) ay…" at bounding box center [777, 306] width 303 height 341
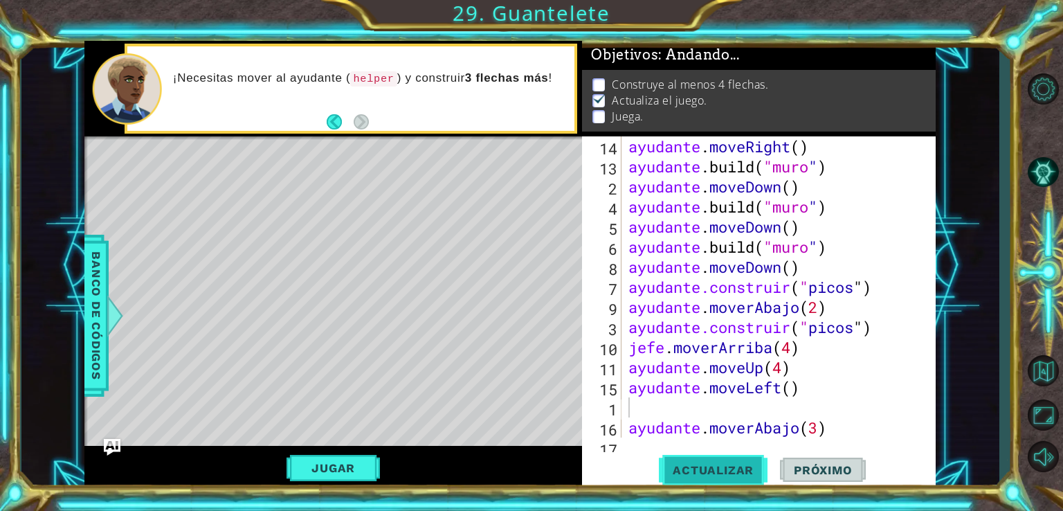
click at [696, 474] on span "Actualizar" at bounding box center [713, 470] width 109 height 14
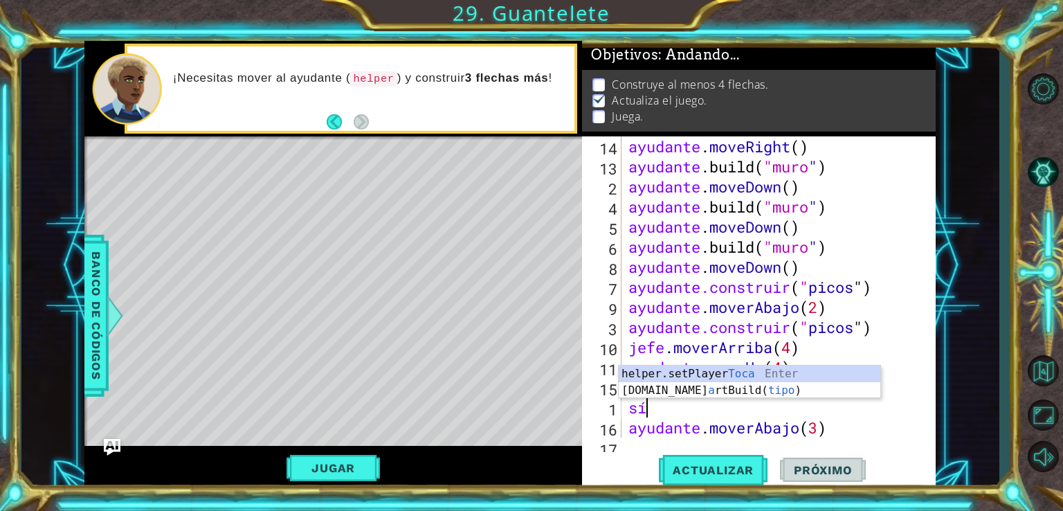
type textarea "a"
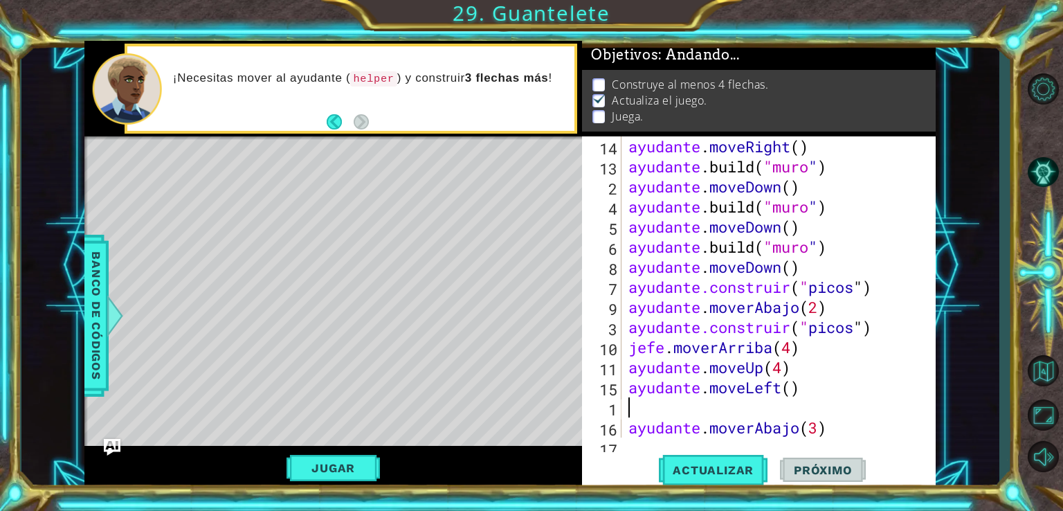
type textarea "a"
type textarea "h"
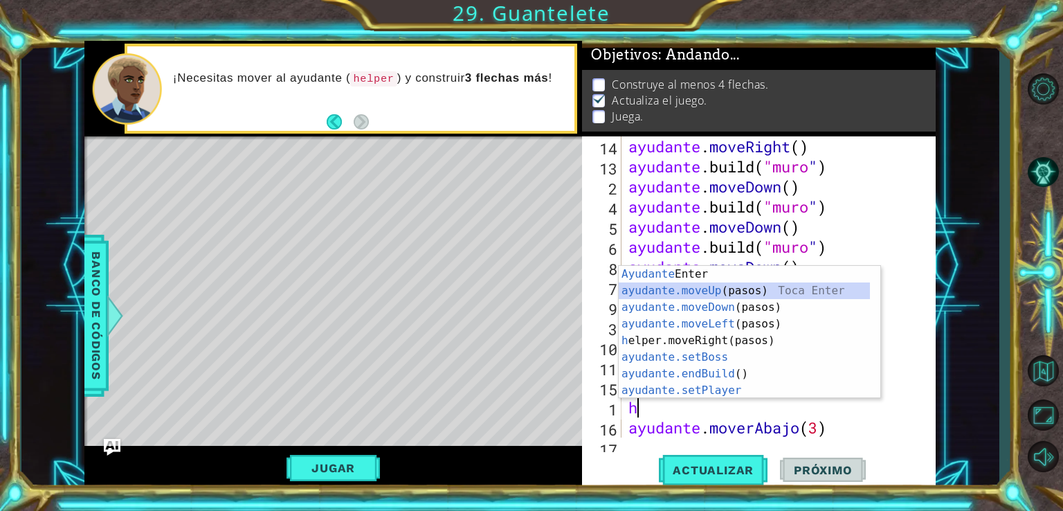
click at [700, 292] on div "Ayudante [PERSON_NAME] Enter ayudante.moveUp (pasos) Toca Enter ayudante.moveDo…" at bounding box center [744, 349] width 251 height 166
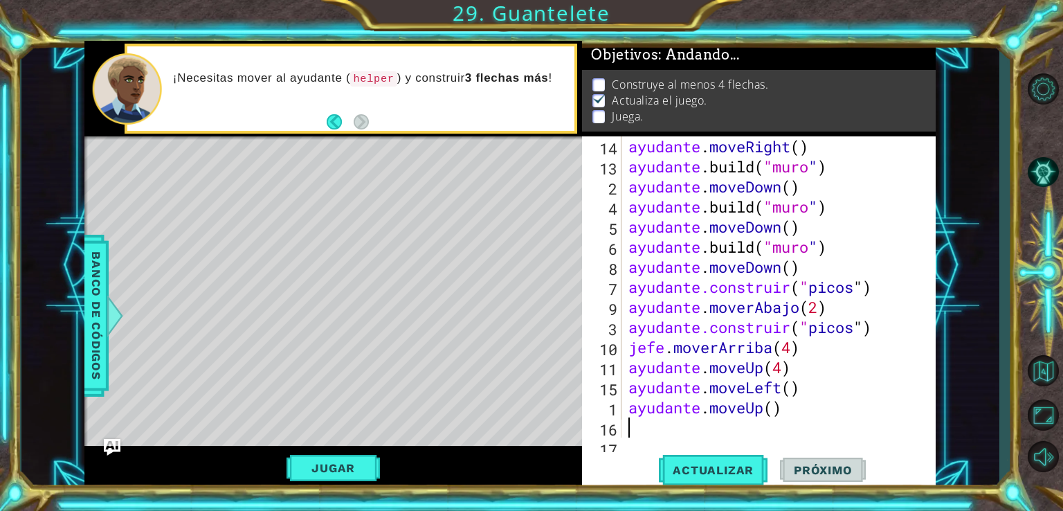
click at [410, 357] on div "Mapa de niveles" at bounding box center [404, 340] width 640 height 408
click at [806, 405] on div "ayudante . moveRight ( ) ayudante .build ( "muro " ) ayudante . moveDown ( ) ay…" at bounding box center [777, 306] width 303 height 341
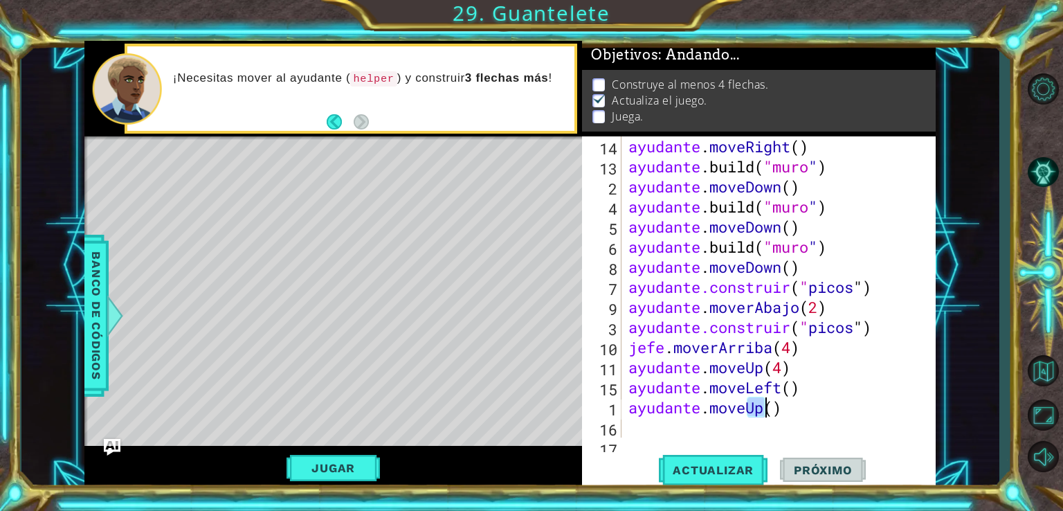
click at [806, 405] on div "ayudante . moveRight ( ) ayudante .build ( "muro " ) ayudante . moveDown ( ) ay…" at bounding box center [777, 306] width 303 height 341
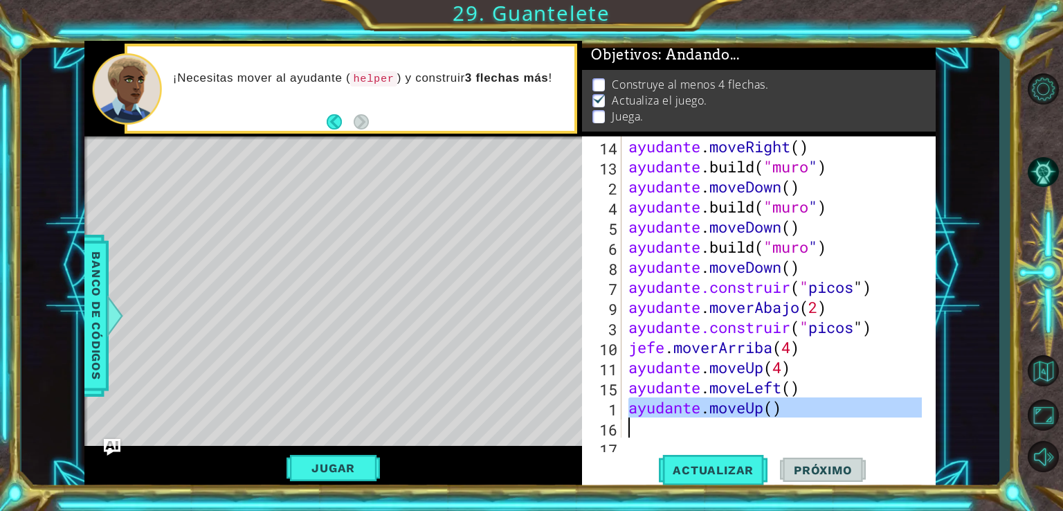
click at [806, 405] on div "ayudante . moveRight ( ) ayudante .build ( "muro " ) ayudante . moveDown ( ) ay…" at bounding box center [774, 286] width 296 height 301
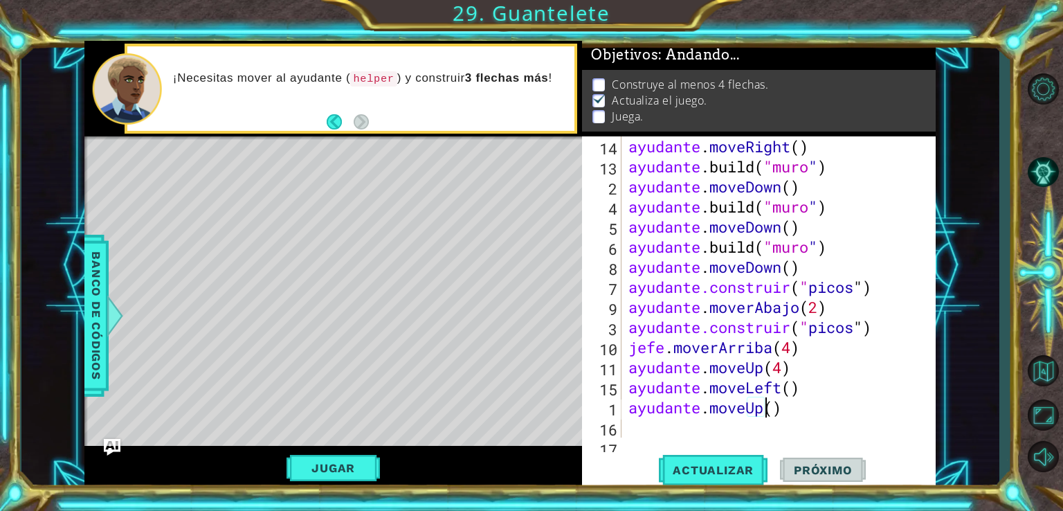
click at [806, 405] on div "ayudante . moveRight ( ) ayudante .build ( "muro " ) ayudante . moveDown ( ) ay…" at bounding box center [777, 306] width 303 height 341
drag, startPoint x: 772, startPoint y: 407, endPoint x: 817, endPoint y: 413, distance: 44.7
click at [817, 413] on div "ayudante . moveRight ( ) ayudante .build ( "muro " ) ayudante . moveDown ( ) ay…" at bounding box center [777, 306] width 303 height 341
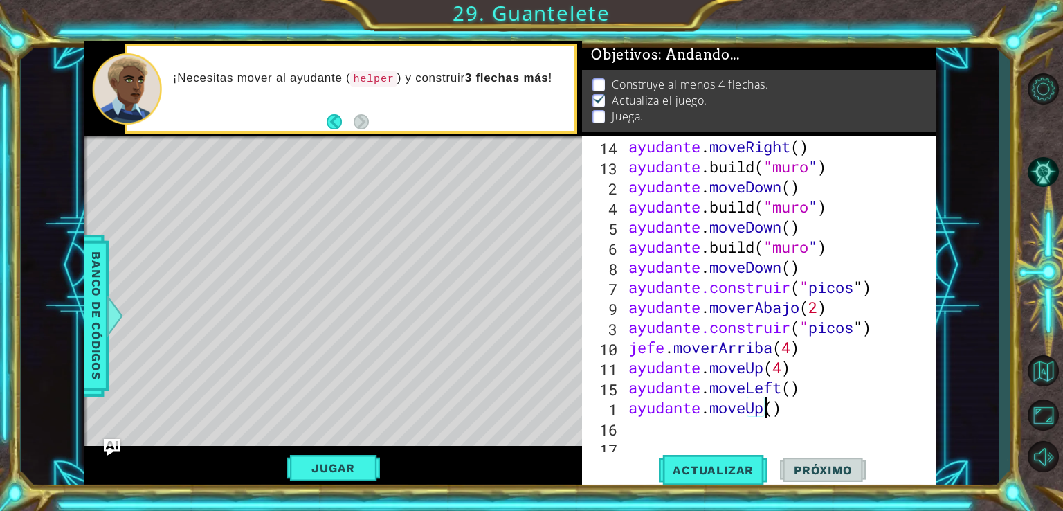
drag, startPoint x: 807, startPoint y: 408, endPoint x: 817, endPoint y: 413, distance: 11.2
click at [817, 413] on div "ayudante . moveRight ( ) ayudante .build ( "muro " ) ayudante . moveDown ( ) ay…" at bounding box center [777, 306] width 303 height 341
click at [757, 410] on div "ayudante . moveRight ( ) ayudante .build ( "muro " ) ayudante . moveDown ( ) ay…" at bounding box center [777, 306] width 303 height 341
type textarea "helper.moveUp(3)"
click at [723, 469] on span "Actualizar" at bounding box center [713, 470] width 109 height 14
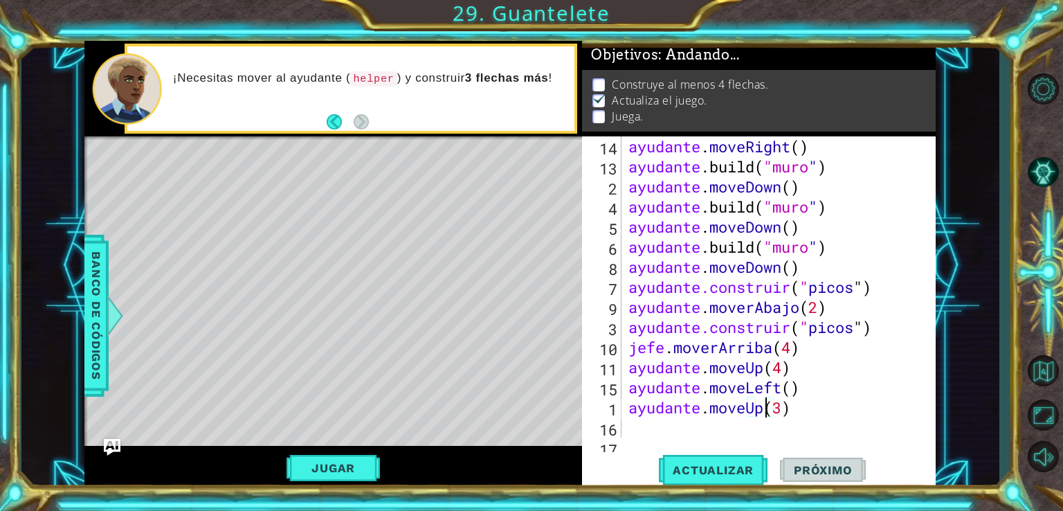
click at [681, 423] on div "ayudante . moveRight ( ) ayudante .build ( "muro " ) ayudante . moveDown ( ) ay…" at bounding box center [777, 306] width 303 height 341
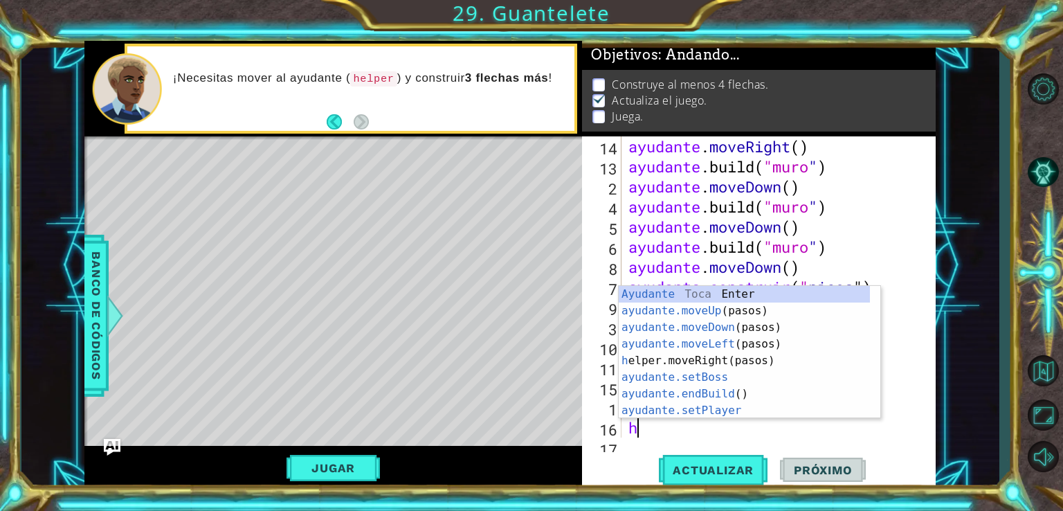
click at [681, 423] on div "ayudante . moveRight ( ) ayudante .build ( "muro " ) ayudante . moveDown ( ) ay…" at bounding box center [777, 306] width 303 height 341
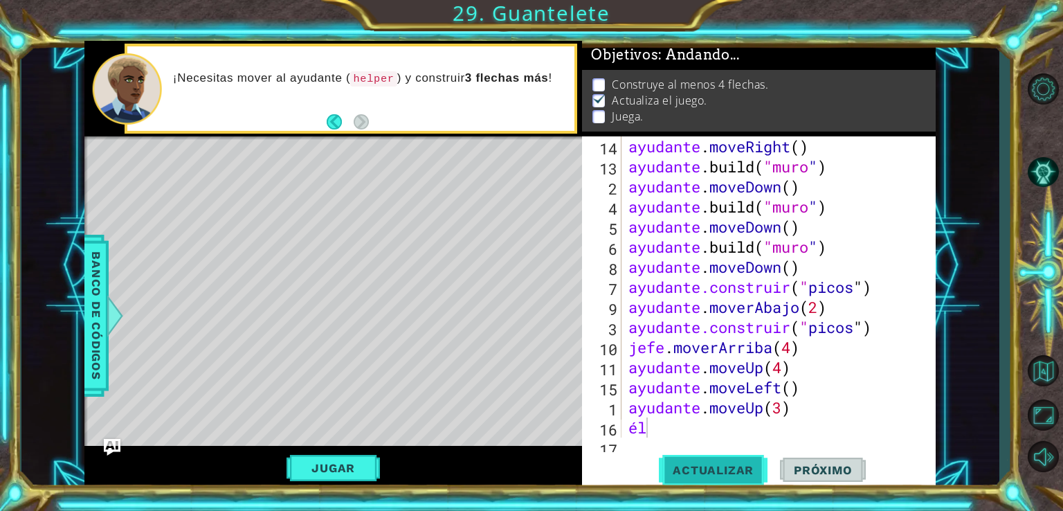
click at [714, 474] on span "Actualizar" at bounding box center [713, 470] width 109 height 14
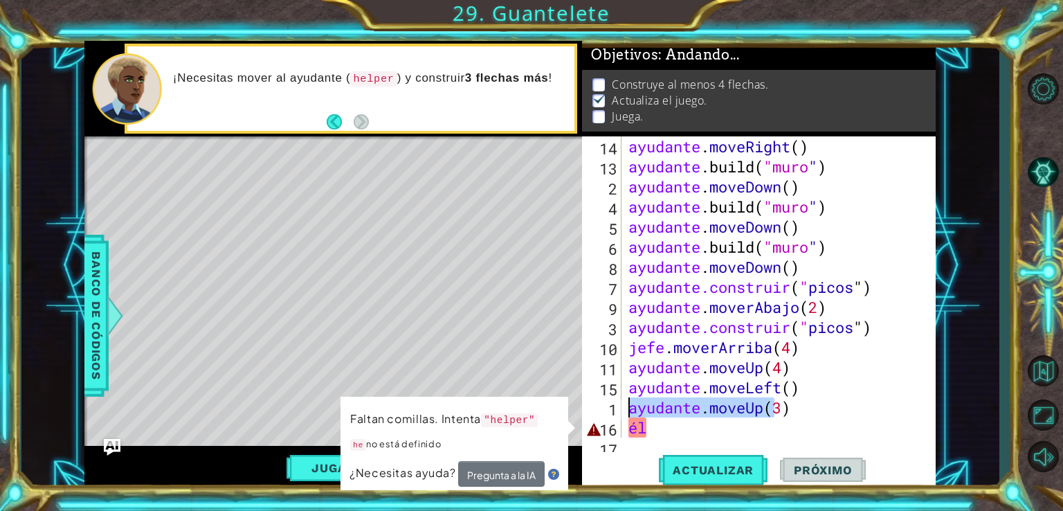
drag, startPoint x: 844, startPoint y: 400, endPoint x: 633, endPoint y: 410, distance: 211.4
click at [633, 410] on div "ayudante . moveRight ( ) ayudante .build ( "muro " ) ayudante . moveDown ( ) ay…" at bounding box center [777, 306] width 303 height 341
click at [669, 422] on div "ayudante . moveRight ( ) ayudante .build ( "muro " ) ayudante . moveDown ( ) ay…" at bounding box center [777, 306] width 303 height 341
type textarea "h"
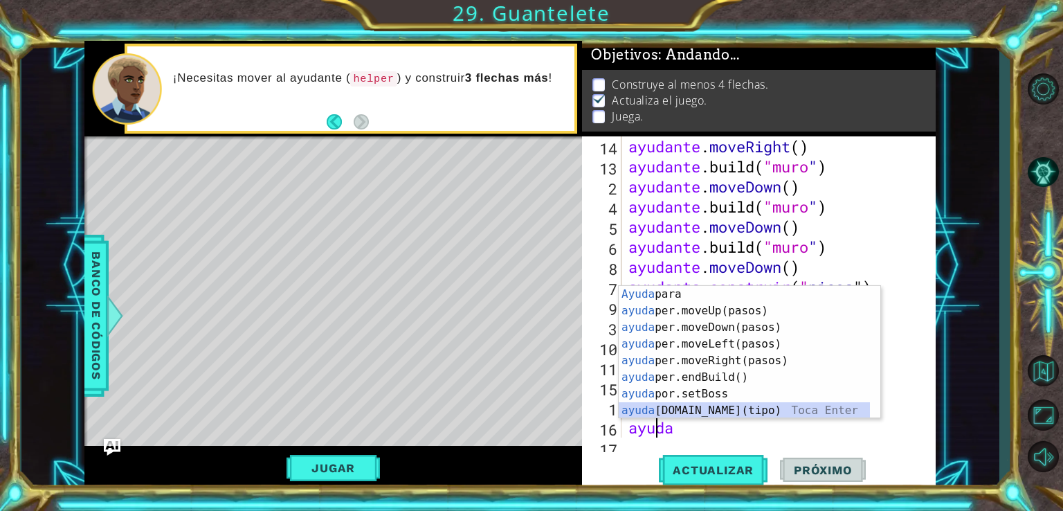
click at [723, 405] on div "[PERSON_NAME] para tocar enter ayuda per.moveUp(pasos) Toca Enter ayuda per.mov…" at bounding box center [744, 369] width 251 height 166
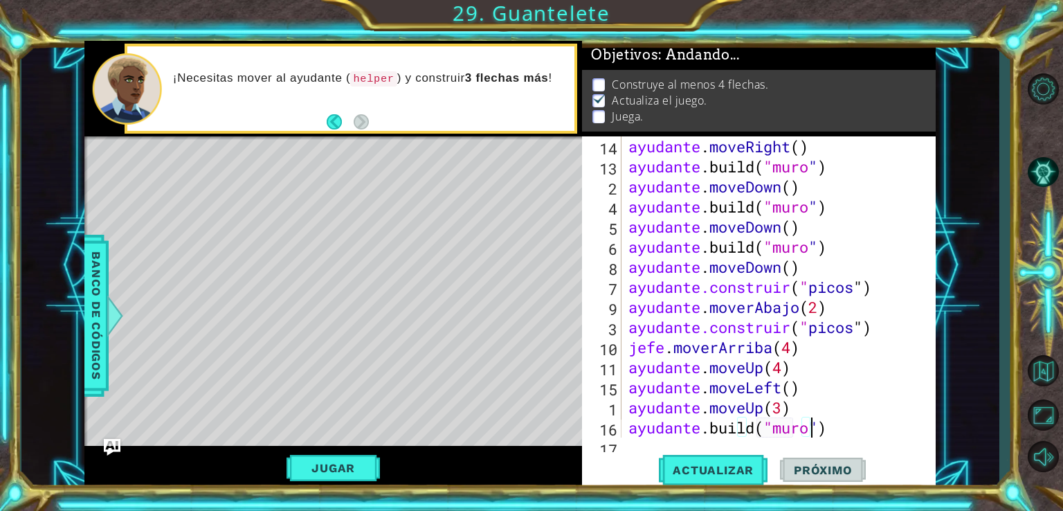
drag, startPoint x: 839, startPoint y: 431, endPoint x: 819, endPoint y: 431, distance: 20.1
click at [819, 431] on div "ayudante . moveRight ( ) ayudante .build ( "muro " ) ayudante . moveDown ( ) ay…" at bounding box center [777, 306] width 303 height 341
type textarea "[DOMAIN_NAME]("flechaabajo")"
click at [731, 463] on span "Actualizar" at bounding box center [713, 470] width 109 height 14
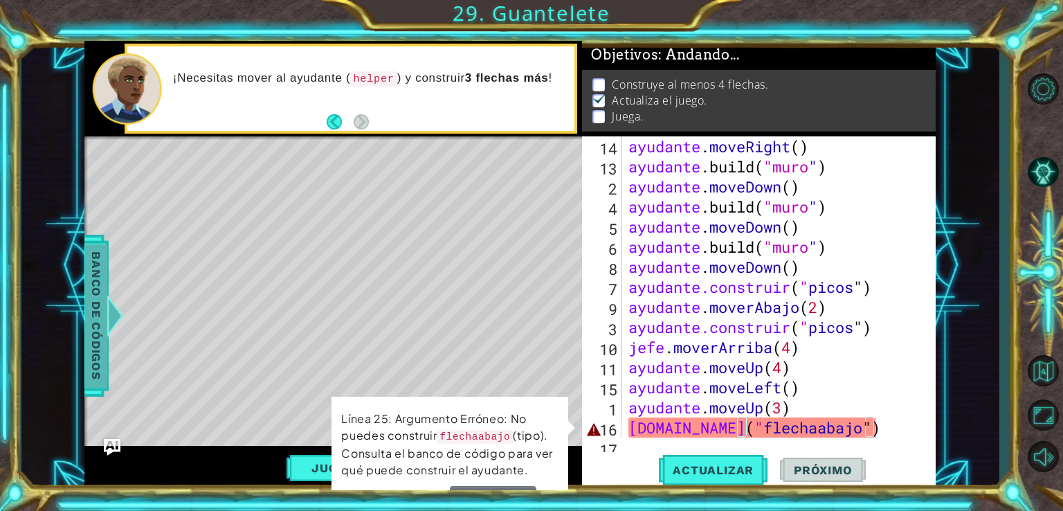
click at [87, 328] on span "Banco de códigos" at bounding box center [96, 315] width 22 height 143
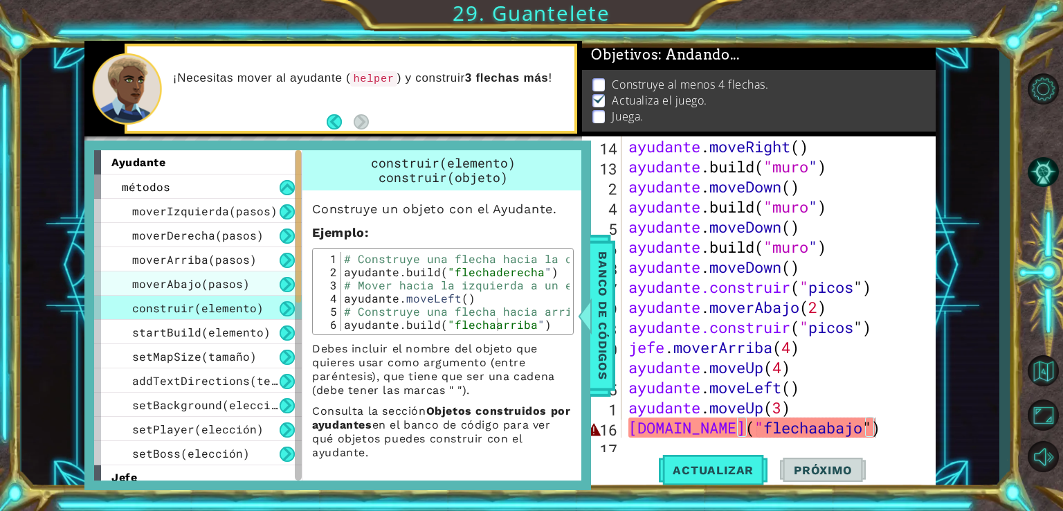
click at [225, 279] on font "moverAbajo(pasos)" at bounding box center [191, 283] width 118 height 15
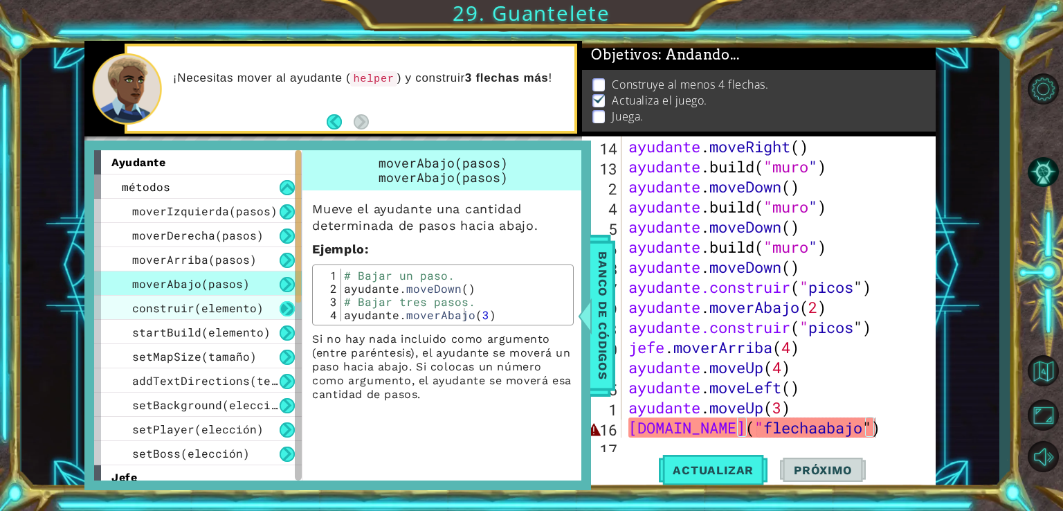
click at [289, 309] on button at bounding box center [287, 308] width 15 height 15
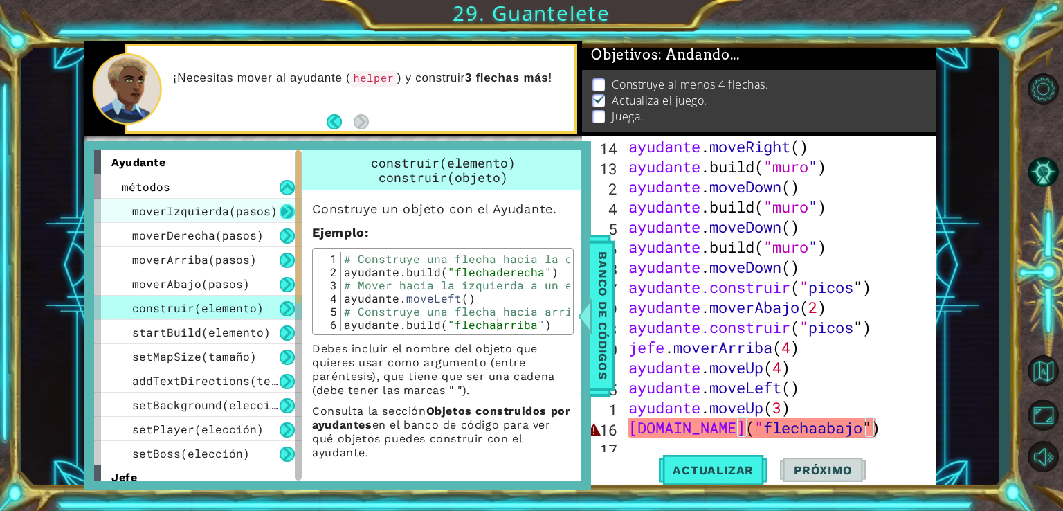
click at [280, 208] on button at bounding box center [287, 211] width 15 height 15
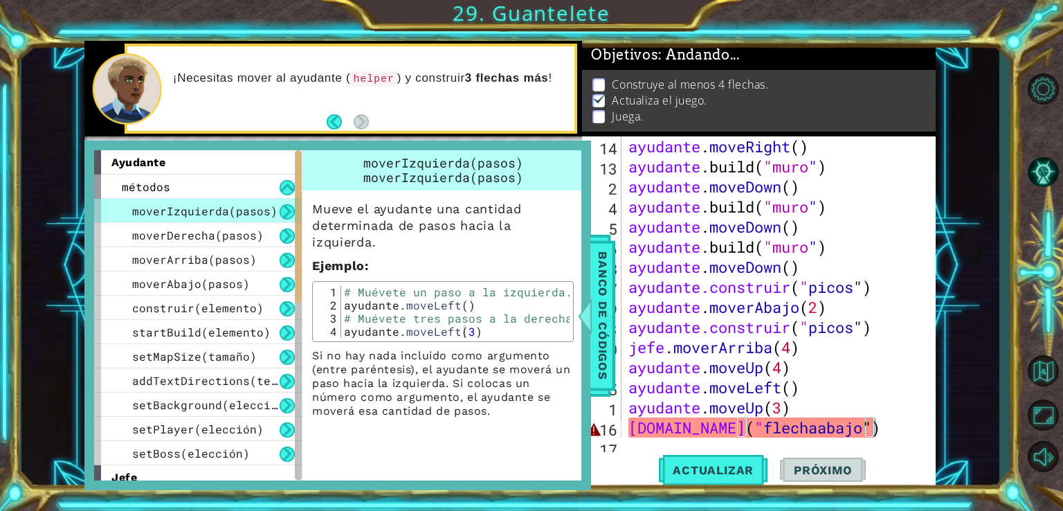
type textarea "helper.moveLeft(3)"
drag, startPoint x: 415, startPoint y: 332, endPoint x: 520, endPoint y: 331, distance: 104.5
click at [520, 331] on div "# Muévete un paso a la izquierda. ayudante . moveLeft ( ) # Muévete tres pasos …" at bounding box center [455, 324] width 229 height 79
click at [862, 424] on div "ayudante . moveRight ( ) ayudante .build ( "muro " ) ayudante . moveDown ( ) ay…" at bounding box center [777, 306] width 303 height 341
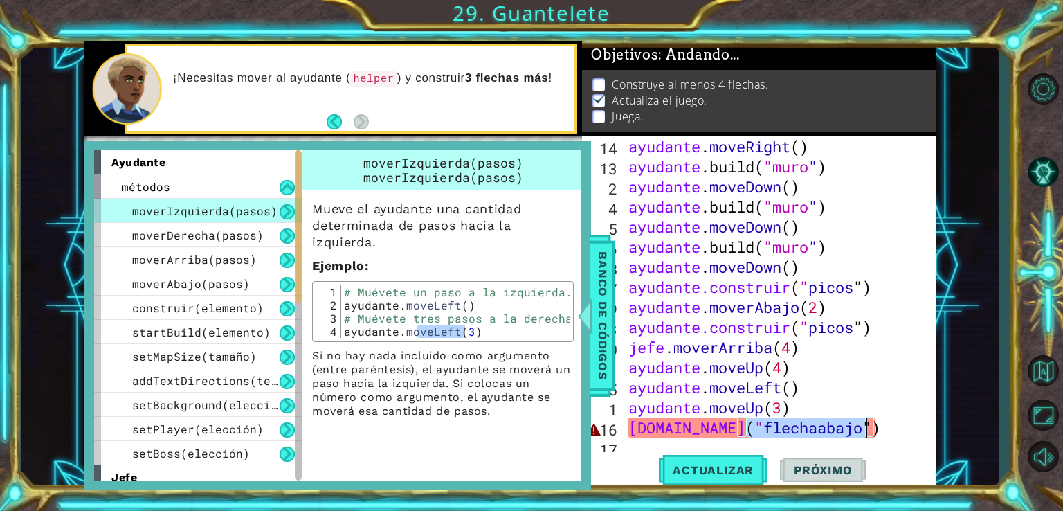
scroll to position [0, 5]
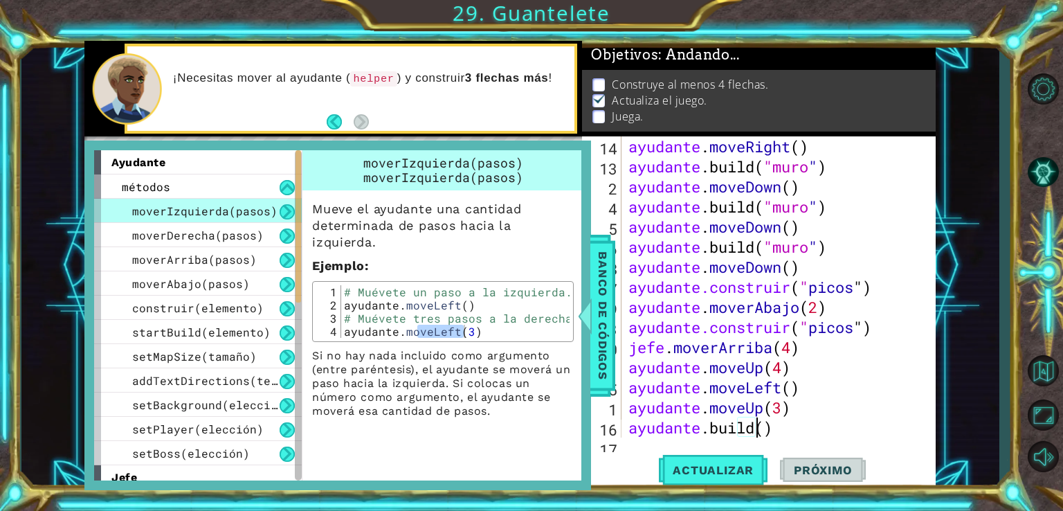
click at [789, 431] on div "ayudante . moveRight ( ) ayudante .build ( "muro " ) ayudante . moveDown ( ) ay…" at bounding box center [777, 306] width 303 height 341
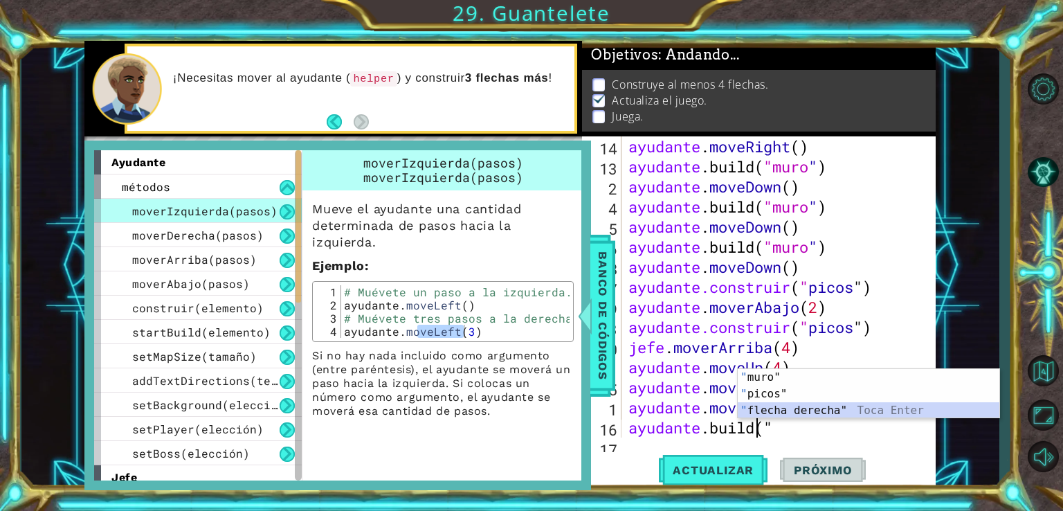
click at [801, 409] on div "" muro" Toca entrar " picos" Toca Enter " flecha derecha" Toca Enter" at bounding box center [869, 410] width 262 height 83
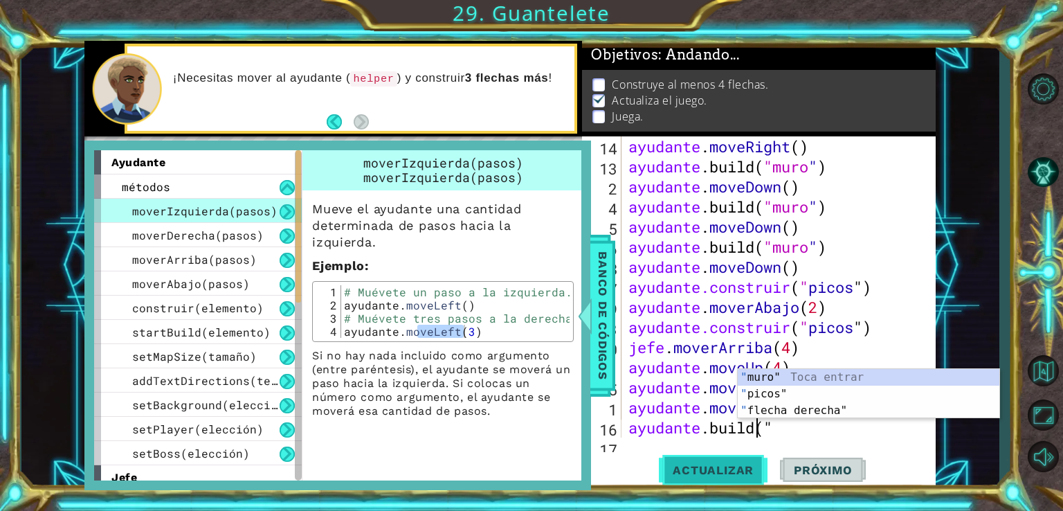
paste textarea "Left(3)"
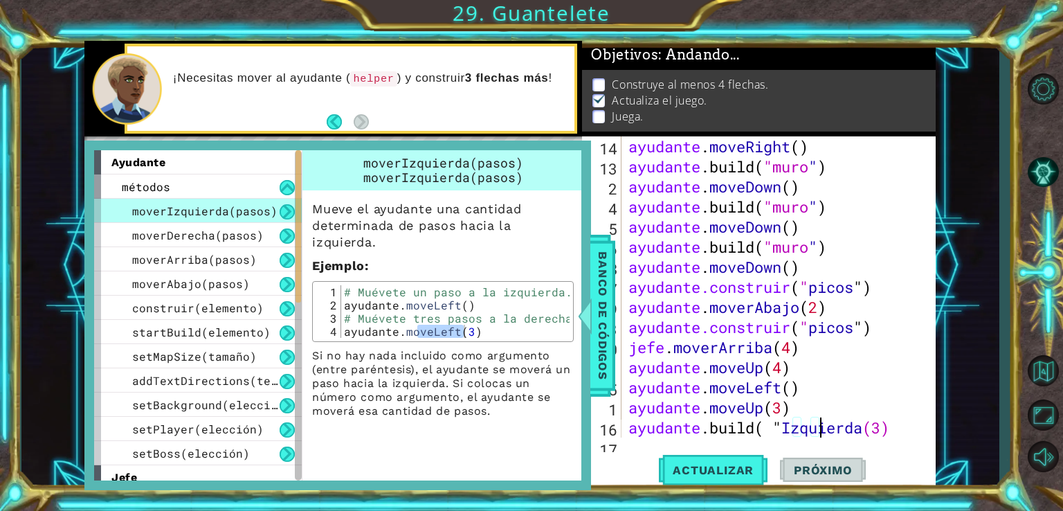
click at [916, 431] on div "ayudante . moveRight ( ) ayudante .build ( "muro " ) ayudante . moveDown ( ) ay…" at bounding box center [777, 306] width 303 height 341
click at [736, 462] on button "Actualizar" at bounding box center [713, 469] width 109 height 35
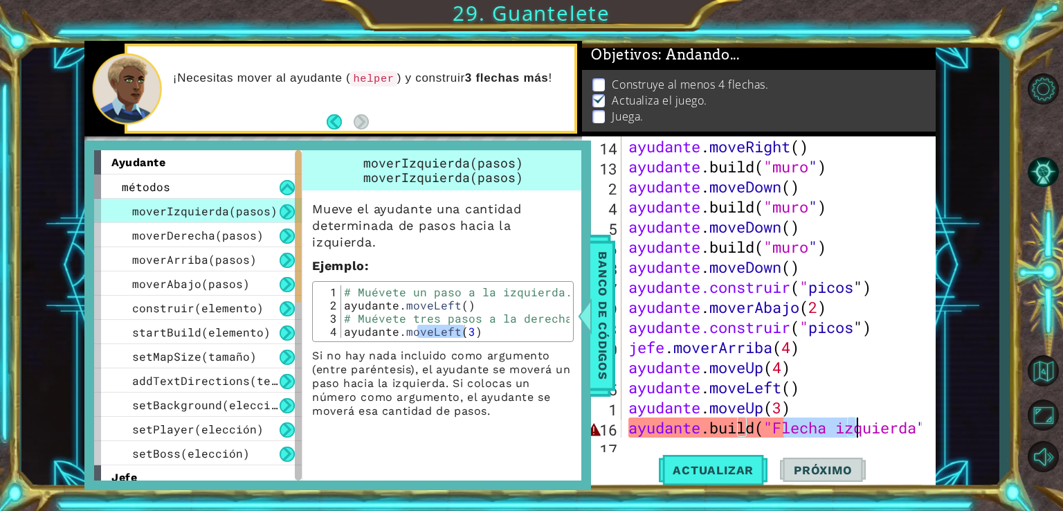
scroll to position [301, 0]
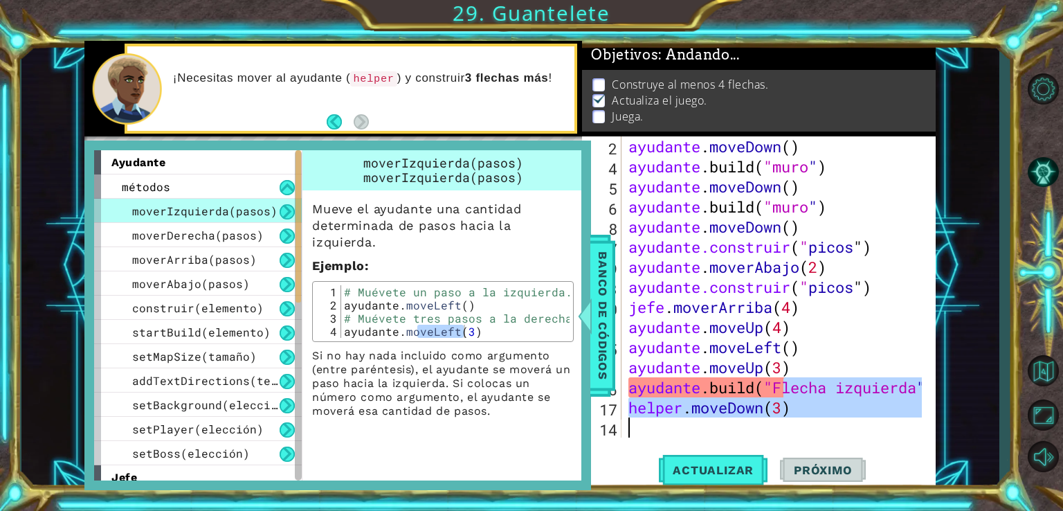
drag, startPoint x: 785, startPoint y: 430, endPoint x: 942, endPoint y: 440, distance: 157.4
click at [942, 440] on div "1 [DEMOGRAPHIC_DATA] XXXXXXXXXXXXXXXXXXXXXXXXXXXXXXXXXXXXXXXXXXXXXXXXXXXXXXXXXX…" at bounding box center [510, 265] width 978 height 449
type textarea "[DOMAIN_NAME]("Lef"
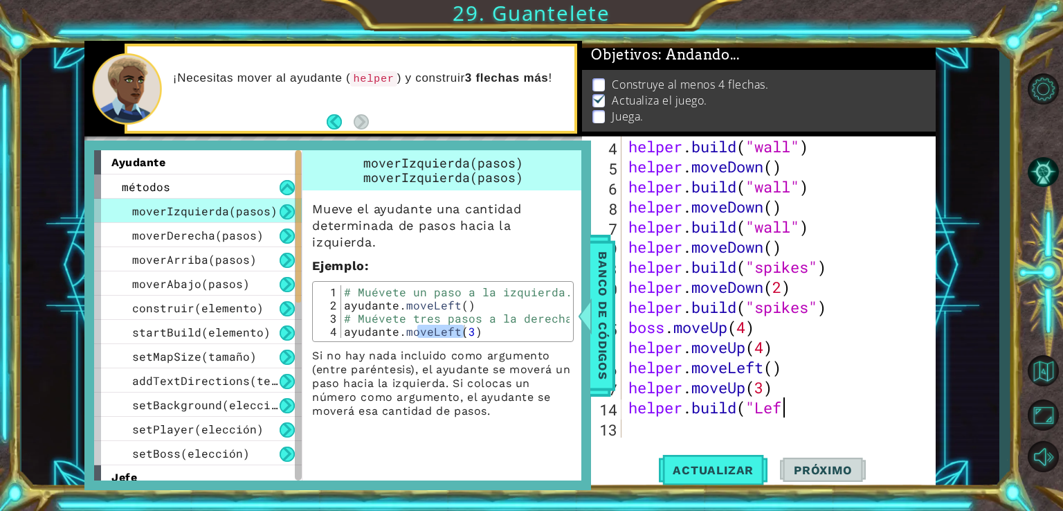
scroll to position [280, 0]
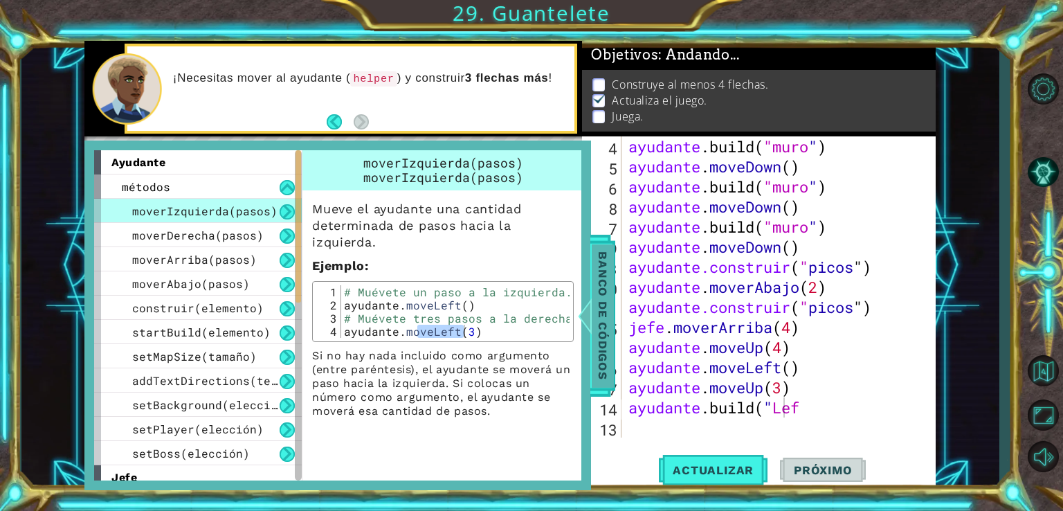
click at [593, 308] on div at bounding box center [585, 316] width 17 height 42
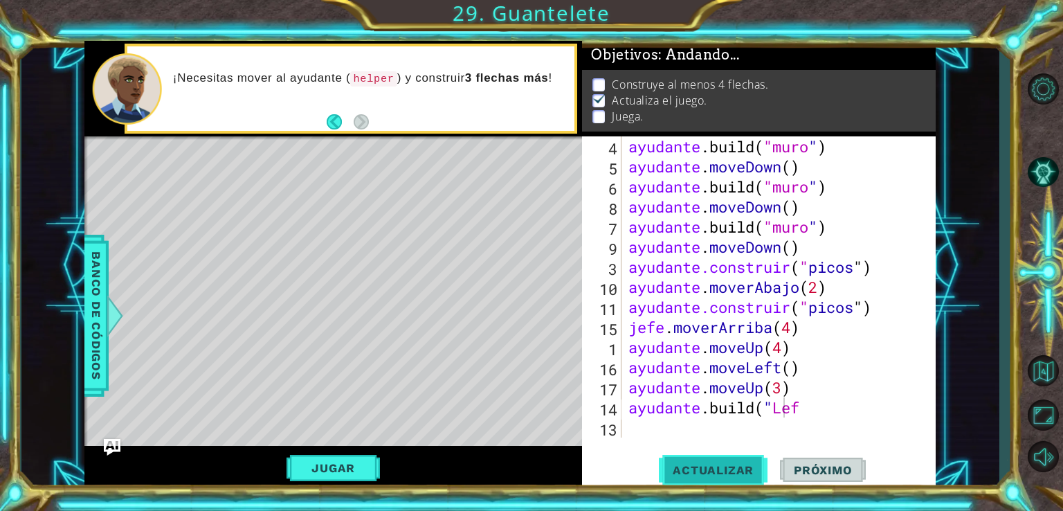
click at [694, 469] on span "Actualizar" at bounding box center [713, 470] width 109 height 14
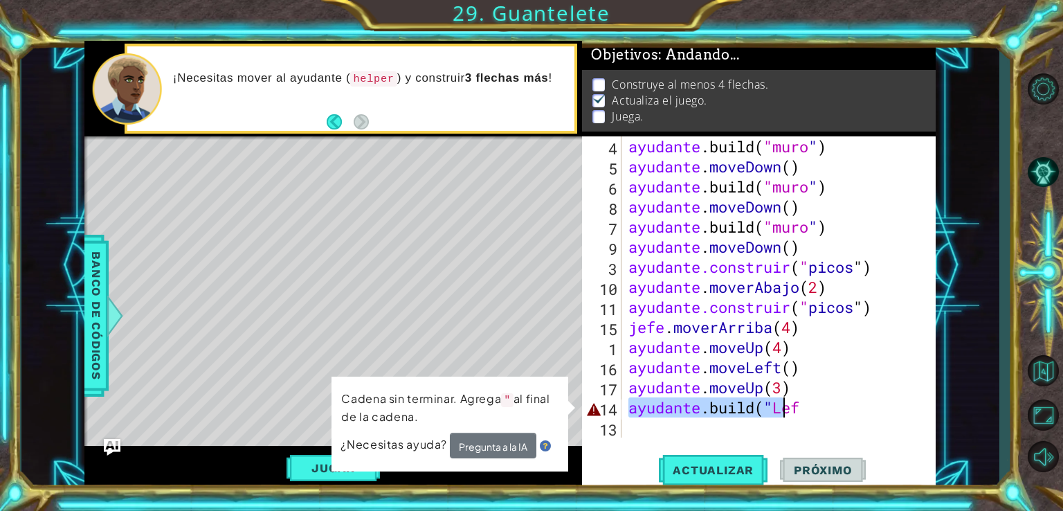
drag, startPoint x: 626, startPoint y: 408, endPoint x: 875, endPoint y: 410, distance: 249.2
click at [875, 410] on div "ayudante .build ( "muro " ) ayudante . moveDown ( ) ayudante .build ( "muro " )…" at bounding box center [777, 306] width 303 height 341
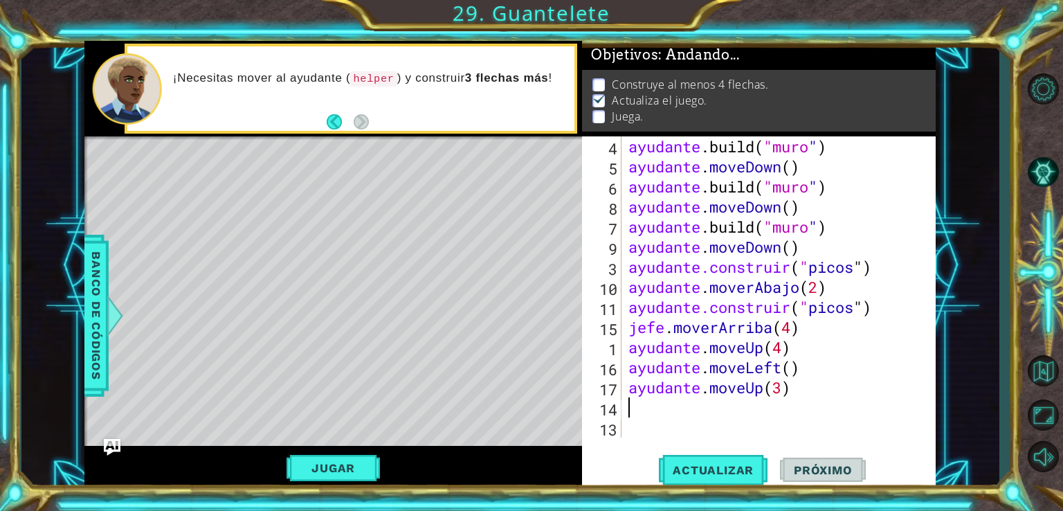
scroll to position [0, 0]
paste textarea "Left(3)"
drag, startPoint x: 805, startPoint y: 406, endPoint x: 667, endPoint y: 410, distance: 137.8
click at [667, 410] on div "ayudante .build ( "muro " ) ayudante . moveDown ( ) ayudante .build ( "muro " )…" at bounding box center [777, 306] width 303 height 341
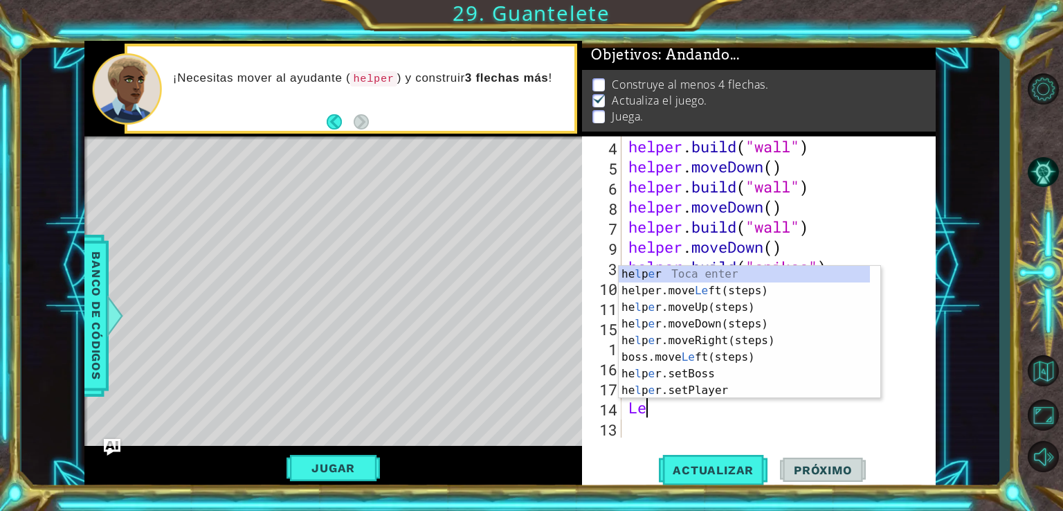
type textarea "L"
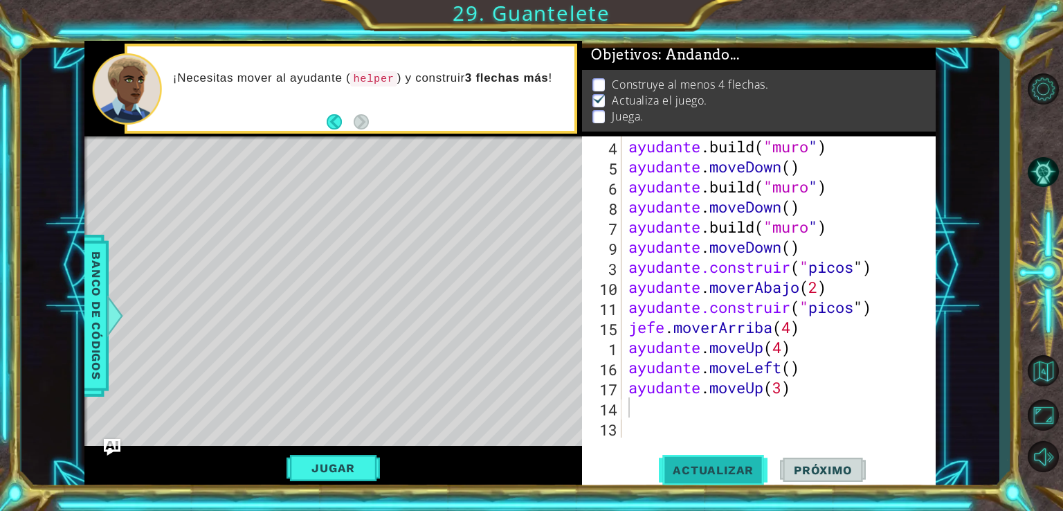
click at [709, 472] on span "Actualizar" at bounding box center [713, 470] width 109 height 14
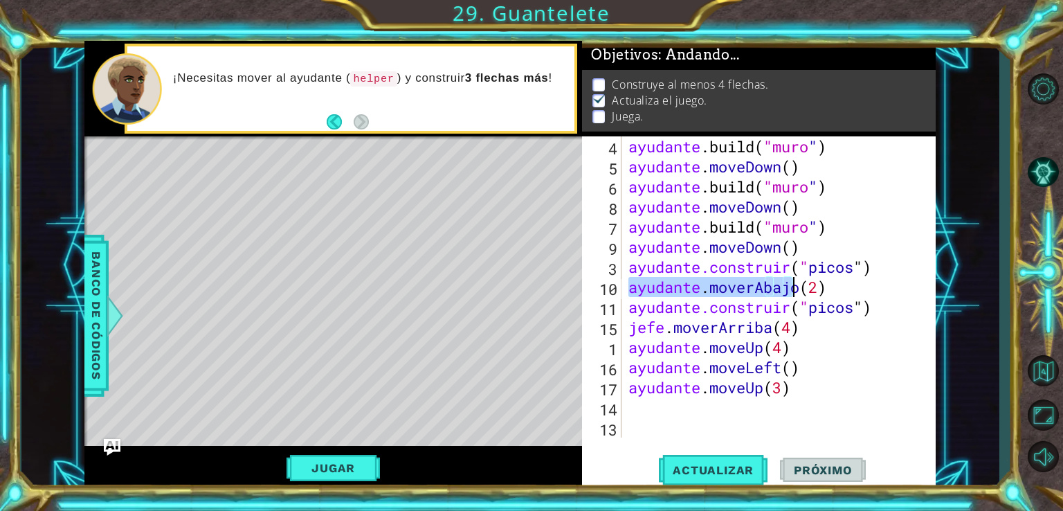
drag, startPoint x: 630, startPoint y: 291, endPoint x: 878, endPoint y: 288, distance: 247.8
click at [878, 288] on div "ayudante .build ( "muro " ) ayudante . moveDown ( ) ayudante .build ( "muro " )…" at bounding box center [777, 306] width 303 height 341
type textarea "helper.moveDown(2)"
click at [676, 408] on div "ayudante .build ( "muro " ) ayudante . moveDown ( ) ayudante .build ( "muro " )…" at bounding box center [777, 306] width 303 height 341
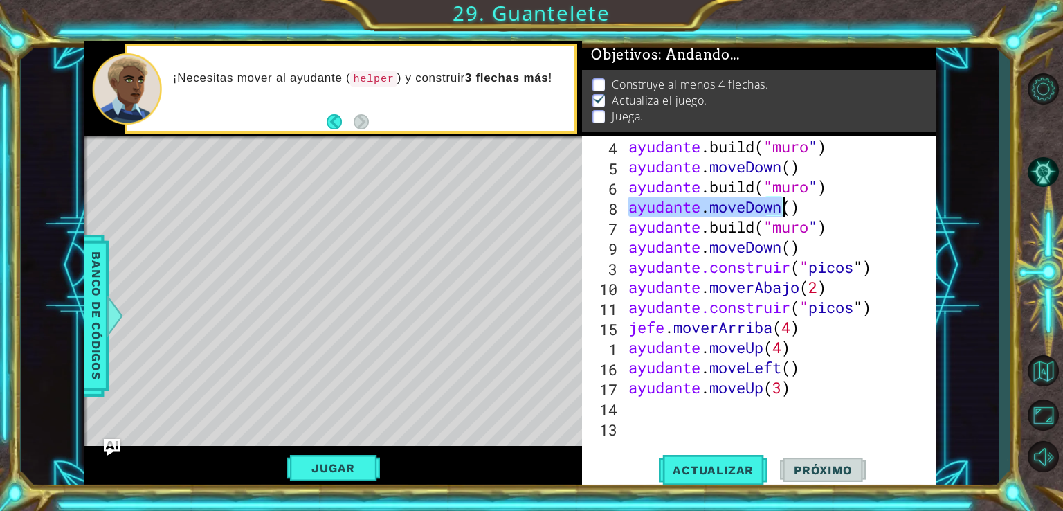
drag, startPoint x: 630, startPoint y: 208, endPoint x: 856, endPoint y: 208, distance: 226.3
click at [856, 208] on div "ayudante .build ( "muro " ) ayudante . moveDown ( ) ayudante .build ( "muro " )…" at bounding box center [777, 306] width 303 height 341
type textarea "helper.moveDown()"
click at [666, 413] on div "ayudante .build ( "muro " ) ayudante . moveDown ( ) ayudante .build ( "muro " )…" at bounding box center [777, 306] width 303 height 341
paste textarea "helper.moveDown()"
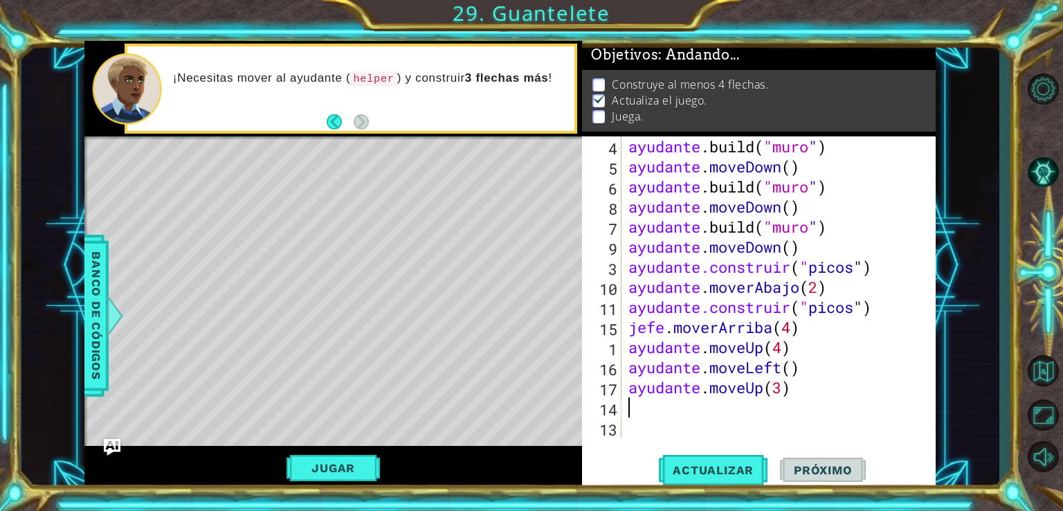
type textarea "helper.moveDown()"
click at [708, 474] on button "Actualizar" at bounding box center [713, 469] width 109 height 35
click at [788, 426] on div "ayudante .build ( "muro " ) ayudante . moveDown ( ) ayudante .build ( "muro " )…" at bounding box center [777, 306] width 303 height 341
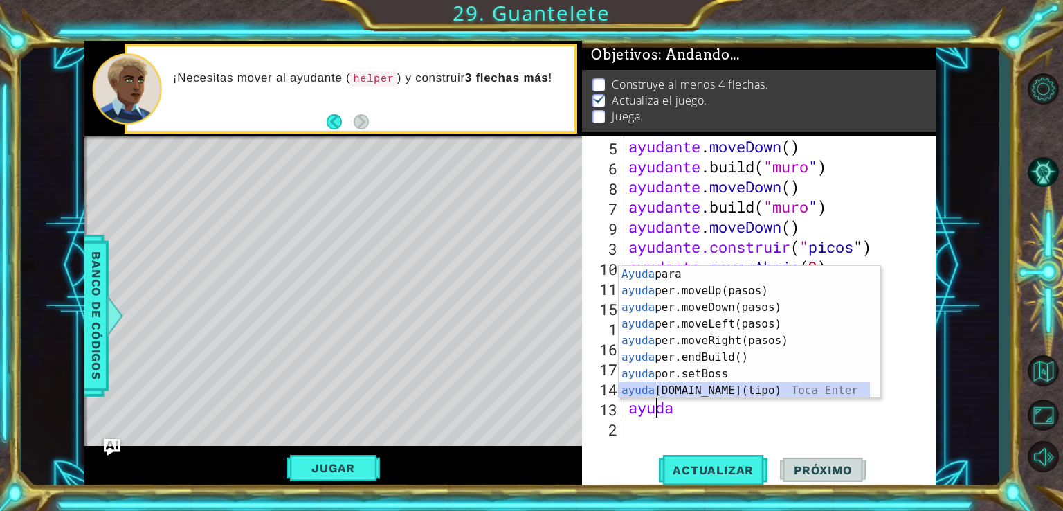
click at [741, 390] on div "[PERSON_NAME] para tocar enter ayuda per.moveUp(pasos) Toca Enter ayuda per.mov…" at bounding box center [744, 349] width 251 height 166
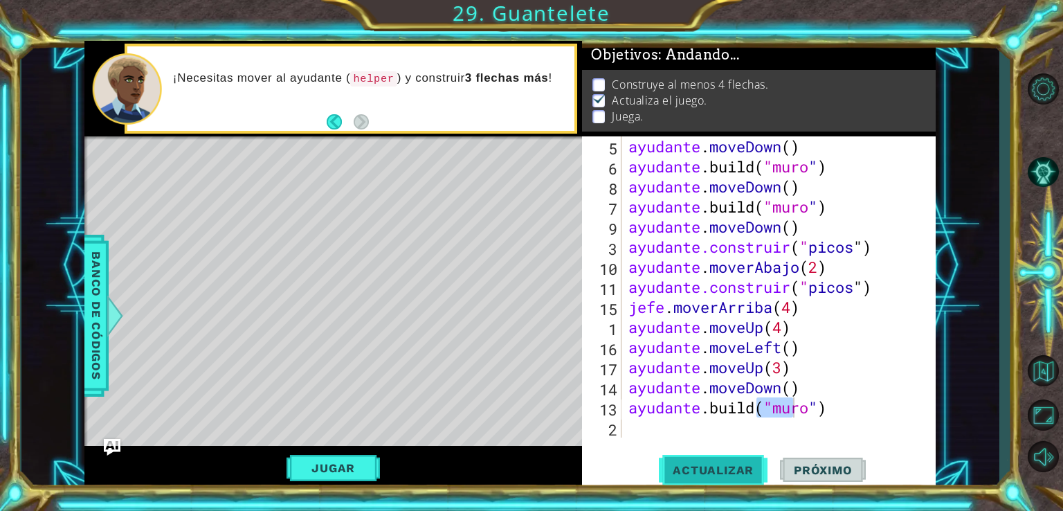
click at [725, 464] on span "Actualizar" at bounding box center [713, 470] width 109 height 14
click at [267, 178] on div "Mapa de niveles" at bounding box center [404, 340] width 640 height 408
drag, startPoint x: 714, startPoint y: 410, endPoint x: 790, endPoint y: 410, distance: 76.1
click at [790, 410] on div "ayudante . moveDown ( ) ayudante .build ( "muro " ) ayudante . moveDown ( ) ayu…" at bounding box center [777, 306] width 303 height 341
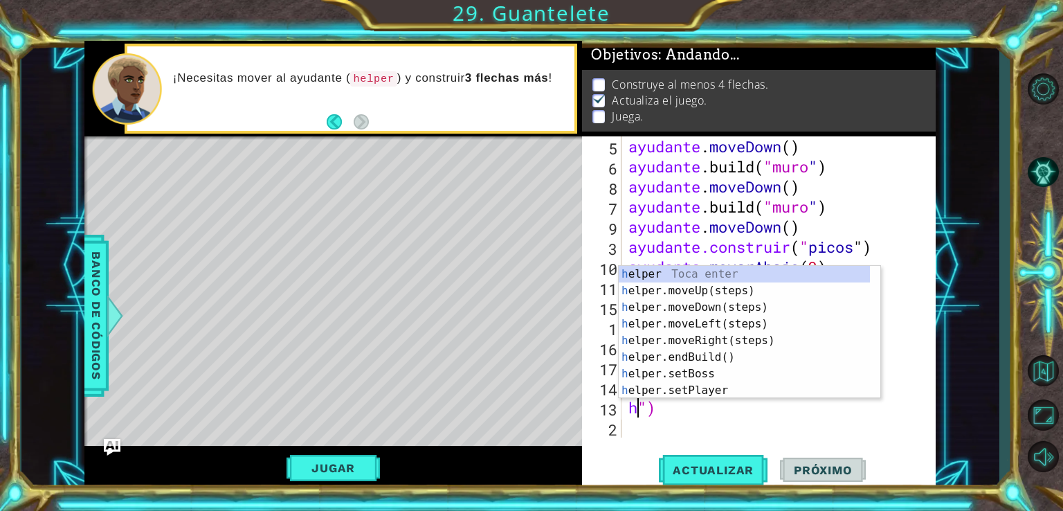
type textarea "")"
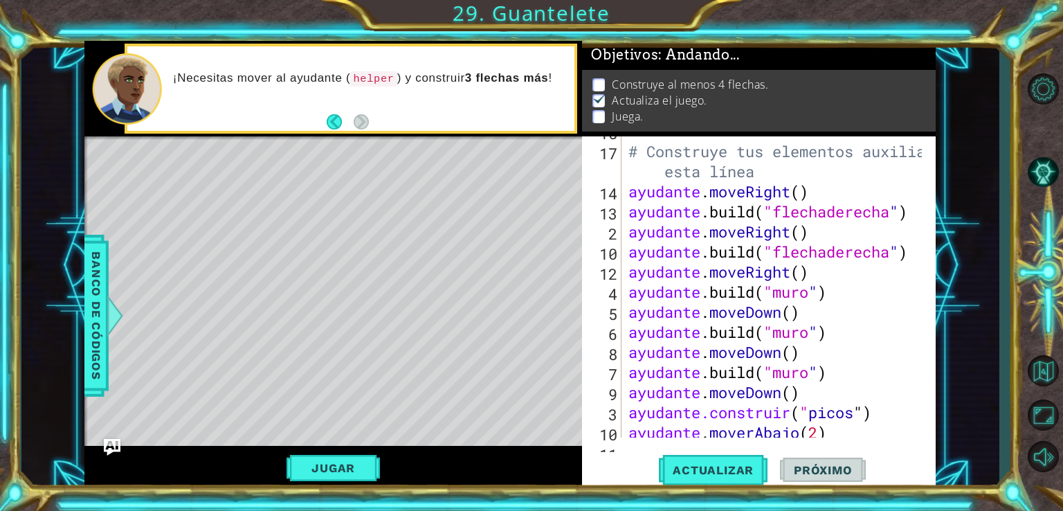
scroll to position [138, 0]
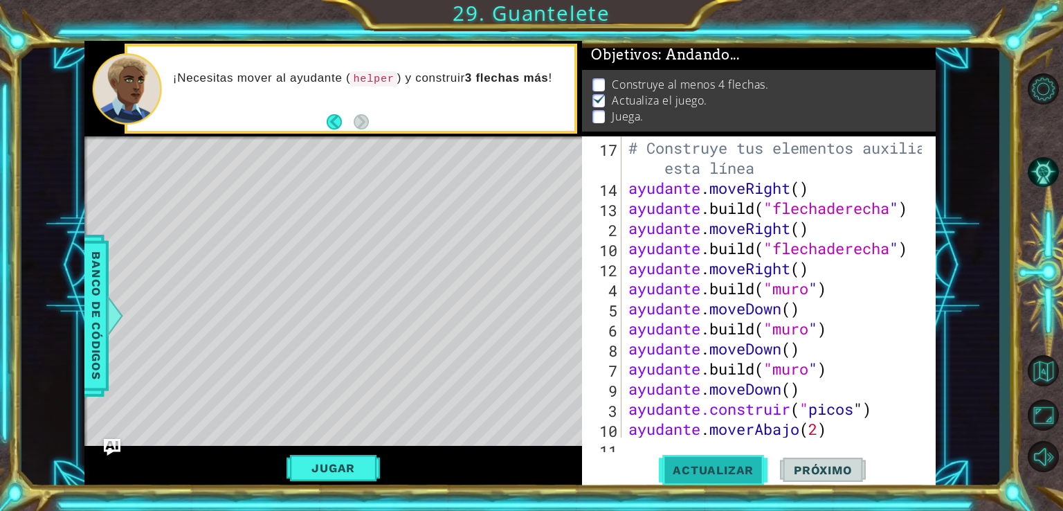
click at [724, 471] on span "Actualizar" at bounding box center [713, 470] width 109 height 14
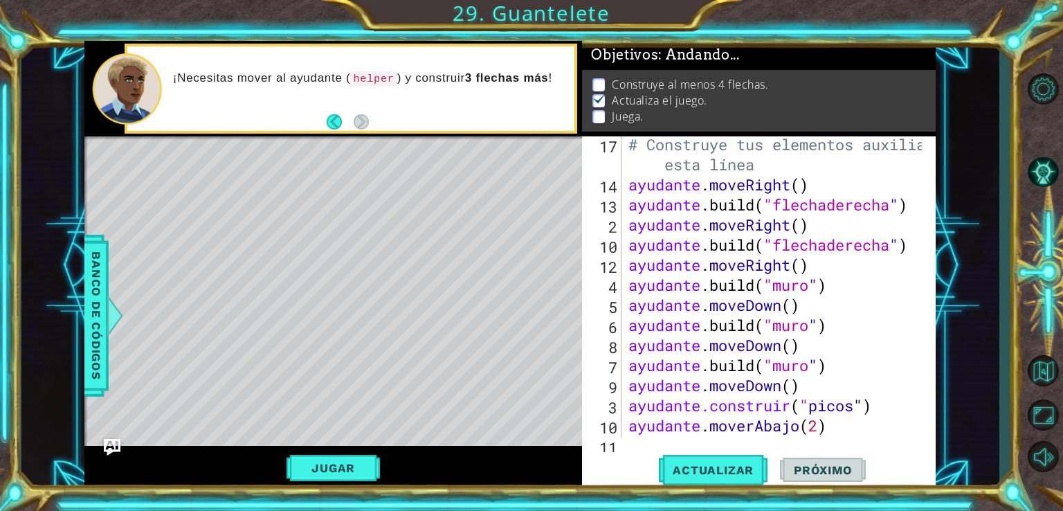
scroll to position [301, 0]
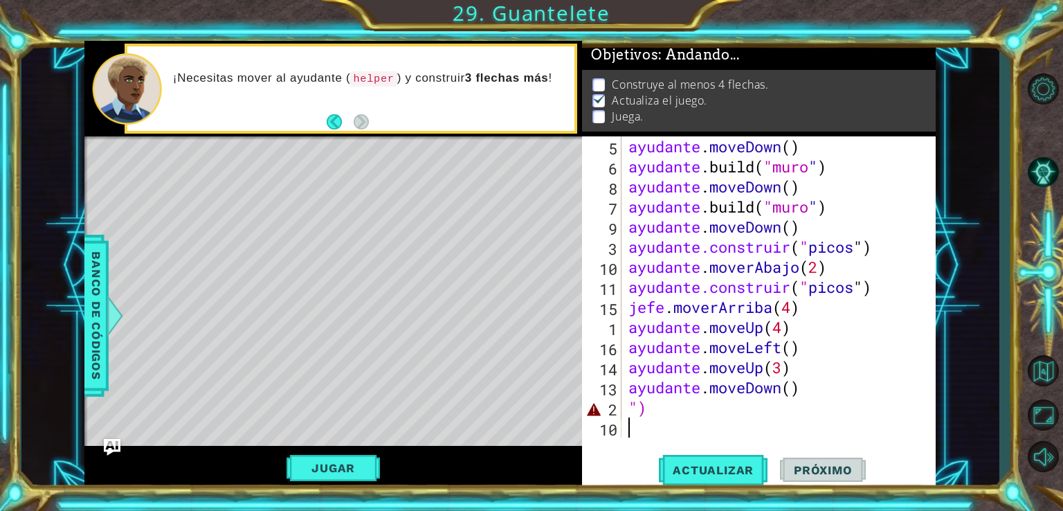
click at [856, 422] on div "ayudante . moveDown ( ) ayudante .build ( "muro " ) ayudante . moveDown ( ) ayu…" at bounding box center [777, 306] width 303 height 341
click at [788, 405] on div "ayudante . moveDown ( ) ayudante .build ( "muro " ) ayudante . moveDown ( ) ayu…" at bounding box center [777, 306] width 303 height 341
type textarea """
click at [727, 461] on button "Actualizar" at bounding box center [713, 469] width 109 height 35
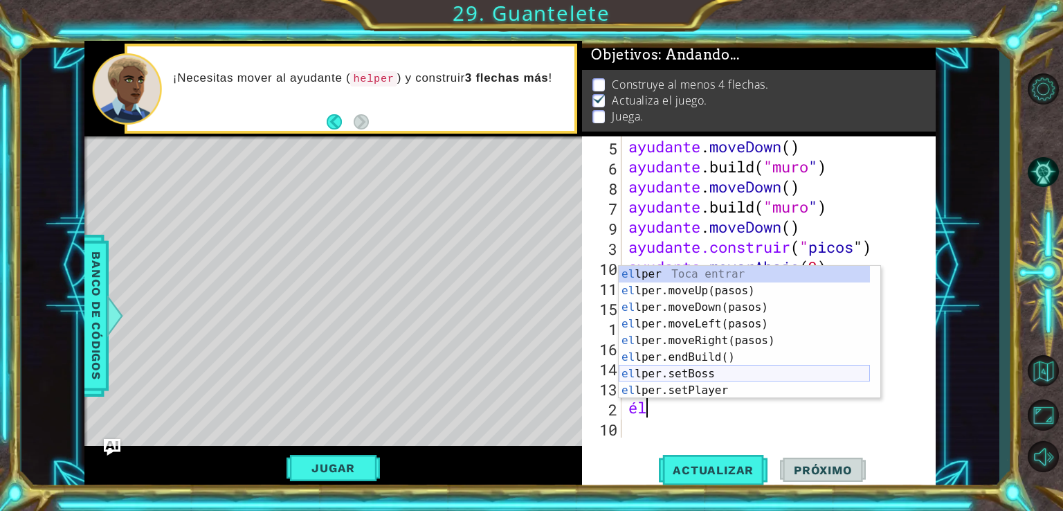
type textarea "h"
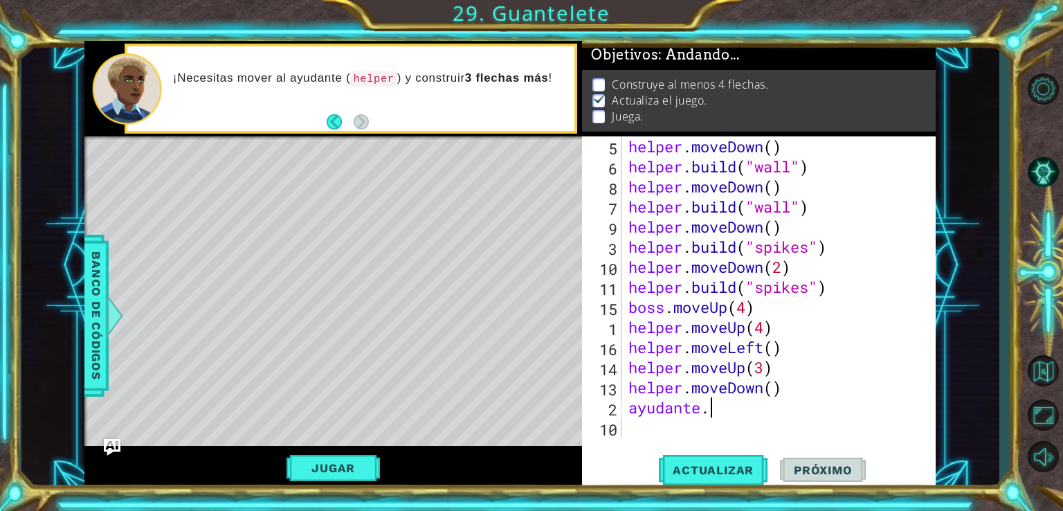
scroll to position [0, 3]
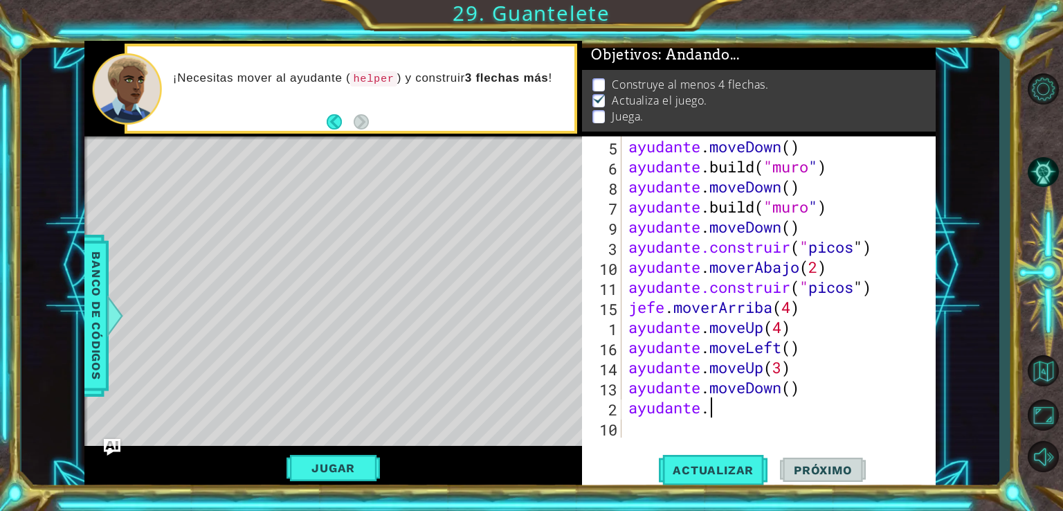
click at [733, 410] on div "ayudante . moveDown ( ) ayudante .build ( "muro " ) ayudante . moveDown ( ) ayu…" at bounding box center [777, 306] width 303 height 341
type textarea "ayudante."
